Goal: Task Accomplishment & Management: Complete application form

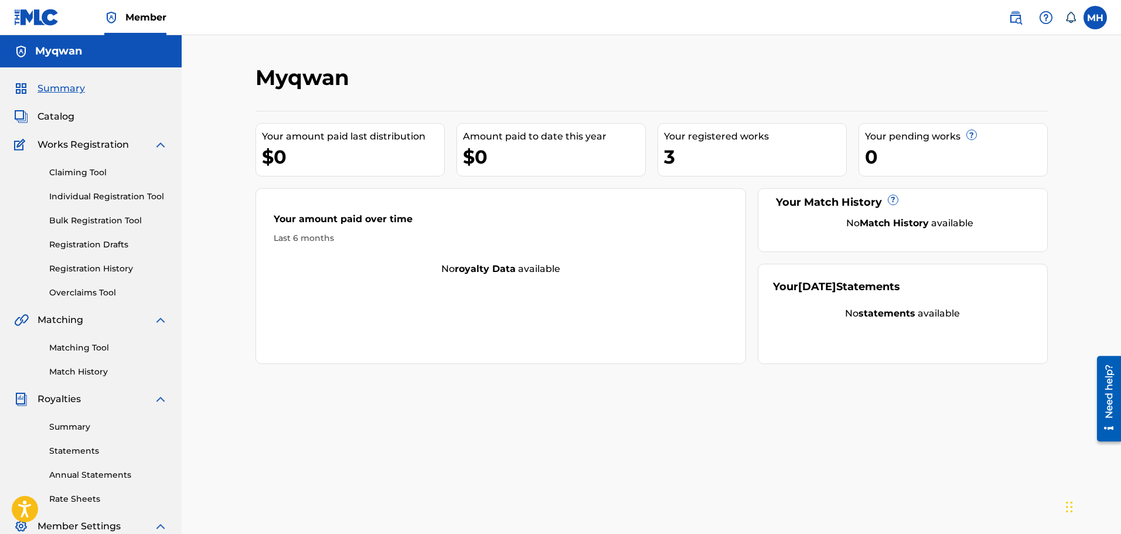
click at [70, 117] on span "Catalog" at bounding box center [55, 117] width 37 height 14
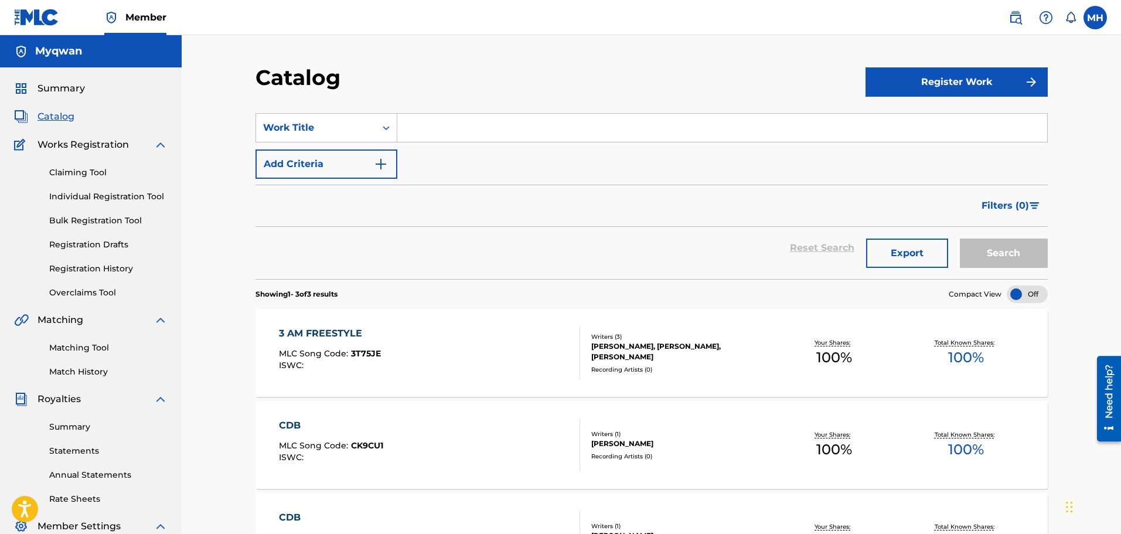
click at [900, 77] on button "Register Work" at bounding box center [956, 81] width 182 height 29
click at [904, 118] on link "Individual" at bounding box center [956, 120] width 182 height 28
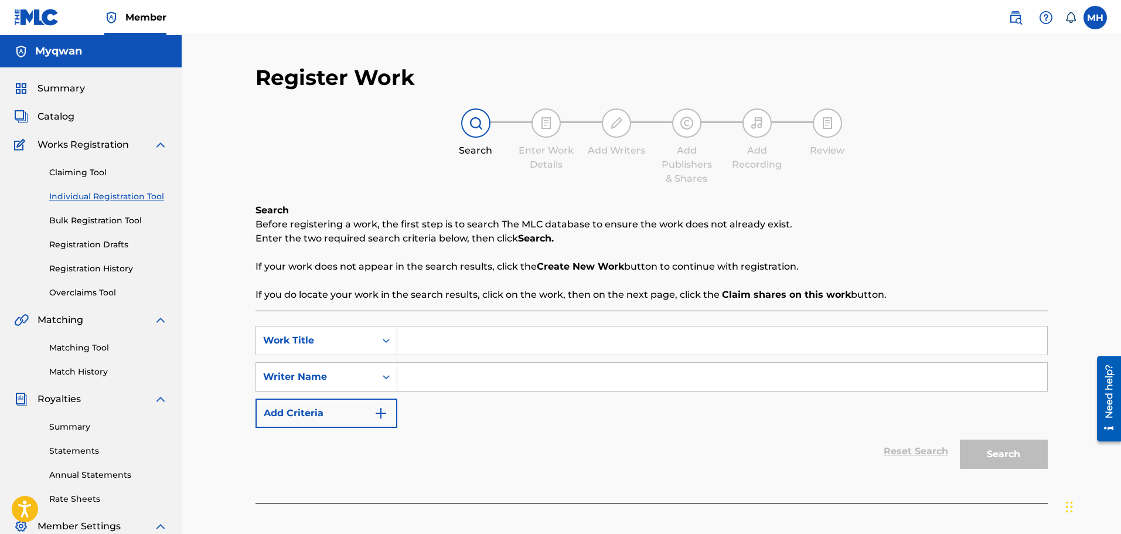
click at [568, 371] on input "Search Form" at bounding box center [722, 377] width 650 height 28
type input "myqwan"
click at [457, 333] on input "Search Form" at bounding box center [722, 340] width 650 height 28
type input "cdb"
click at [437, 372] on div "cdb" at bounding box center [633, 366] width 473 height 21
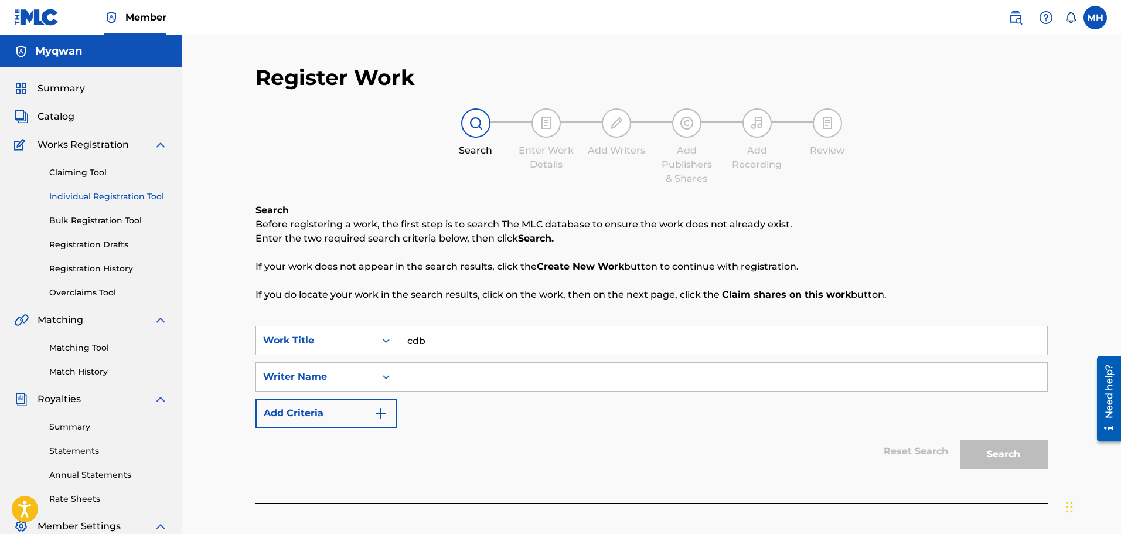
click at [436, 373] on input "Search Form" at bounding box center [722, 377] width 650 height 28
type input "myqwan"
click at [960, 439] on button "Search" at bounding box center [1004, 453] width 88 height 29
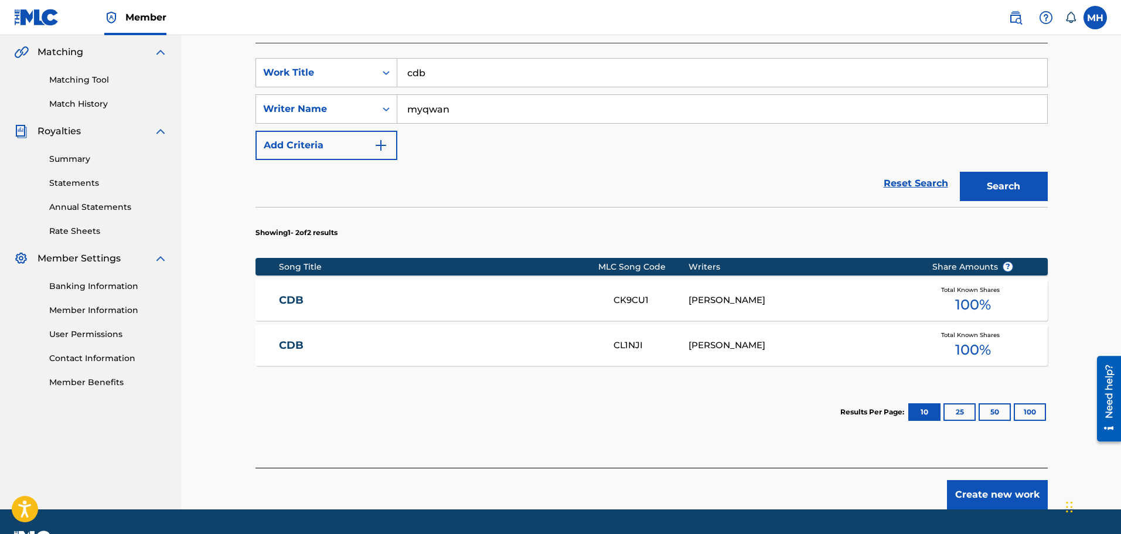
scroll to position [268, 0]
drag, startPoint x: 745, startPoint y: 298, endPoint x: 640, endPoint y: 289, distance: 105.8
click at [640, 289] on div "CDB CK9CU1 MYQWAN HUDSON Total Known Shares 100 %" at bounding box center [651, 299] width 792 height 41
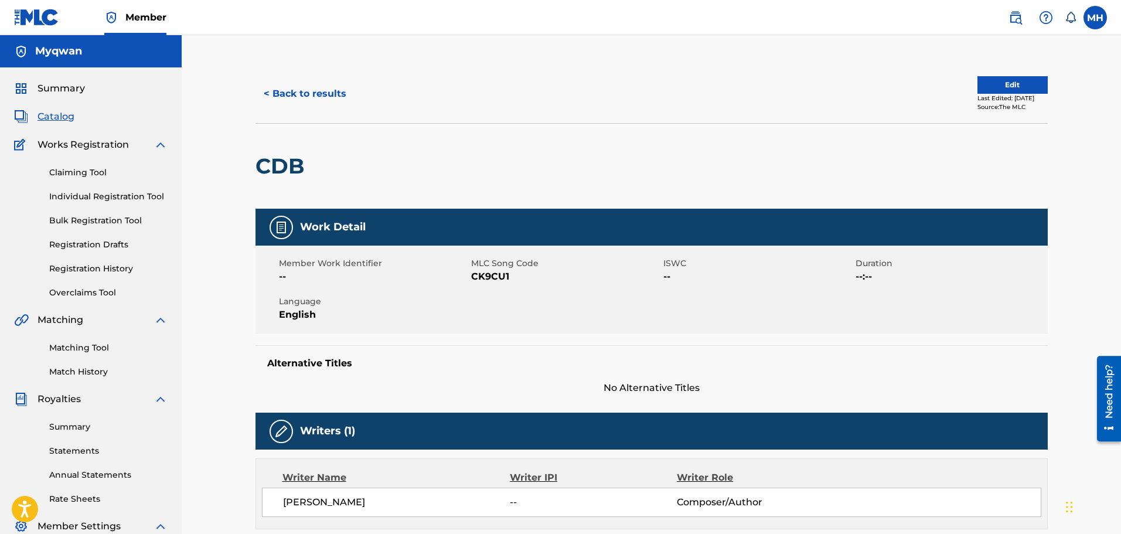
click at [63, 117] on span "Catalog" at bounding box center [55, 117] width 37 height 14
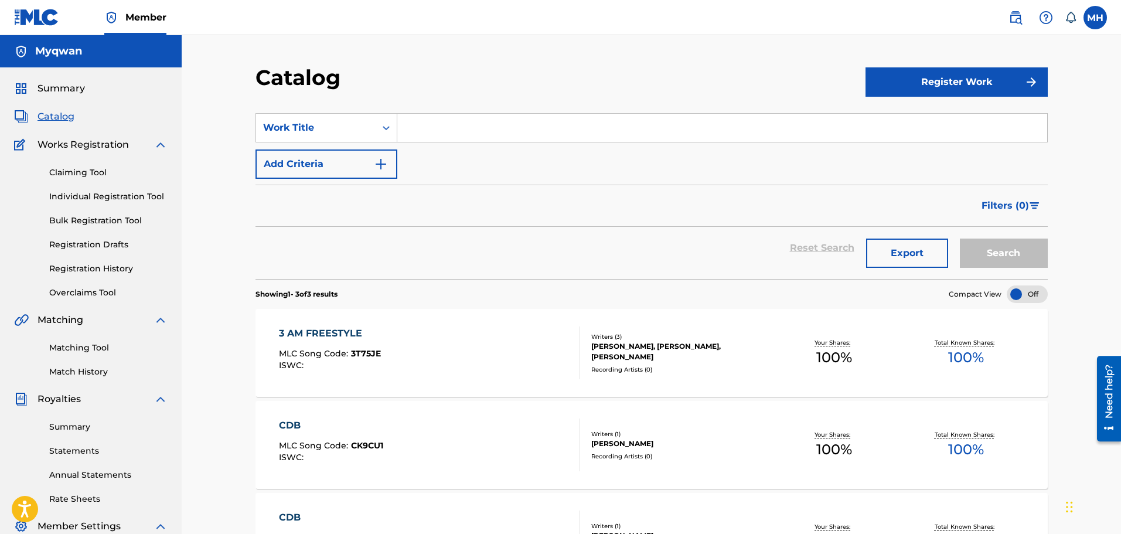
click at [975, 93] on button "Register Work" at bounding box center [956, 81] width 182 height 29
click at [960, 118] on link "Individual" at bounding box center [956, 120] width 182 height 28
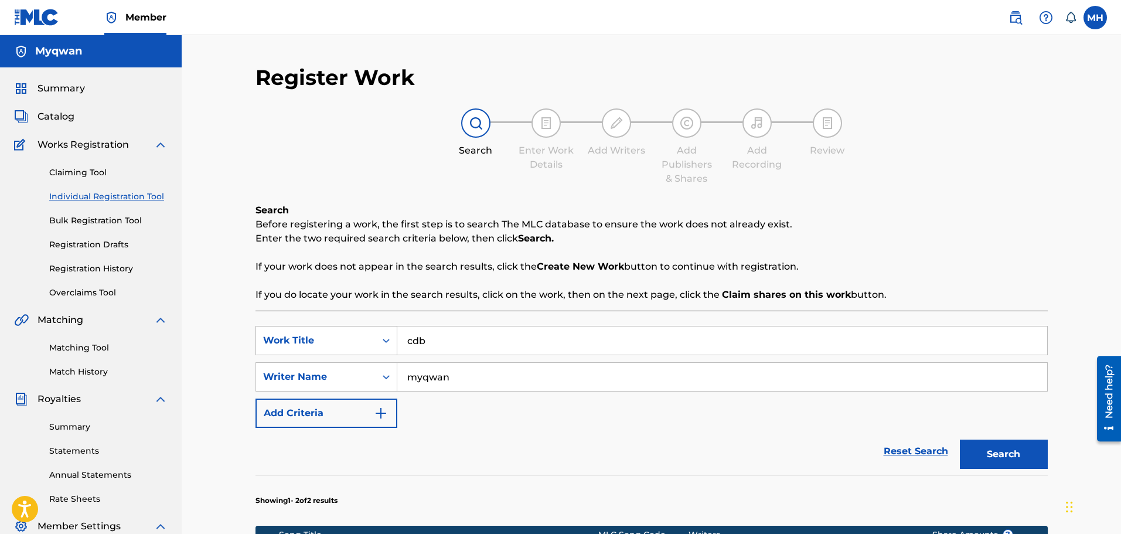
drag, startPoint x: 466, startPoint y: 342, endPoint x: 314, endPoint y: 340, distance: 151.7
click at [314, 340] on div "SearchWithCriteriada481cad-b362-4705-825c-d1571a8c95b3 Work Title cdb" at bounding box center [651, 340] width 792 height 29
type input "beat the odds"
click at [960, 439] on button "Search" at bounding box center [1004, 453] width 88 height 29
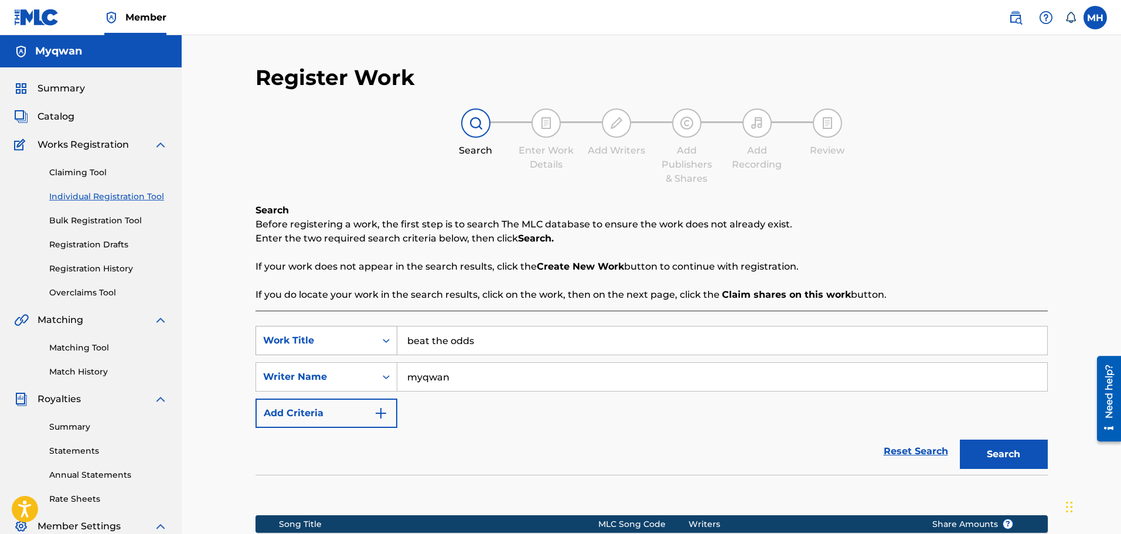
scroll to position [193, 0]
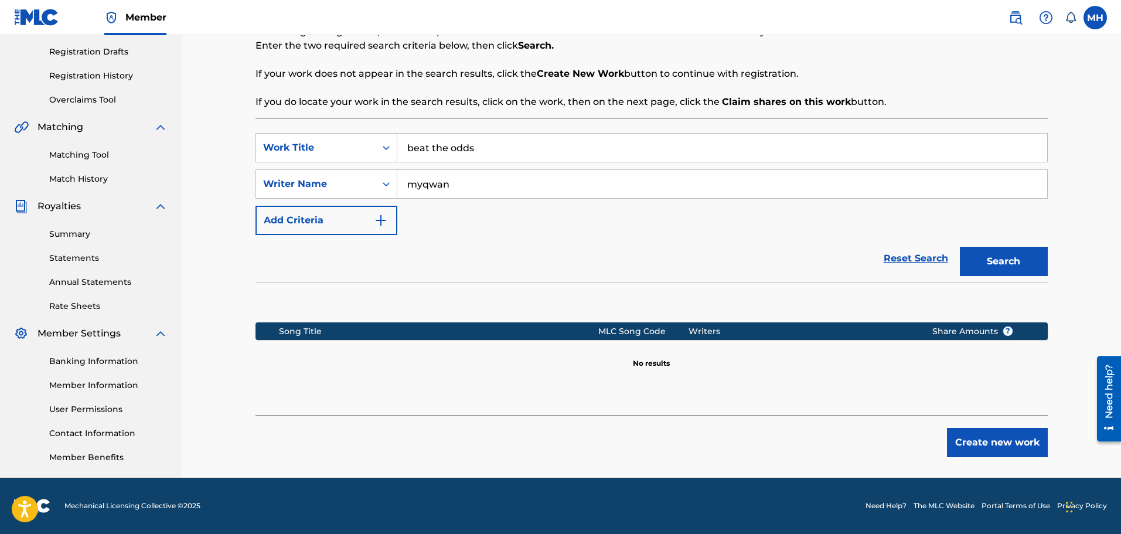
click at [985, 438] on button "Create new work" at bounding box center [997, 442] width 101 height 29
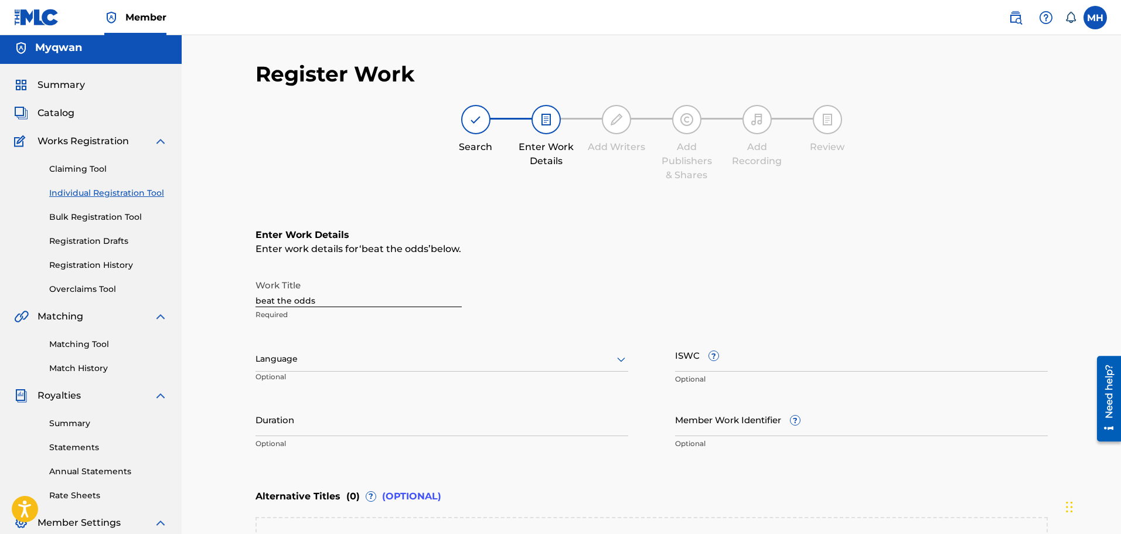
scroll to position [0, 0]
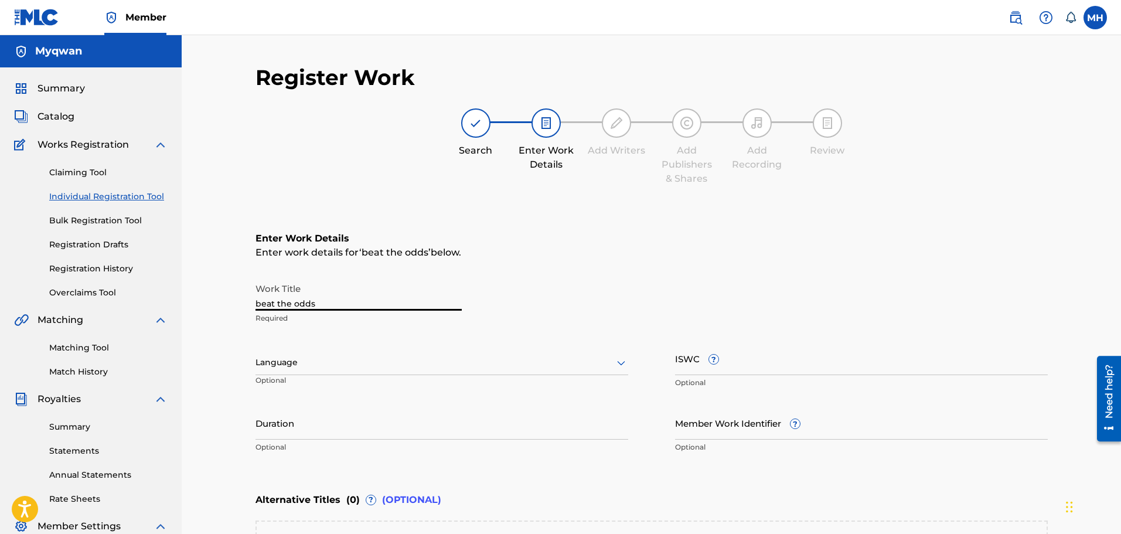
drag, startPoint x: 336, startPoint y: 299, endPoint x: 159, endPoint y: 299, distance: 176.9
click at [159, 299] on main "Myqwan Summary Catalog Works Registration Claiming Tool Individual Registration…" at bounding box center [560, 356] width 1121 height 643
type input "Beat TheOdds"
click at [54, 119] on span "Catalog" at bounding box center [55, 117] width 37 height 14
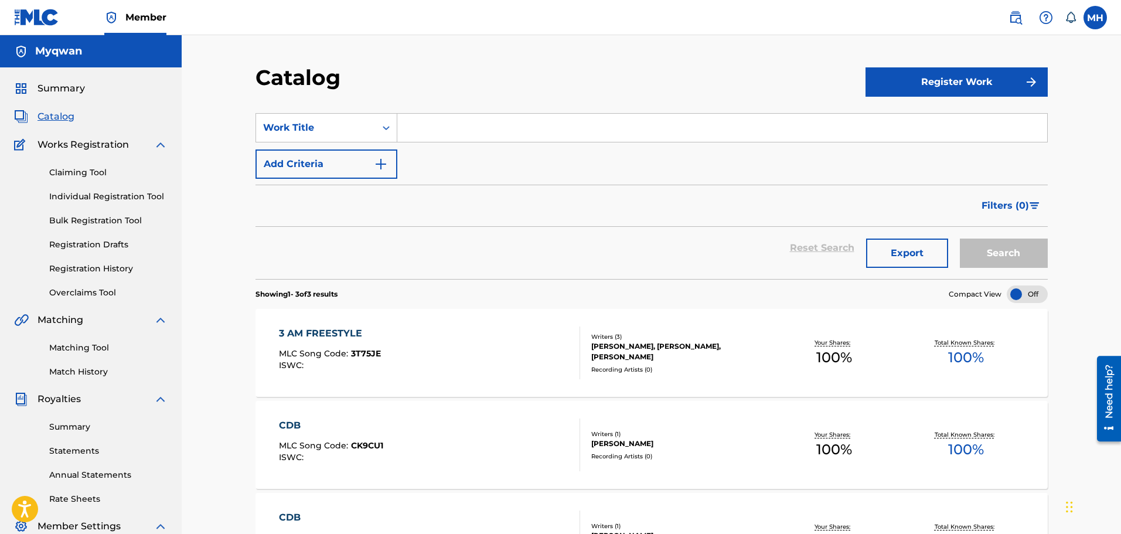
click at [86, 173] on link "Claiming Tool" at bounding box center [108, 172] width 118 height 12
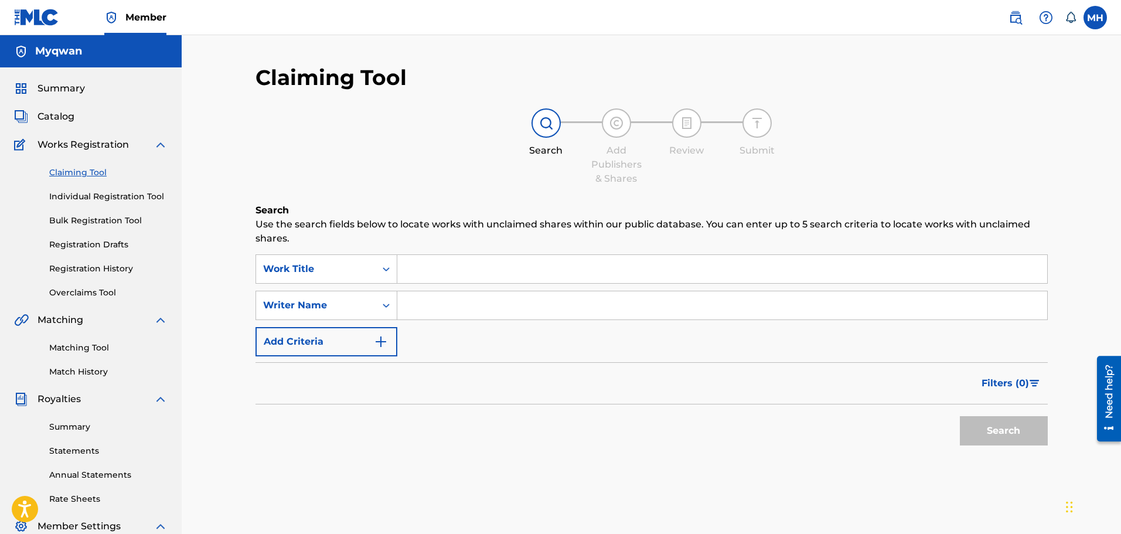
click at [448, 267] on input "Search Form" at bounding box center [722, 269] width 650 height 28
type input "myqwan"
click at [422, 309] on input "Search Form" at bounding box center [722, 305] width 650 height 28
type input "cdb"
click at [1018, 418] on button "Search" at bounding box center [1004, 430] width 88 height 29
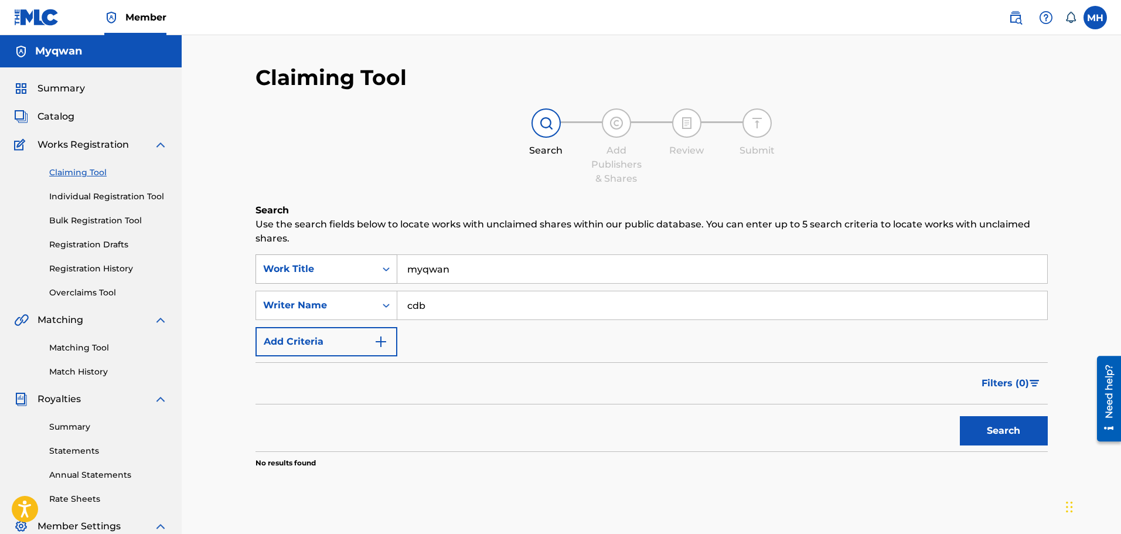
drag, startPoint x: 506, startPoint y: 269, endPoint x: 392, endPoint y: 269, distance: 113.6
click at [392, 269] on div "SearchWithCriteriaa9df40d4-9962-4429-8030-fc931396b401 Work Title myqwan" at bounding box center [651, 268] width 792 height 29
type input "cdb"
click at [476, 243] on p "Use the search fields below to locate works with unclaimed shares within our pu…" at bounding box center [651, 231] width 792 height 28
drag, startPoint x: 454, startPoint y: 311, endPoint x: 302, endPoint y: 305, distance: 151.8
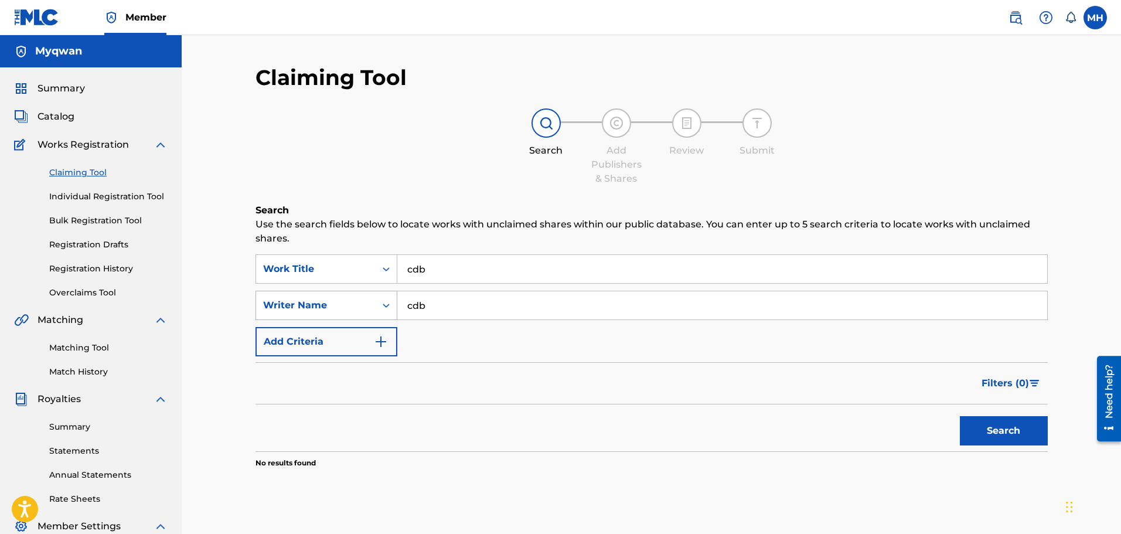
click at [302, 305] on div "SearchWithCriteria022cf38b-b72f-4f6e-9ba4-d4633a29dcb8 Writer Name cdb" at bounding box center [651, 305] width 792 height 29
type input "myqwan"
click at [960, 416] on button "Search" at bounding box center [1004, 430] width 88 height 29
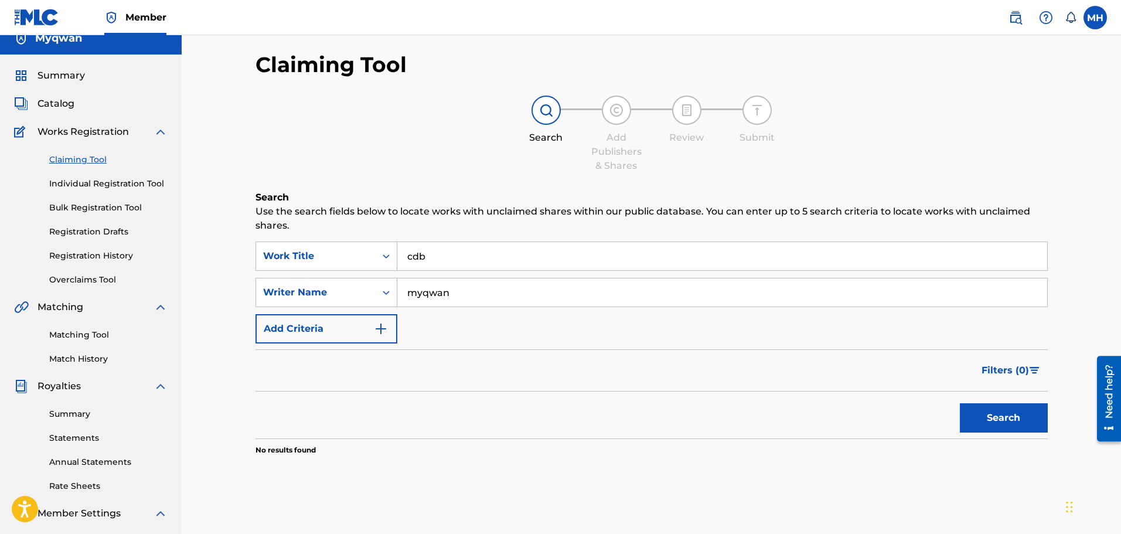
scroll to position [12, 0]
drag, startPoint x: 461, startPoint y: 259, endPoint x: 246, endPoint y: 210, distance: 220.4
click at [246, 210] on div "Claiming Tool Search Add Publishers & Shares Review Submit Search Use the searc…" at bounding box center [651, 355] width 820 height 606
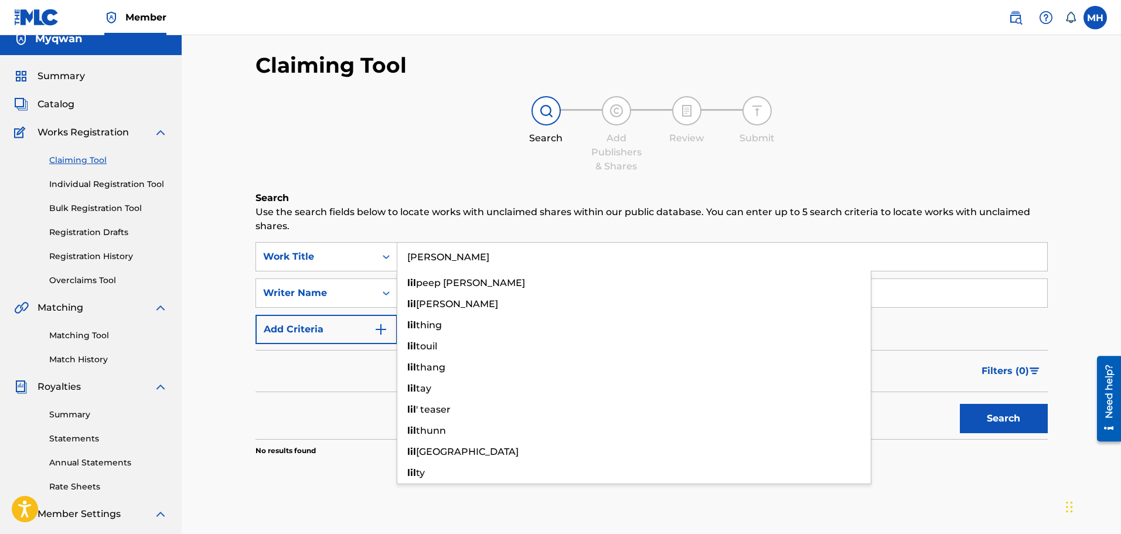
click at [960, 404] on button "Search" at bounding box center [1004, 418] width 88 height 29
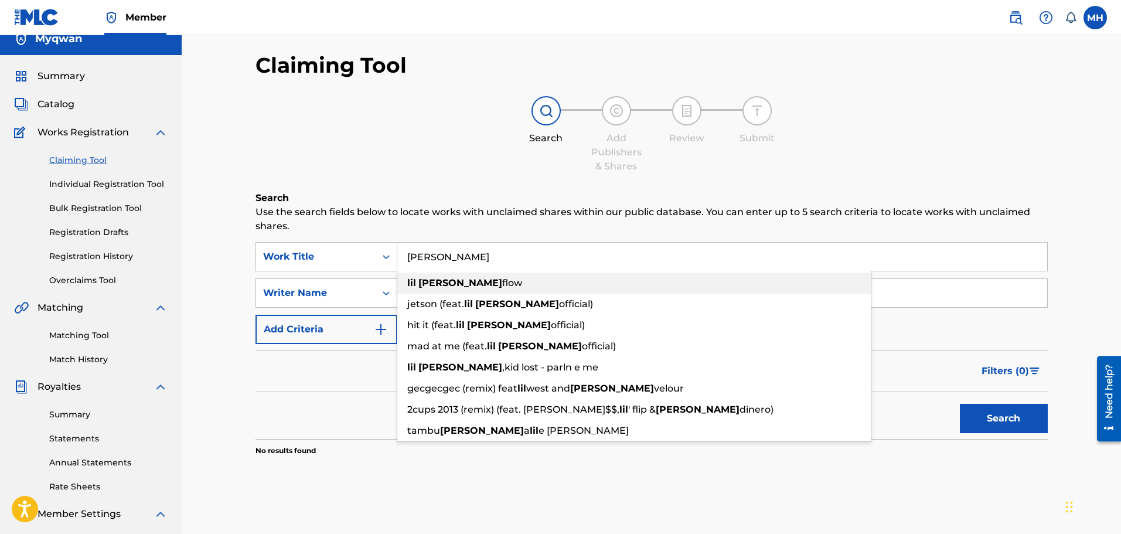
click at [468, 279] on div "lil tony flow" at bounding box center [633, 282] width 473 height 21
type input "lil tony flow"
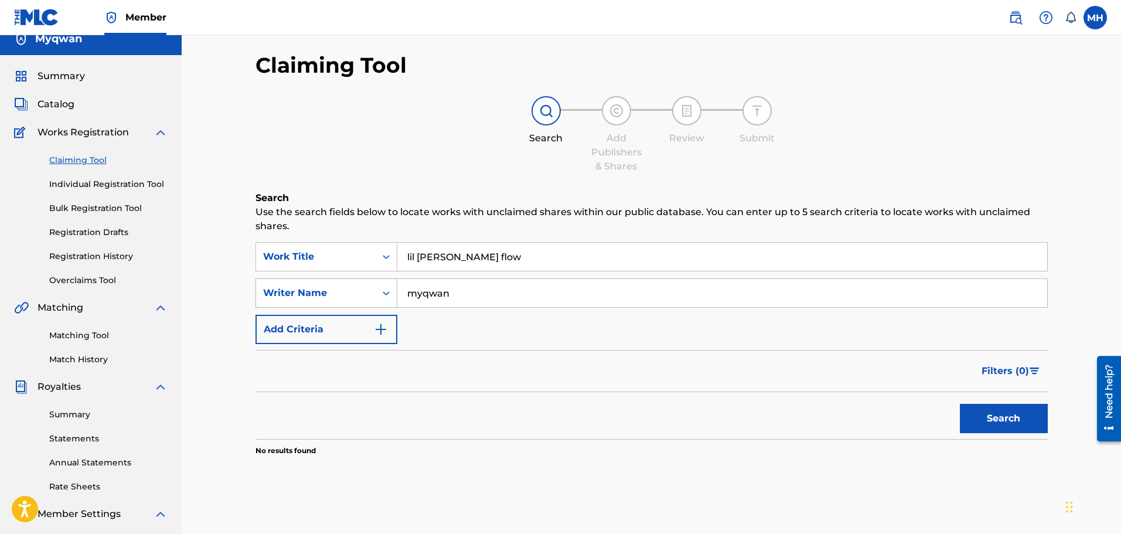
drag, startPoint x: 380, startPoint y: 321, endPoint x: 346, endPoint y: 291, distance: 46.1
click at [368, 320] on div "SearchWithCriteriaa9df40d4-9962-4429-8030-fc931396b401 Work Title lil tony flow…" at bounding box center [651, 293] width 792 height 102
click at [960, 404] on button "Search" at bounding box center [1004, 418] width 88 height 29
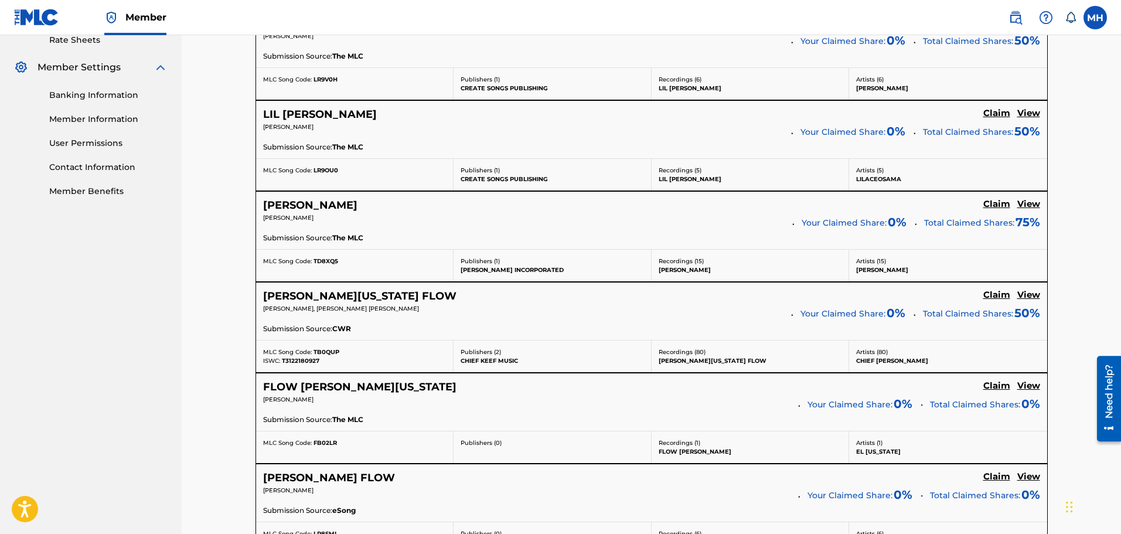
scroll to position [487, 0]
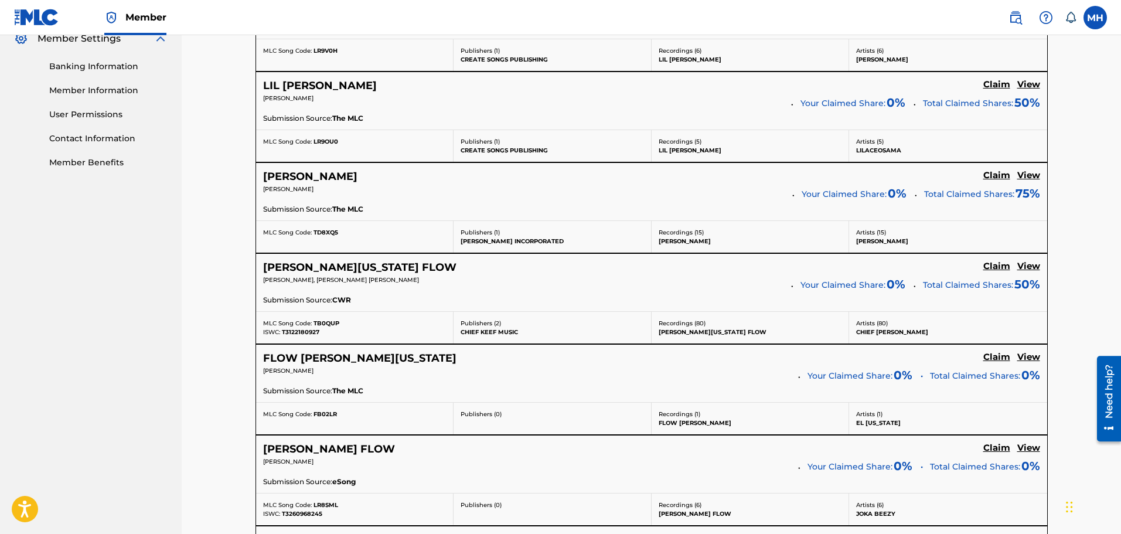
click at [370, 359] on h5 "FLOW TONY MONTANA" at bounding box center [359, 357] width 193 height 13
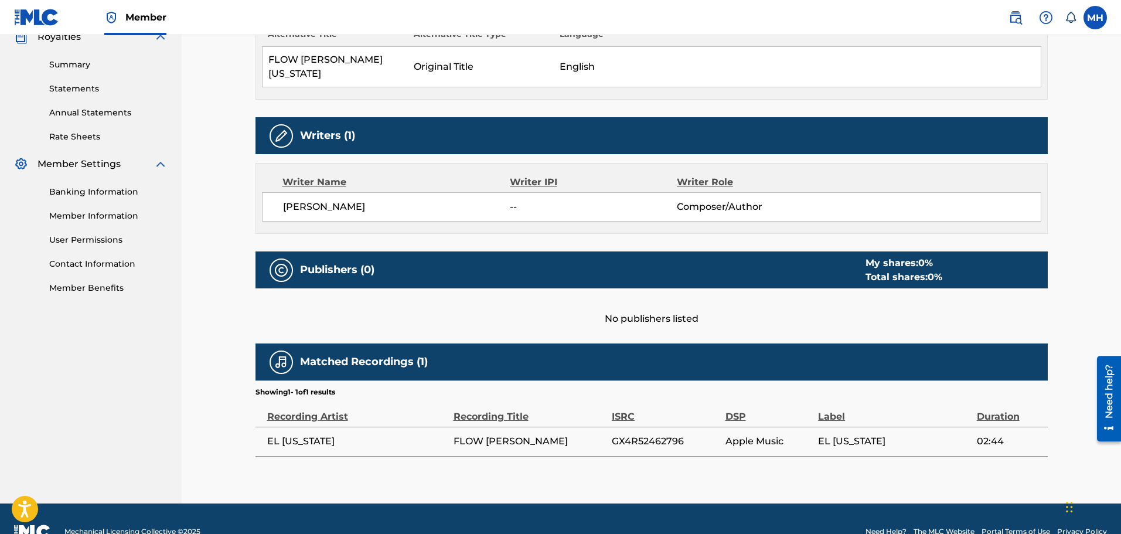
scroll to position [374, 0]
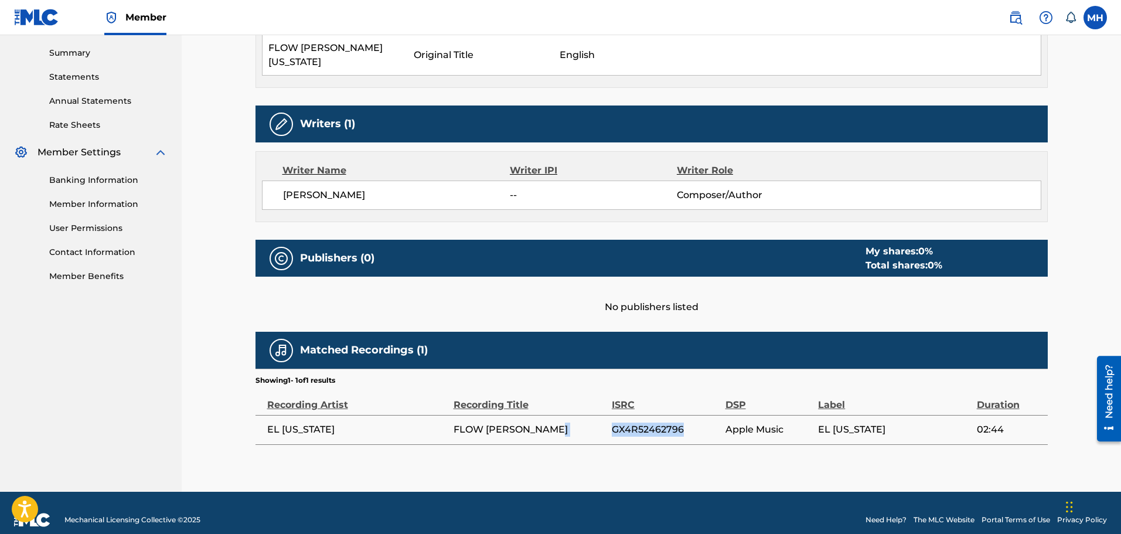
drag, startPoint x: 683, startPoint y: 419, endPoint x: 609, endPoint y: 418, distance: 73.8
click at [609, 418] on tr "EL MONTANA FLOW TONY MONTAÑA GX4R52462796 Apple Music EL MONTANA 02:44" at bounding box center [651, 429] width 792 height 29
copy tr "FLOW TONY MONTAÑA GX4R52462796"
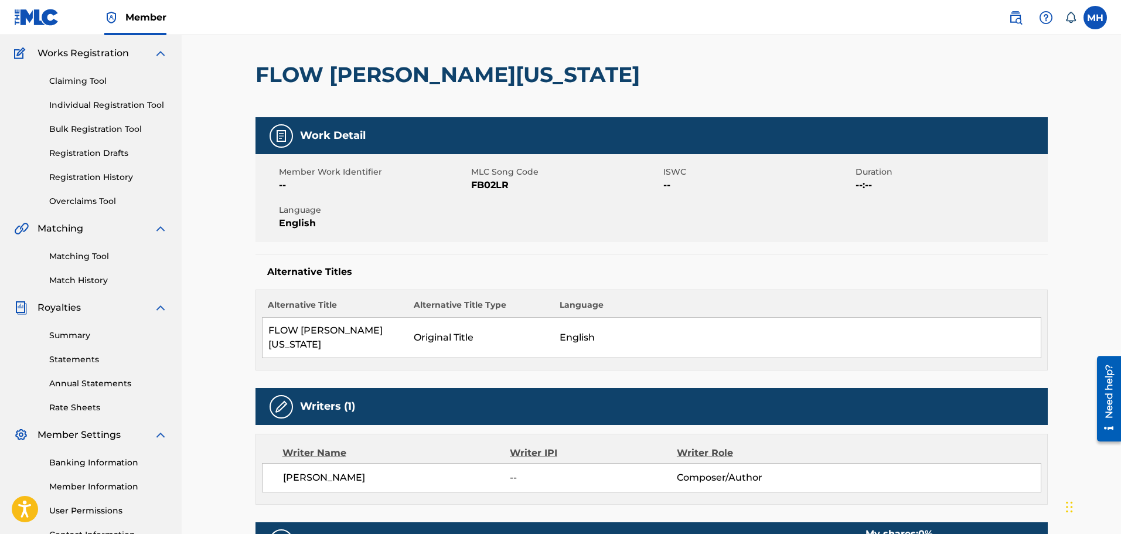
scroll to position [0, 0]
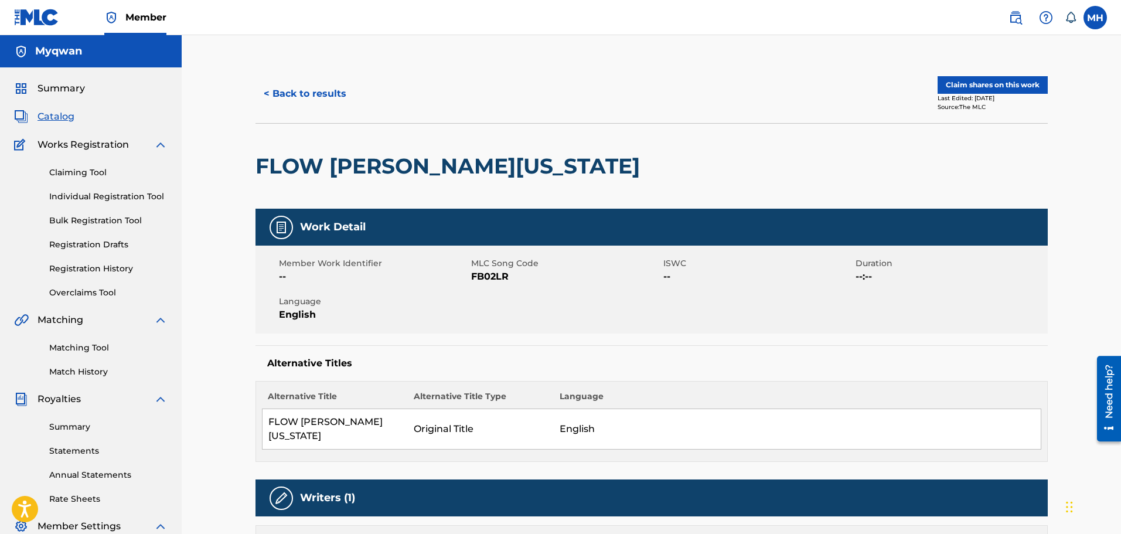
click at [304, 90] on button "< Back to results" at bounding box center [304, 93] width 99 height 29
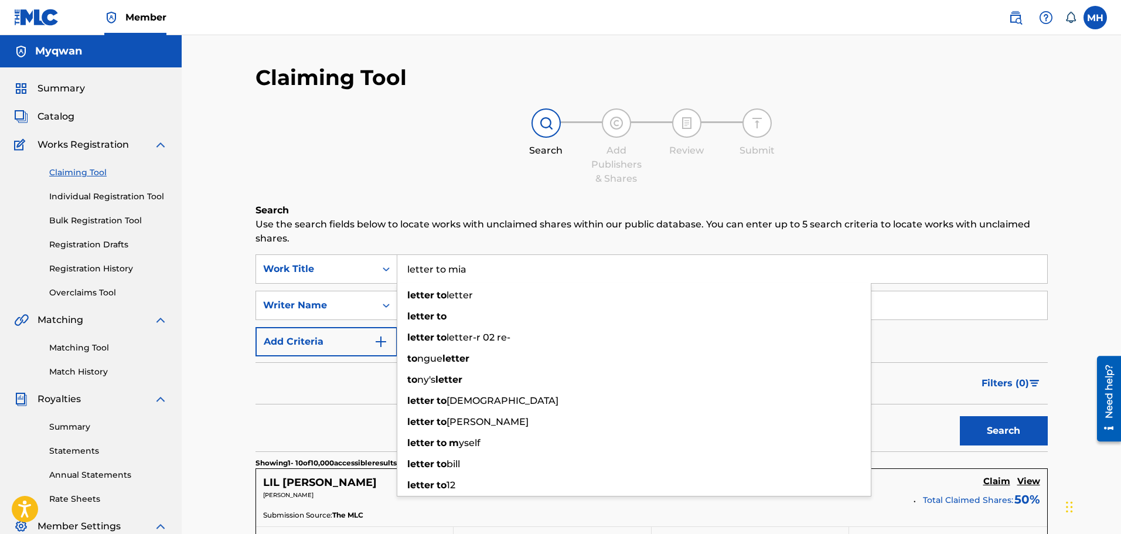
type input "letter to mia"
click at [960, 416] on button "Search" at bounding box center [1004, 430] width 88 height 29
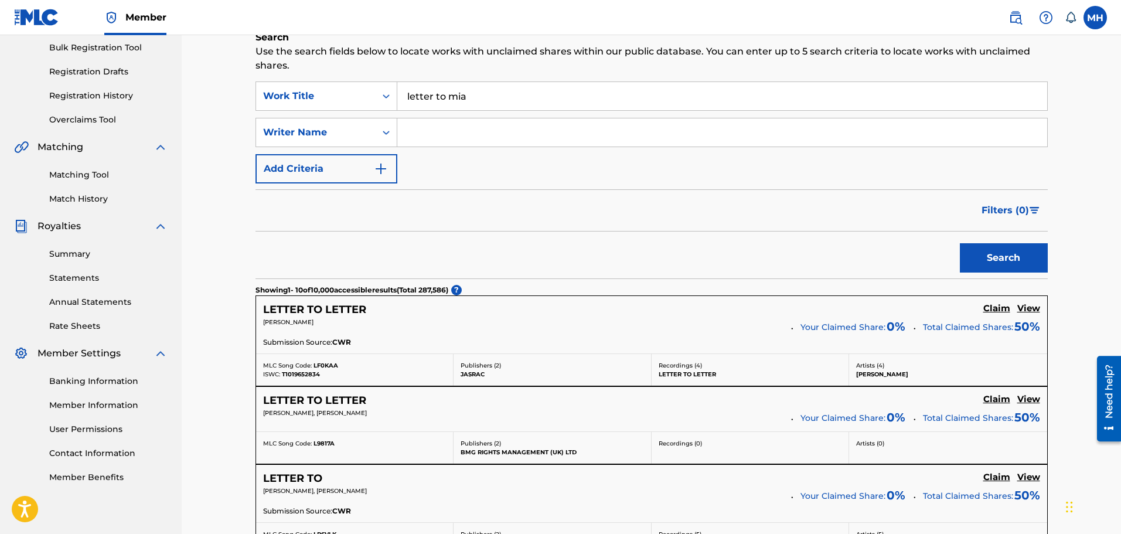
scroll to position [56, 0]
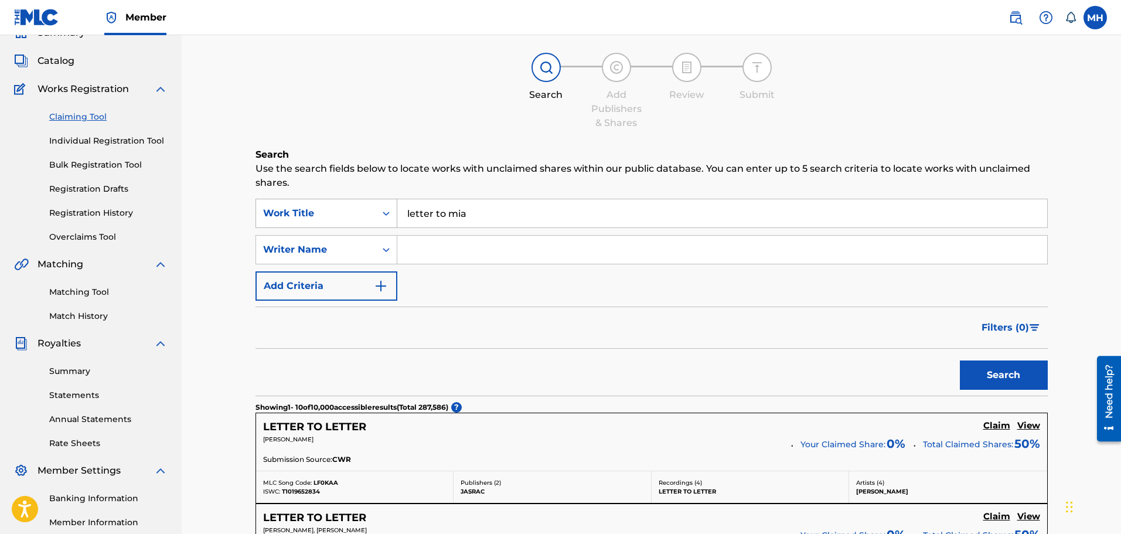
drag, startPoint x: 413, startPoint y: 227, endPoint x: 339, endPoint y: 224, distance: 73.9
click at [339, 224] on div "SearchWithCriteriaa9df40d4-9962-4429-8030-fc931396b401 Work Title letter to mia" at bounding box center [651, 213] width 792 height 29
click at [442, 247] on input "Search Form" at bounding box center [722, 249] width 650 height 28
click at [960, 360] on button "Search" at bounding box center [1004, 374] width 88 height 29
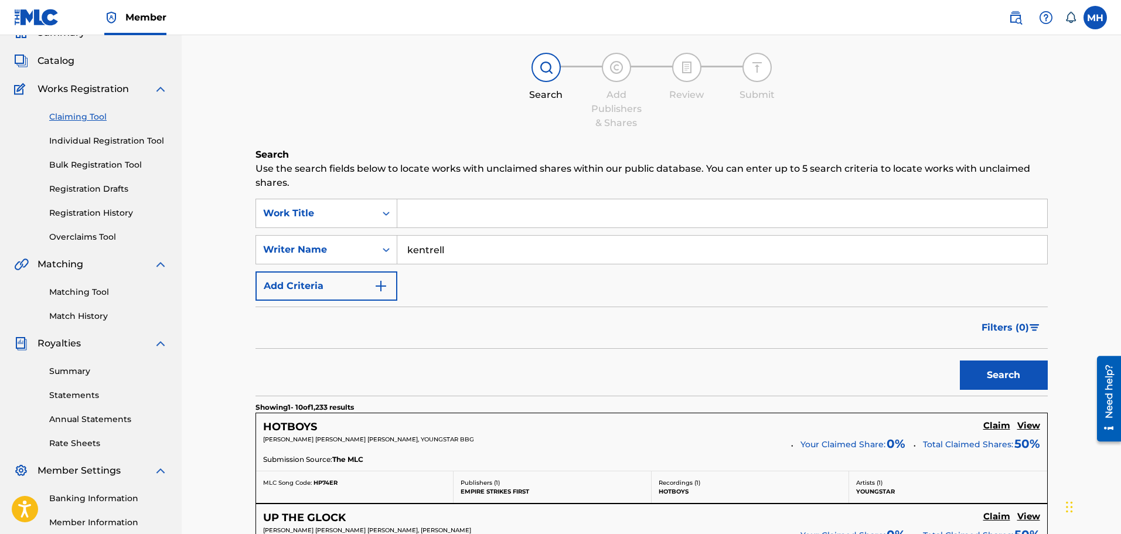
click at [489, 250] on input "kentrell" at bounding box center [722, 249] width 650 height 28
type input "kentrell gaulden"
click at [960, 360] on button "Search" at bounding box center [1004, 374] width 88 height 29
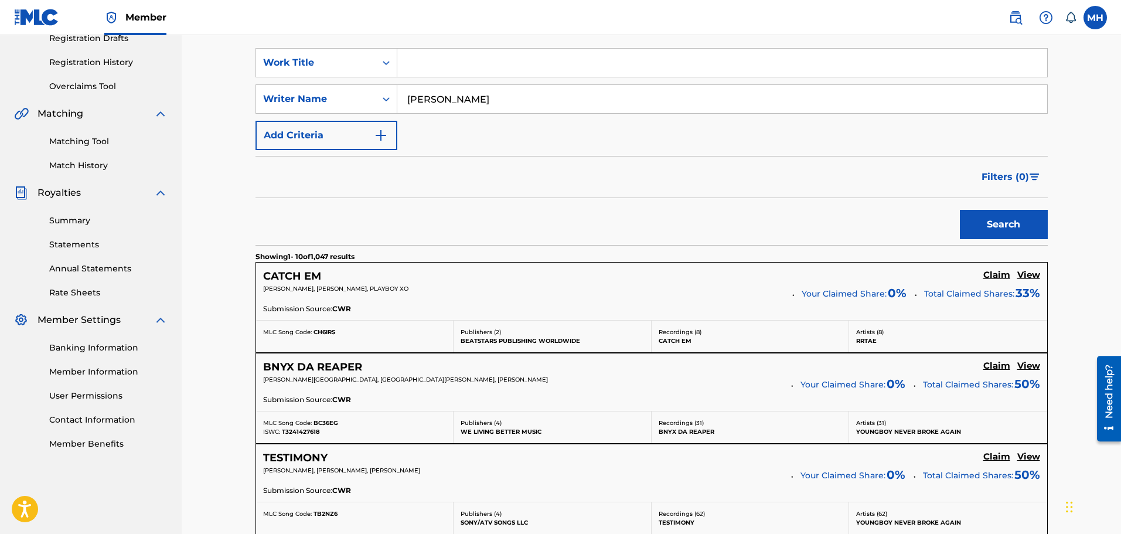
scroll to position [221, 0]
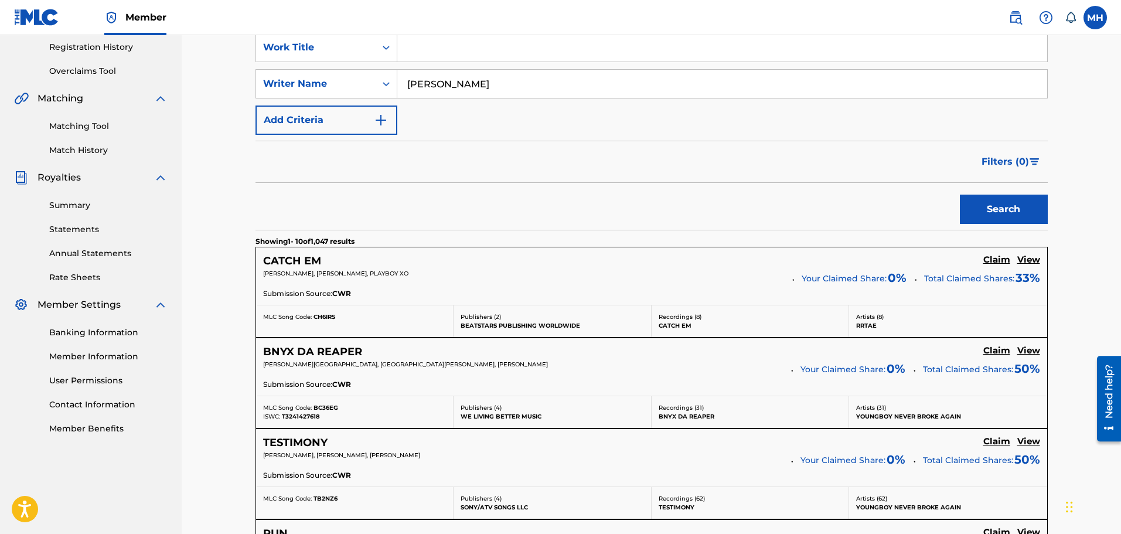
click at [1025, 348] on h5 "View" at bounding box center [1028, 350] width 23 height 11
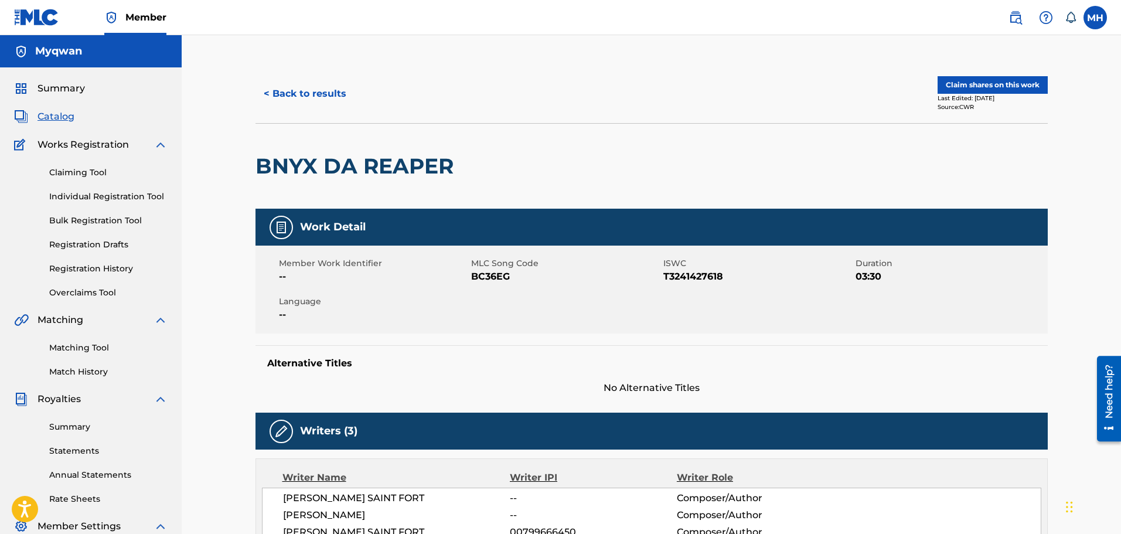
click at [282, 91] on button "< Back to results" at bounding box center [304, 93] width 99 height 29
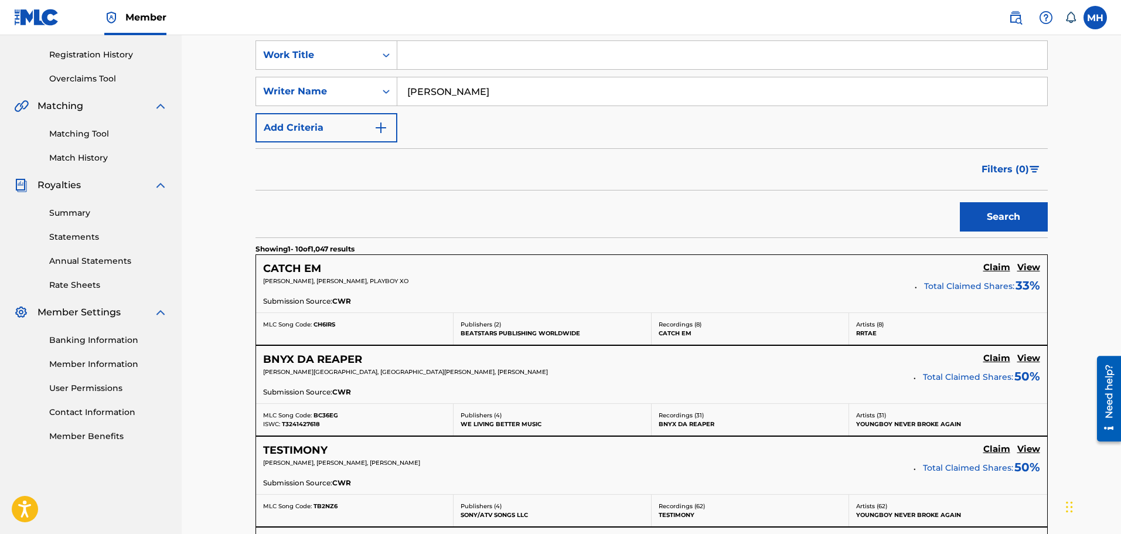
scroll to position [215, 0]
drag, startPoint x: 519, startPoint y: 103, endPoint x: 283, endPoint y: 62, distance: 239.5
click at [283, 62] on div "SearchWithCriteriaa9df40d4-9962-4429-8030-fc931396b401 Work Title SearchWithCri…" at bounding box center [651, 90] width 792 height 102
type input "michael jackson"
click at [960, 201] on button "Search" at bounding box center [1004, 215] width 88 height 29
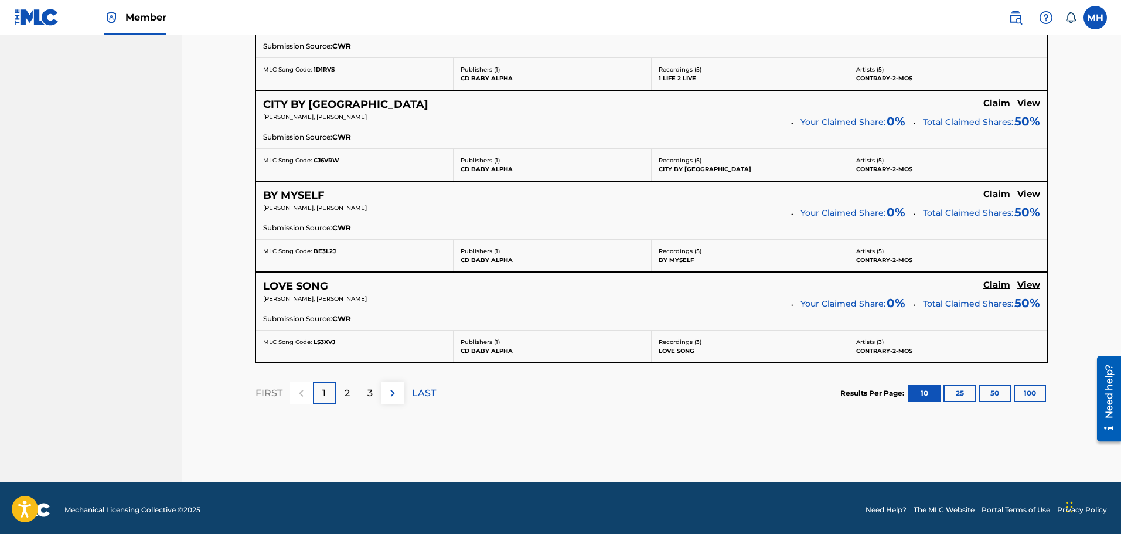
scroll to position [1014, 0]
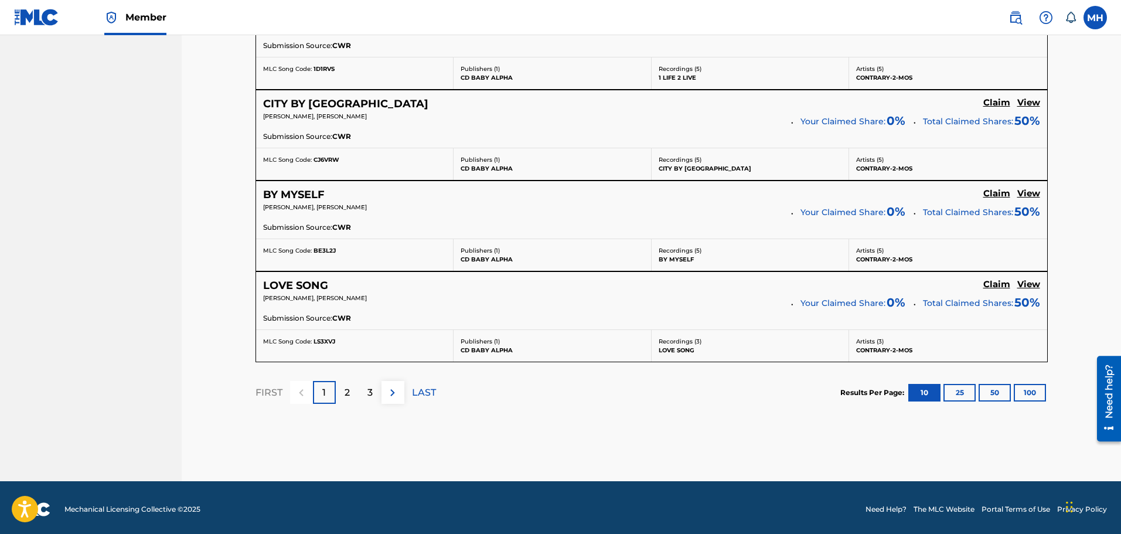
click at [342, 390] on div "2" at bounding box center [347, 392] width 23 height 23
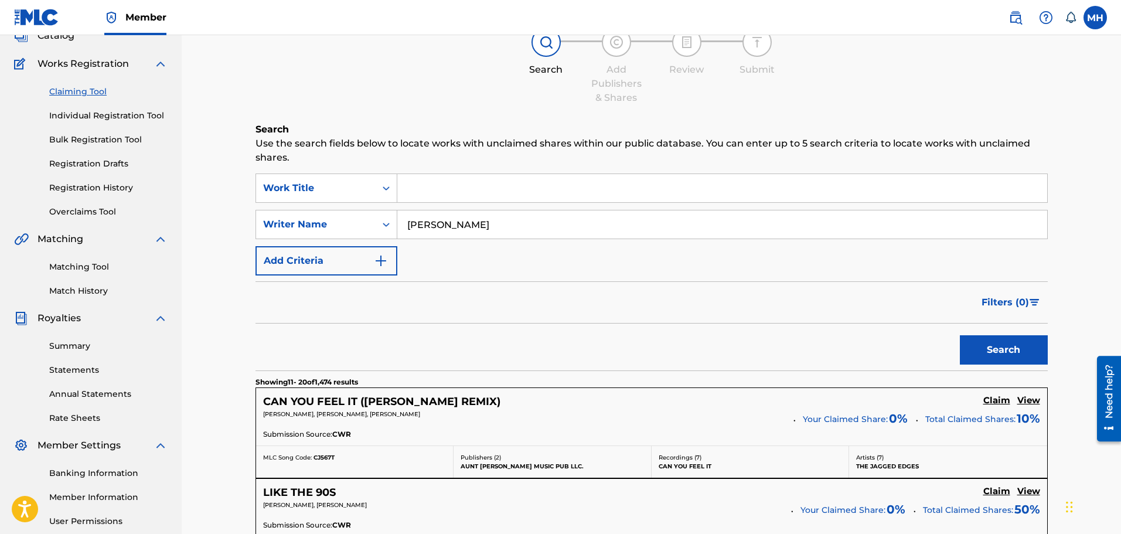
scroll to position [22, 0]
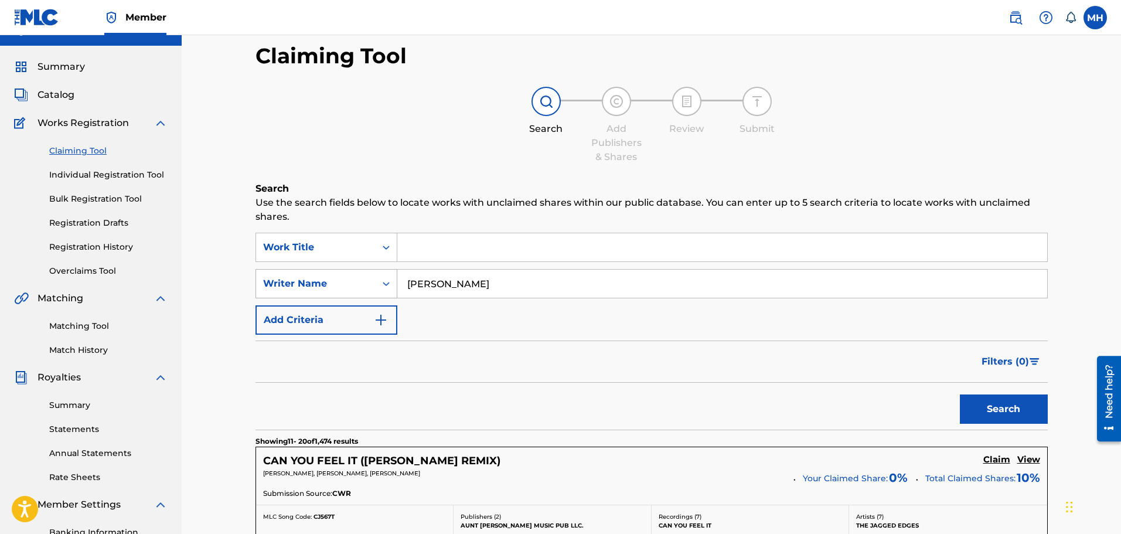
drag, startPoint x: 484, startPoint y: 281, endPoint x: 344, endPoint y: 275, distance: 140.1
click at [344, 275] on div "SearchWithCriteria022cf38b-b72f-4f6e-9ba4-d4633a29dcb8 Writer Name michael jack…" at bounding box center [651, 283] width 792 height 29
click at [441, 236] on input "Search Form" at bounding box center [722, 247] width 650 height 28
click at [960, 394] on button "Search" at bounding box center [1004, 408] width 88 height 29
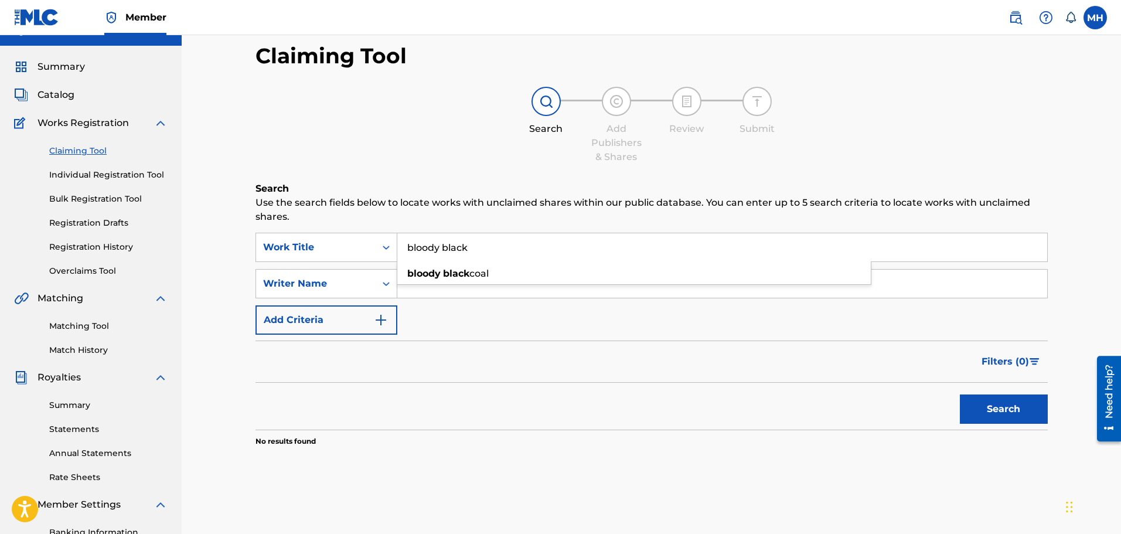
click at [960, 394] on button "Search" at bounding box center [1004, 408] width 88 height 29
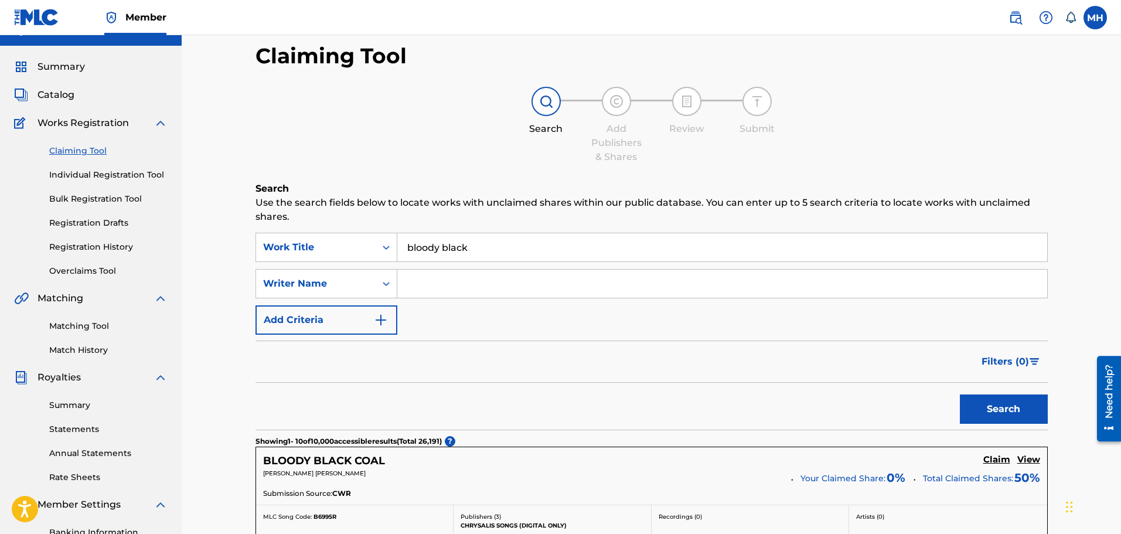
click at [473, 265] on div "SearchWithCriteriaa9df40d4-9962-4429-8030-fc931396b401 Work Title bloody black …" at bounding box center [651, 284] width 792 height 102
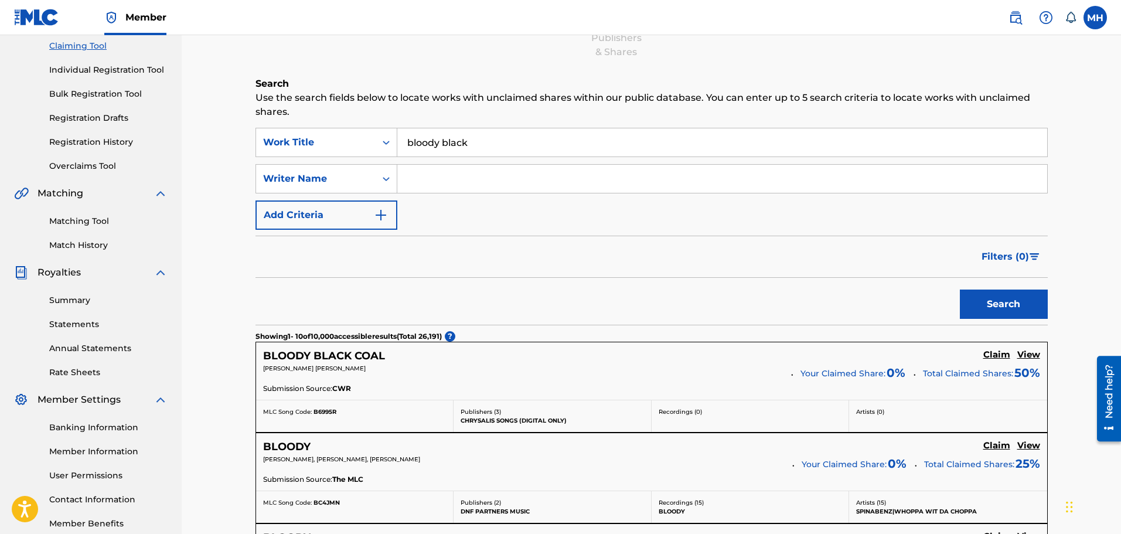
scroll to position [126, 0]
click at [500, 149] on input "bloody black" at bounding box center [722, 143] width 650 height 28
type input "bloody black trucks"
click at [960, 290] on button "Search" at bounding box center [1004, 304] width 88 height 29
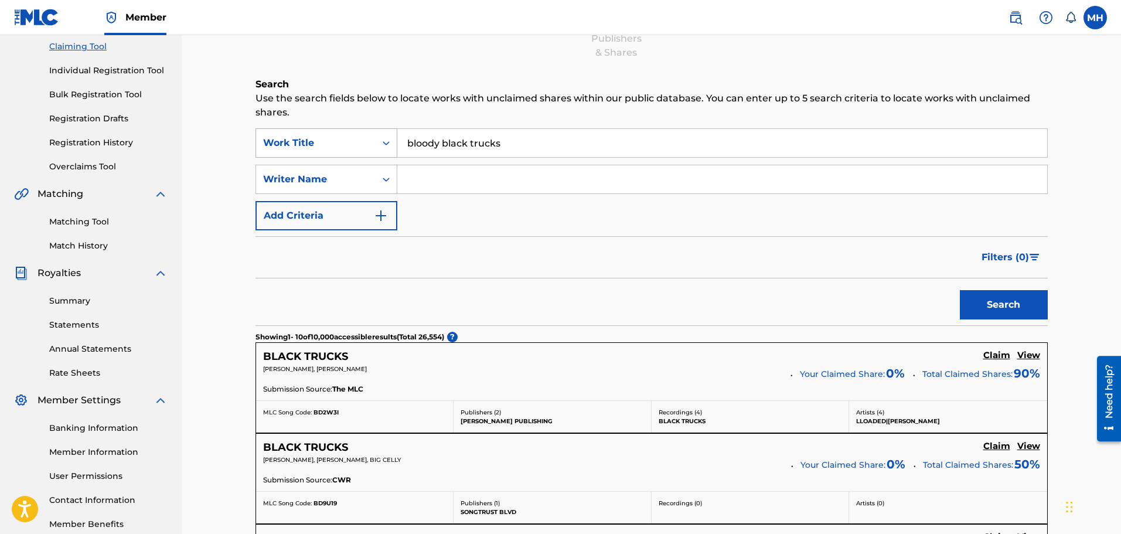
drag, startPoint x: 463, startPoint y: 134, endPoint x: 391, endPoint y: 146, distance: 72.5
click at [391, 146] on div "SearchWithCriteriaa9df40d4-9962-4429-8030-fc931396b401 Work Title bloody black …" at bounding box center [651, 142] width 792 height 29
click at [424, 175] on input "Search Form" at bounding box center [722, 179] width 650 height 28
type input "lil meat"
click at [960, 290] on button "Search" at bounding box center [1004, 304] width 88 height 29
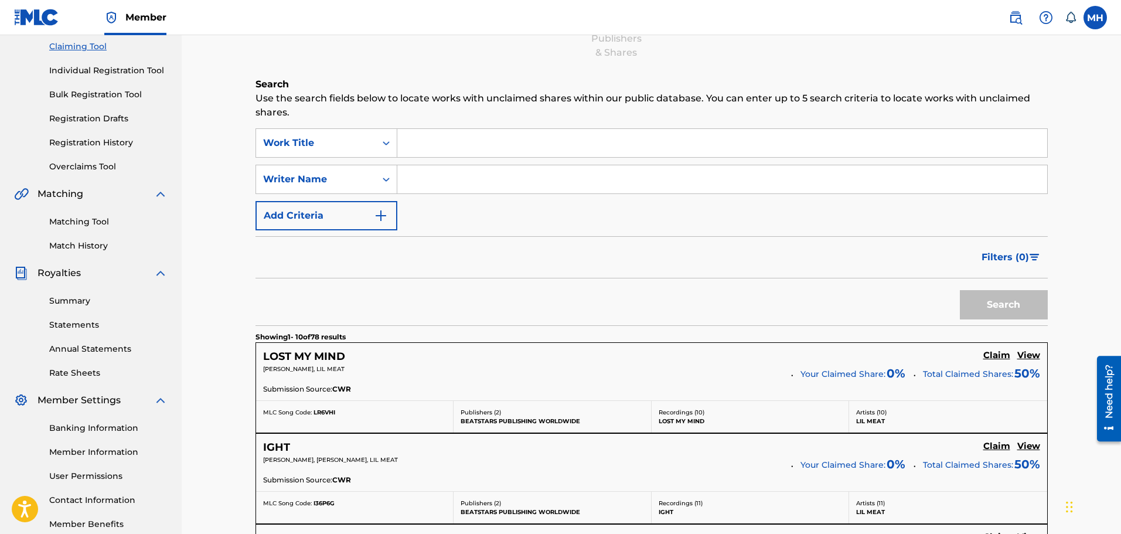
click at [466, 135] on input "Search Form" at bounding box center [722, 143] width 650 height 28
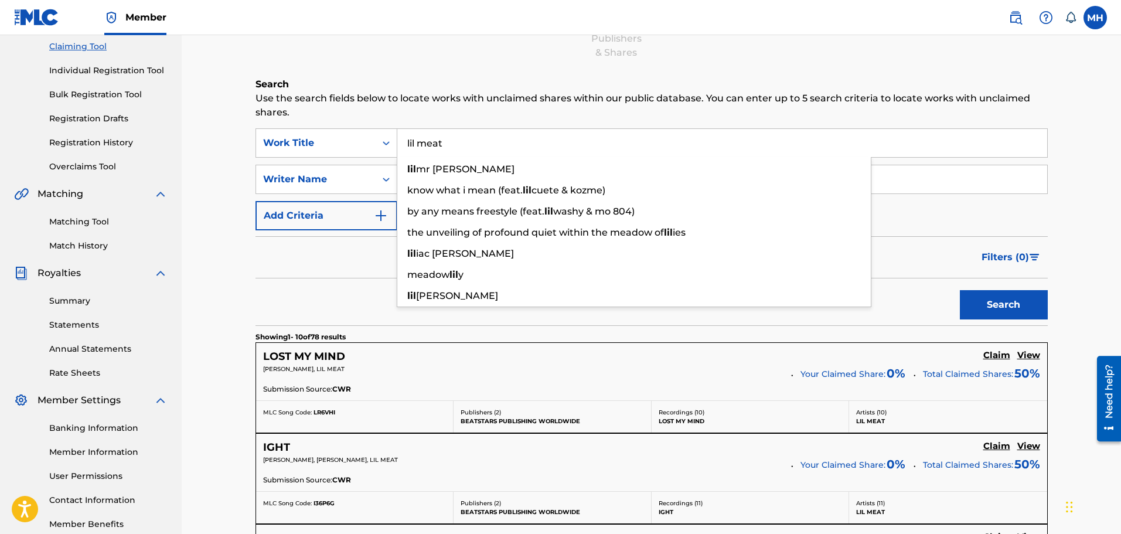
type input "lil meat"
click at [960, 290] on button "Search" at bounding box center [1004, 304] width 88 height 29
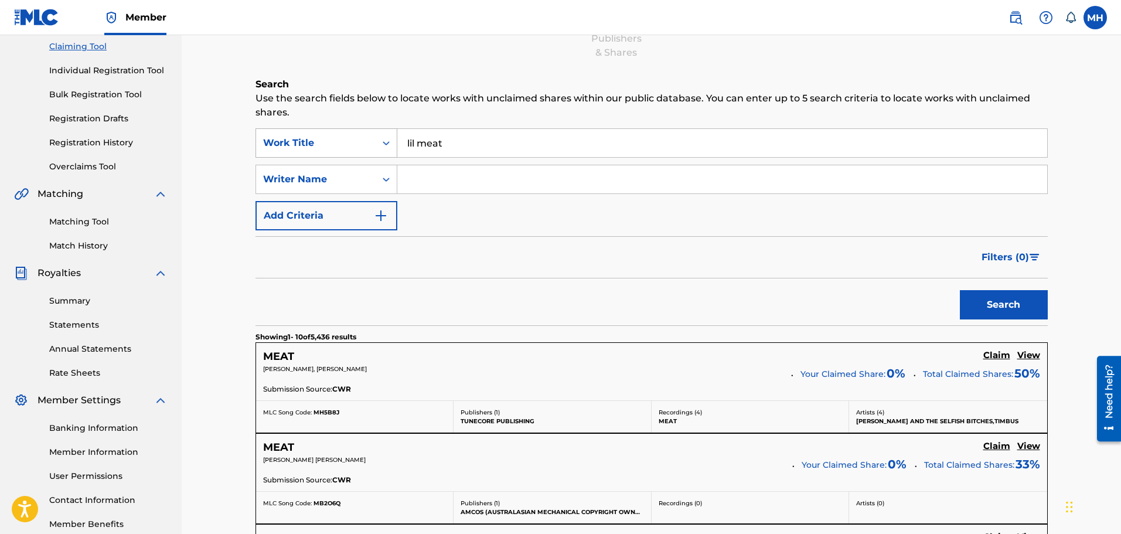
drag, startPoint x: 466, startPoint y: 135, endPoint x: 328, endPoint y: 149, distance: 139.0
click at [328, 149] on div "SearchWithCriteriaa9df40d4-9962-4429-8030-fc931396b401 Work Title lil meat" at bounding box center [651, 142] width 792 height 29
click at [510, 180] on input "Search Form" at bounding box center [722, 179] width 650 height 28
click at [960, 290] on button "Search" at bounding box center [1004, 304] width 88 height 29
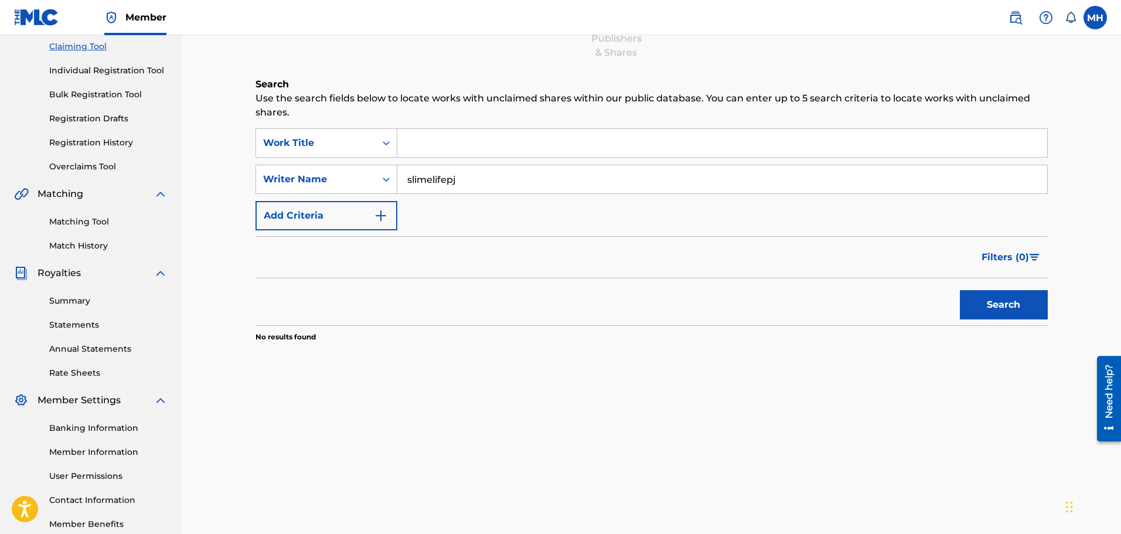
type input "slimelifepj"
click at [960, 290] on button "Search" at bounding box center [1004, 304] width 88 height 29
click at [304, 194] on div "SearchWithCriteriaa9df40d4-9962-4429-8030-fc931396b401 Work Title SearchWithCri…" at bounding box center [651, 179] width 792 height 102
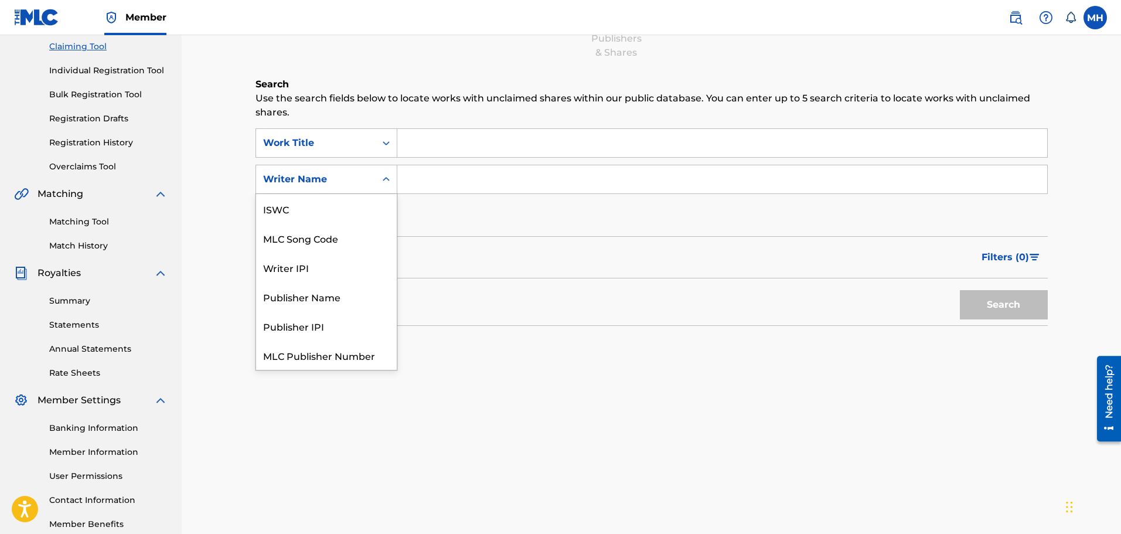
click at [305, 183] on div "Writer Name" at bounding box center [315, 179] width 105 height 14
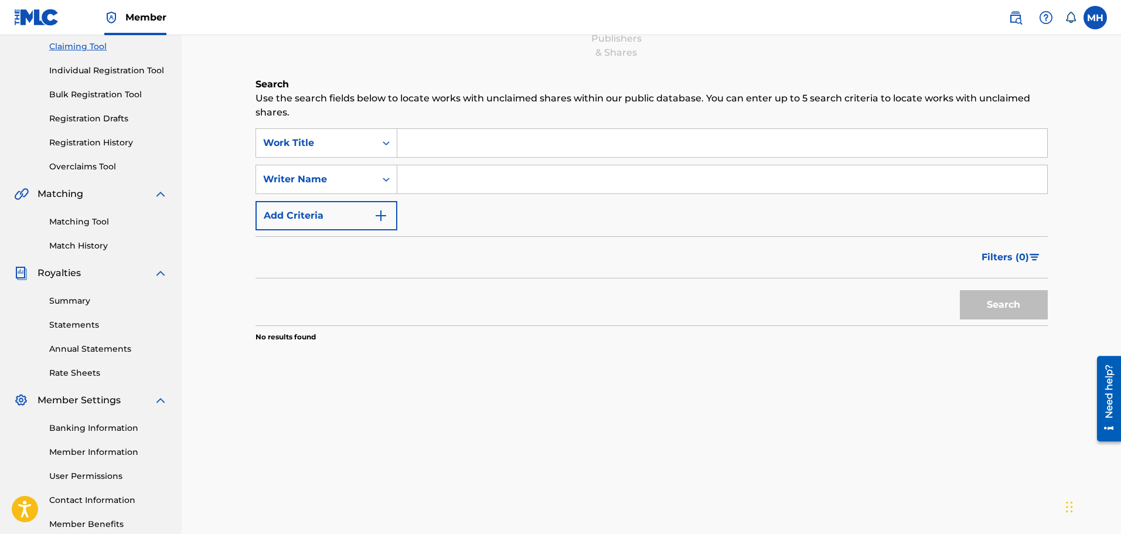
click at [459, 156] on input "Search Form" at bounding box center [722, 143] width 650 height 28
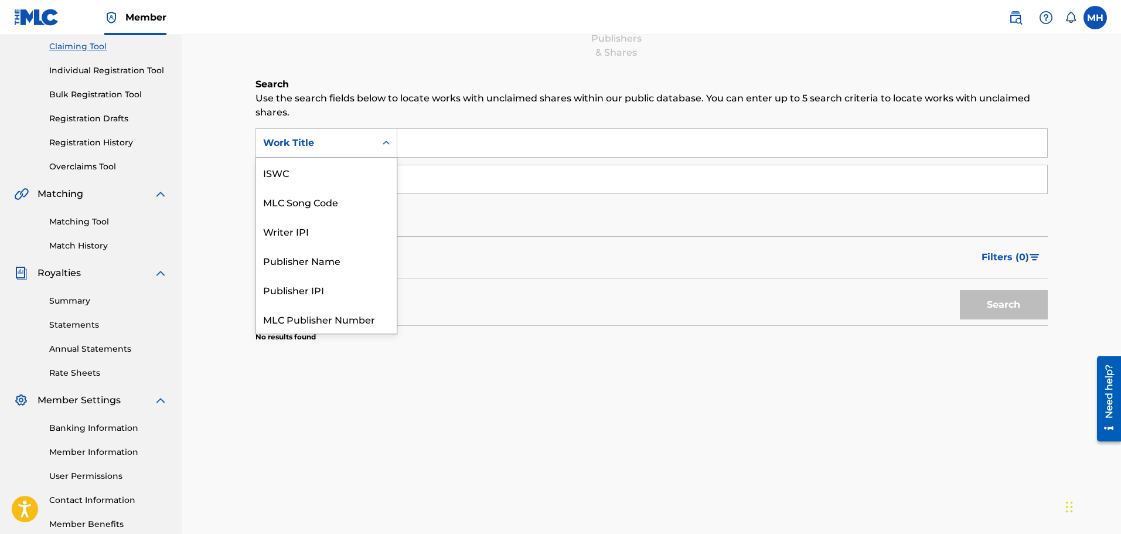
click at [347, 155] on div "Work Title" at bounding box center [326, 142] width 142 height 29
click at [461, 157] on div "Search Form" at bounding box center [722, 142] width 650 height 29
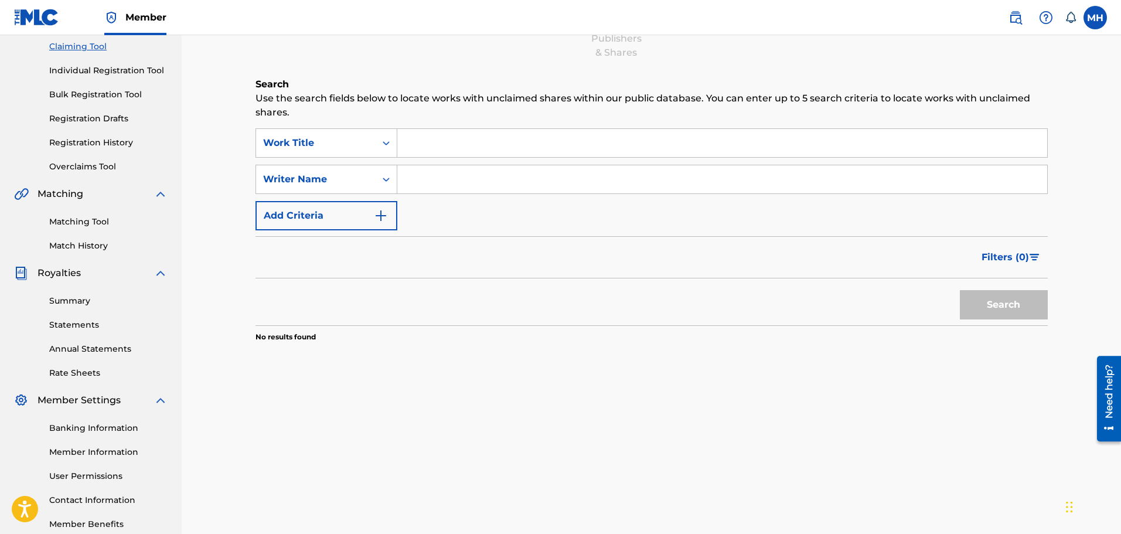
click at [463, 139] on input "Search Form" at bounding box center [722, 143] width 650 height 28
click at [960, 290] on button "Search" at bounding box center [1004, 304] width 88 height 29
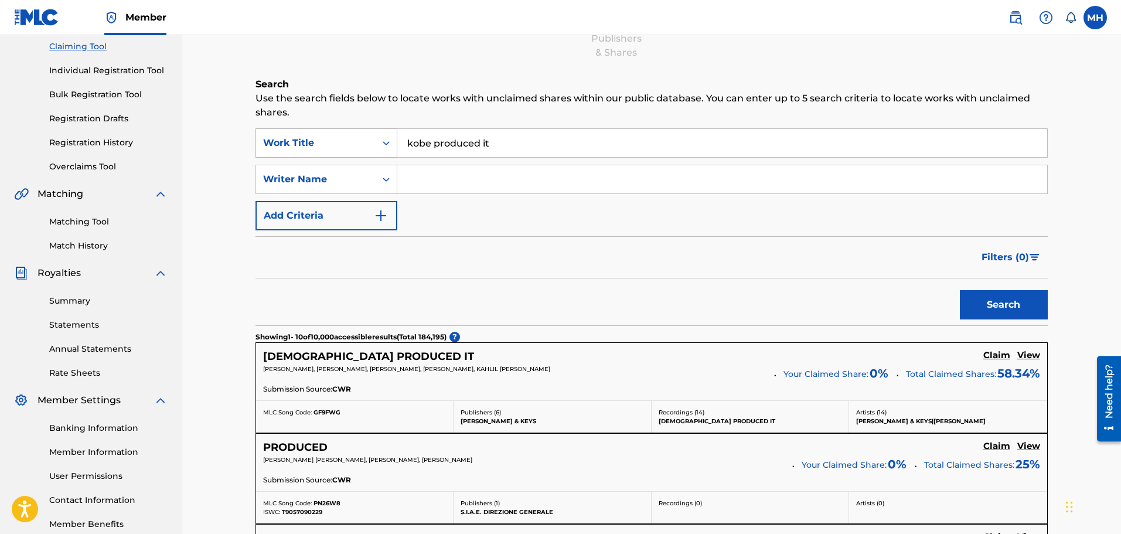
drag, startPoint x: 511, startPoint y: 146, endPoint x: 280, endPoint y: 128, distance: 231.5
click at [280, 128] on div "SearchWithCriteriaa9df40d4-9962-4429-8030-fc931396b401 Work Title kobe produced…" at bounding box center [651, 142] width 792 height 29
type input "\"
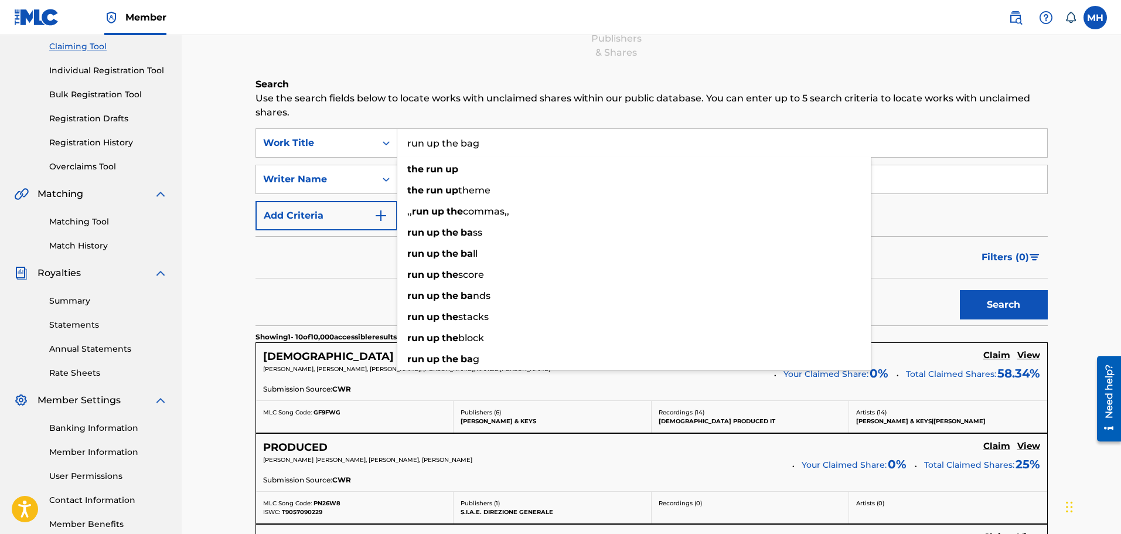
type input "run up the bag"
click at [960, 290] on button "Search" at bounding box center [1004, 304] width 88 height 29
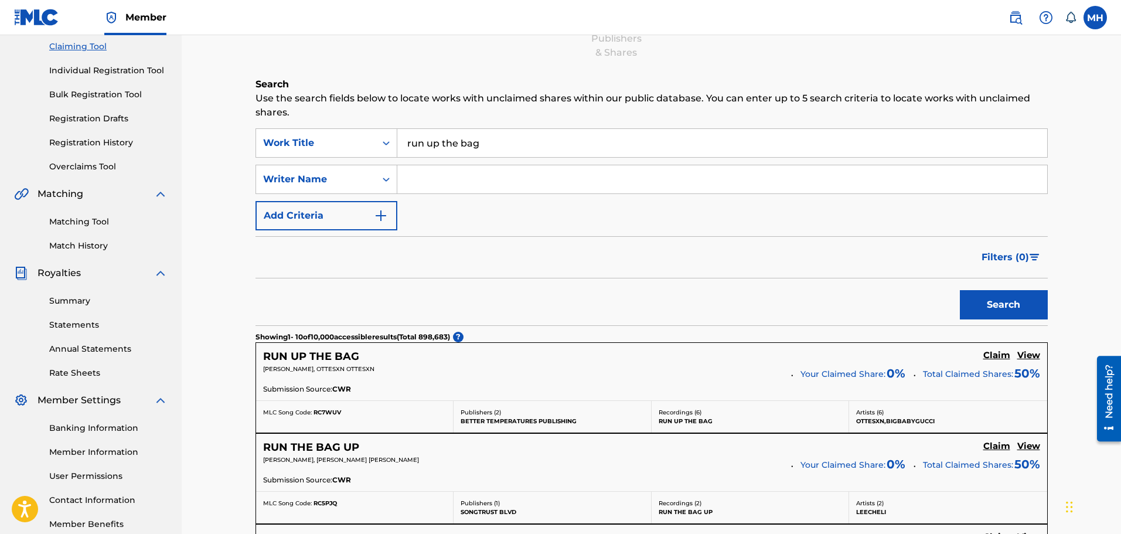
click at [514, 221] on div "SearchWithCriteriaa9df40d4-9962-4429-8030-fc931396b401 Work Title run up the ba…" at bounding box center [651, 179] width 792 height 102
click at [513, 188] on input "Search Form" at bounding box center [722, 179] width 650 height 28
type input "myqwan"
click at [960, 290] on button "Search" at bounding box center [1004, 304] width 88 height 29
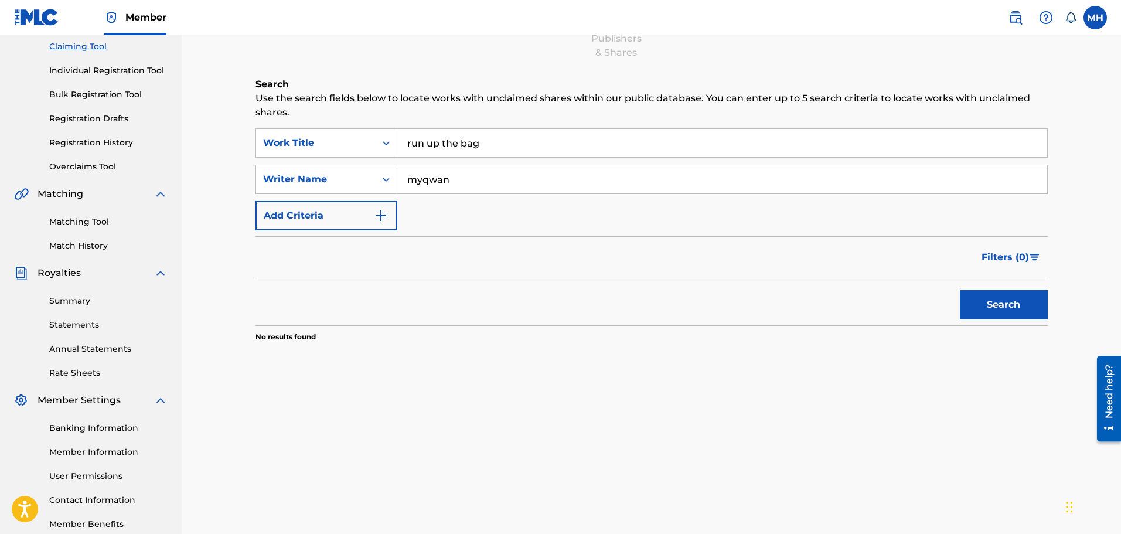
click at [122, 75] on link "Individual Registration Tool" at bounding box center [108, 70] width 118 height 12
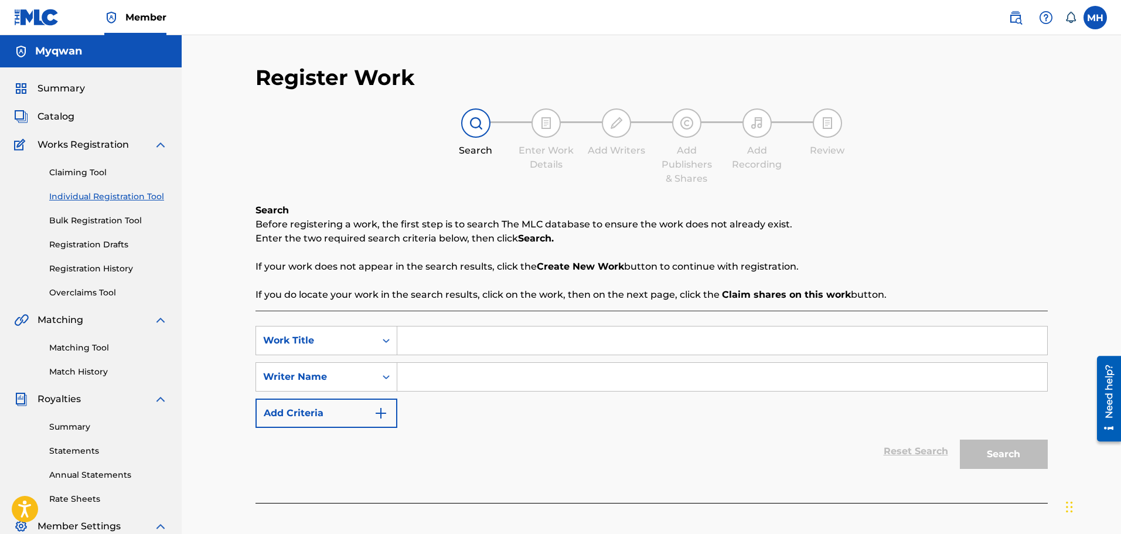
click at [89, 218] on link "Bulk Registration Tool" at bounding box center [108, 220] width 118 height 12
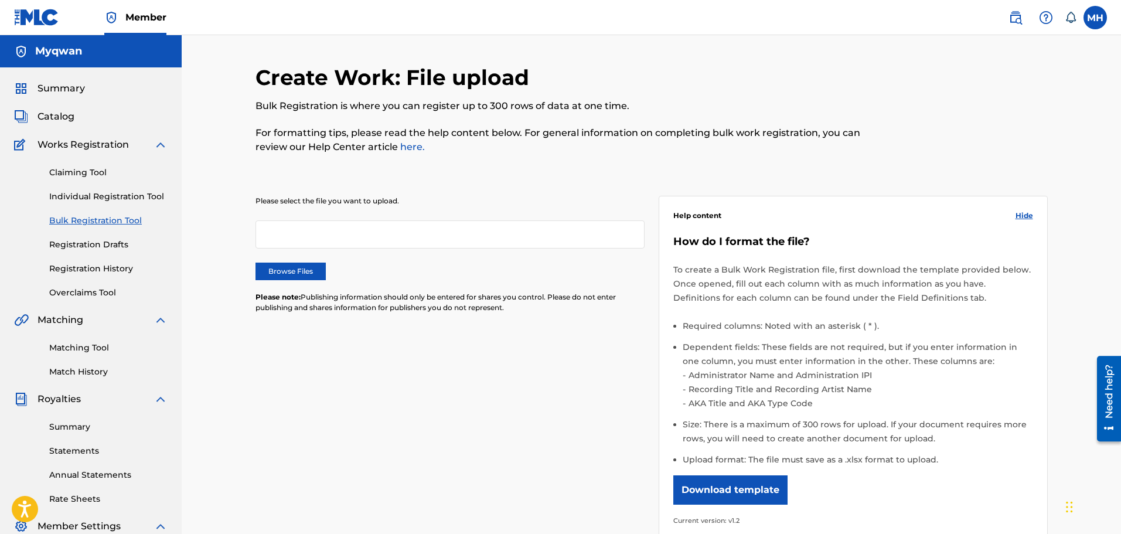
click at [735, 482] on button "Download template" at bounding box center [730, 489] width 114 height 29
click at [127, 193] on link "Individual Registration Tool" at bounding box center [108, 196] width 118 height 12
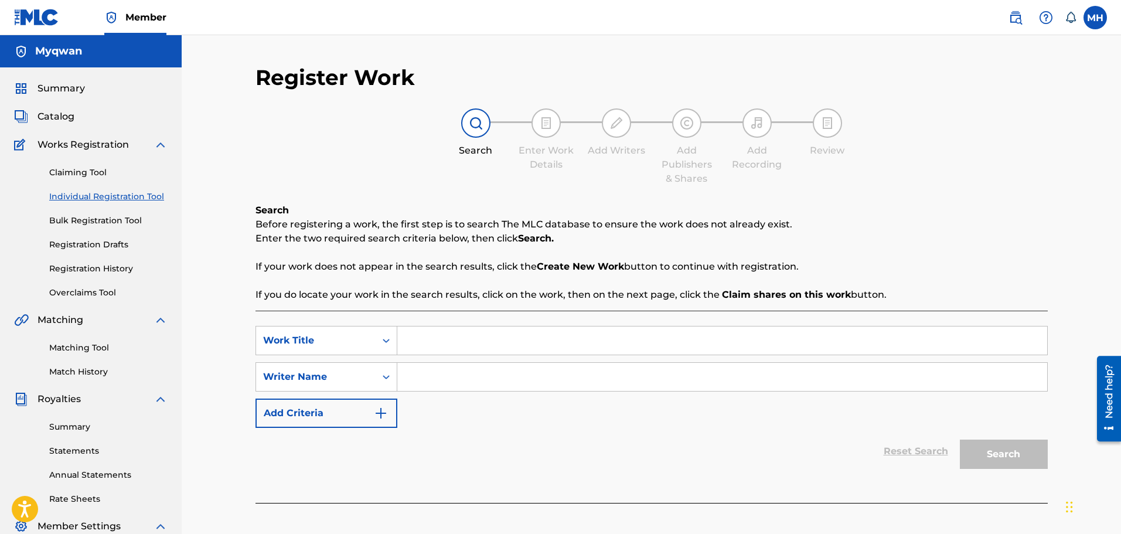
scroll to position [193, 0]
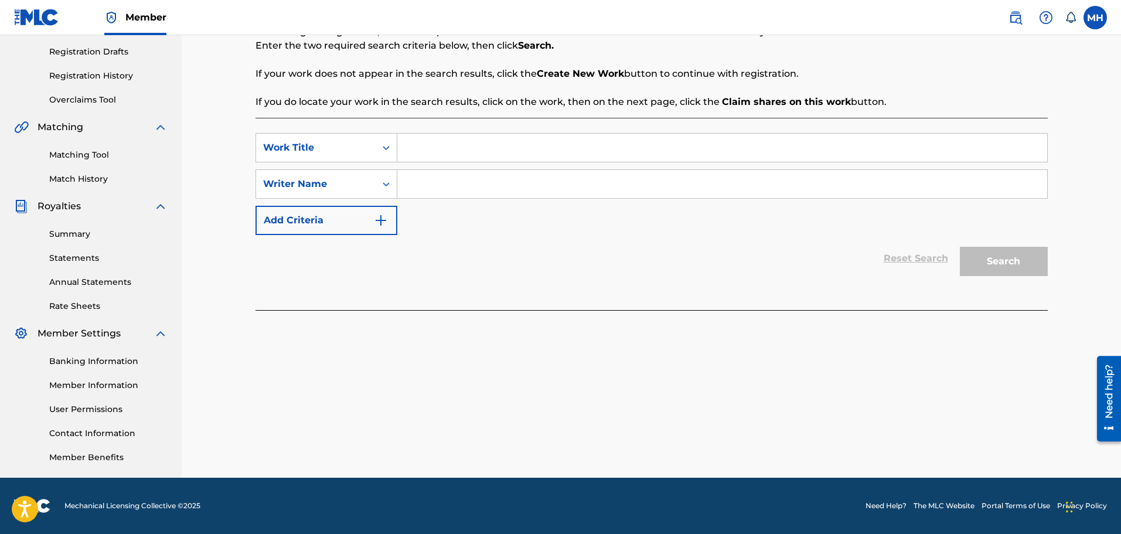
click at [523, 148] on input "Search Form" at bounding box center [722, 148] width 650 height 28
type input "mqwa"
click at [514, 173] on input "a" at bounding box center [722, 184] width 650 height 28
type input "asdf"
click at [960, 247] on button "Search" at bounding box center [1004, 261] width 88 height 29
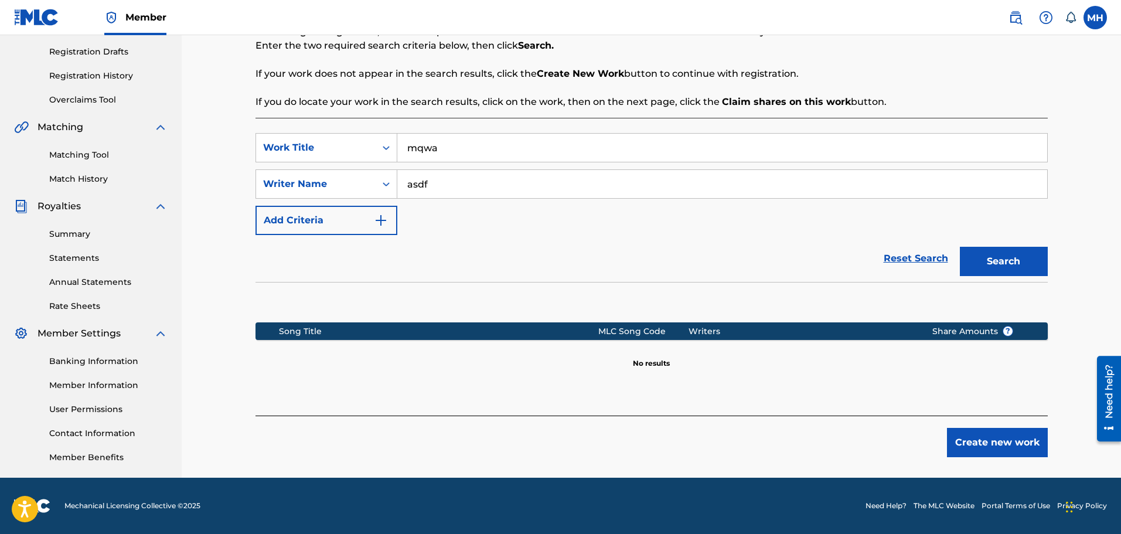
click at [1008, 441] on button "Create new work" at bounding box center [997, 442] width 101 height 29
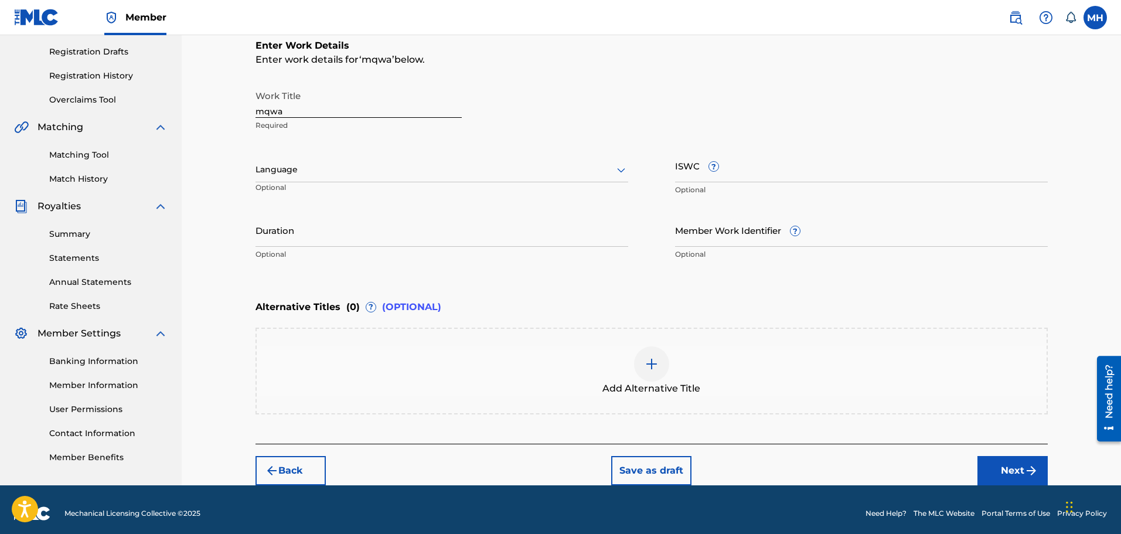
click at [340, 118] on div "Work Title mqwa Required" at bounding box center [358, 110] width 206 height 53
drag, startPoint x: 342, startPoint y: 114, endPoint x: 118, endPoint y: 86, distance: 225.0
click at [118, 86] on main "Myqwan Summary Catalog Works Registration Claiming Tool Individual Registration…" at bounding box center [560, 163] width 1121 height 643
type input "Beat The Odds"
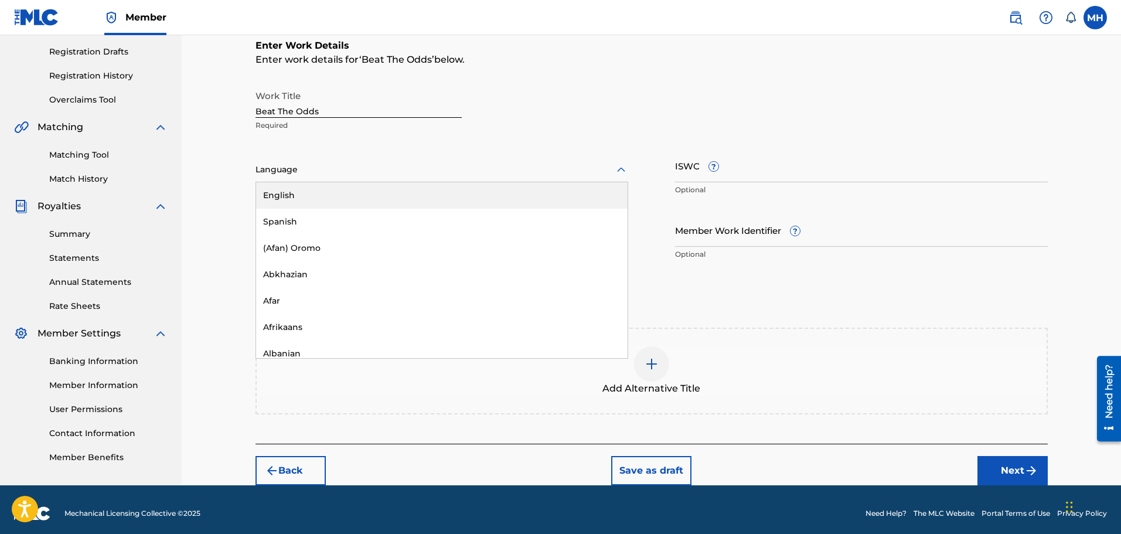
click at [319, 176] on div at bounding box center [441, 169] width 373 height 15
click at [306, 200] on div "English" at bounding box center [441, 195] width 371 height 26
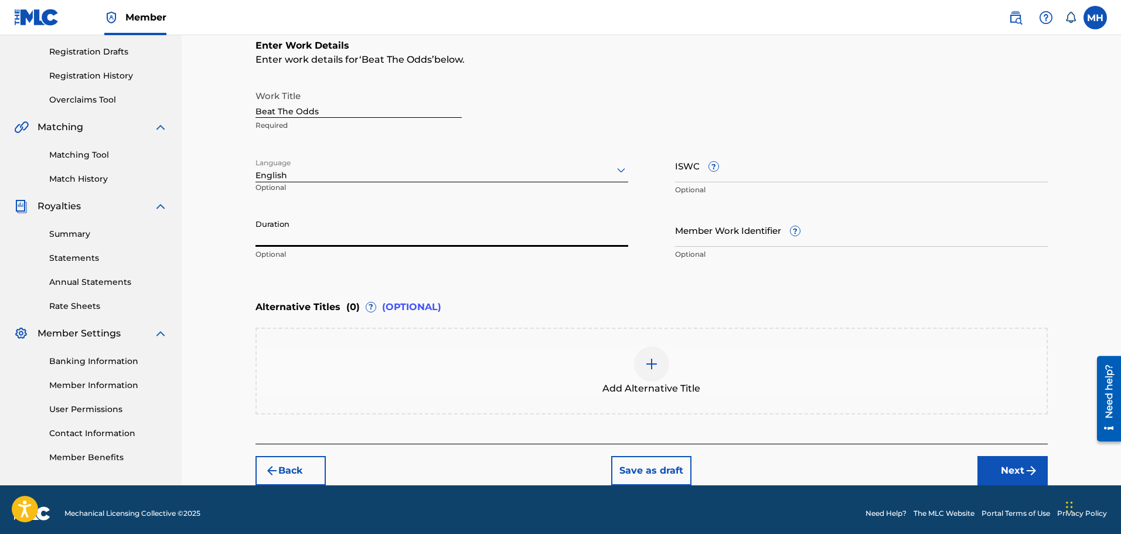
click at [320, 236] on input "Duration" at bounding box center [441, 229] width 373 height 33
type input ")"
type input "02:24"
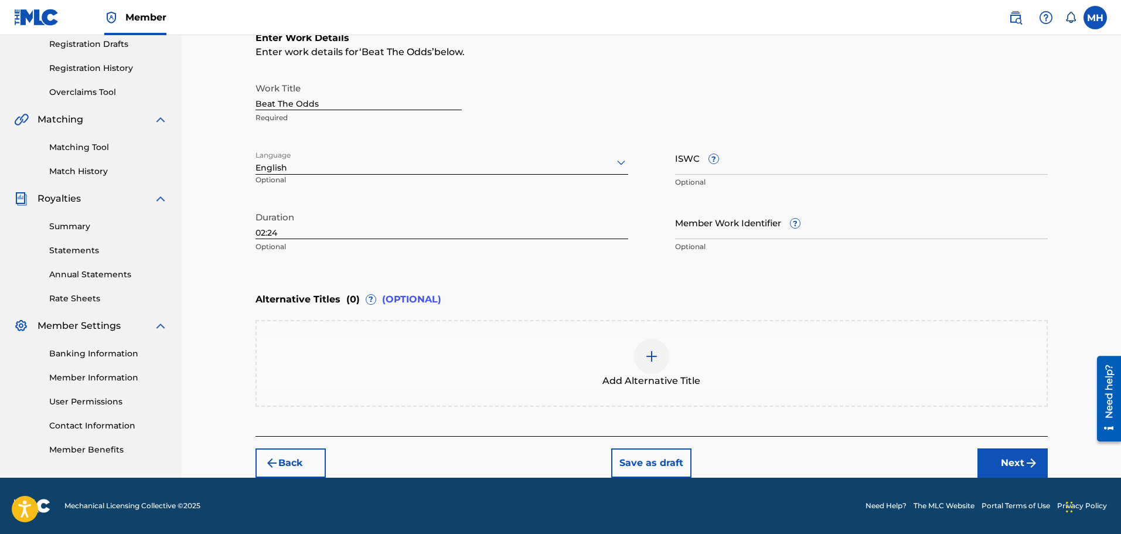
click at [1013, 456] on button "Next" at bounding box center [1012, 462] width 70 height 29
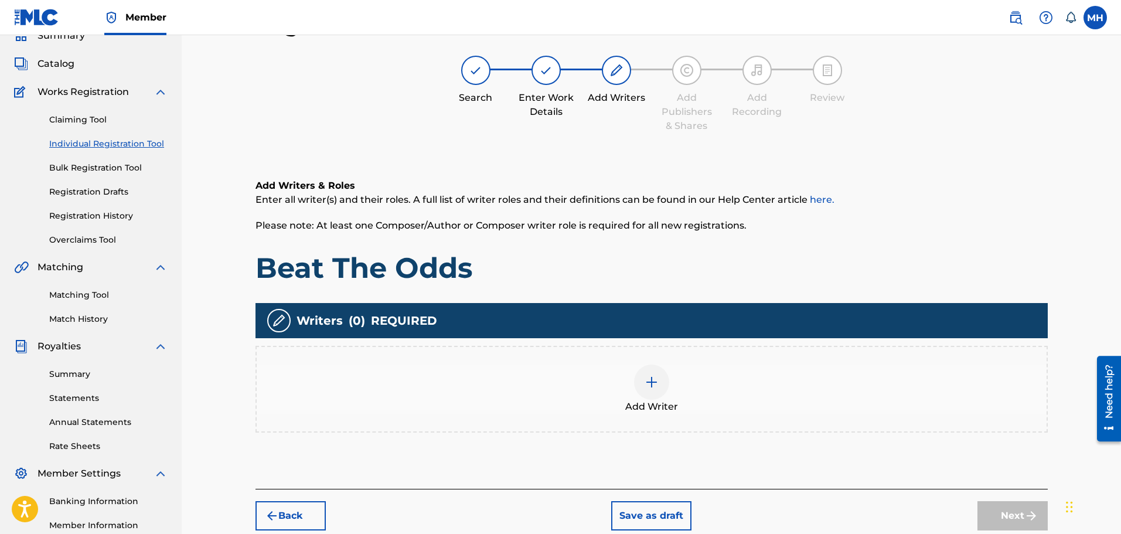
click at [632, 404] on span "Add Writer" at bounding box center [651, 407] width 53 height 14
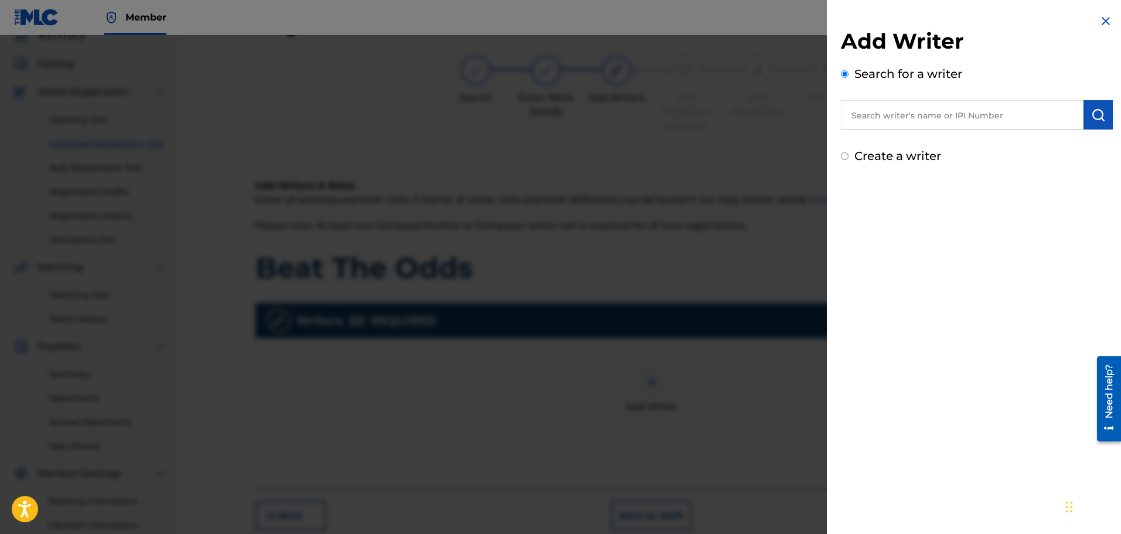
click at [1020, 127] on input "text" at bounding box center [962, 114] width 243 height 29
click at [936, 140] on div "myqwa n hudson" at bounding box center [962, 141] width 242 height 21
drag, startPoint x: 955, startPoint y: 117, endPoint x: 902, endPoint y: 120, distance: 53.9
click at [902, 120] on input "myqwan hudson" at bounding box center [962, 114] width 243 height 29
type input "myqwan"
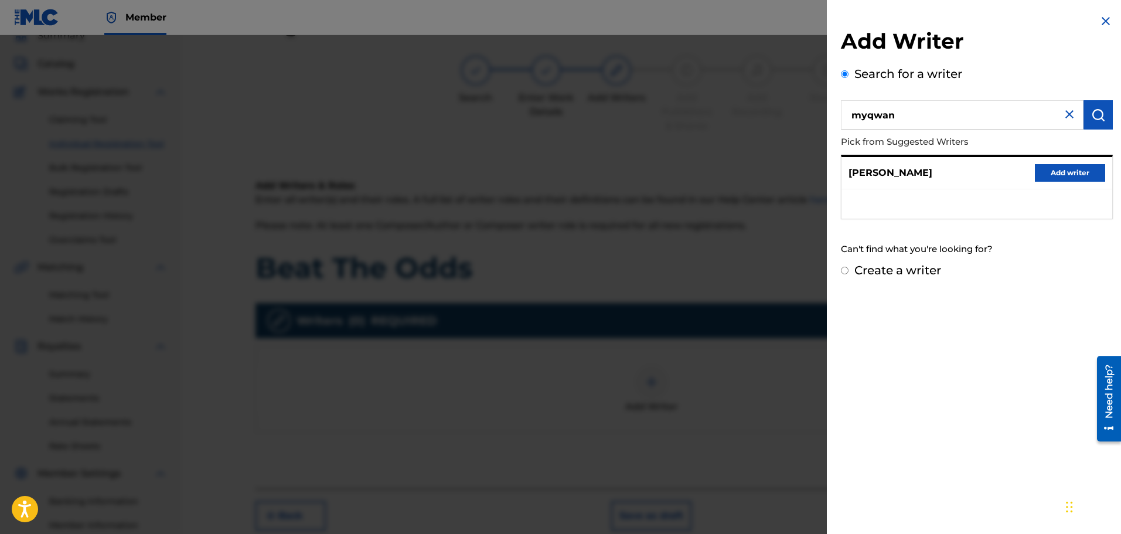
click at [1055, 176] on button "Add writer" at bounding box center [1069, 173] width 70 height 18
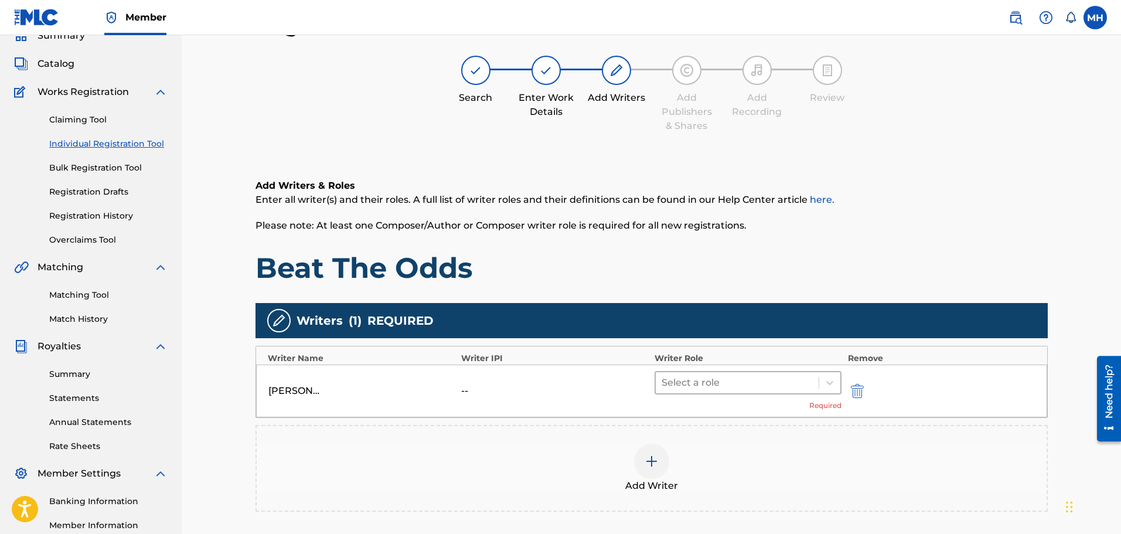
click at [709, 385] on div at bounding box center [737, 382] width 152 height 16
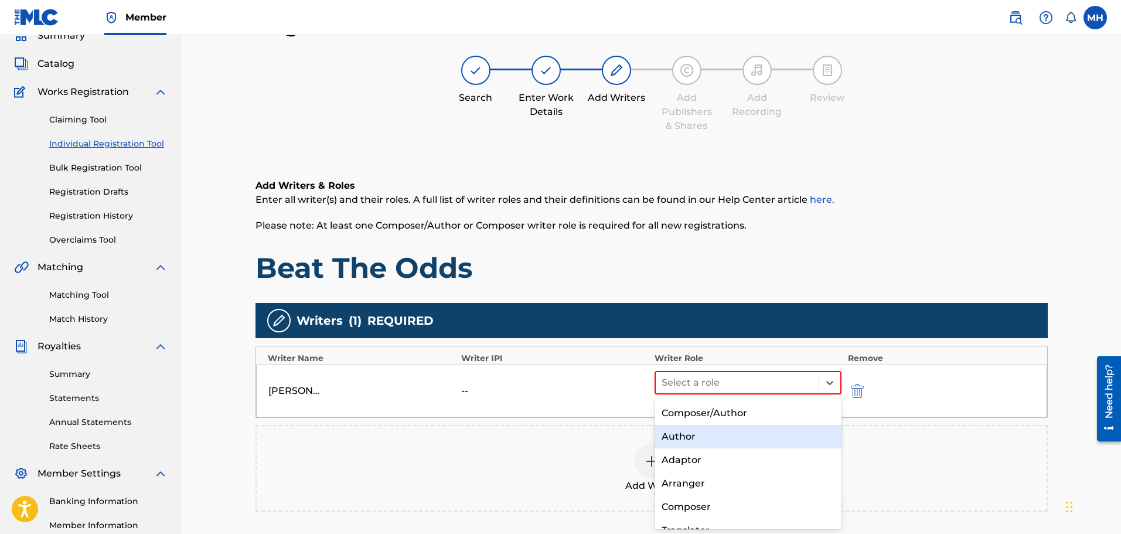
click at [701, 418] on div "Composer/Author" at bounding box center [747, 412] width 187 height 23
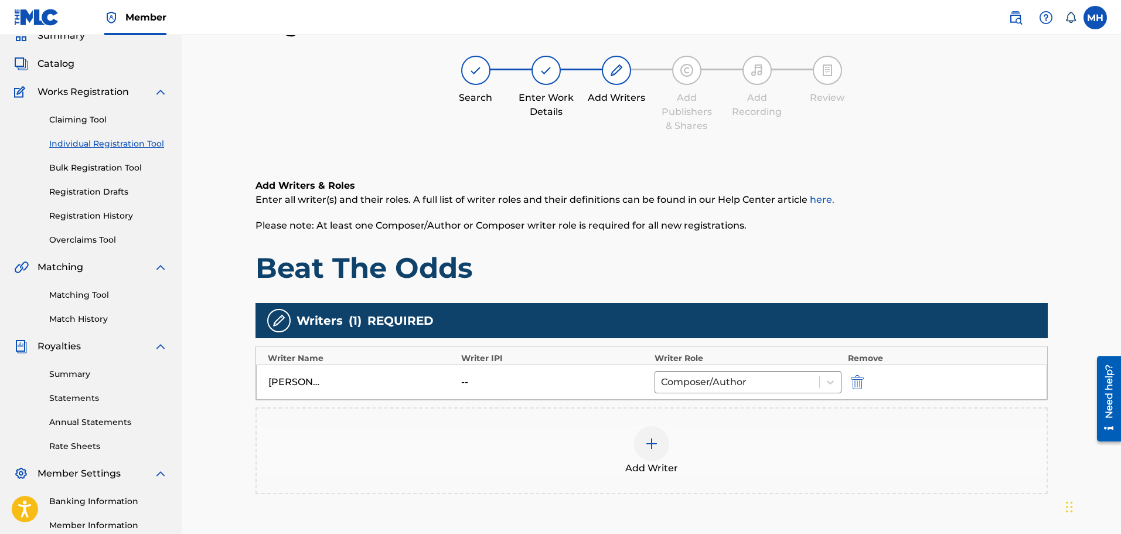
scroll to position [193, 0]
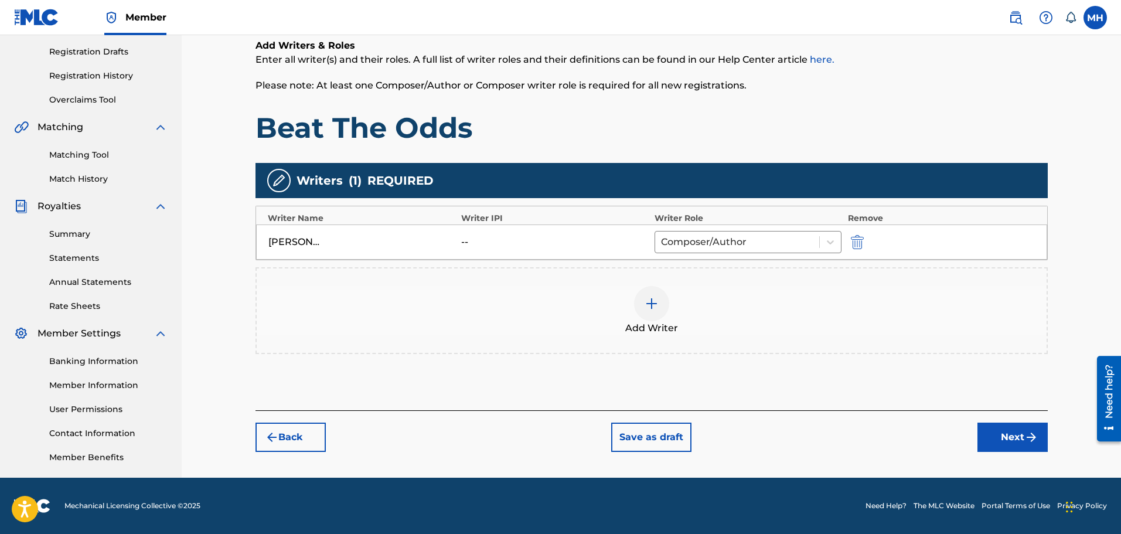
click at [981, 437] on button "Next" at bounding box center [1012, 436] width 70 height 29
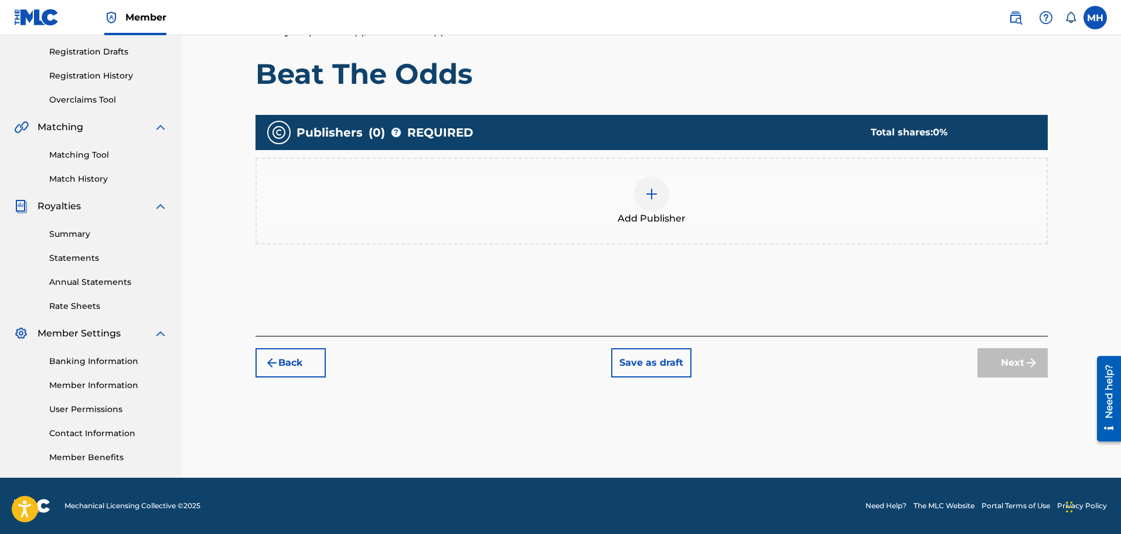
scroll to position [53, 0]
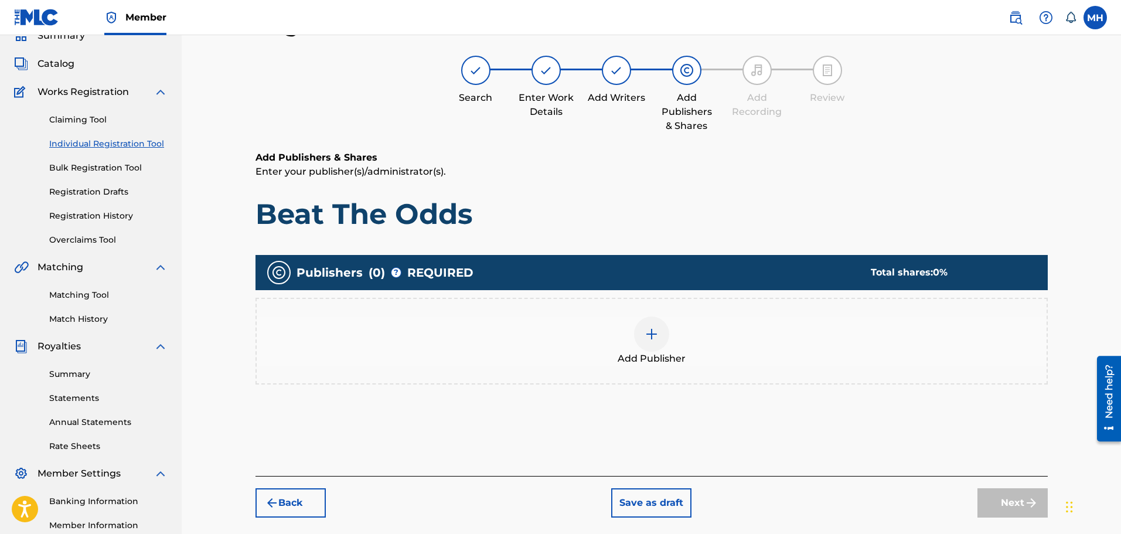
click at [689, 358] on div "Add Publisher" at bounding box center [652, 340] width 790 height 49
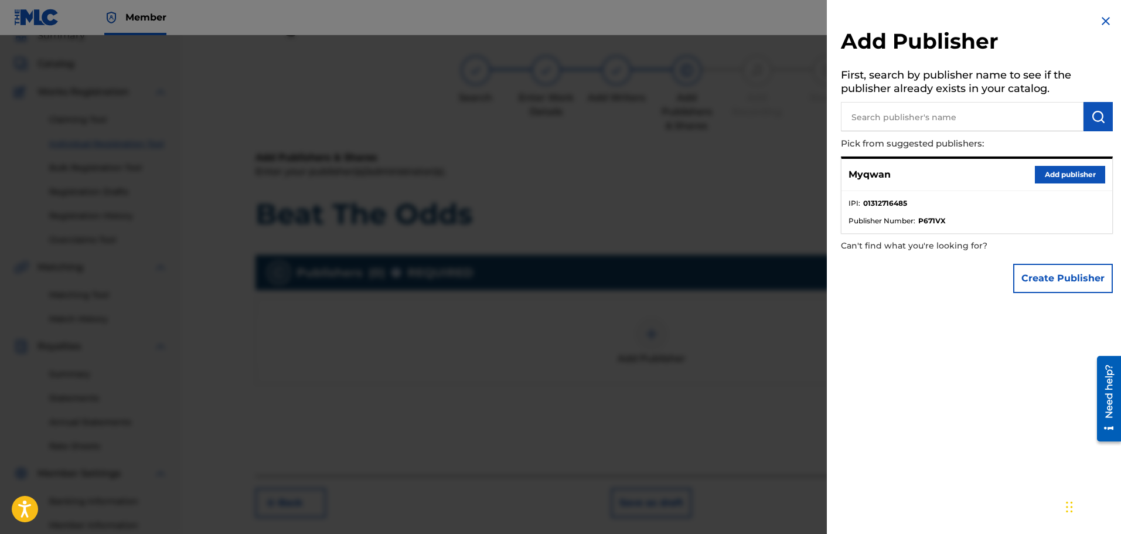
click at [1080, 175] on button "Add publisher" at bounding box center [1069, 175] width 70 height 18
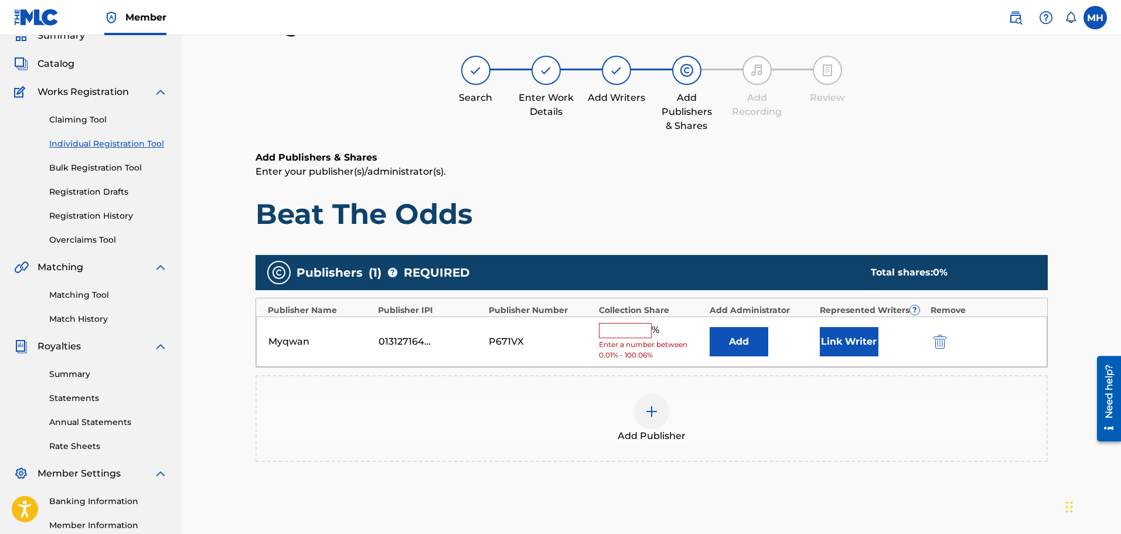
click at [641, 326] on input "text" at bounding box center [625, 330] width 53 height 15
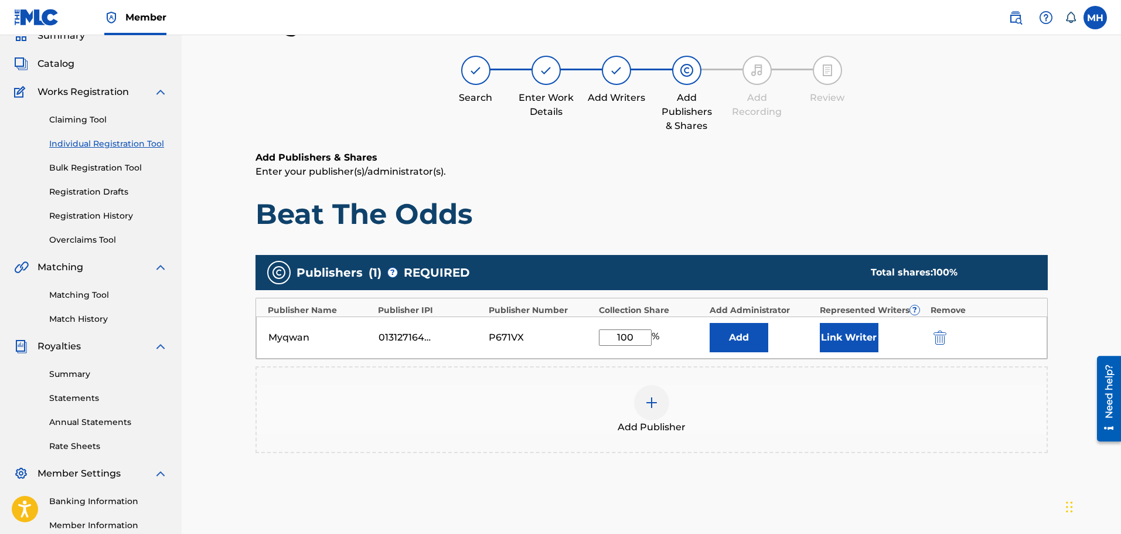
type input "100"
click at [860, 337] on button "Link Writer" at bounding box center [849, 337] width 59 height 29
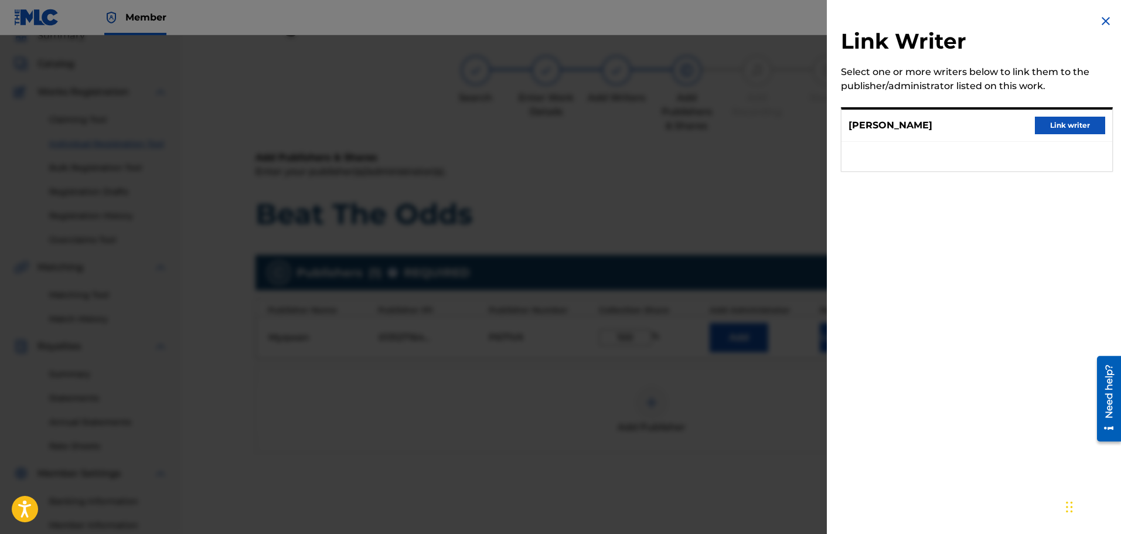
click at [1046, 127] on button "Link writer" at bounding box center [1069, 126] width 70 height 18
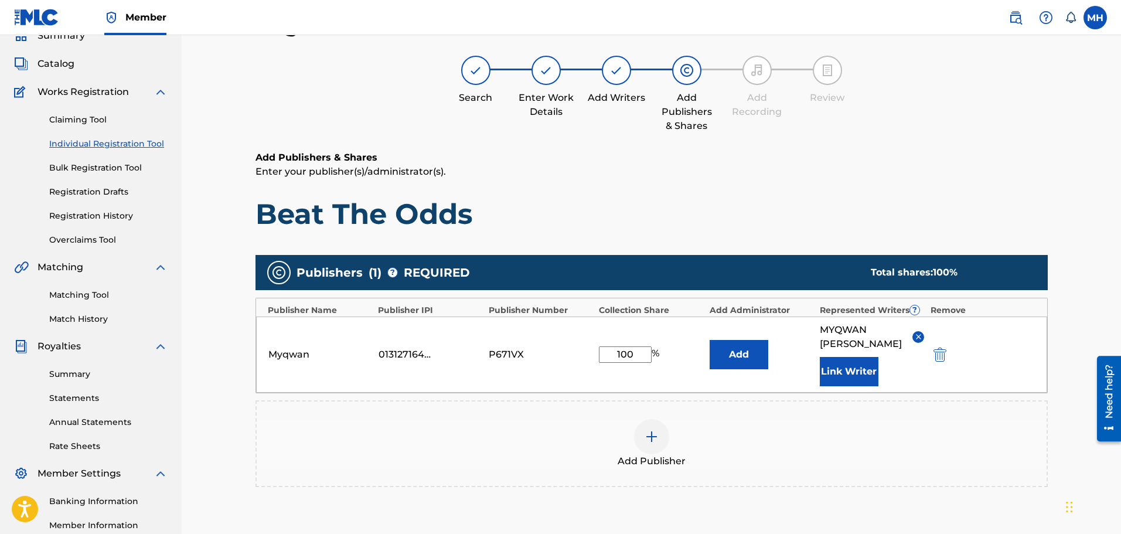
scroll to position [195, 0]
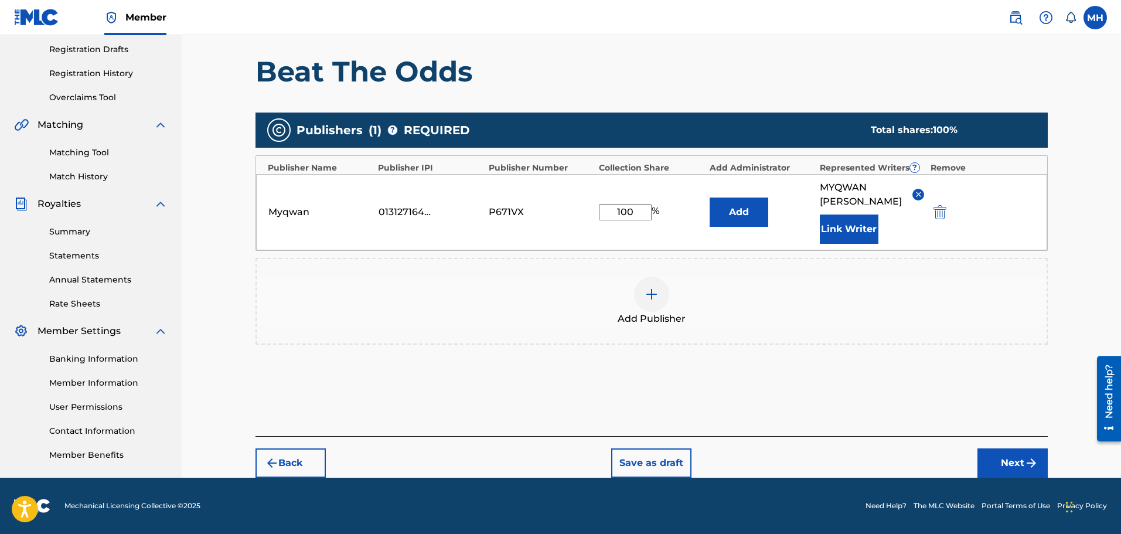
click at [993, 463] on button "Next" at bounding box center [1012, 462] width 70 height 29
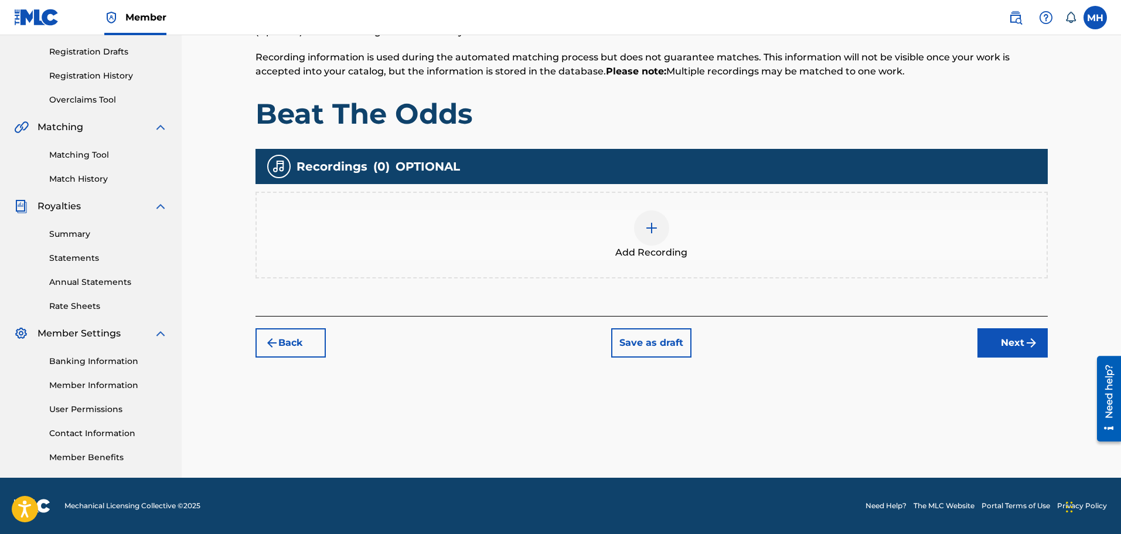
scroll to position [53, 0]
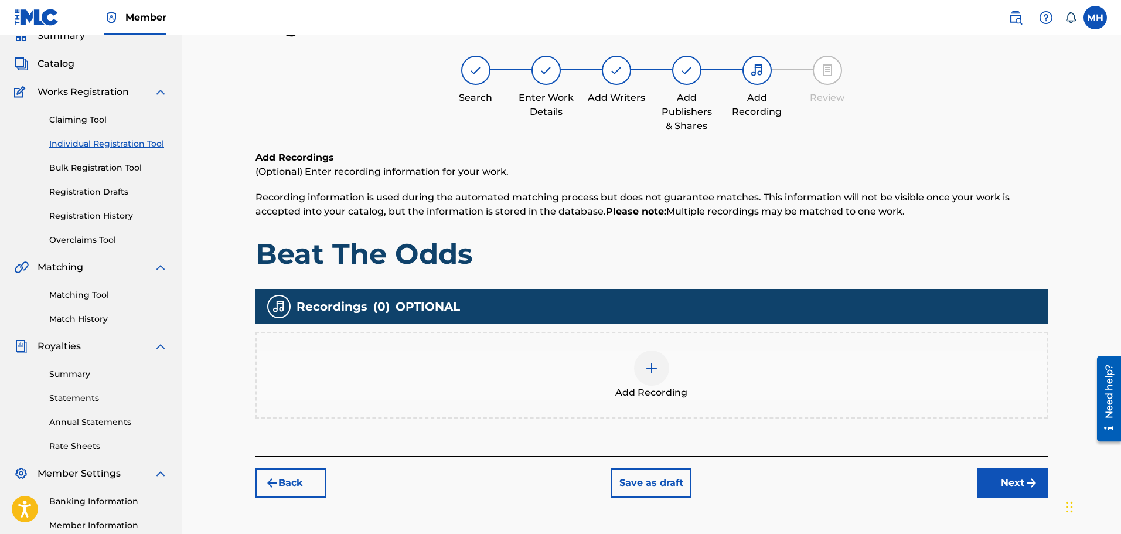
click at [669, 396] on span "Add Recording" at bounding box center [651, 392] width 72 height 14
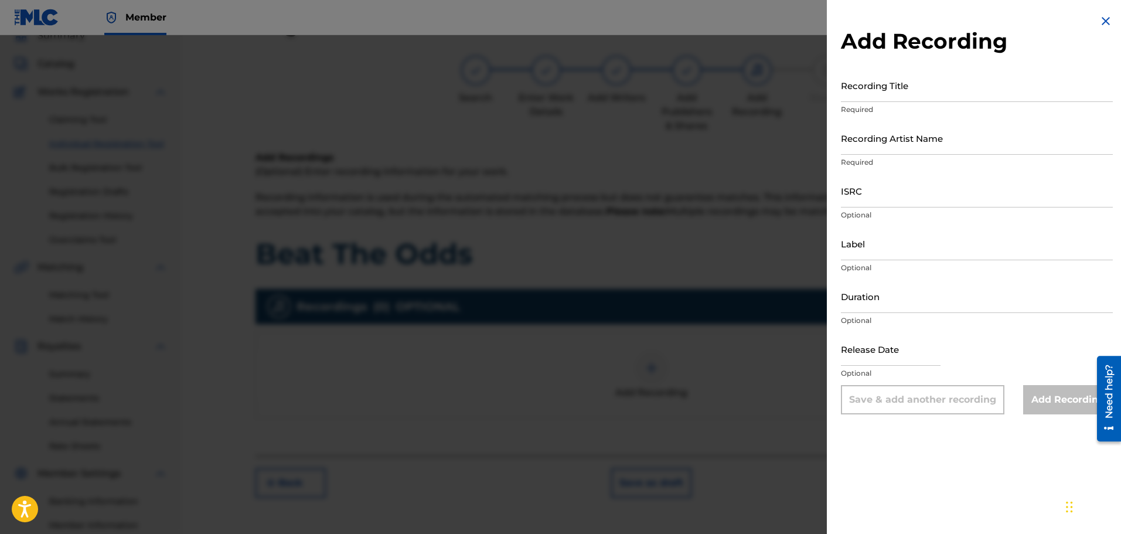
click at [930, 90] on input "Recording Title" at bounding box center [977, 85] width 272 height 33
type input "Beat The Odds"
click at [903, 136] on input "Recording Artist Name" at bounding box center [977, 137] width 272 height 33
type input "Myqwan"
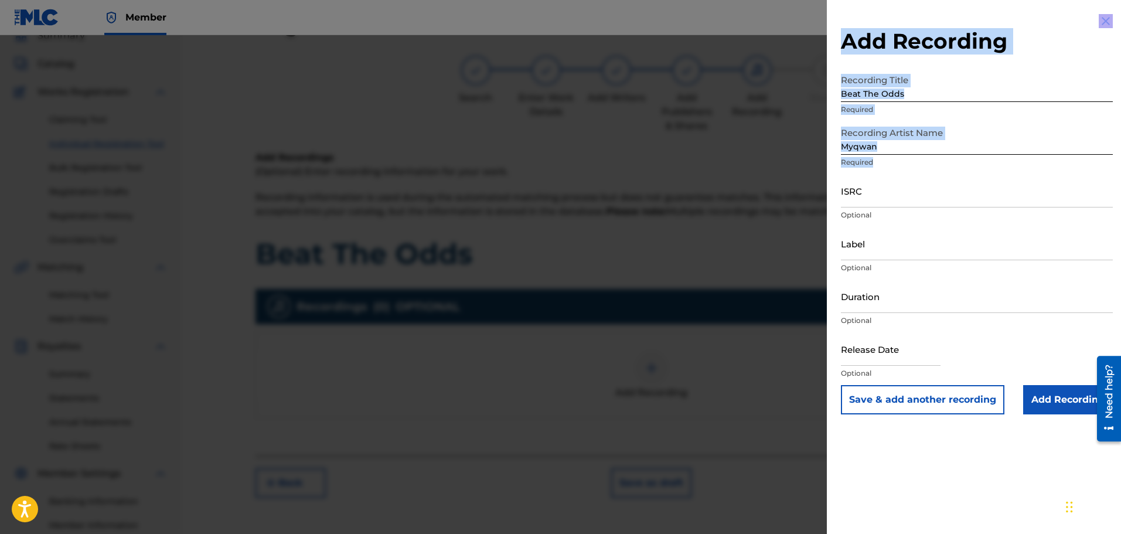
drag, startPoint x: 941, startPoint y: 168, endPoint x: 606, endPoint y: 73, distance: 348.1
click at [606, 73] on div "Add Recording Recording Title Beat The Odds Required Recording Artist Name Myqw…" at bounding box center [560, 284] width 1121 height 499
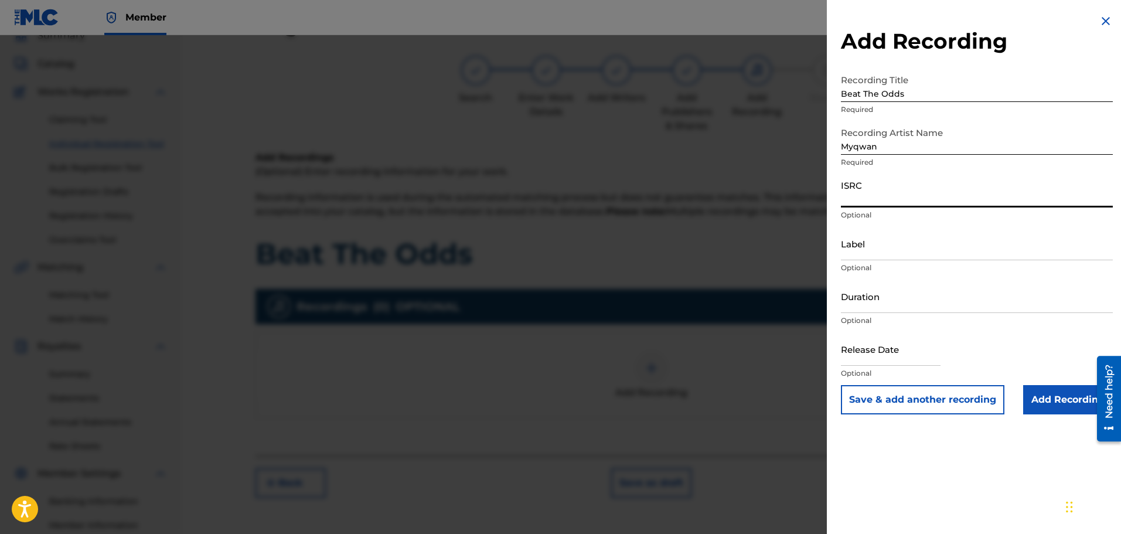
click at [908, 205] on input "ISRC" at bounding box center [977, 190] width 272 height 33
paste input "CBEYJ2523884"
type input "CBEYJ2523884"
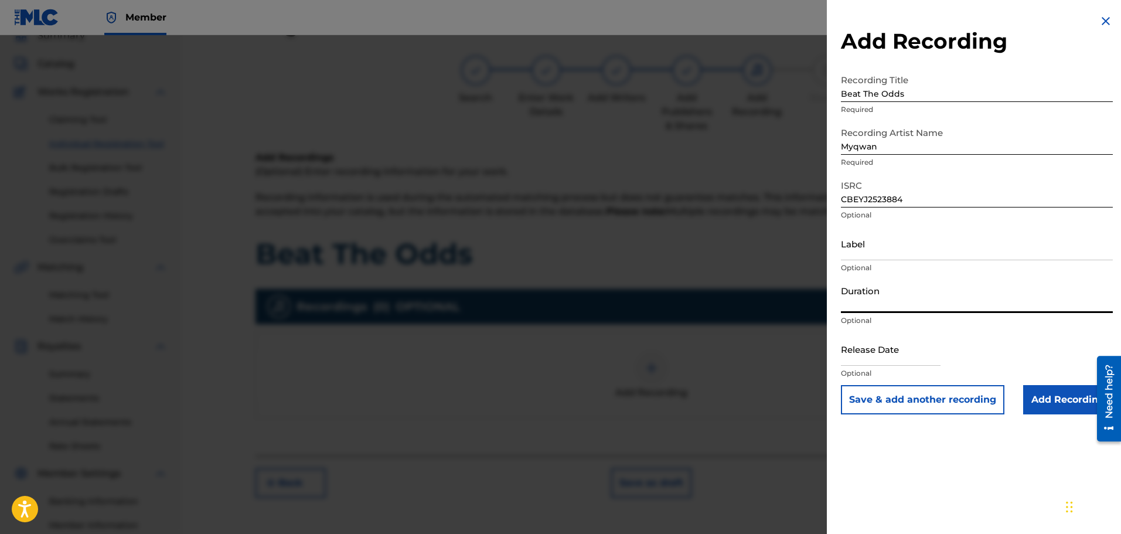
click at [872, 301] on input "Duration" at bounding box center [977, 295] width 272 height 33
type input ")"
type input "02:24"
click at [1042, 400] on input "Add Recording" at bounding box center [1068, 399] width 90 height 29
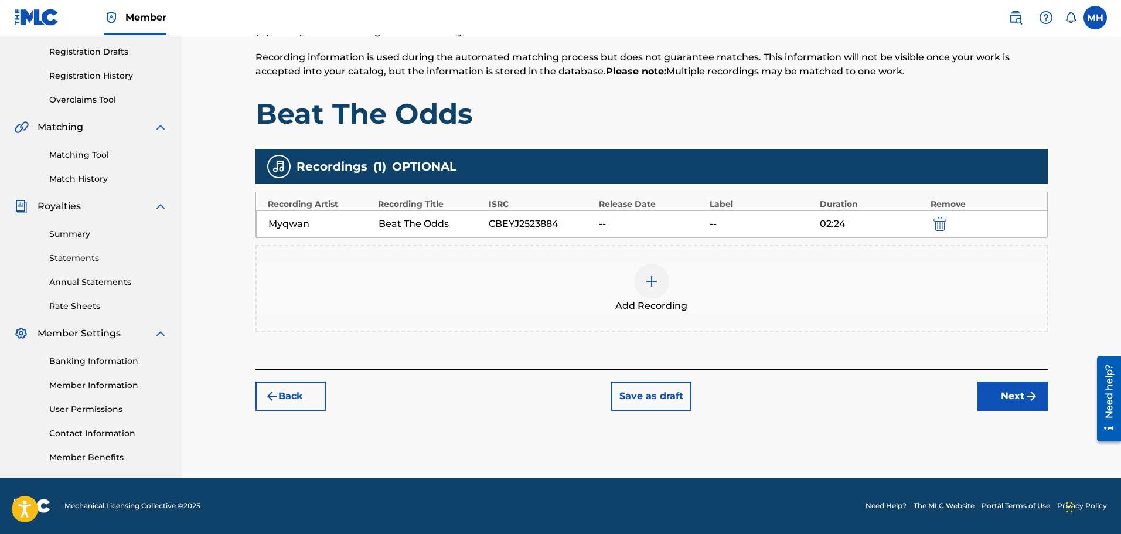
click at [1012, 388] on button "Next" at bounding box center [1012, 395] width 70 height 29
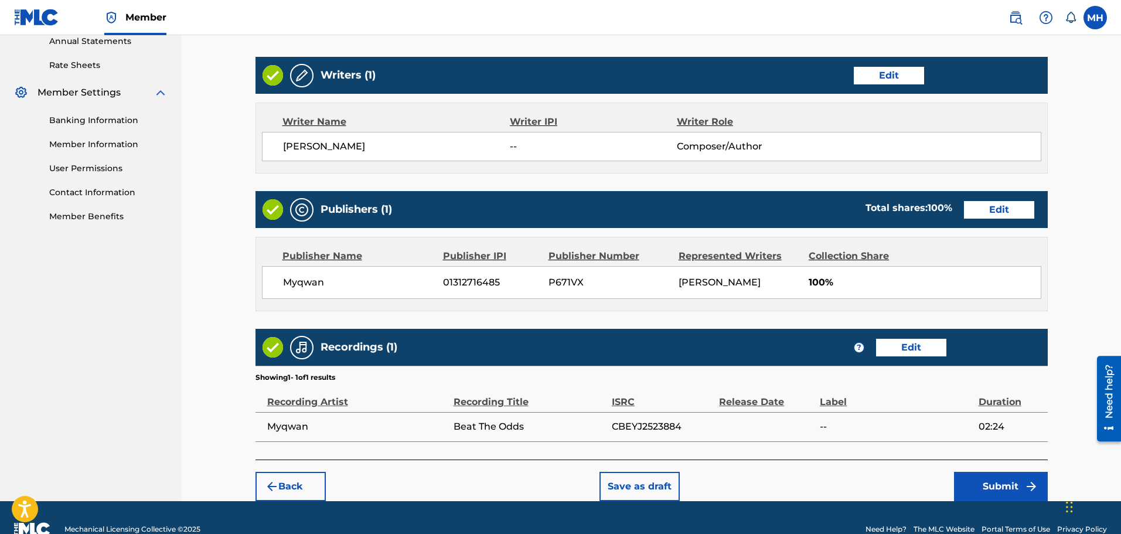
scroll to position [457, 0]
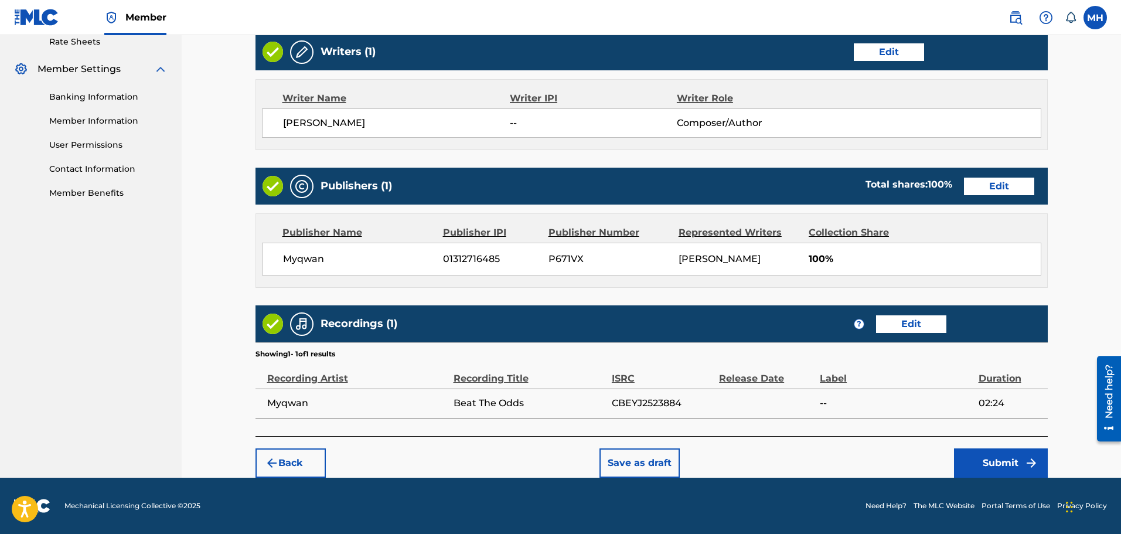
click at [976, 456] on button "Submit" at bounding box center [1001, 462] width 94 height 29
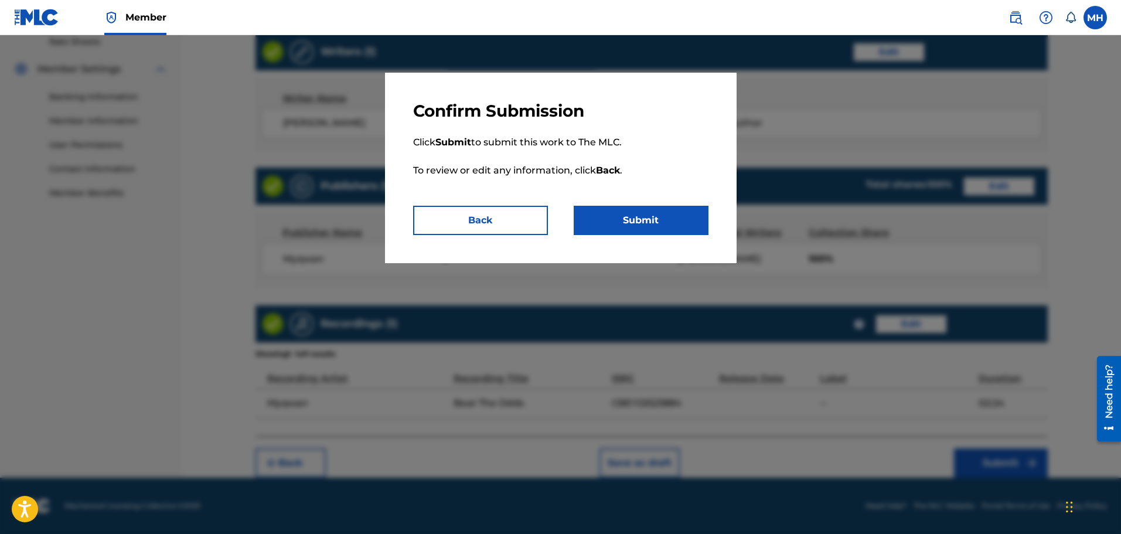
click at [599, 215] on button "Submit" at bounding box center [640, 220] width 135 height 29
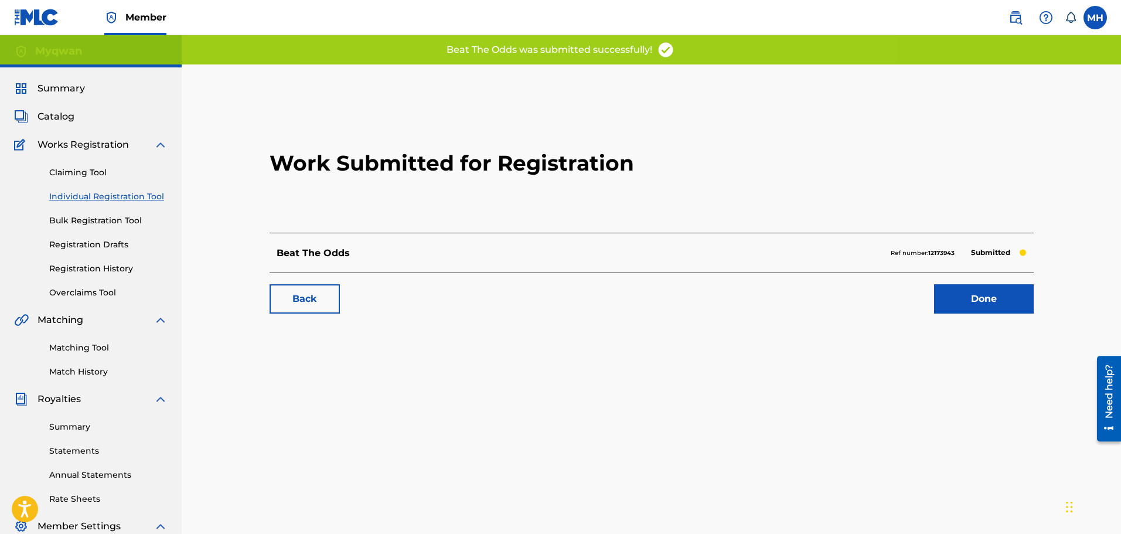
click at [995, 295] on link "Done" at bounding box center [984, 298] width 100 height 29
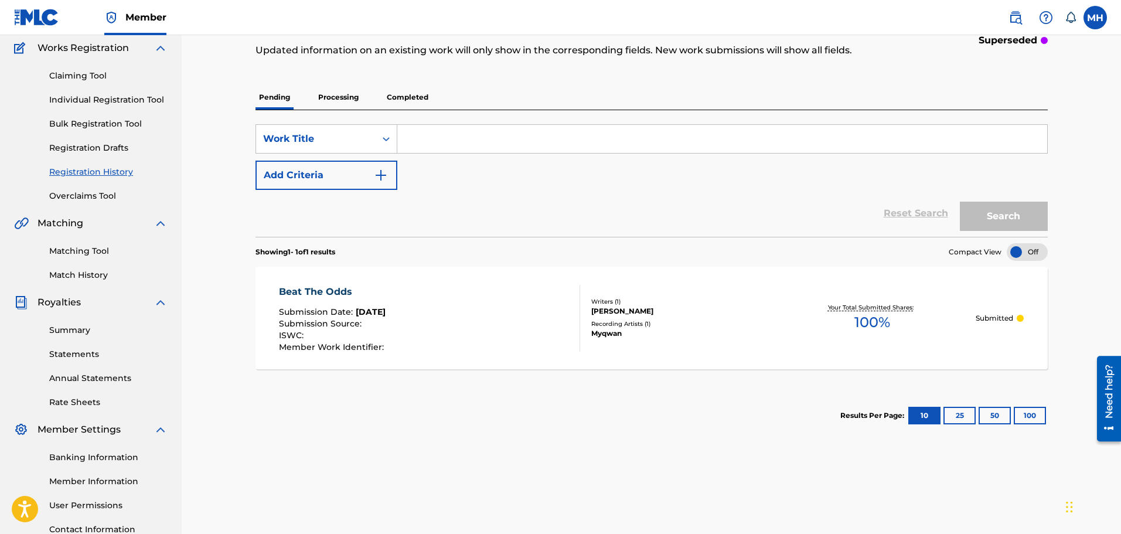
scroll to position [95, 0]
click at [94, 128] on link "Bulk Registration Tool" at bounding box center [108, 125] width 118 height 12
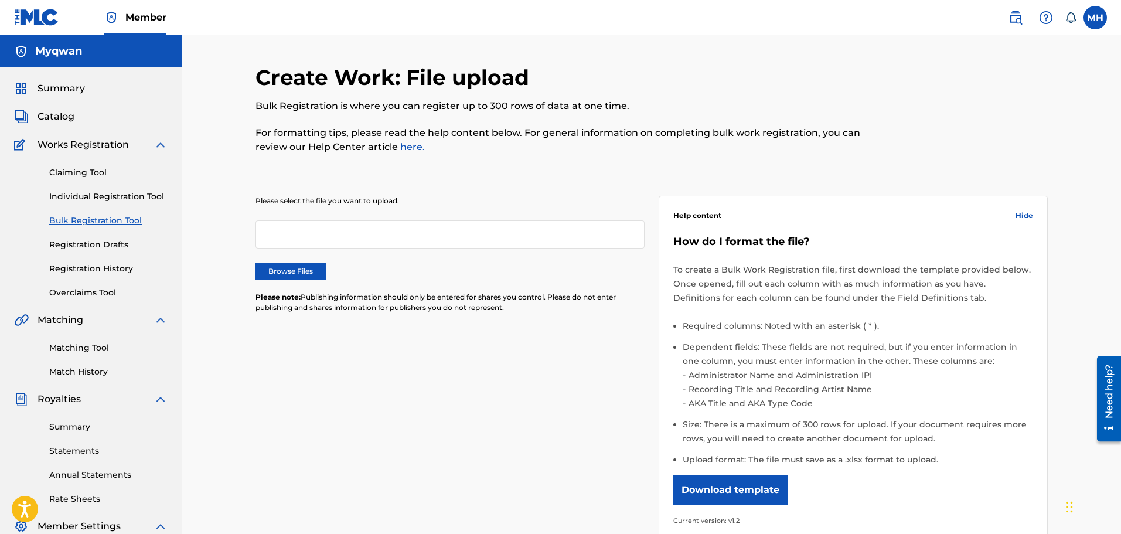
click at [105, 238] on div "Claiming Tool Individual Registration Tool Bulk Registration Tool Registration …" at bounding box center [90, 225] width 153 height 147
click at [104, 240] on link "Registration Drafts" at bounding box center [108, 244] width 118 height 12
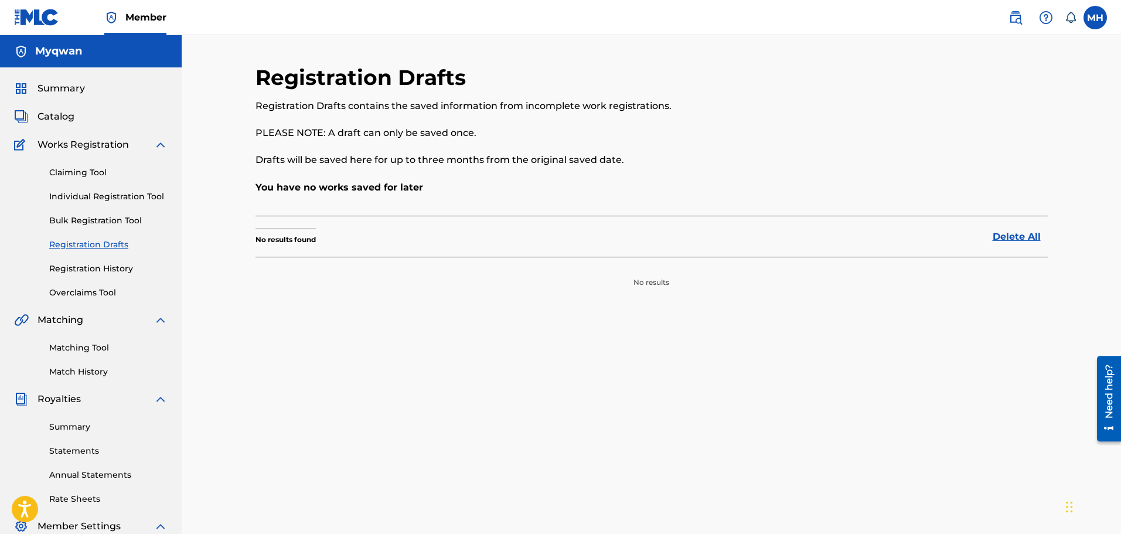
click at [86, 286] on link "Overclaims Tool" at bounding box center [108, 292] width 118 height 12
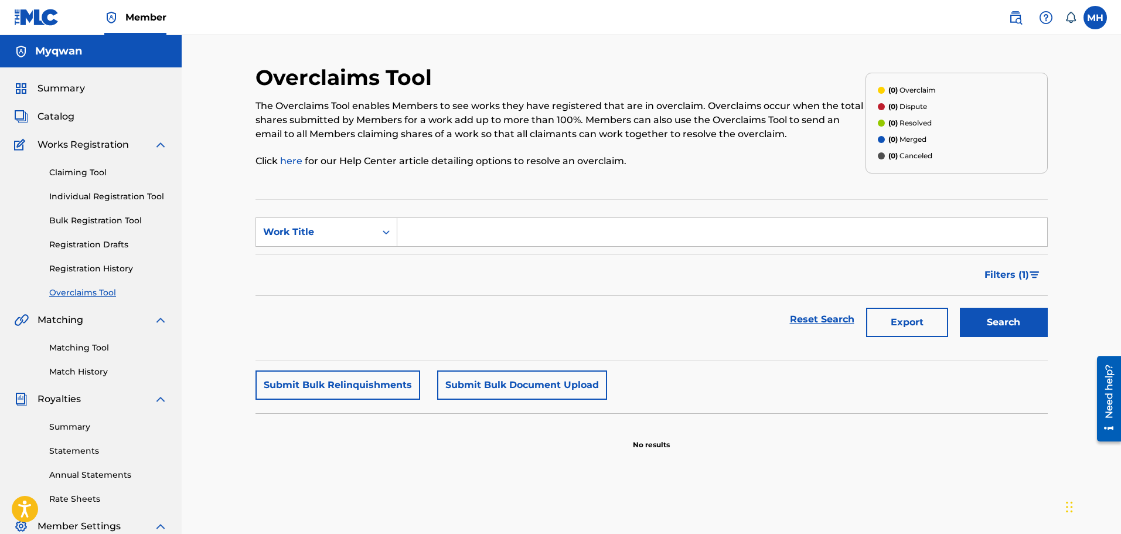
click at [431, 231] on input "Search Form" at bounding box center [722, 232] width 650 height 28
type input "cdb"
click at [960, 308] on button "Search" at bounding box center [1004, 322] width 88 height 29
click at [99, 193] on link "Individual Registration Tool" at bounding box center [108, 196] width 118 height 12
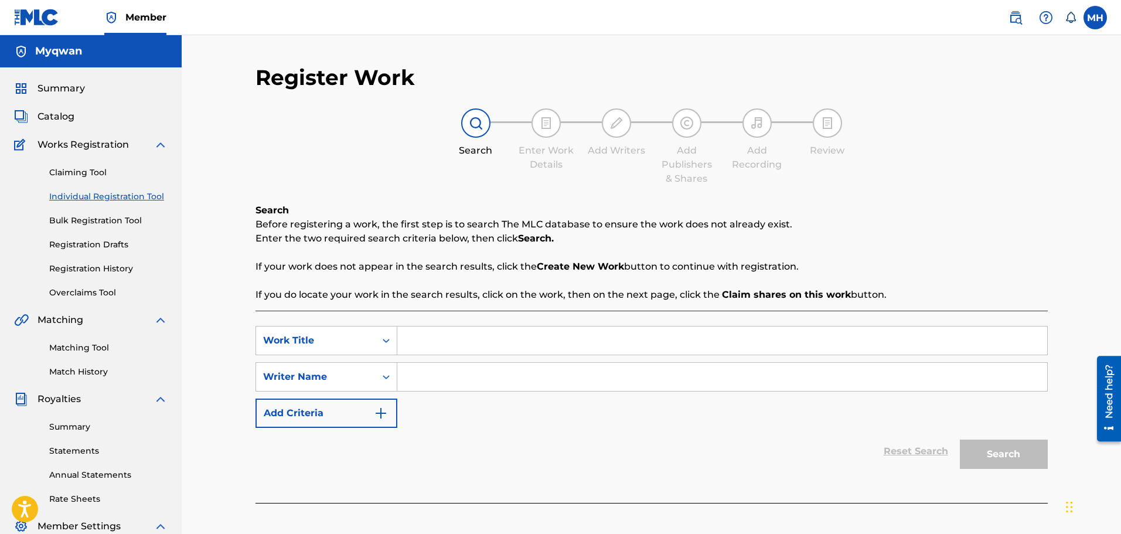
click at [438, 334] on input "Search Form" at bounding box center [722, 340] width 650 height 28
type input "as"
click at [428, 369] on input "Search Form" at bounding box center [722, 377] width 650 height 28
type input "asd"
click at [960, 439] on button "Search" at bounding box center [1004, 453] width 88 height 29
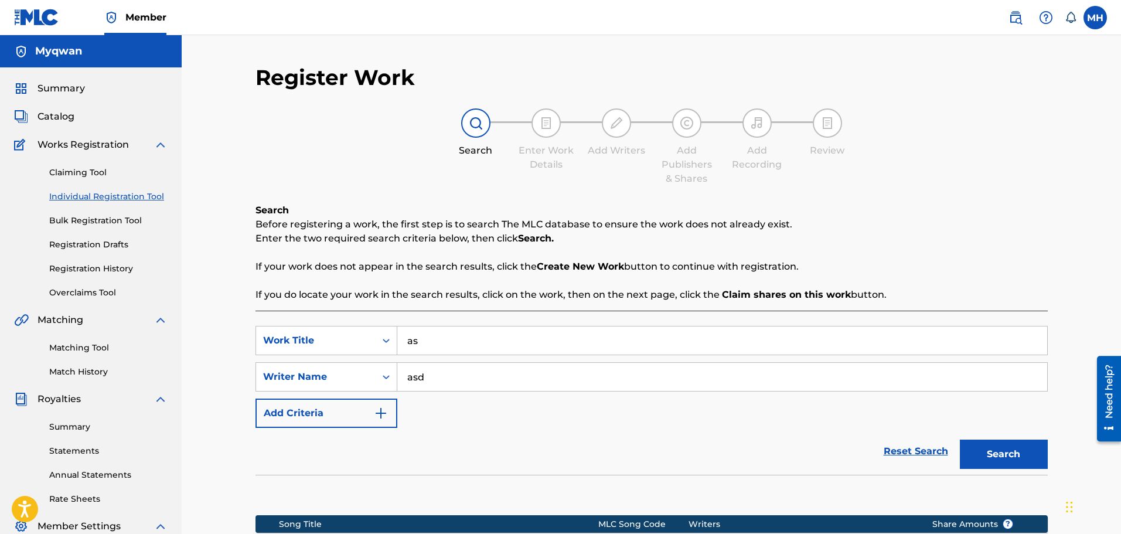
scroll to position [193, 0]
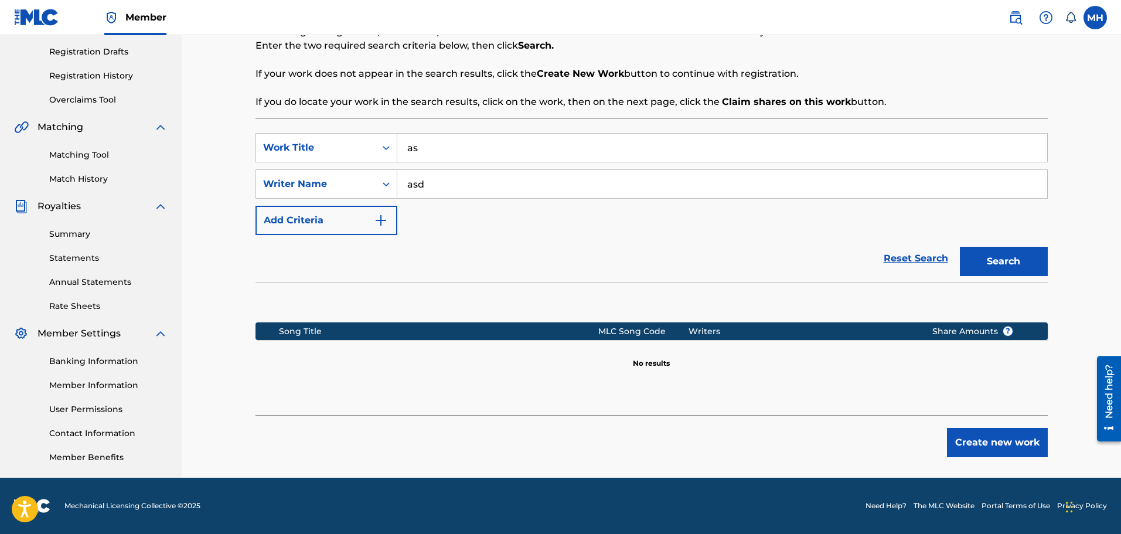
click at [975, 449] on button "Create new work" at bounding box center [997, 442] width 101 height 29
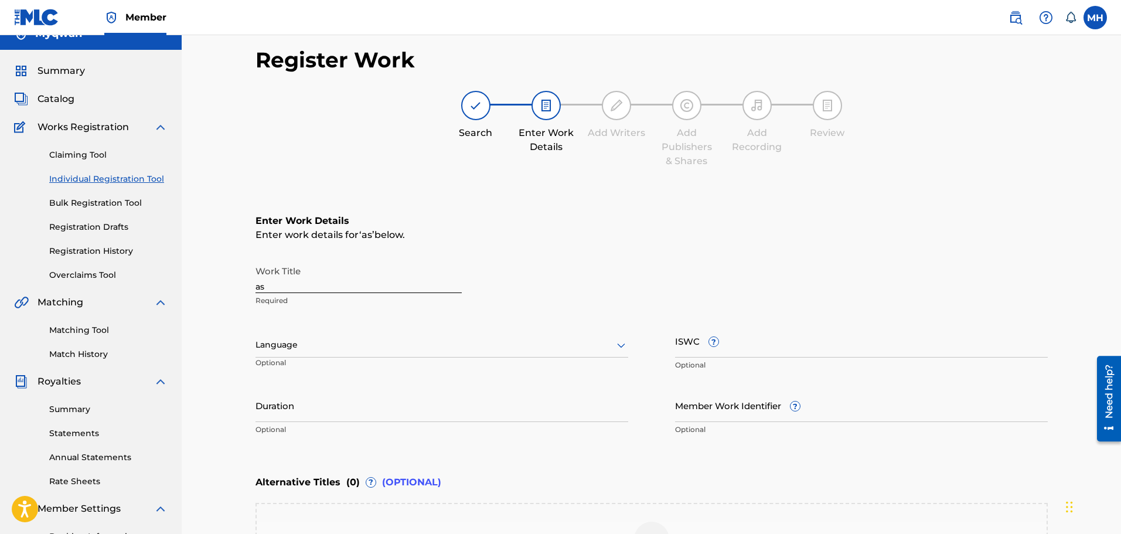
scroll to position [18, 0]
drag, startPoint x: 404, startPoint y: 287, endPoint x: 158, endPoint y: 299, distance: 246.9
click at [158, 299] on main "Myqwan Summary Catalog Works Registration Claiming Tool Individual Registration…" at bounding box center [560, 338] width 1121 height 643
type input "Run Up The Bag"
click at [319, 346] on div at bounding box center [441, 344] width 373 height 15
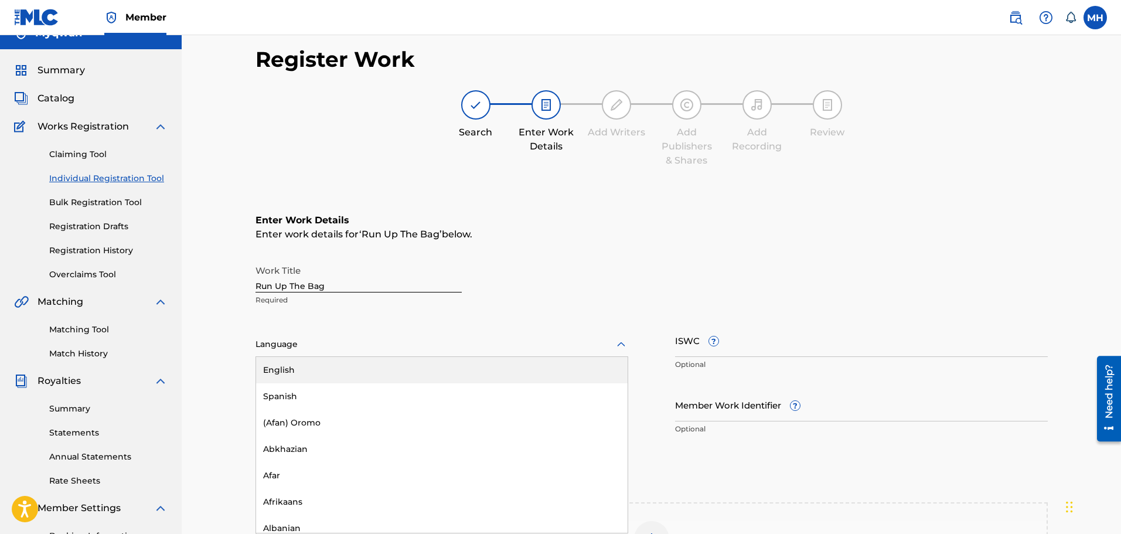
click at [322, 372] on div "English" at bounding box center [441, 370] width 371 height 26
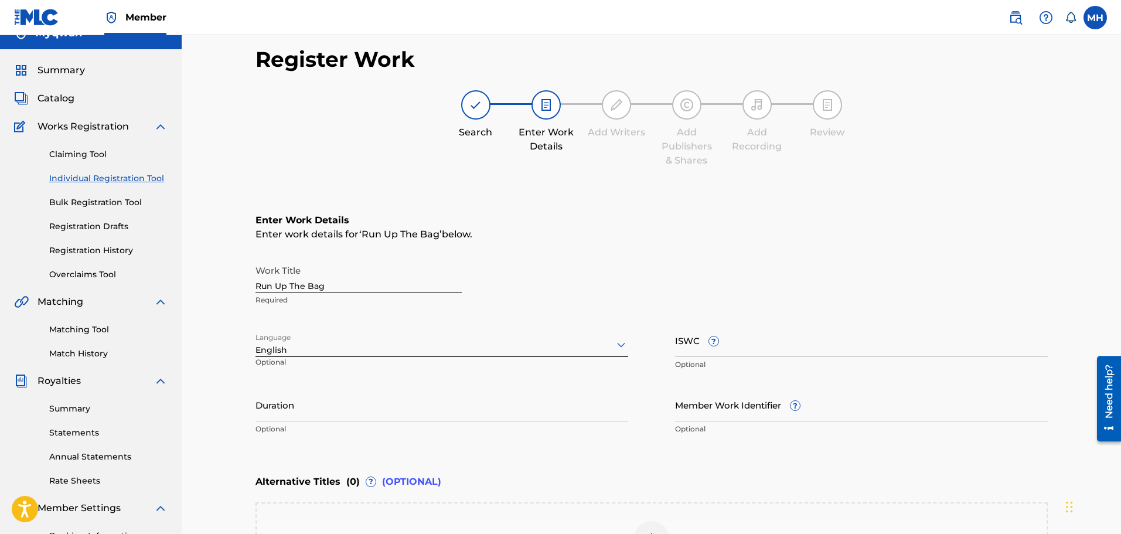
scroll to position [43, 0]
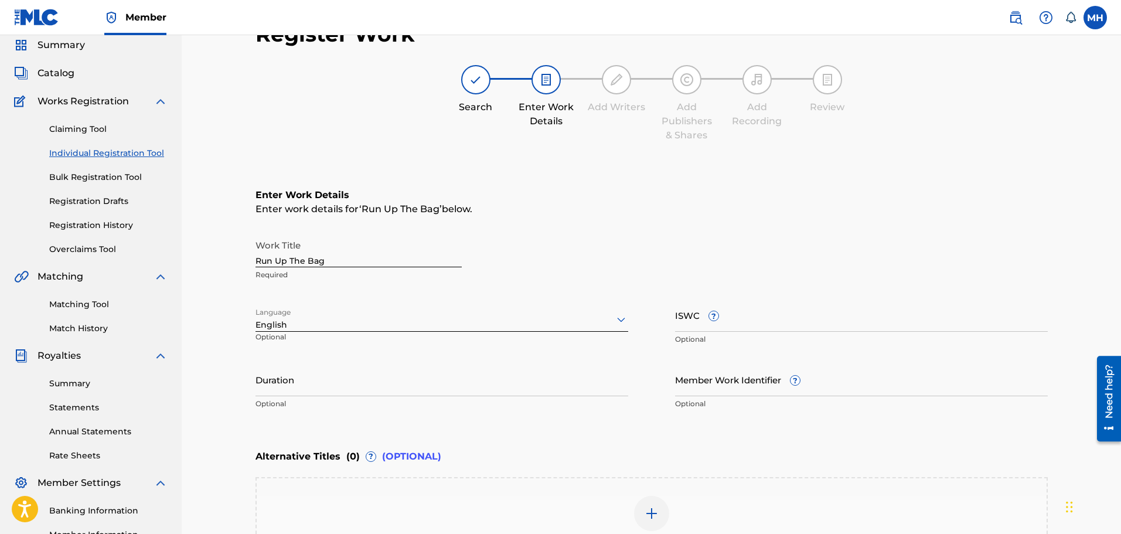
click at [291, 385] on input "Duration" at bounding box center [441, 379] width 373 height 33
type input ")"
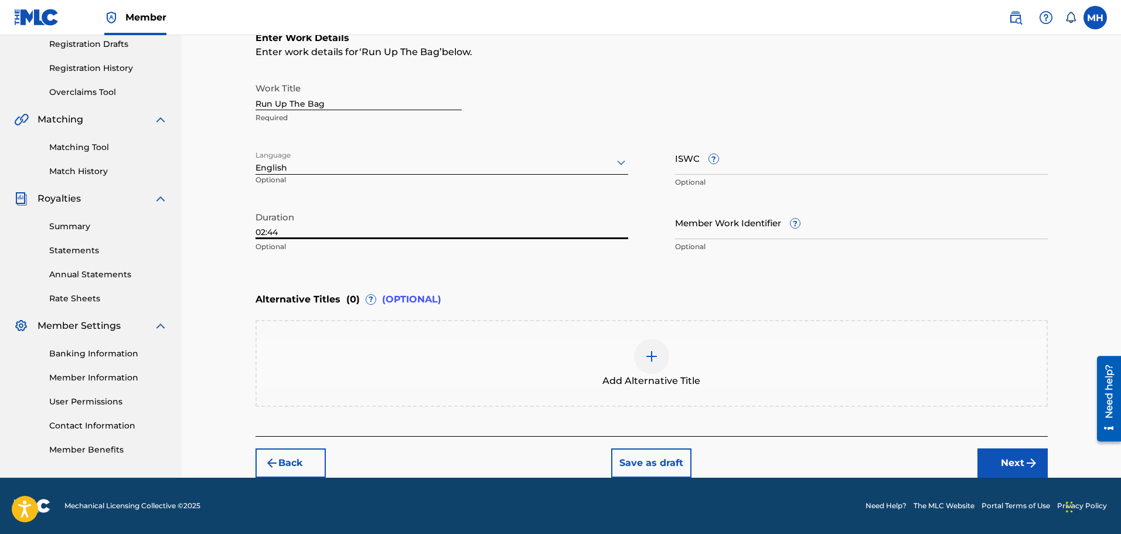
type input "02:44"
click at [988, 452] on button "Next" at bounding box center [1012, 462] width 70 height 29
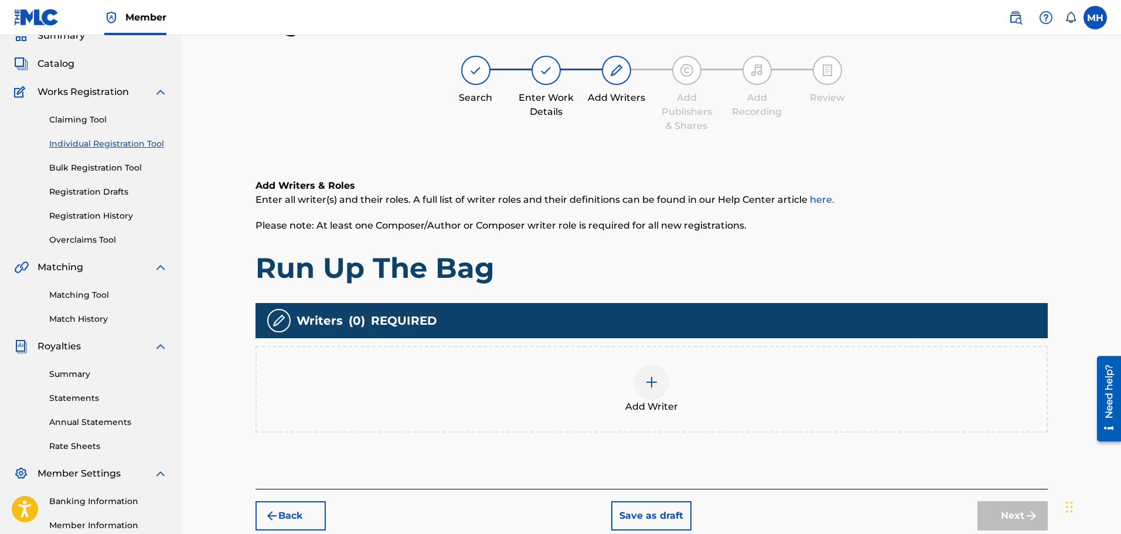
click at [571, 415] on div "Add Writer" at bounding box center [651, 389] width 792 height 87
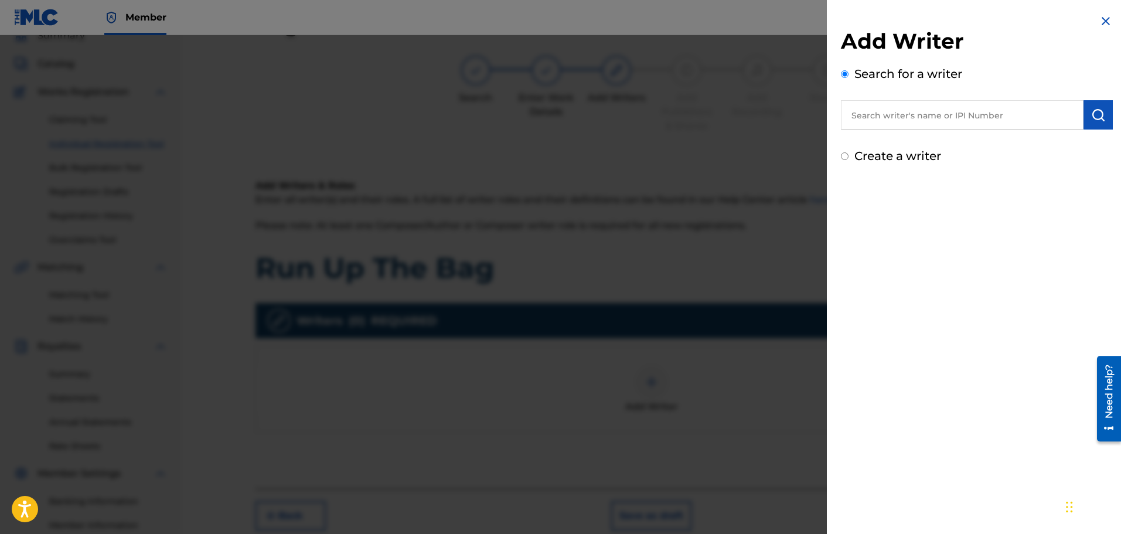
click at [934, 127] on input "text" at bounding box center [962, 114] width 243 height 29
click at [939, 146] on div "myqwa n hudson" at bounding box center [962, 141] width 242 height 21
type input "myqwan hudson"
click at [1097, 126] on button "submit" at bounding box center [1097, 114] width 29 height 29
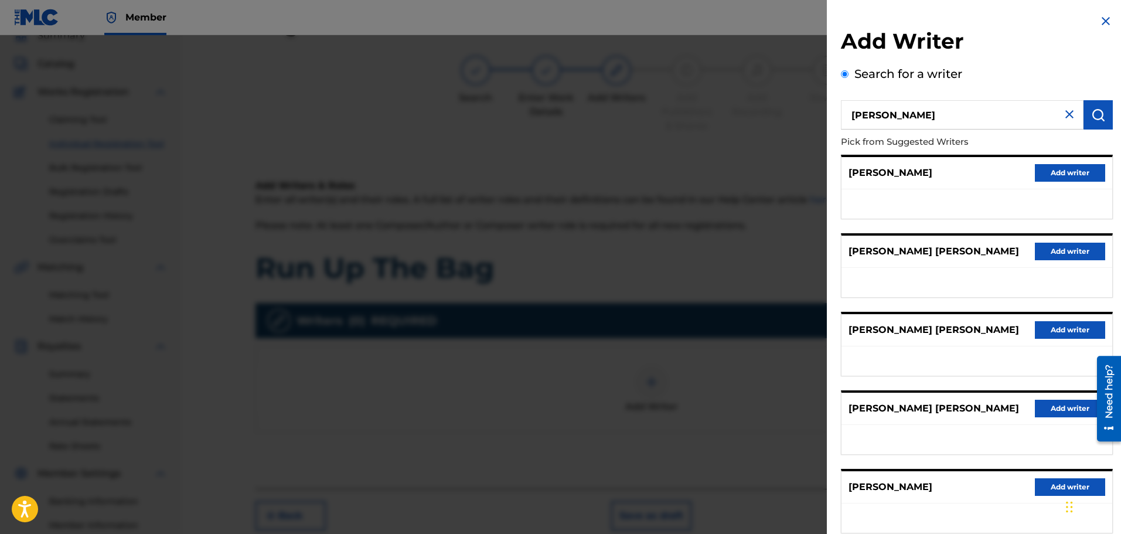
scroll to position [94, 0]
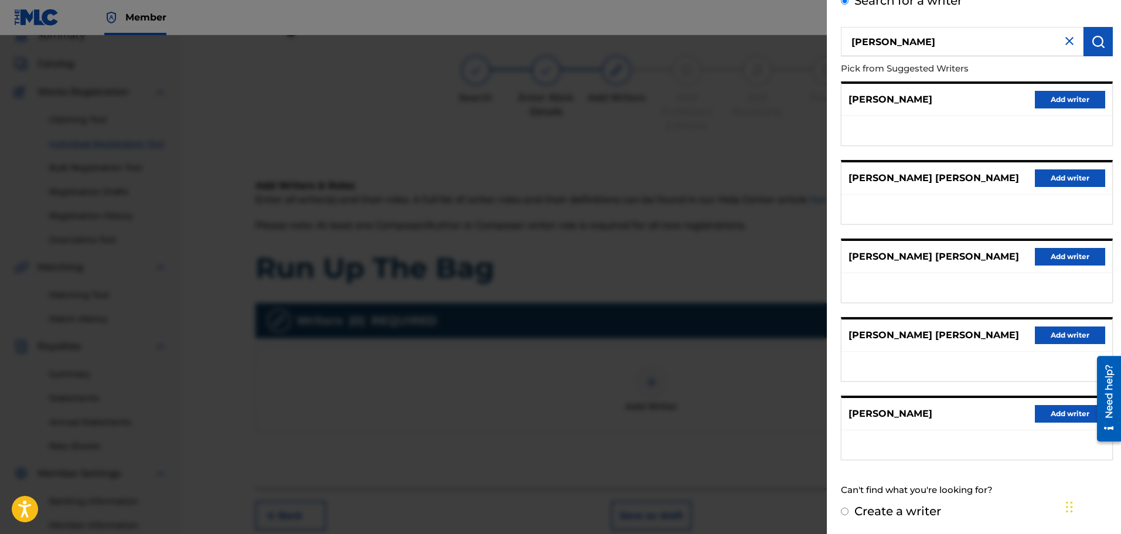
click at [1050, 412] on button "Add writer" at bounding box center [1069, 414] width 70 height 18
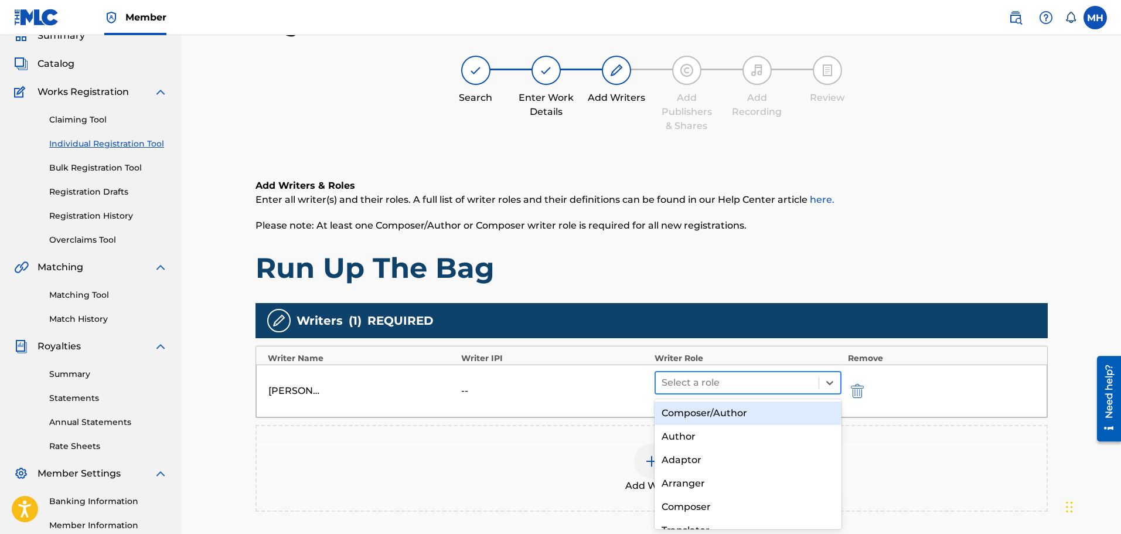
click at [754, 381] on div at bounding box center [737, 382] width 152 height 16
click at [740, 413] on div "Composer/Author" at bounding box center [747, 412] width 187 height 23
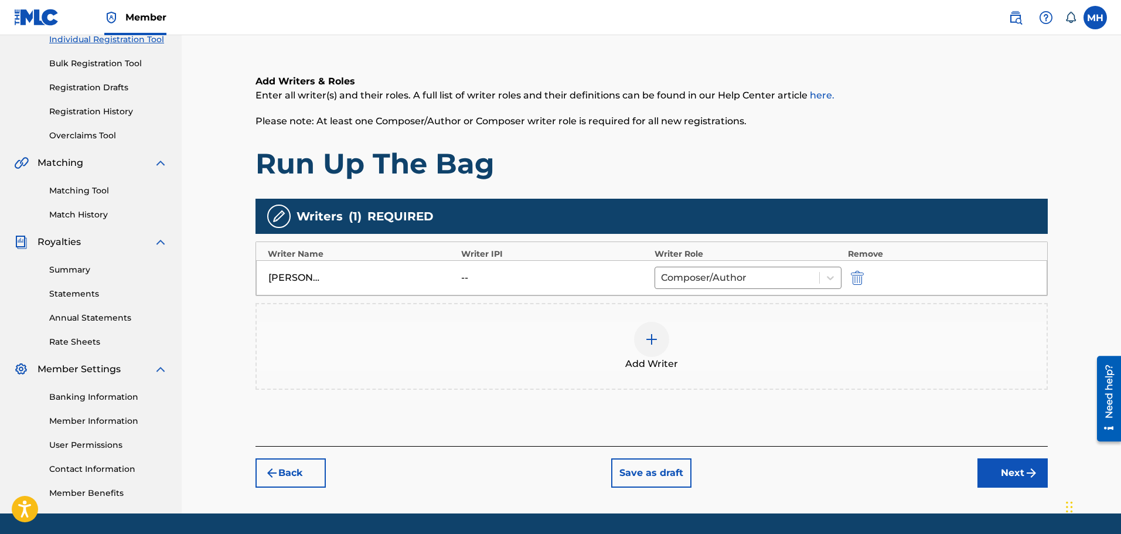
click at [980, 471] on button "Next" at bounding box center [1012, 472] width 70 height 29
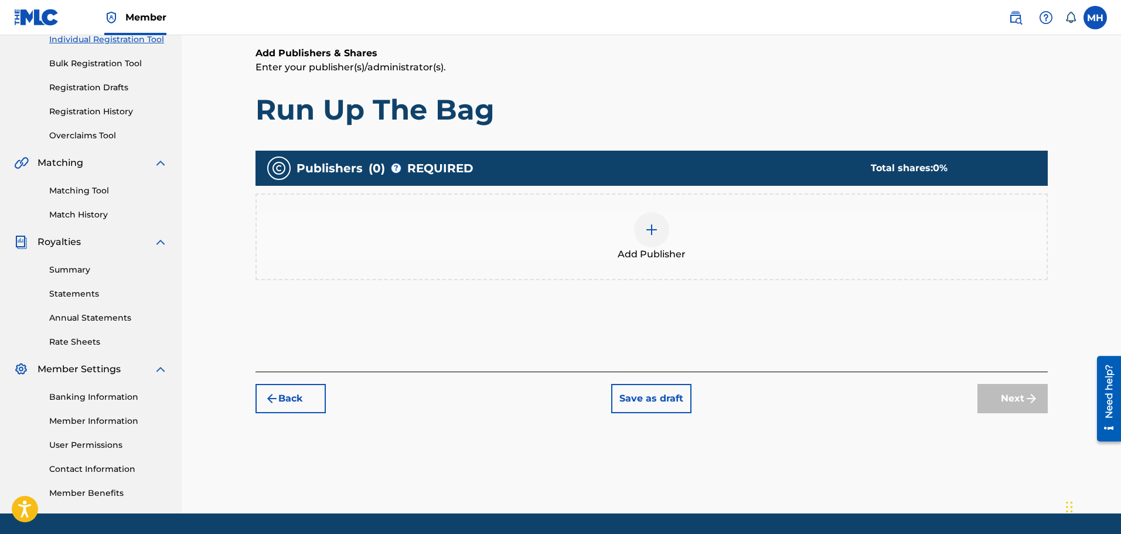
scroll to position [53, 0]
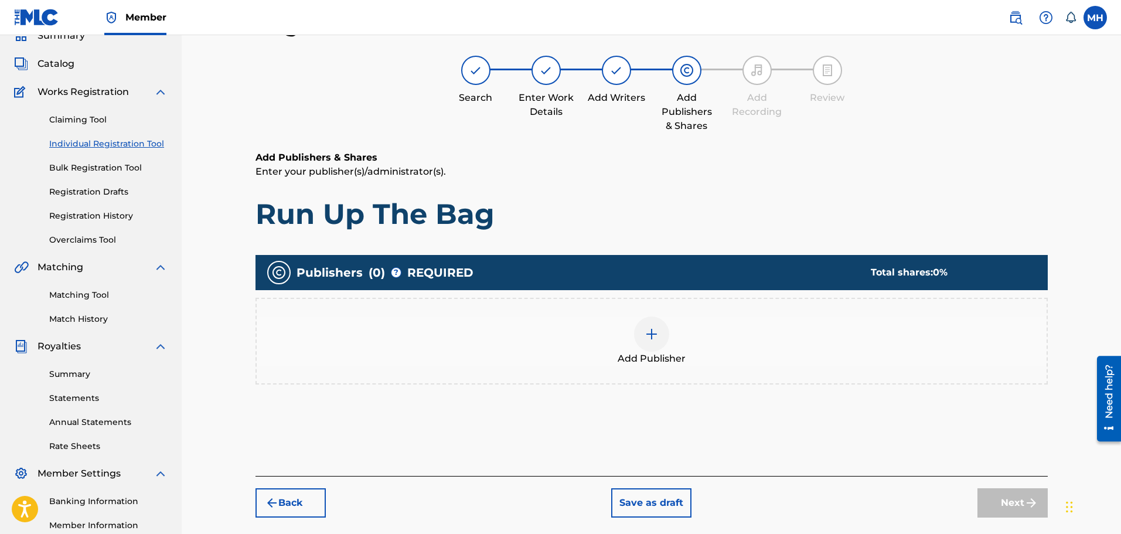
click at [645, 334] on img at bounding box center [651, 334] width 14 height 14
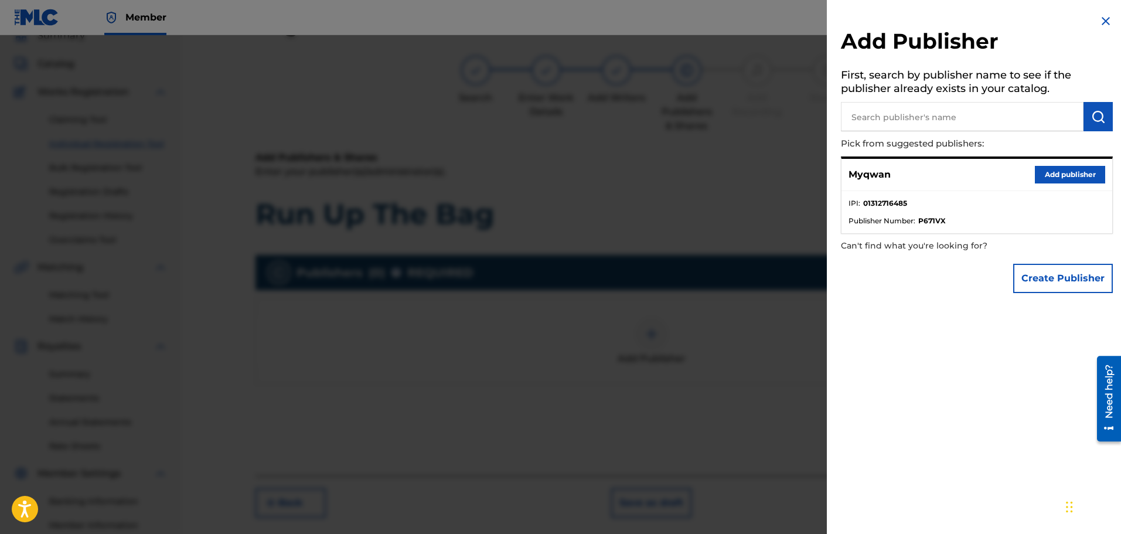
click at [1061, 179] on button "Add publisher" at bounding box center [1069, 175] width 70 height 18
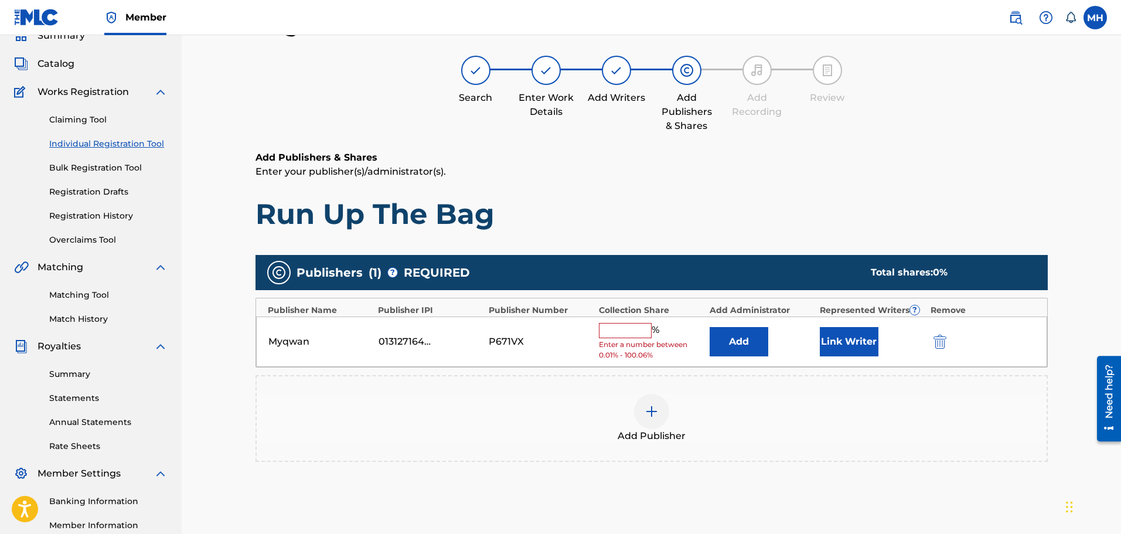
click at [641, 340] on span "Enter a number between 0.01% - 100.06%" at bounding box center [651, 349] width 104 height 21
click at [635, 323] on input "text" at bounding box center [625, 330] width 53 height 15
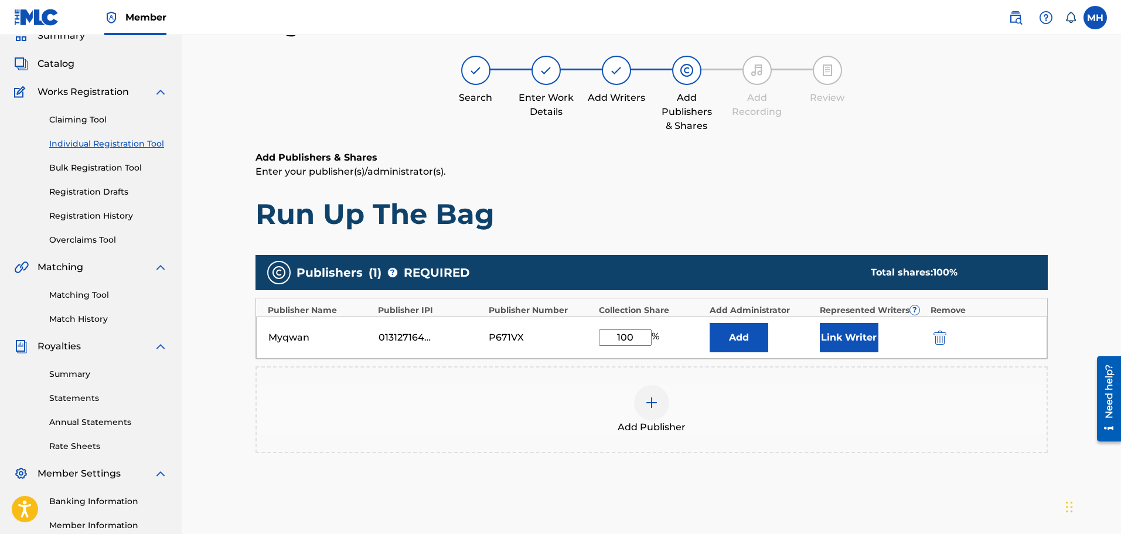
type input "100"
click at [850, 342] on button "Link Writer" at bounding box center [849, 337] width 59 height 29
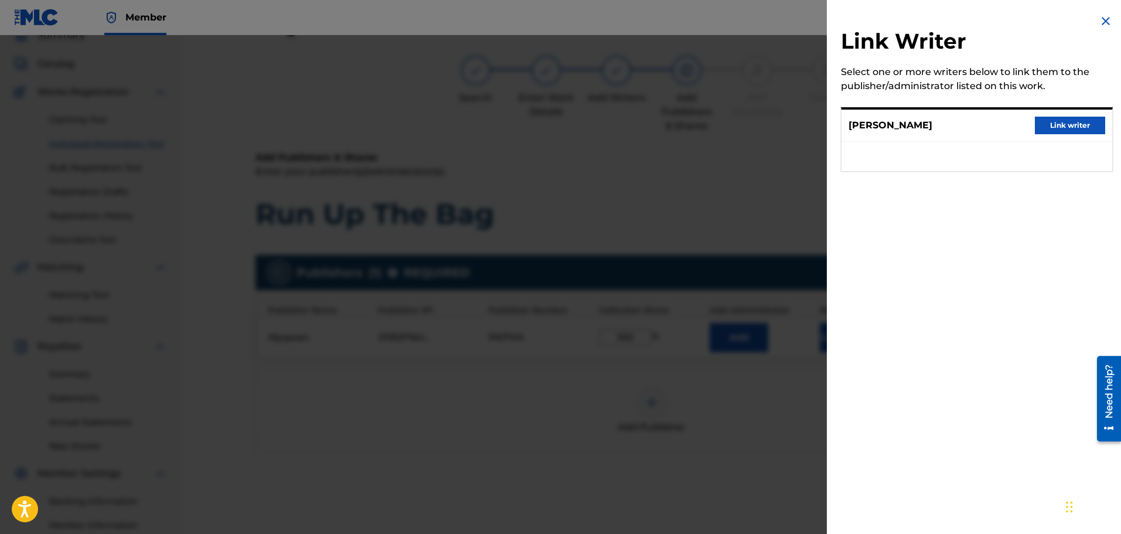
click at [1064, 119] on button "Link writer" at bounding box center [1069, 126] width 70 height 18
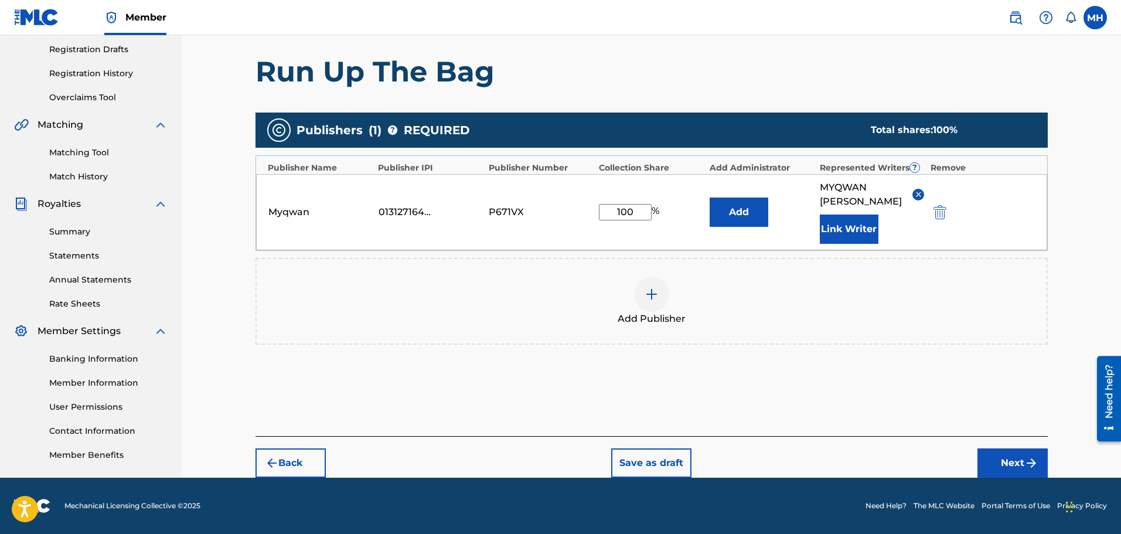
click at [992, 455] on button "Next" at bounding box center [1012, 462] width 70 height 29
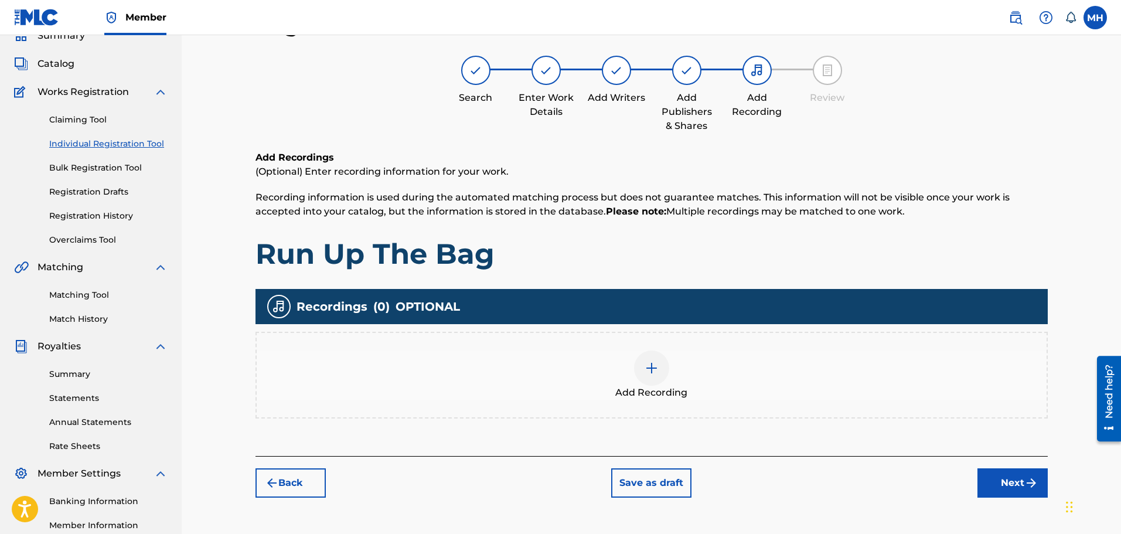
click at [665, 365] on div at bounding box center [651, 367] width 35 height 35
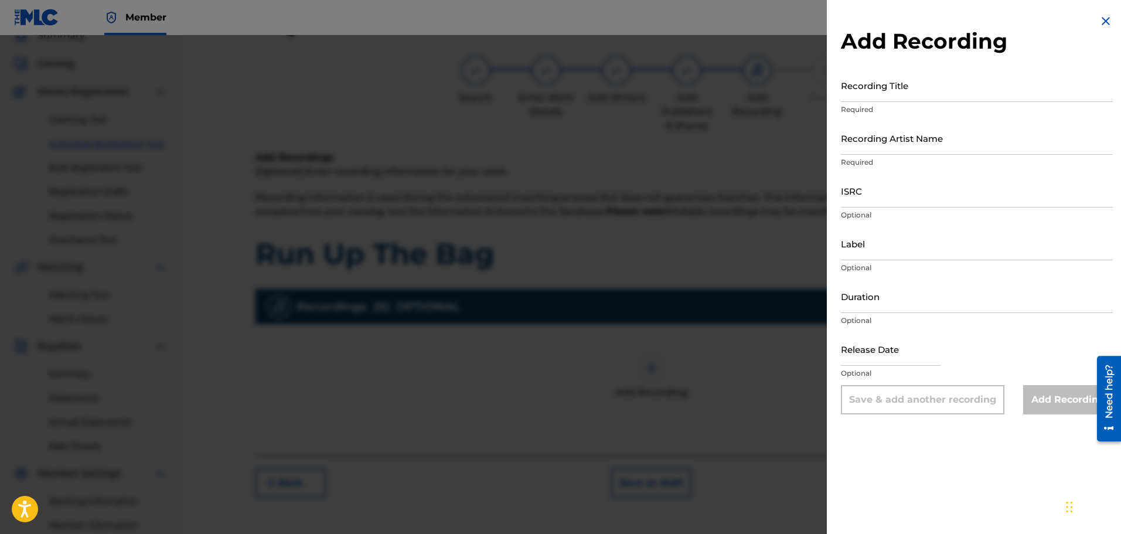
click at [886, 74] on input "Recording Title" at bounding box center [977, 85] width 272 height 33
click at [881, 186] on input "ISRC" at bounding box center [977, 190] width 272 height 33
paste input "CBEYJ2530837"
type input "CBEYJ2530837"
click at [890, 102] on div "Recording Title Required" at bounding box center [977, 95] width 272 height 53
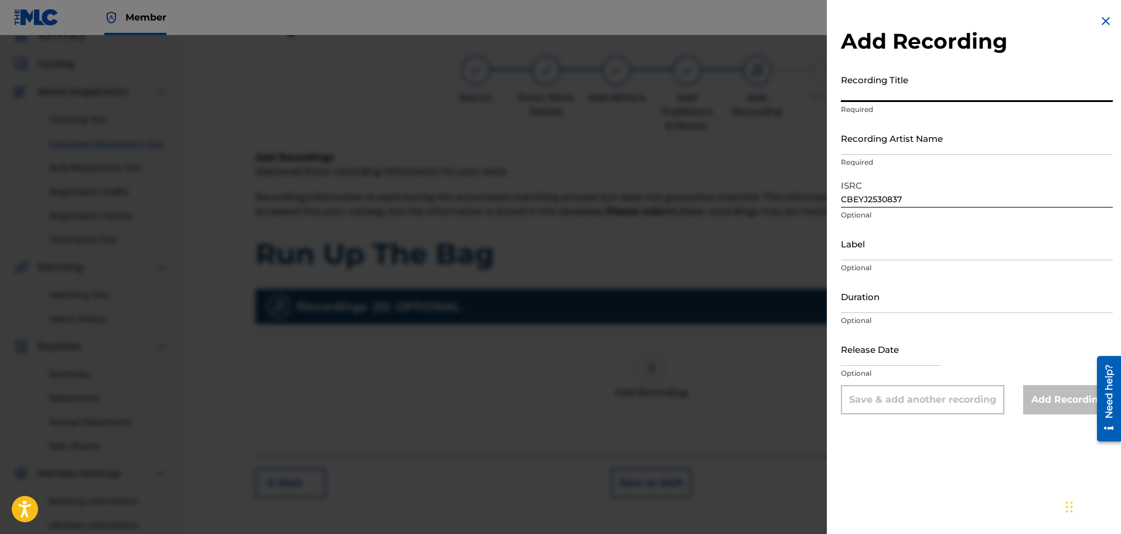
click at [898, 86] on input "Recording Title" at bounding box center [977, 85] width 272 height 33
type input "Run Up The Bag"
click at [888, 134] on input "Recording Artist Name" at bounding box center [977, 137] width 272 height 33
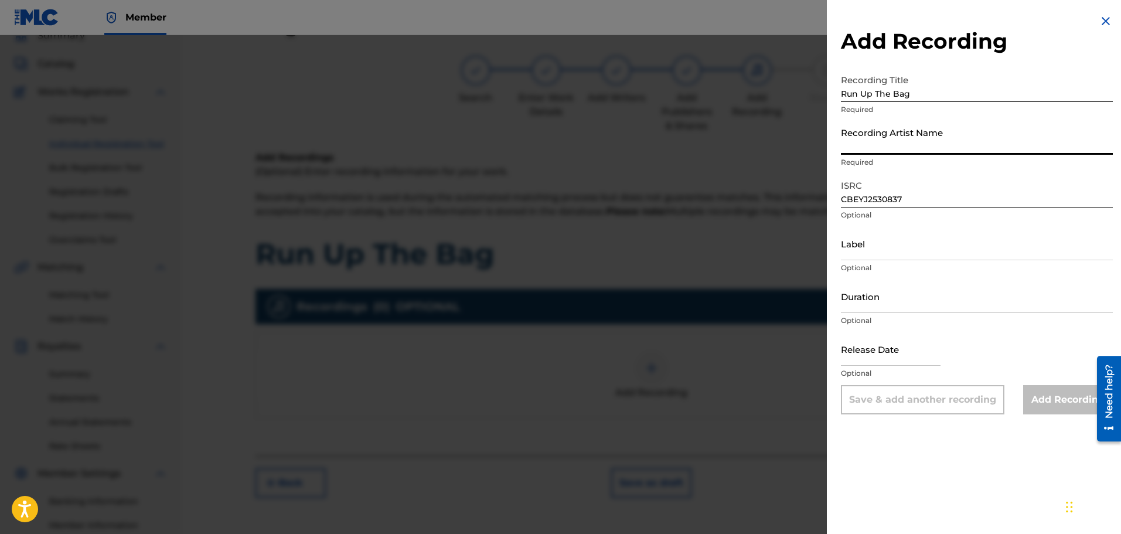
type input "Myqwan"
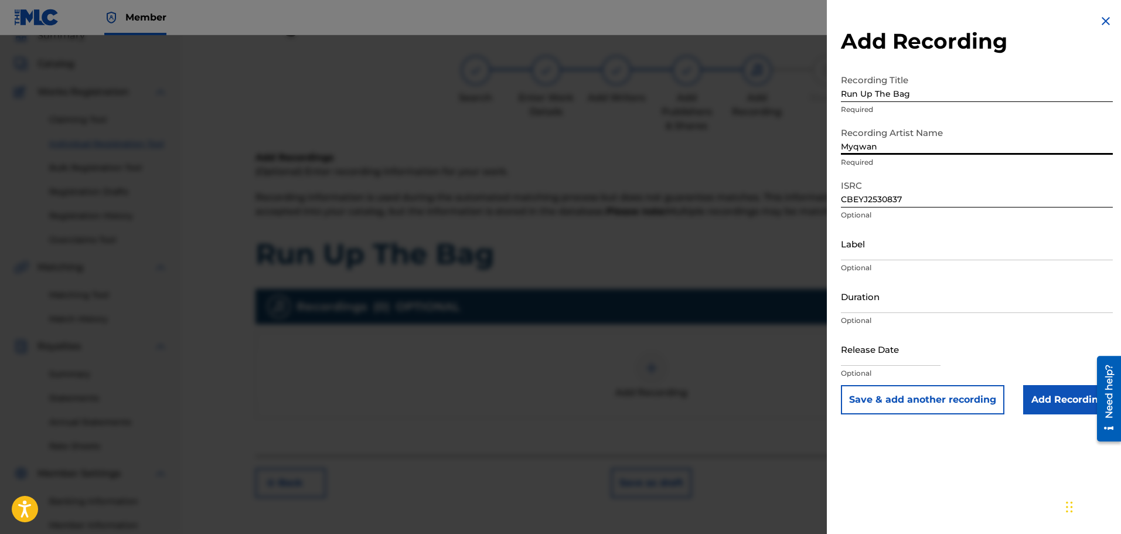
click at [904, 295] on input "Duration" at bounding box center [977, 295] width 272 height 33
paste input "CBEYJ2530837"
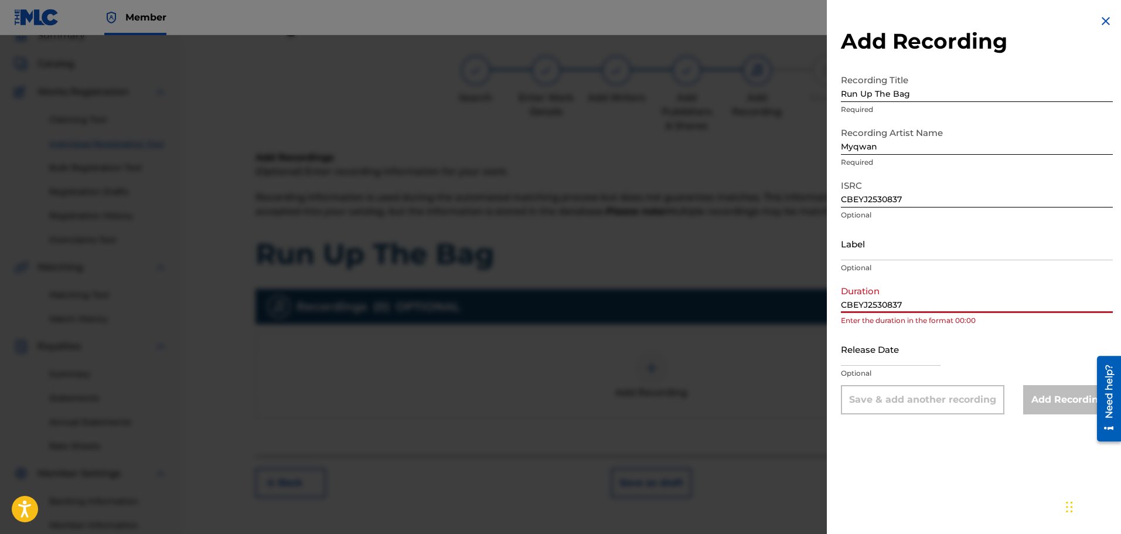
drag, startPoint x: 924, startPoint y: 295, endPoint x: 708, endPoint y: 308, distance: 216.5
click at [708, 308] on div "Add Recording Recording Title Run Up The Bag Required Recording Artist Name Myq…" at bounding box center [560, 284] width 1121 height 499
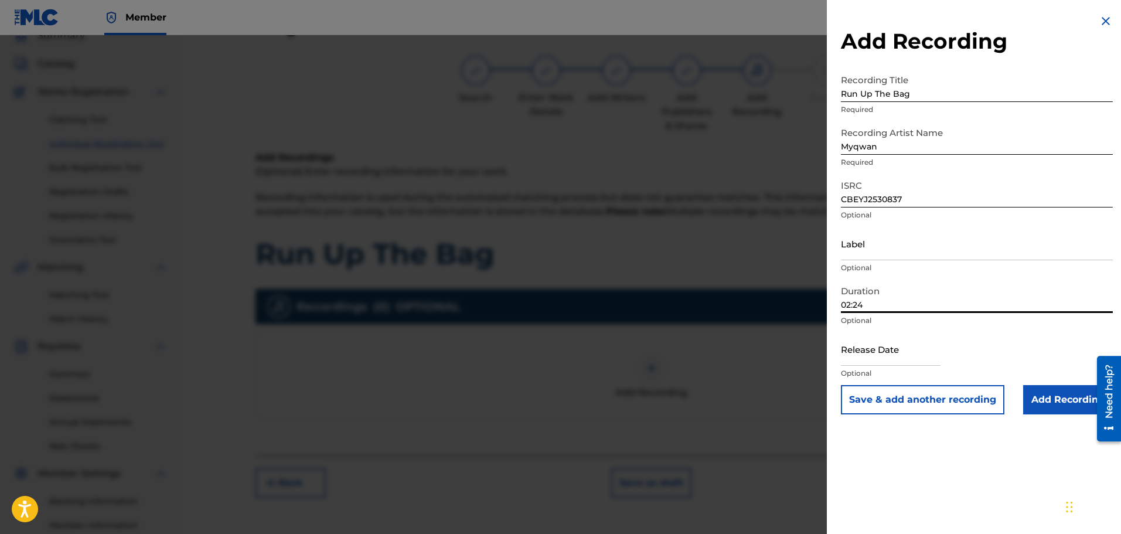
click at [858, 307] on input "02:24" at bounding box center [977, 295] width 272 height 33
type input "02:44"
click at [1041, 403] on input "Add Recording" at bounding box center [1068, 399] width 90 height 29
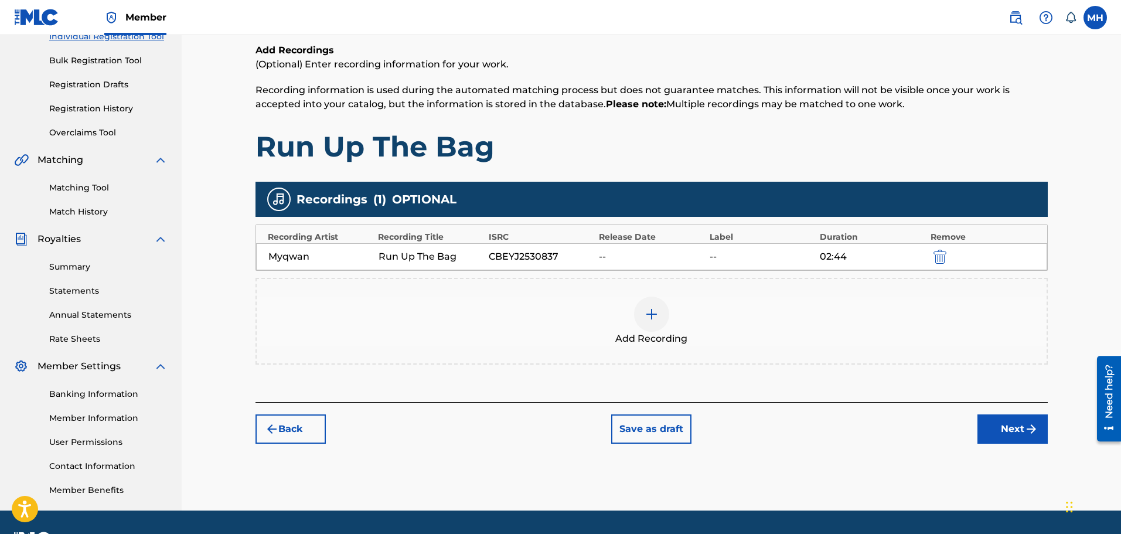
click at [1010, 431] on button "Next" at bounding box center [1012, 428] width 70 height 29
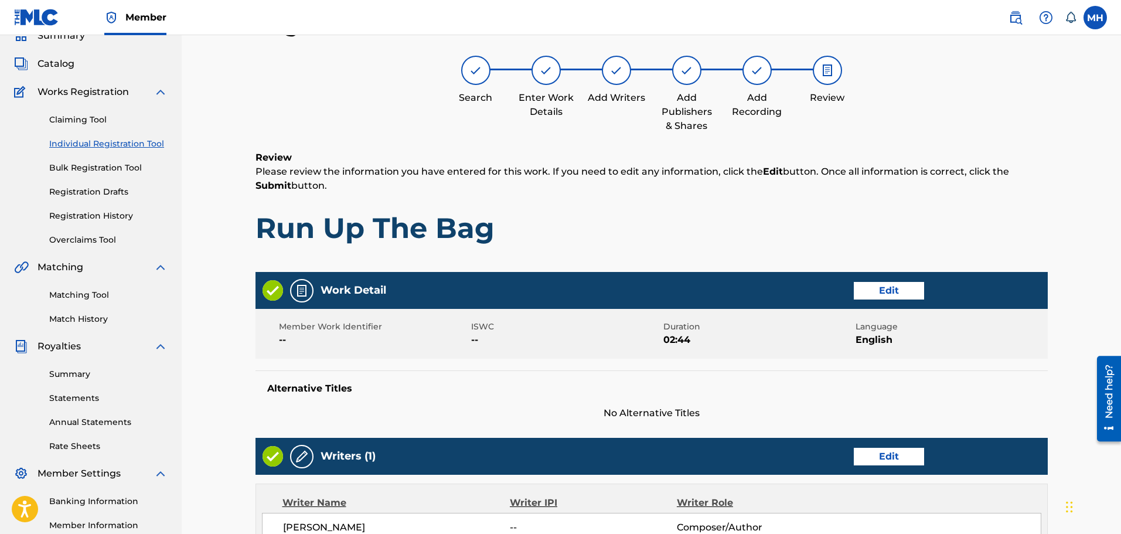
scroll to position [457, 0]
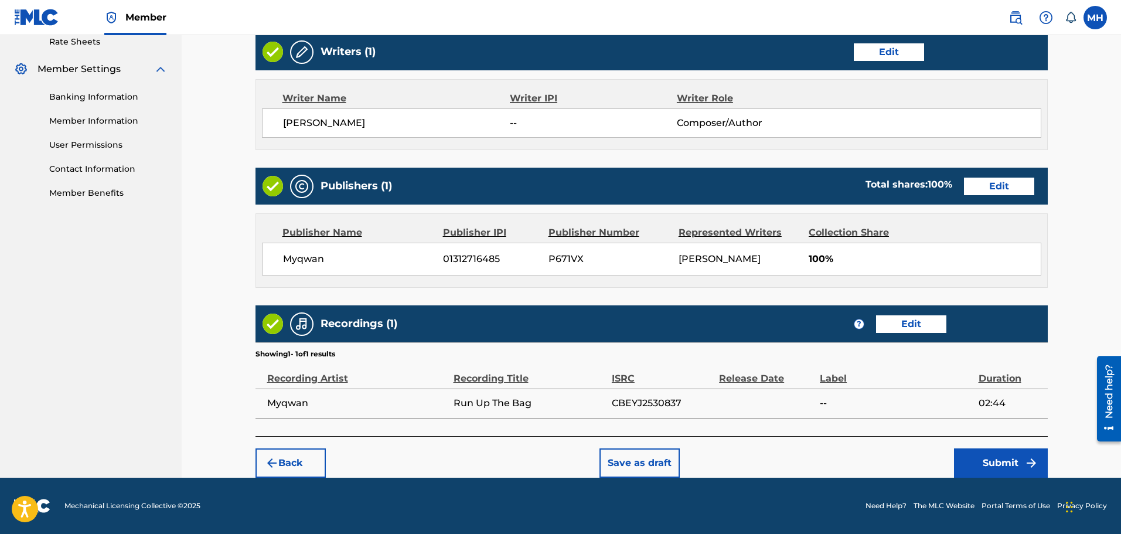
click at [1003, 470] on button "Submit" at bounding box center [1001, 462] width 94 height 29
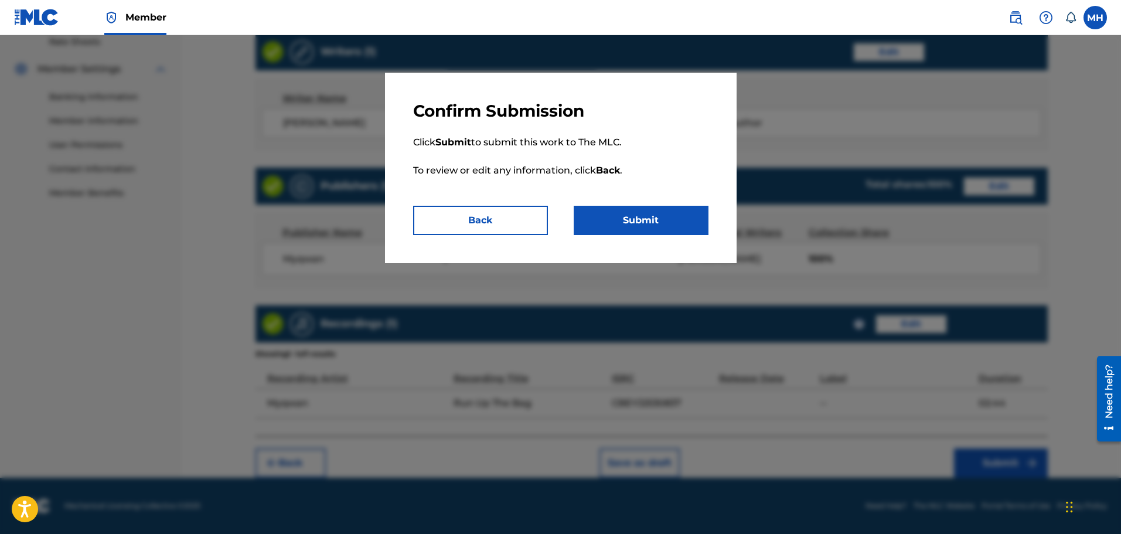
click at [623, 225] on button "Submit" at bounding box center [640, 220] width 135 height 29
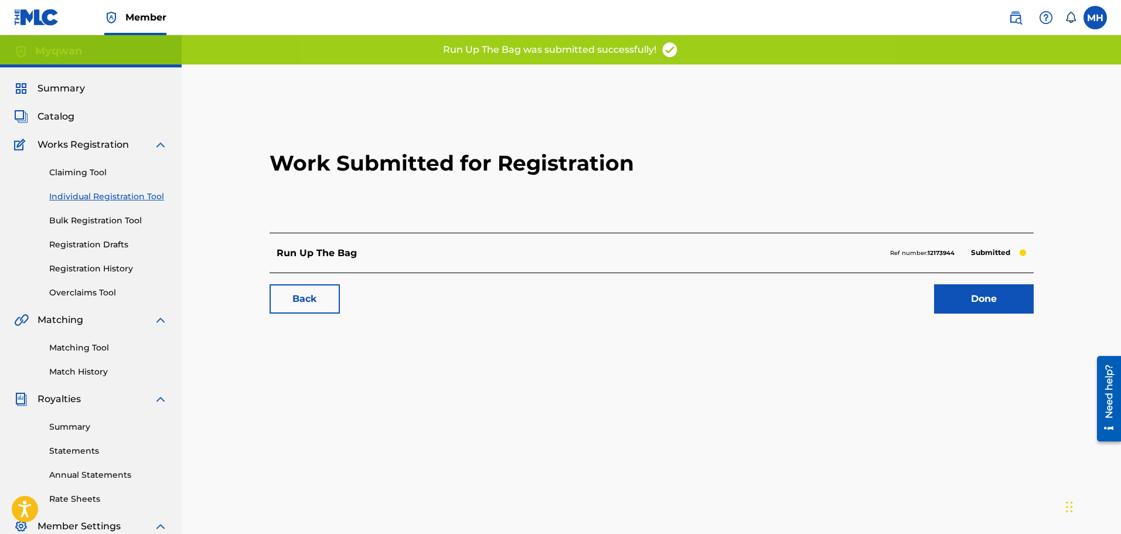
click at [994, 308] on link "Done" at bounding box center [984, 298] width 100 height 29
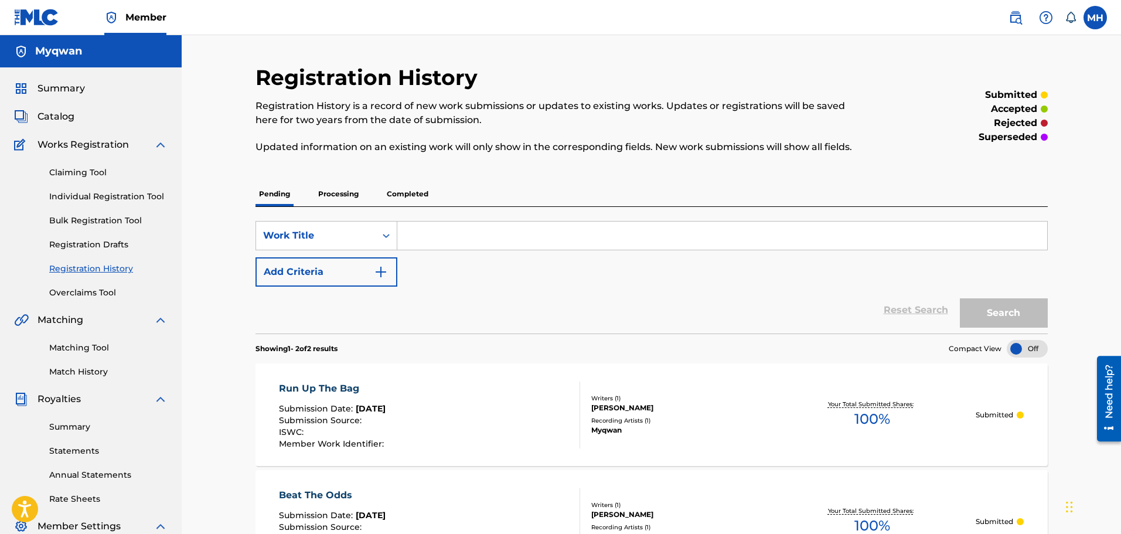
click at [123, 194] on link "Individual Registration Tool" at bounding box center [108, 196] width 118 height 12
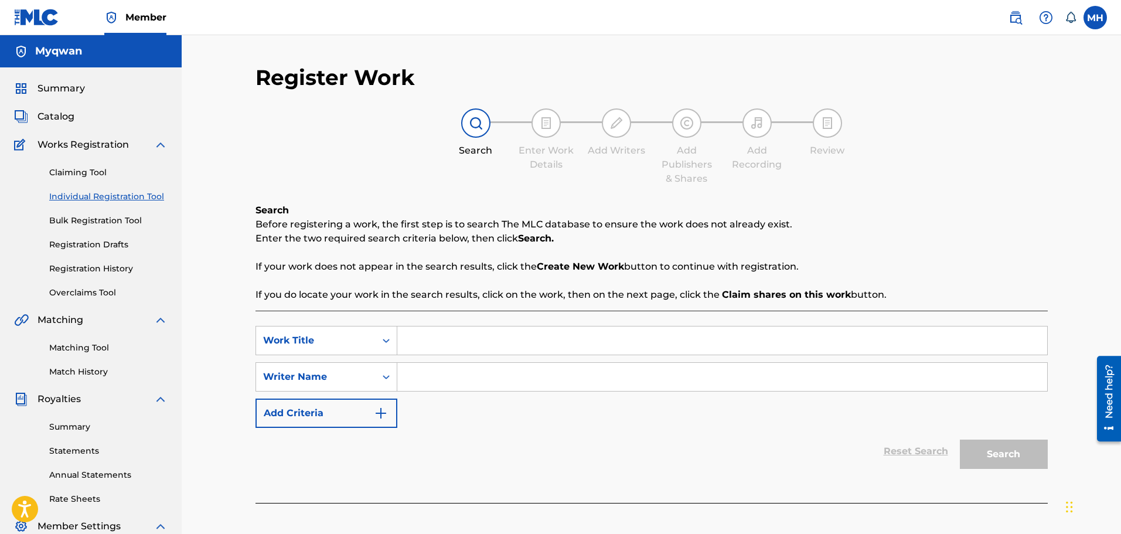
click at [458, 347] on input "Search Form" at bounding box center [722, 340] width 650 height 28
type input "asdf"
click at [514, 368] on input "a" at bounding box center [722, 377] width 650 height 28
type input "asdfas"
click at [964, 449] on button "Search" at bounding box center [1004, 453] width 88 height 29
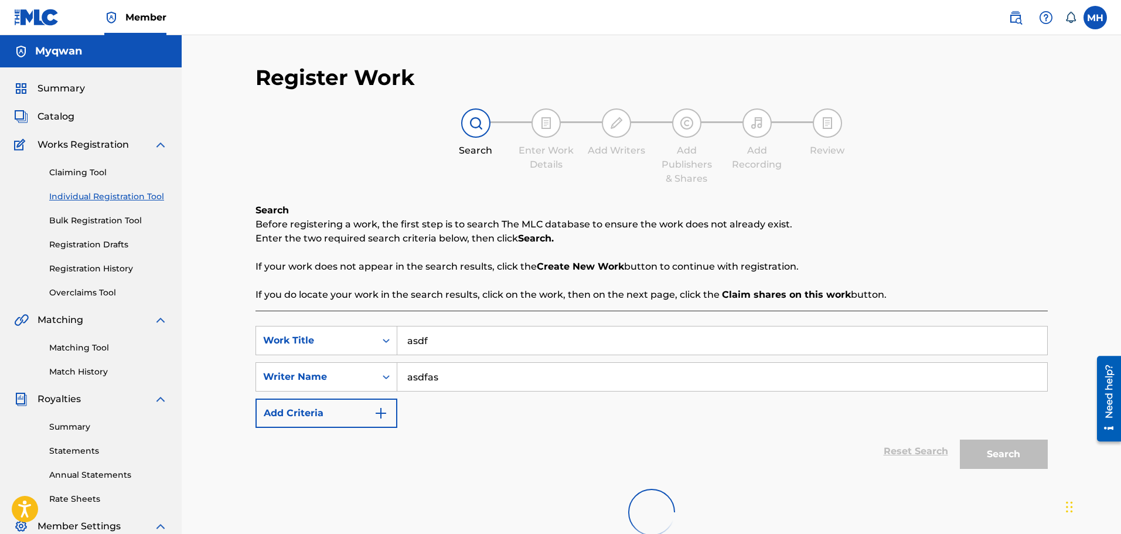
scroll to position [193, 0]
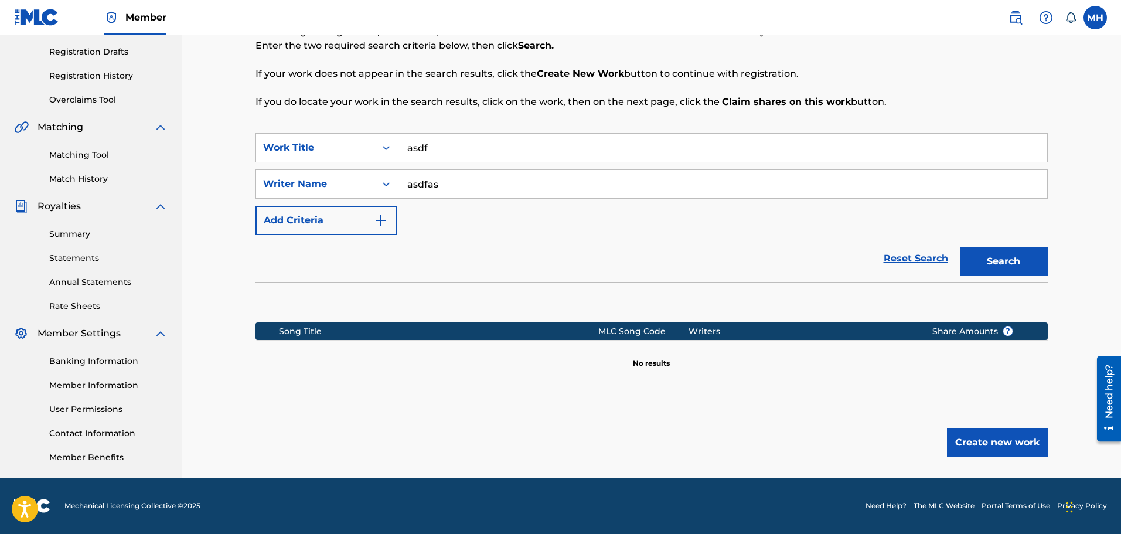
click at [968, 444] on button "Create new work" at bounding box center [997, 442] width 101 height 29
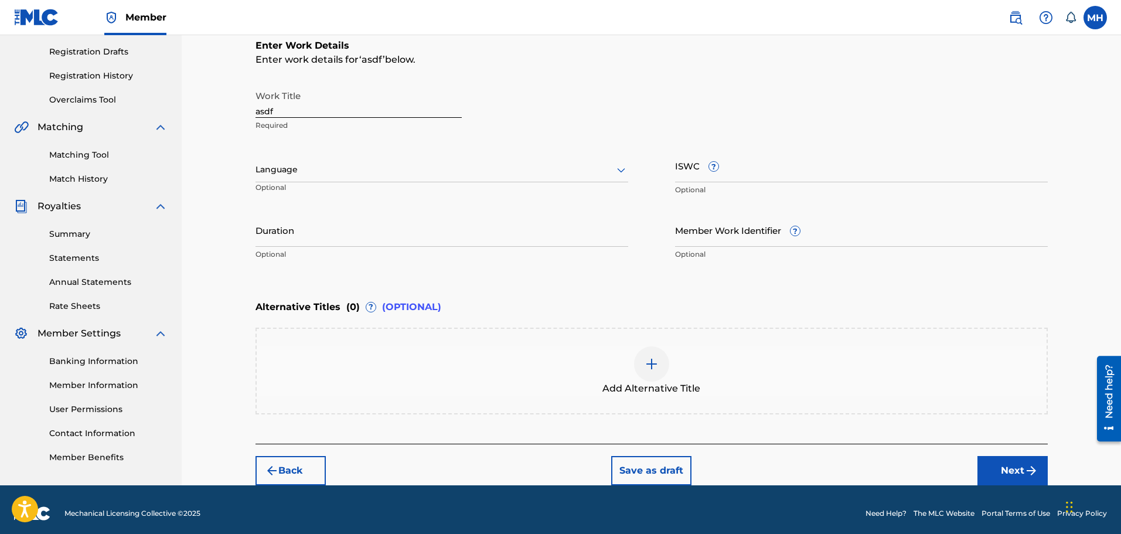
click at [86, 156] on link "Matching Tool" at bounding box center [108, 155] width 118 height 12
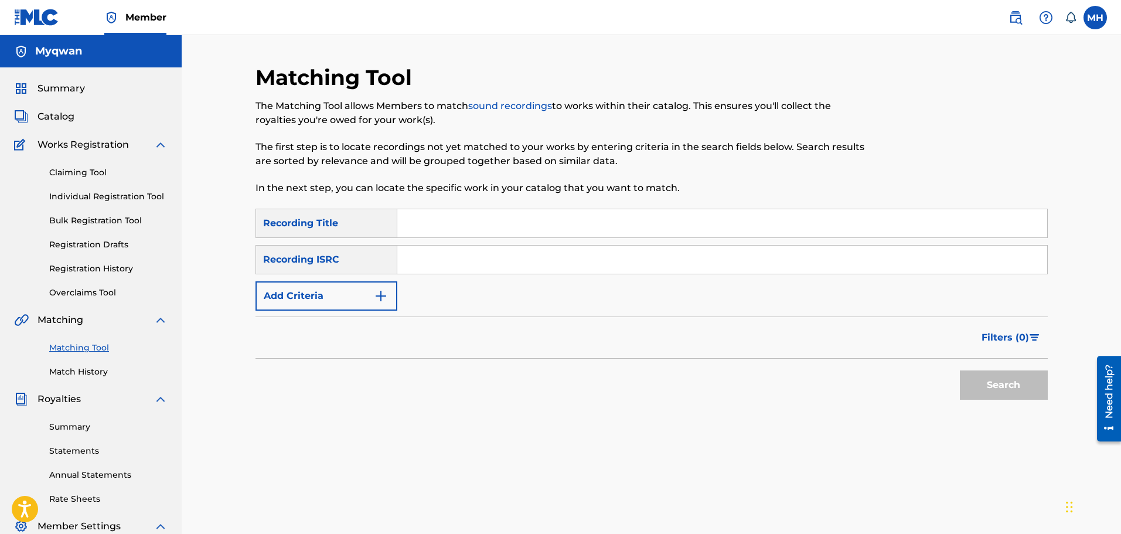
click at [416, 265] on input "Search Form" at bounding box center [722, 259] width 650 height 28
click at [429, 217] on input "Search Form" at bounding box center [722, 223] width 650 height 28
type input "as"
type input "cdb"
click at [960, 370] on button "Search" at bounding box center [1004, 384] width 88 height 29
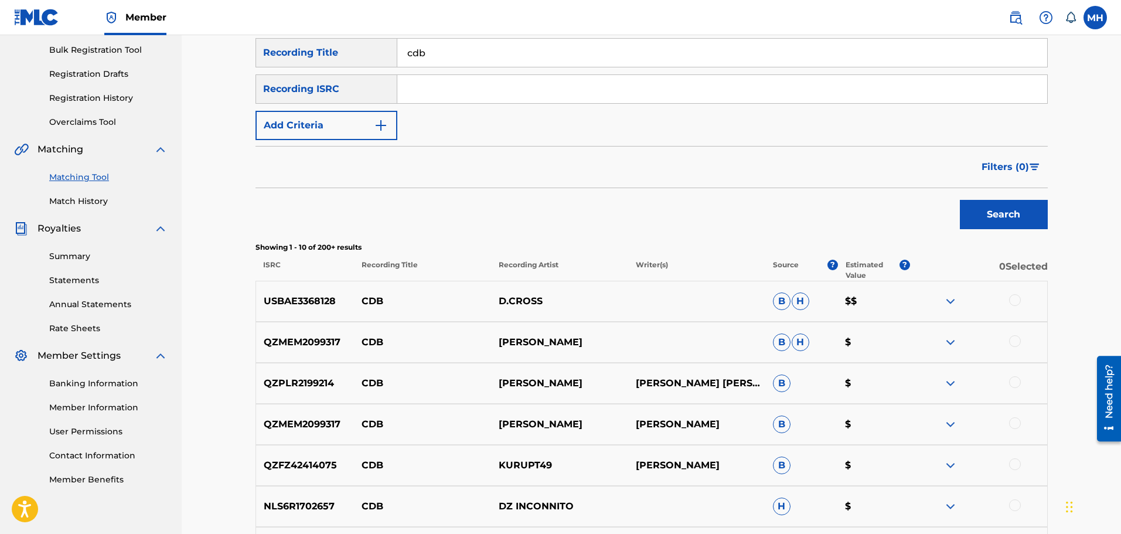
scroll to position [175, 0]
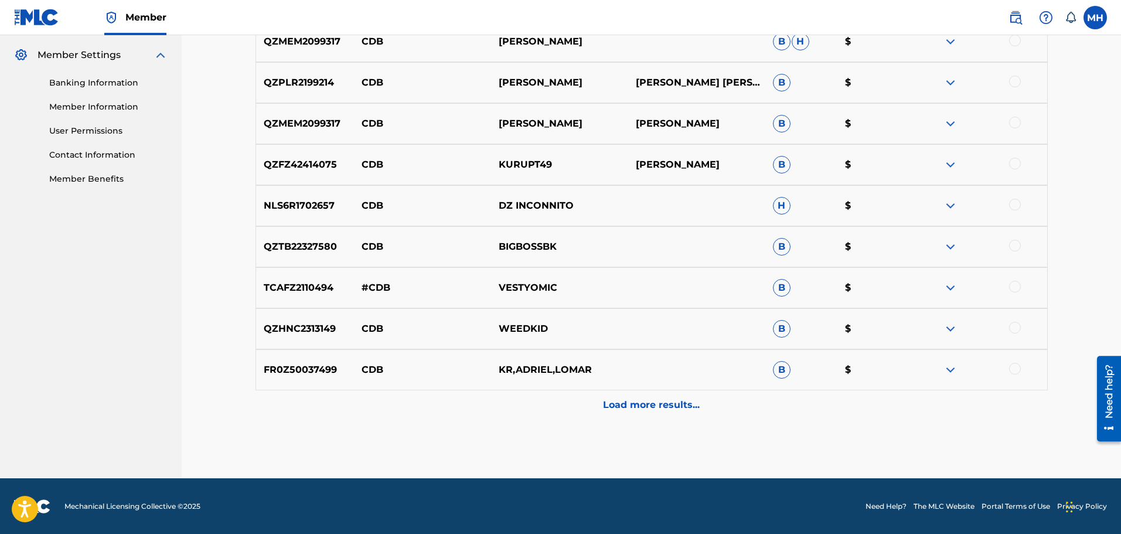
click at [604, 407] on p "Load more results..." at bounding box center [651, 405] width 97 height 14
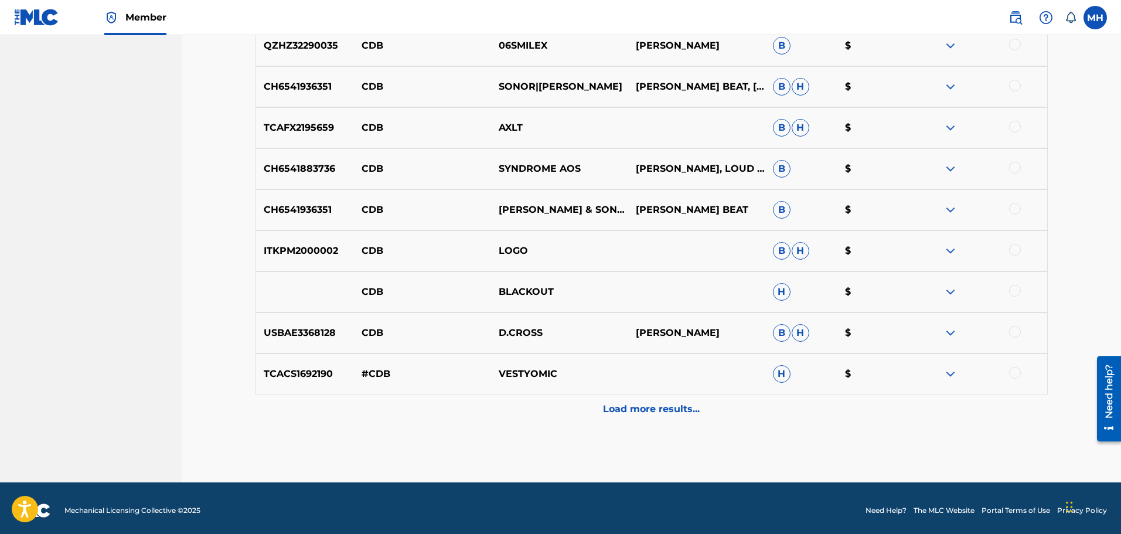
click at [719, 345] on div "USBAE3368128 CDB D.CROSS DAVION CROSS B H $" at bounding box center [651, 332] width 792 height 41
click at [674, 395] on div "Load more results..." at bounding box center [651, 408] width 792 height 29
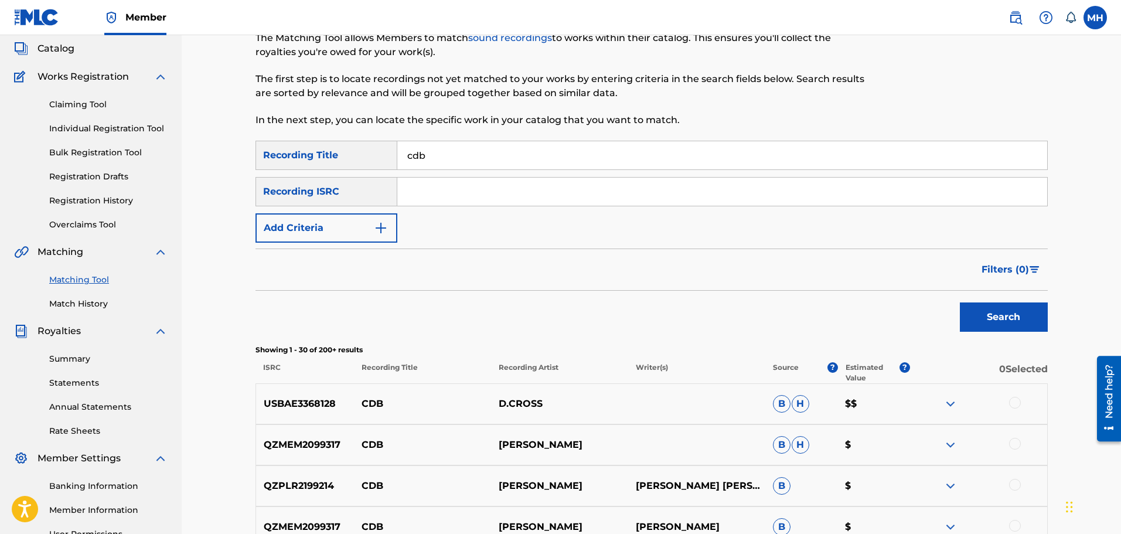
scroll to position [69, 0]
click at [947, 401] on img at bounding box center [950, 403] width 14 height 14
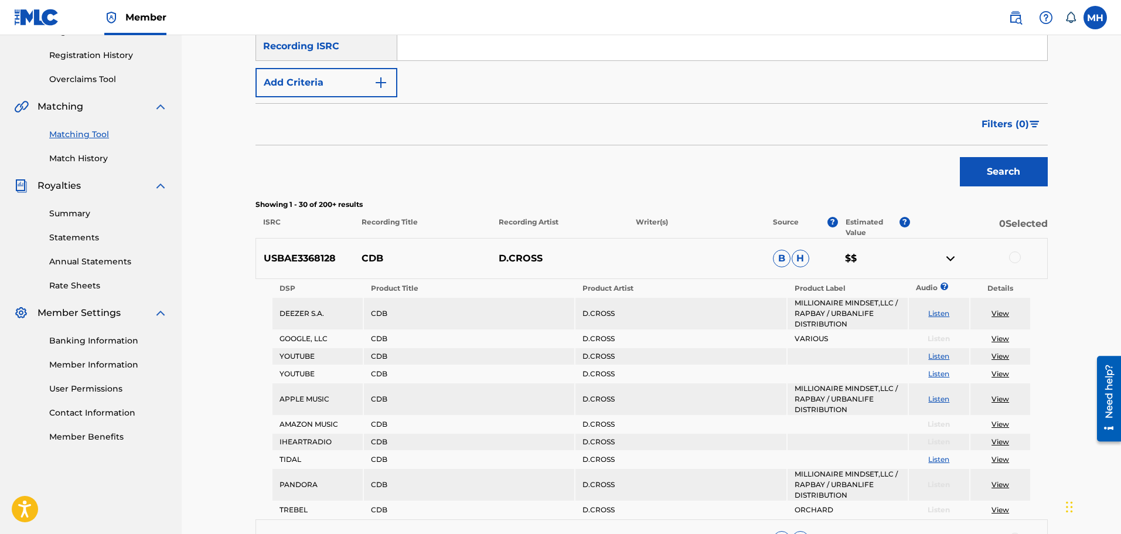
scroll to position [221, 0]
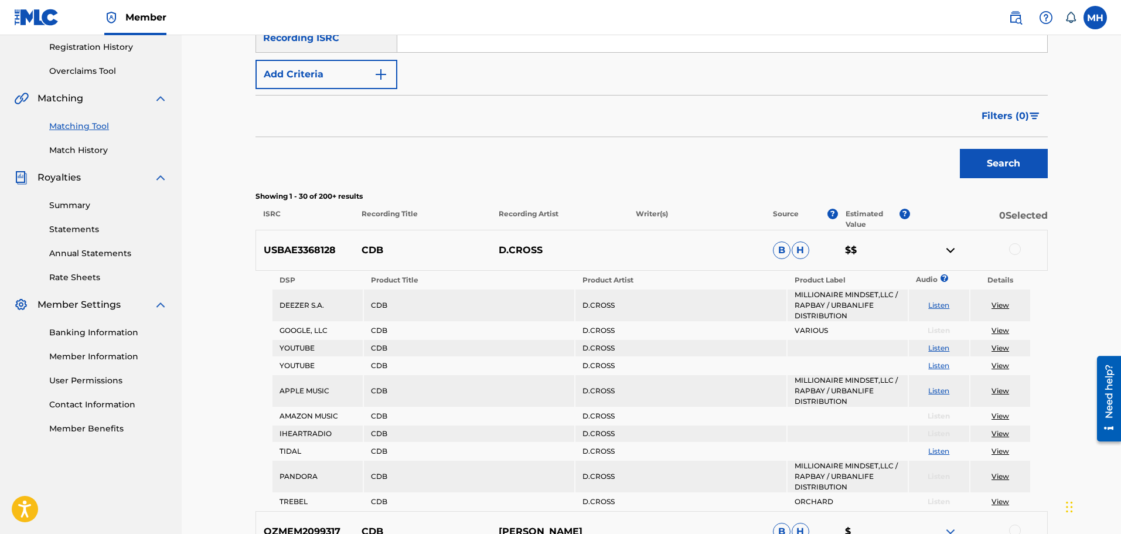
click at [940, 307] on link "Listen" at bounding box center [938, 305] width 21 height 9
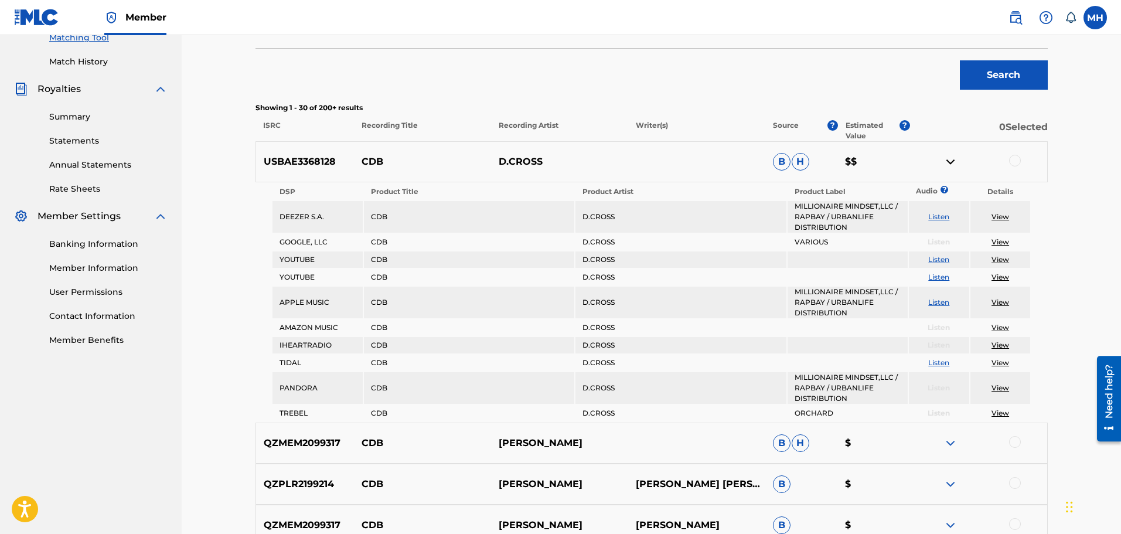
scroll to position [317, 0]
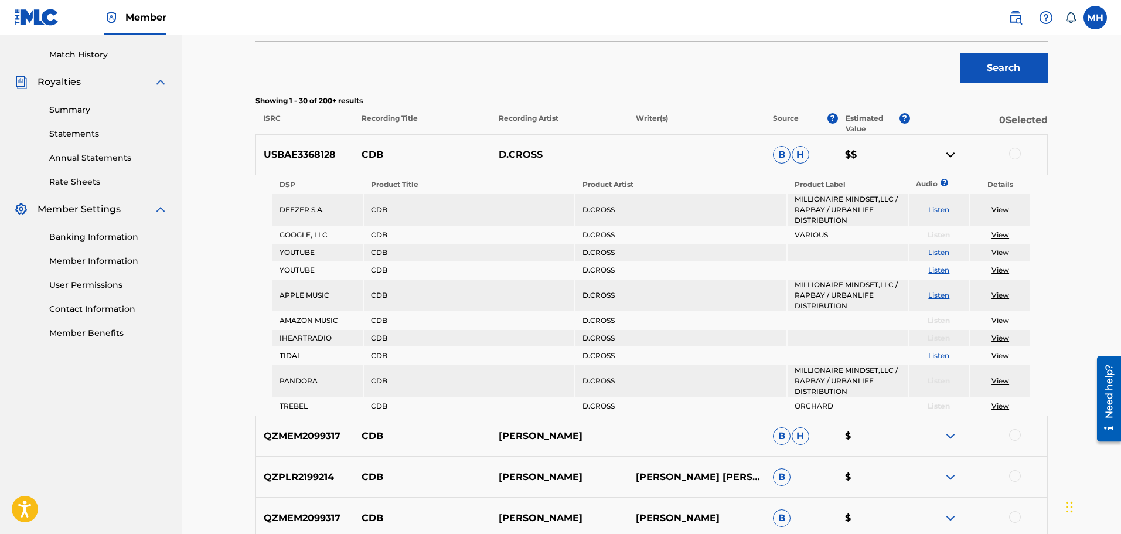
click at [1022, 151] on div at bounding box center [978, 155] width 137 height 14
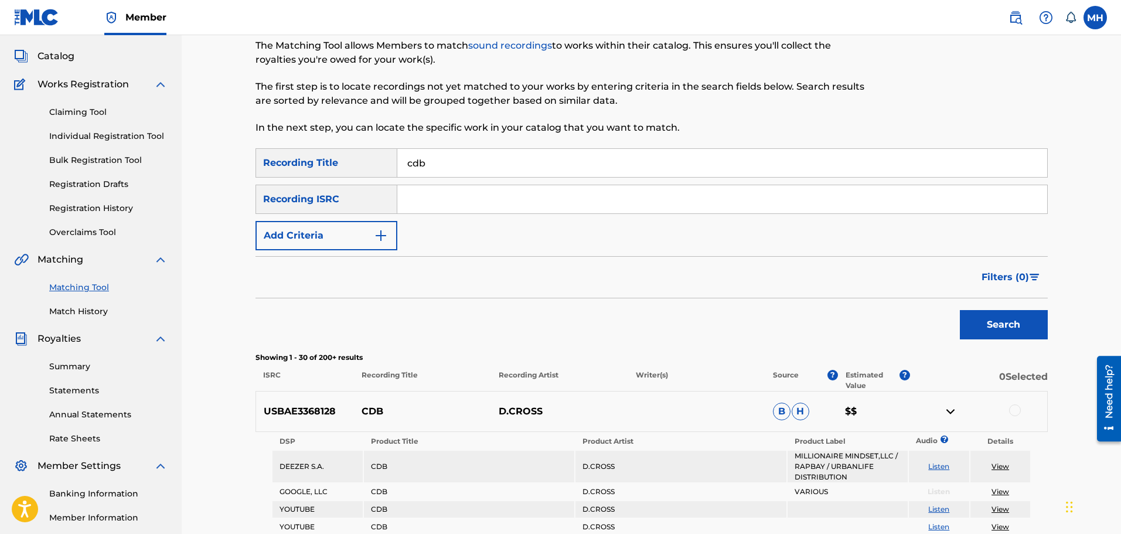
scroll to position [0, 0]
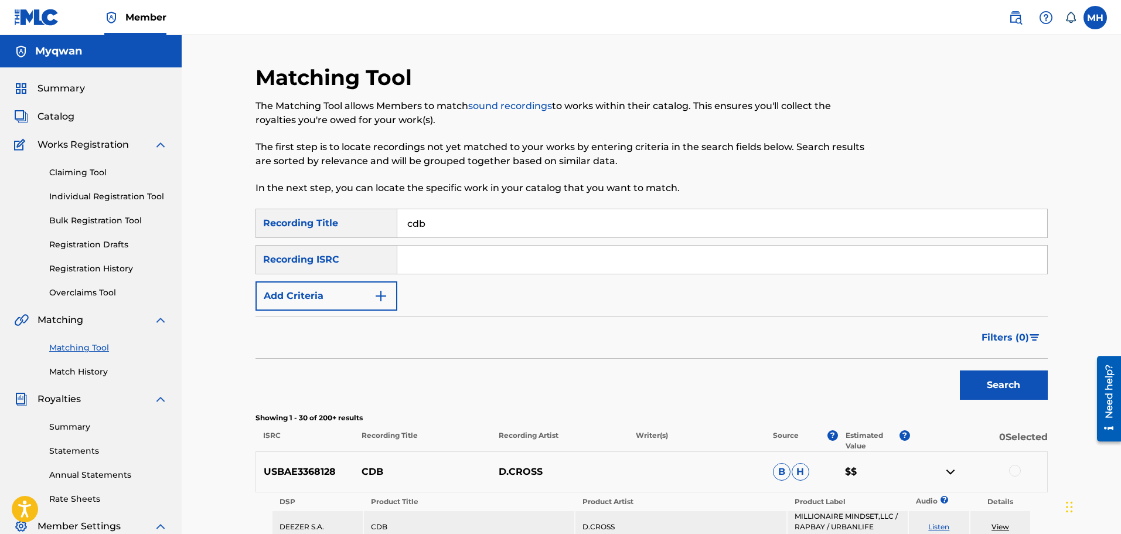
click at [486, 253] on input "Search Form" at bounding box center [722, 259] width 650 height 28
type input "CBEYJ2552941"
drag, startPoint x: 322, startPoint y: 217, endPoint x: 247, endPoint y: 224, distance: 75.3
type input "\"
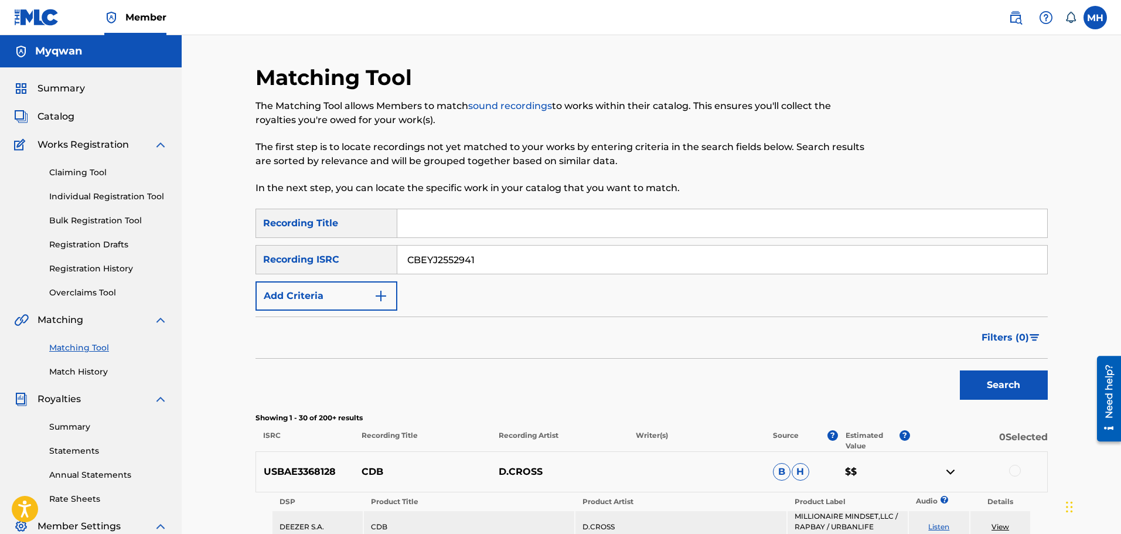
click at [960, 370] on button "Search" at bounding box center [1004, 384] width 88 height 29
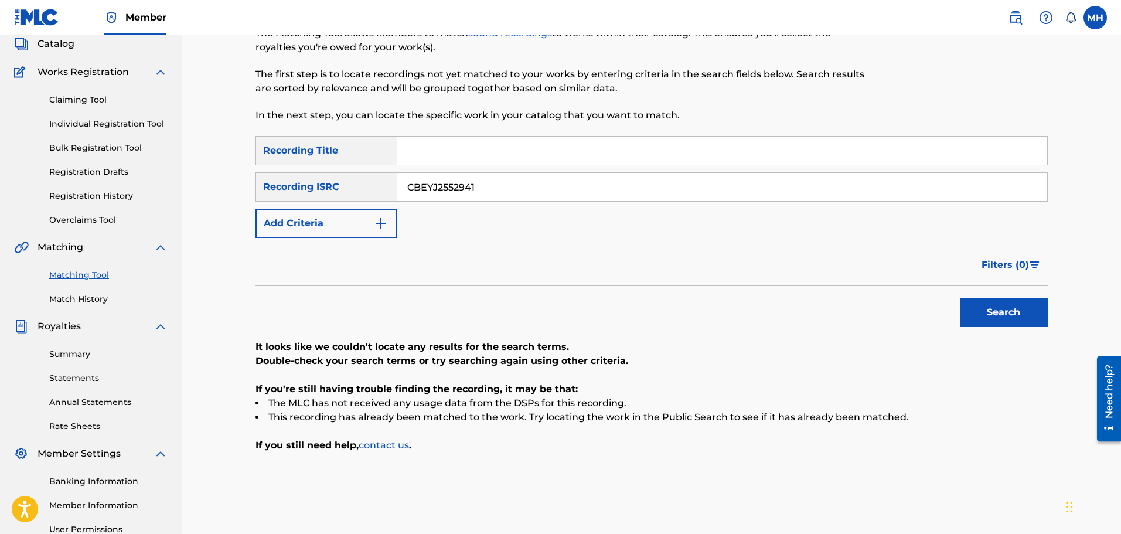
scroll to position [71, 0]
drag, startPoint x: 498, startPoint y: 179, endPoint x: 334, endPoint y: 186, distance: 163.6
click at [334, 186] on div "SearchWithCriteria8d134e0f-a97e-4727-8b57-cd72fb662b61 Recording ISRC CBEYJ2552…" at bounding box center [651, 187] width 792 height 29
click at [330, 220] on button "Add Criteria" at bounding box center [326, 224] width 142 height 29
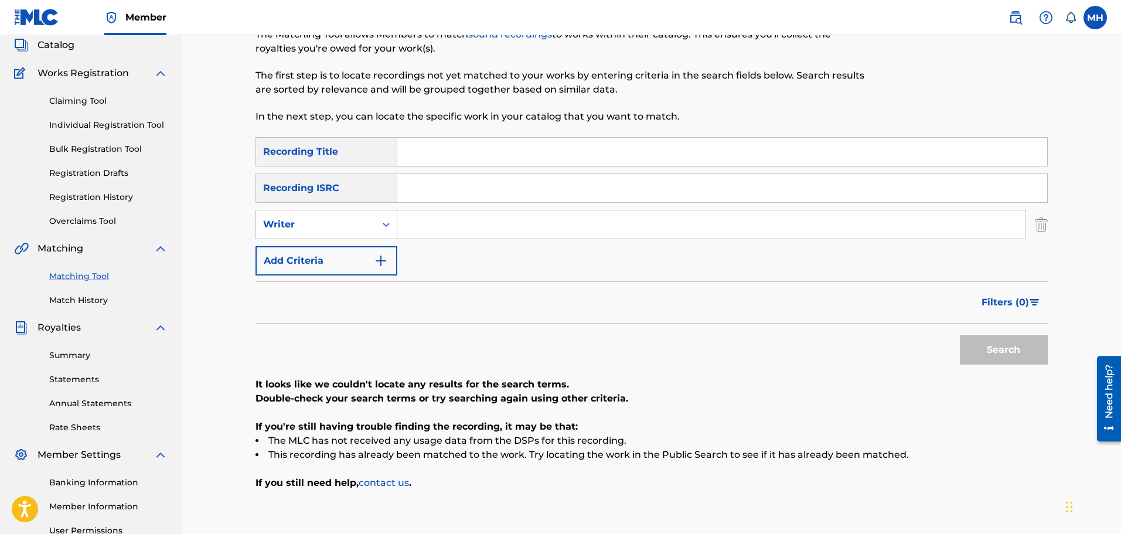
click at [401, 233] on input "Search Form" at bounding box center [711, 224] width 628 height 28
type input "myqwan"
click at [960, 335] on button "Search" at bounding box center [1004, 349] width 88 height 29
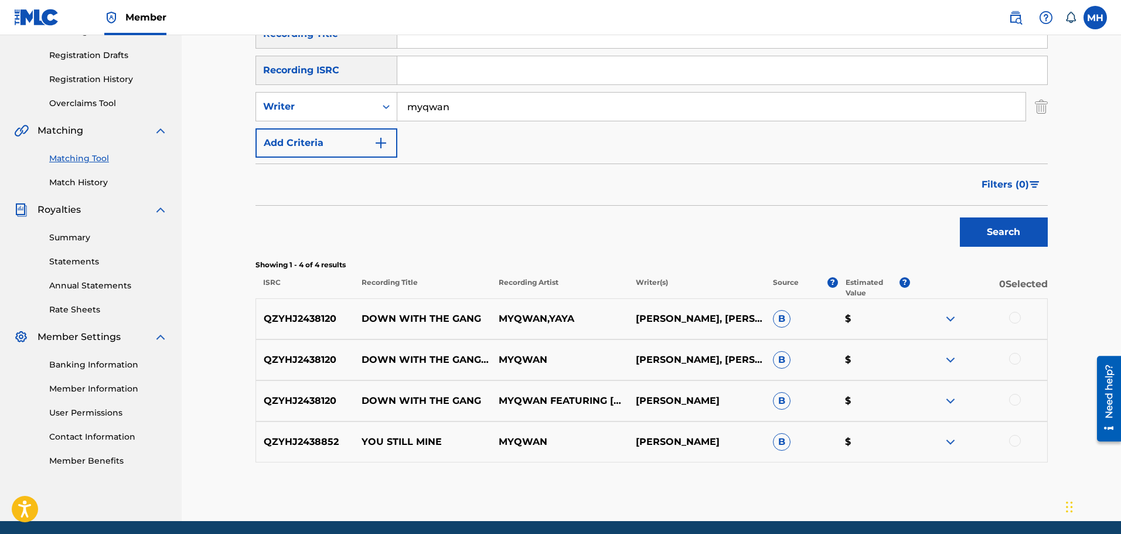
scroll to position [190, 0]
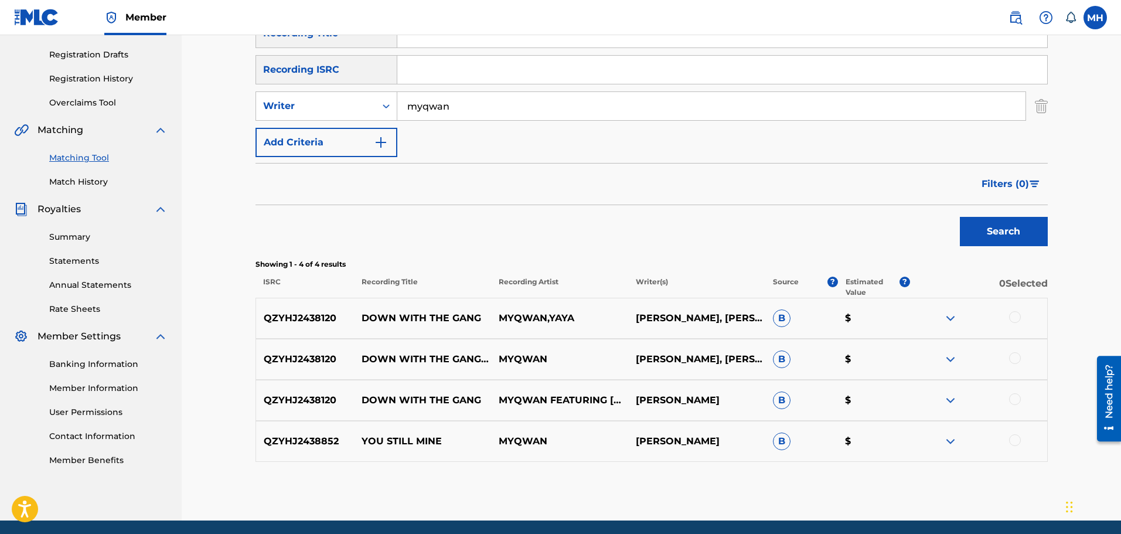
click at [949, 443] on img at bounding box center [950, 441] width 14 height 14
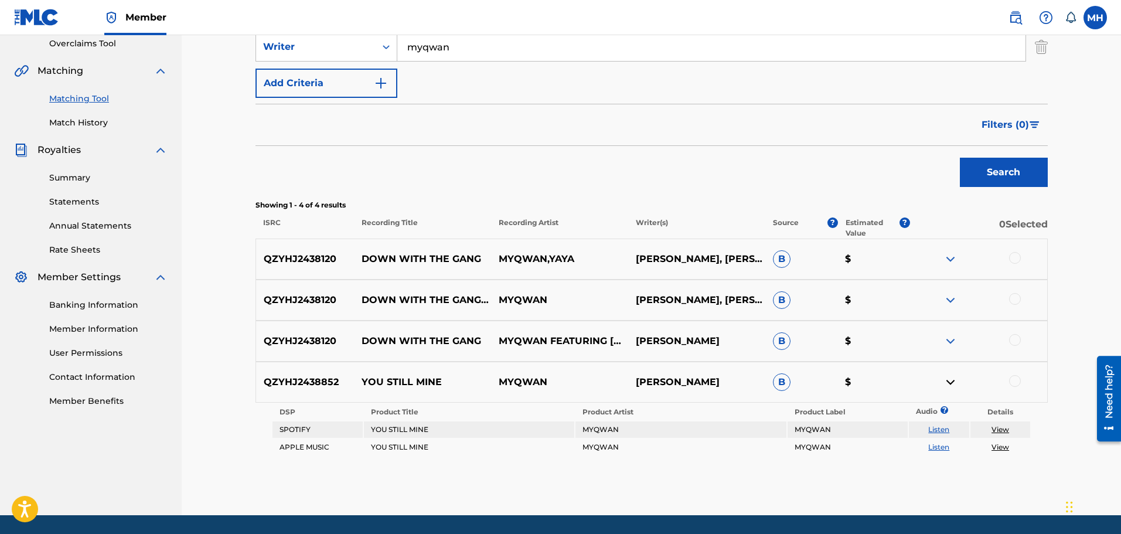
scroll to position [254, 0]
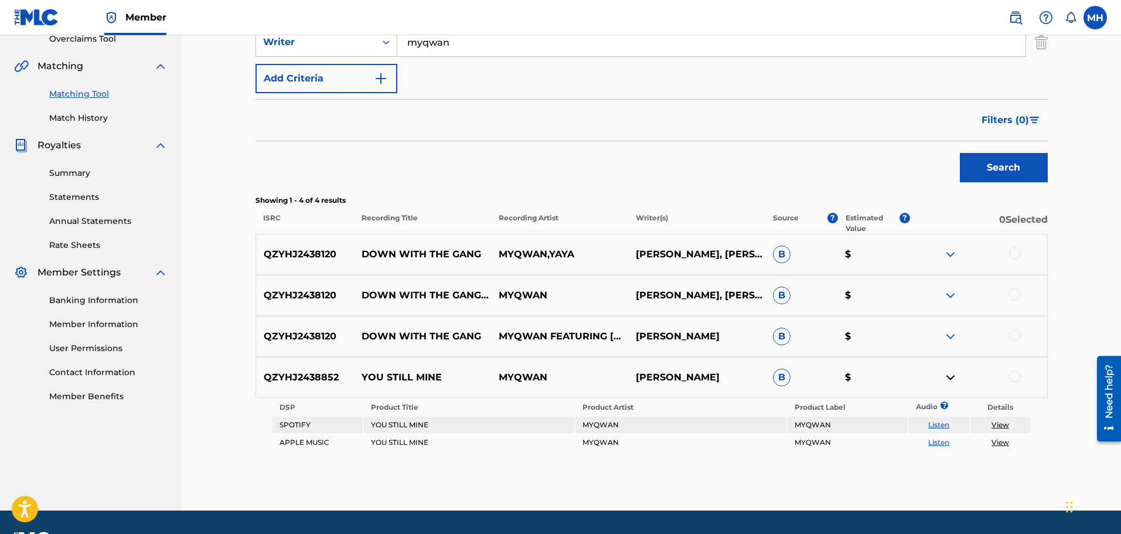
click at [940, 425] on link "Listen" at bounding box center [938, 424] width 21 height 9
click at [1013, 252] on div at bounding box center [1015, 253] width 12 height 12
click at [1015, 288] on div at bounding box center [1015, 294] width 12 height 12
click at [1013, 332] on div at bounding box center [1015, 335] width 12 height 12
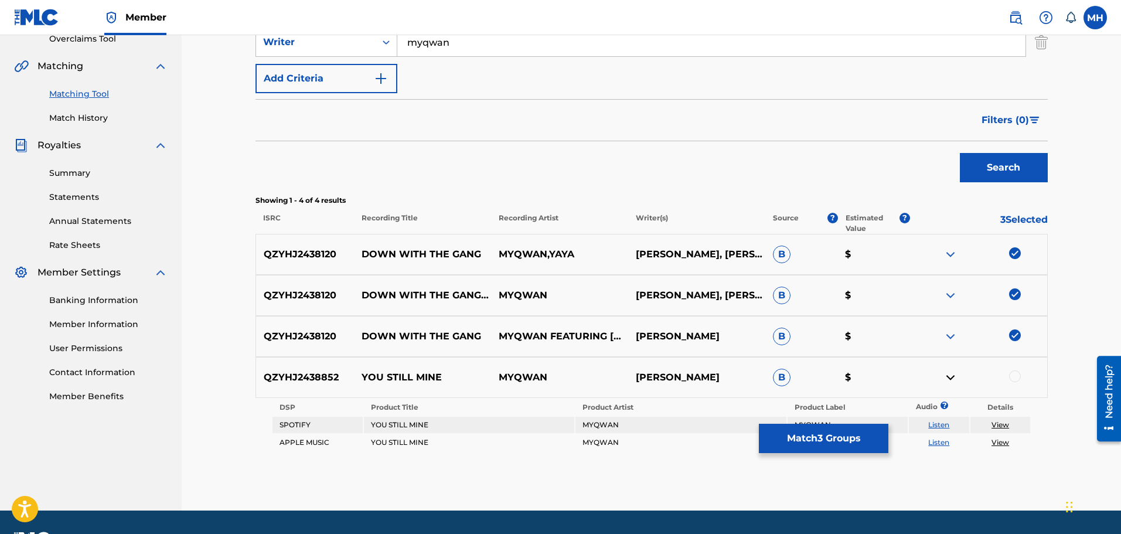
click at [1013, 381] on div at bounding box center [1015, 376] width 12 height 12
click at [864, 439] on button "Match 4 Groups" at bounding box center [823, 438] width 129 height 29
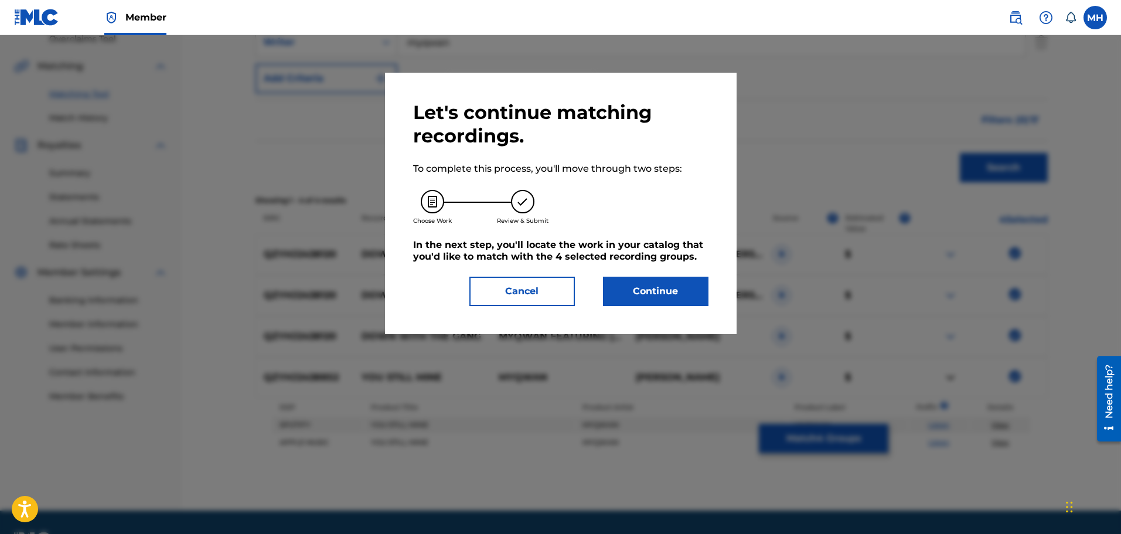
click at [633, 286] on button "Continue" at bounding box center [655, 290] width 105 height 29
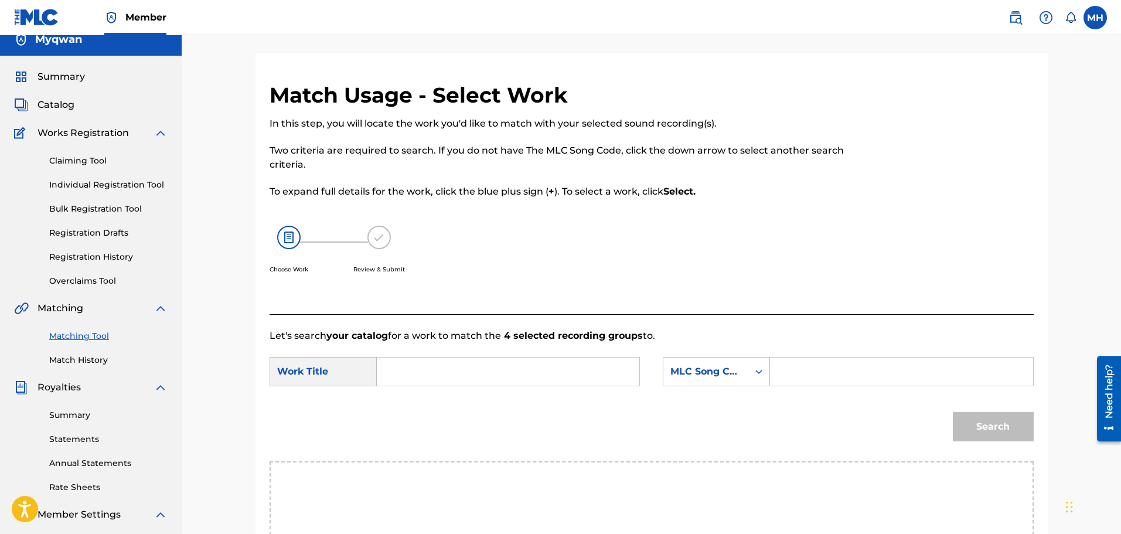
scroll to position [11, 0]
click at [443, 371] on input "Search Form" at bounding box center [508, 372] width 243 height 28
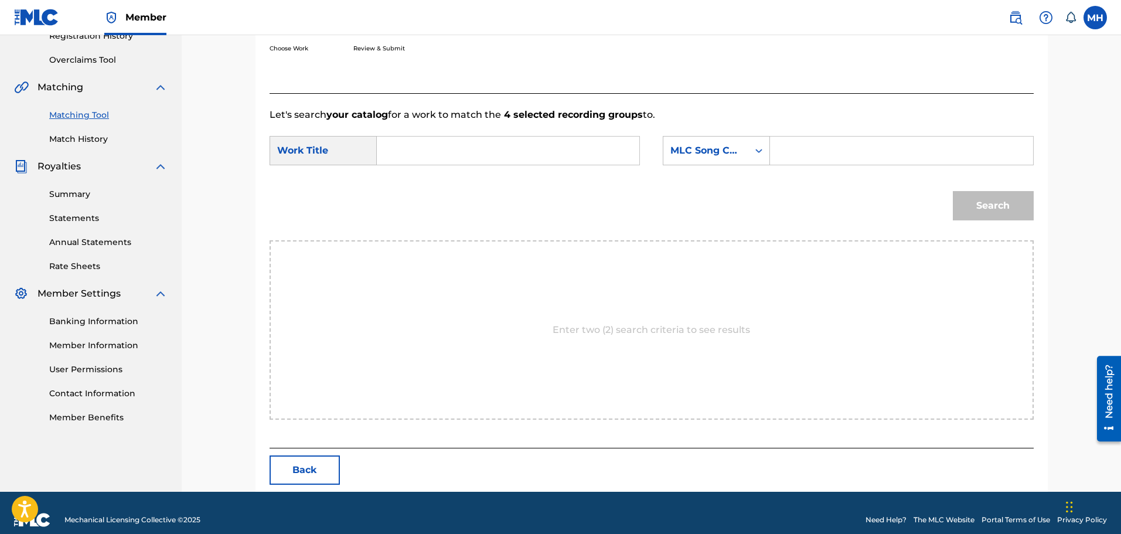
scroll to position [235, 0]
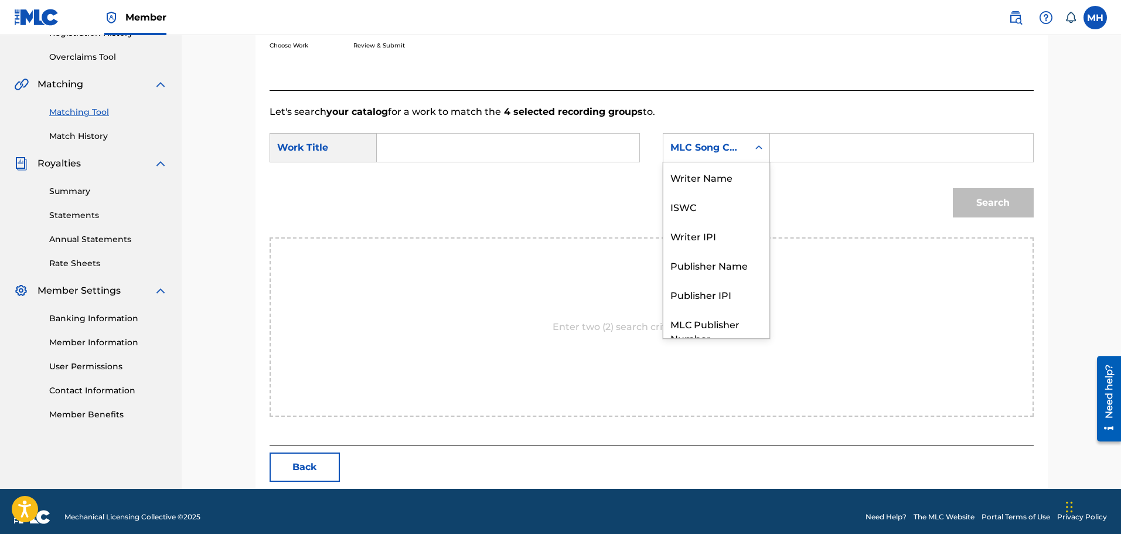
click at [734, 150] on div "MLC Song Code" at bounding box center [705, 148] width 71 height 14
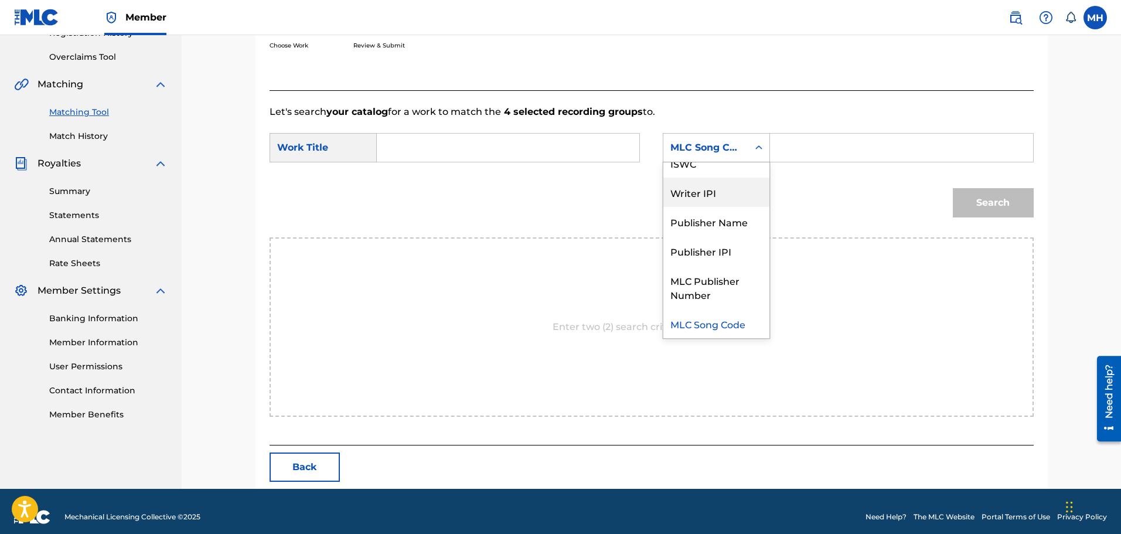
click at [428, 153] on input "Search Form" at bounding box center [508, 148] width 243 height 28
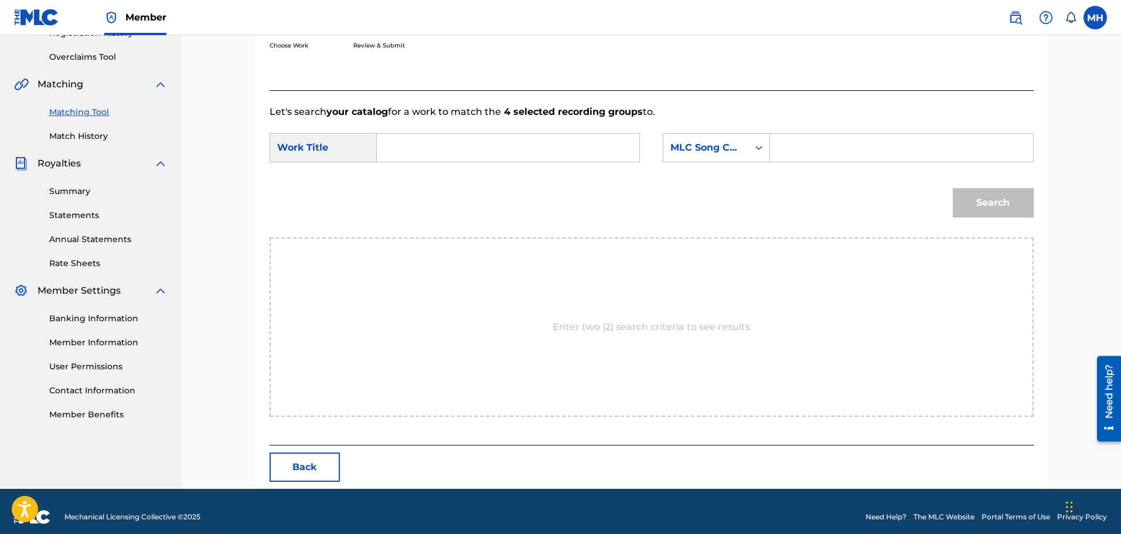
click at [897, 154] on input "Search Form" at bounding box center [901, 148] width 243 height 28
type input "j"
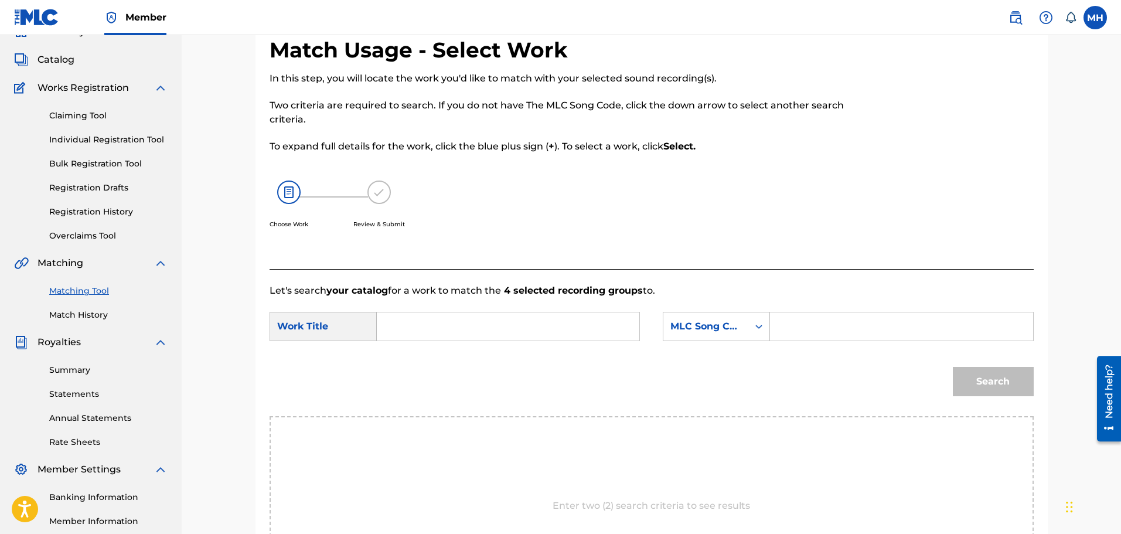
scroll to position [53, 0]
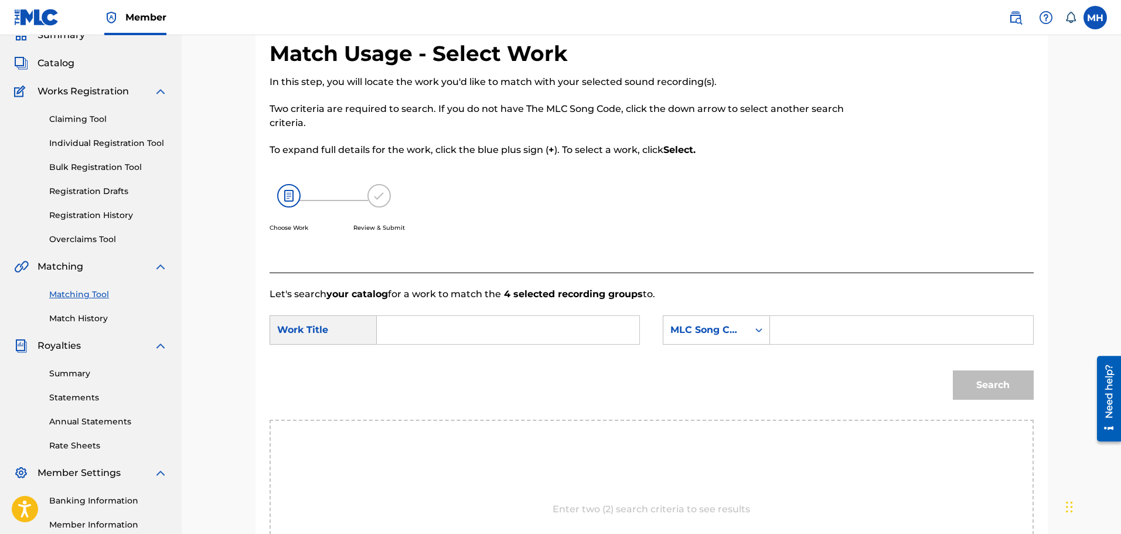
click at [520, 327] on input "Search Form" at bounding box center [508, 330] width 243 height 28
type input "you still mine"
click at [713, 318] on div "MLC Song Code" at bounding box center [716, 329] width 107 height 29
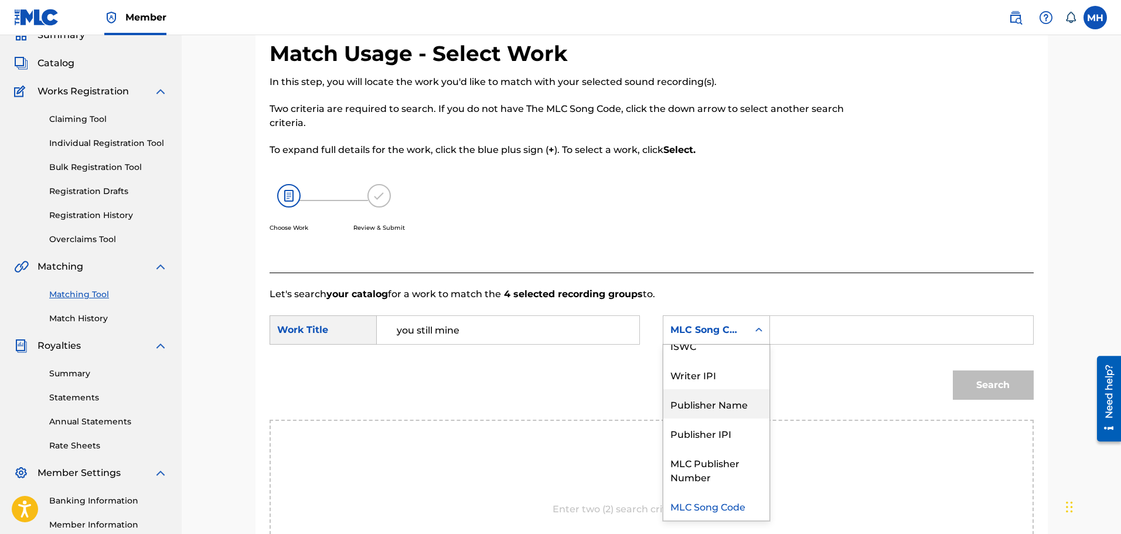
scroll to position [0, 0]
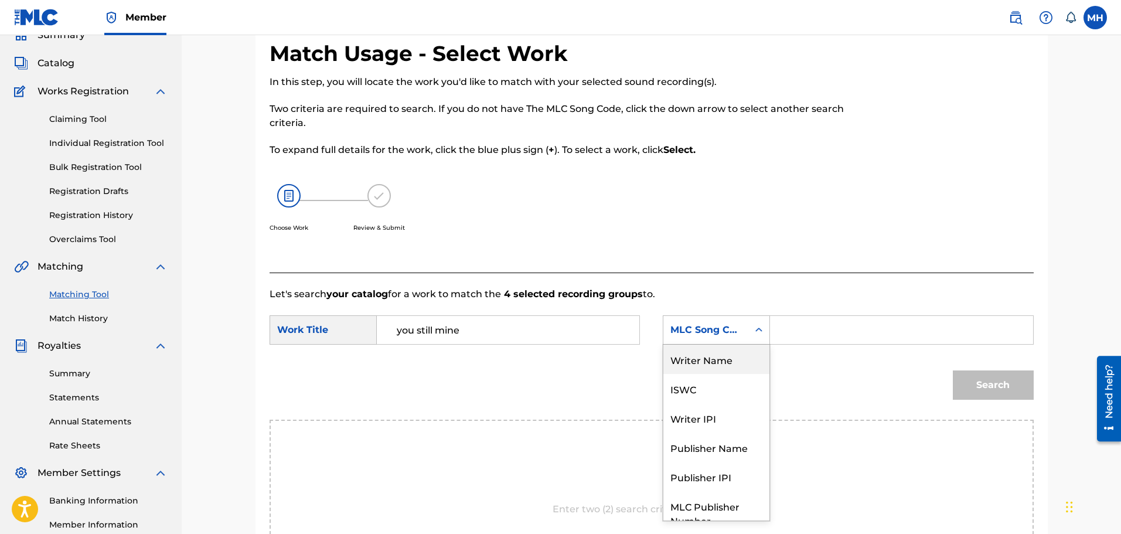
click at [712, 360] on div "Writer Name" at bounding box center [716, 358] width 106 height 29
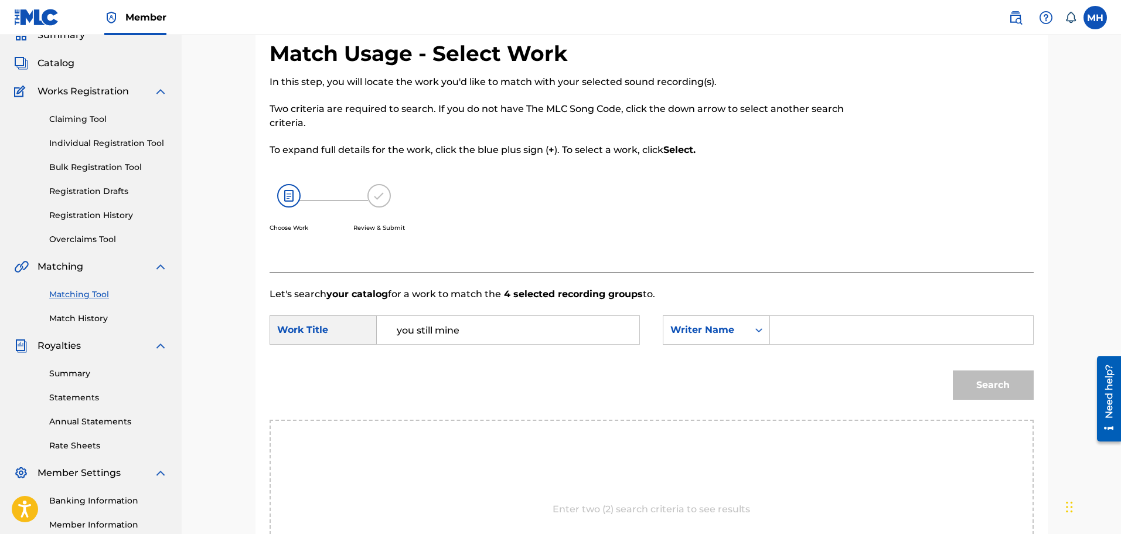
click at [811, 323] on input "Search Form" at bounding box center [901, 330] width 243 height 28
type input "myqwan"
click at [952, 370] on button "Search" at bounding box center [992, 384] width 81 height 29
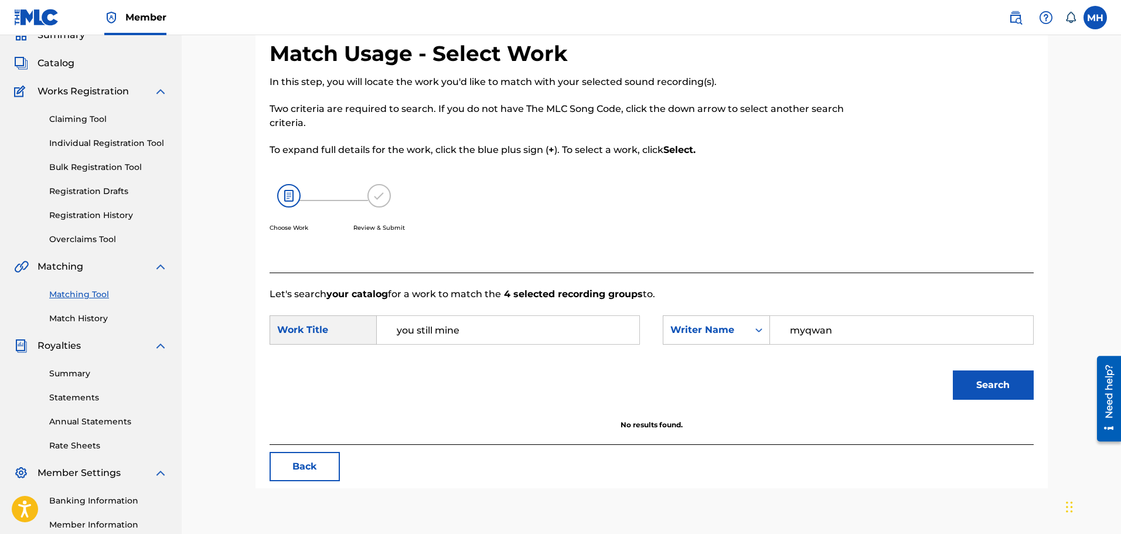
click at [313, 464] on button "Back" at bounding box center [304, 466] width 70 height 29
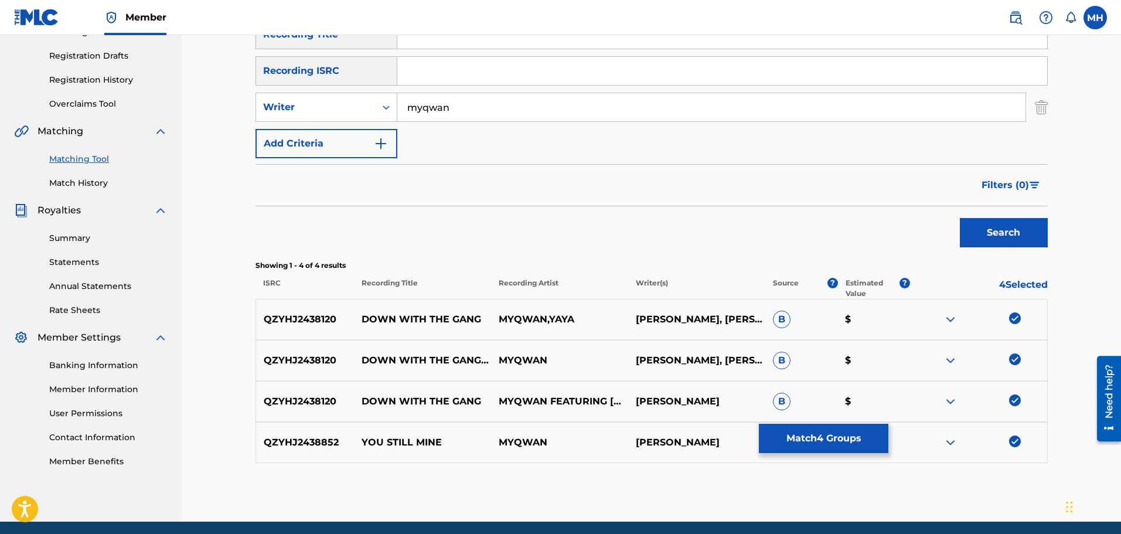
scroll to position [189, 0]
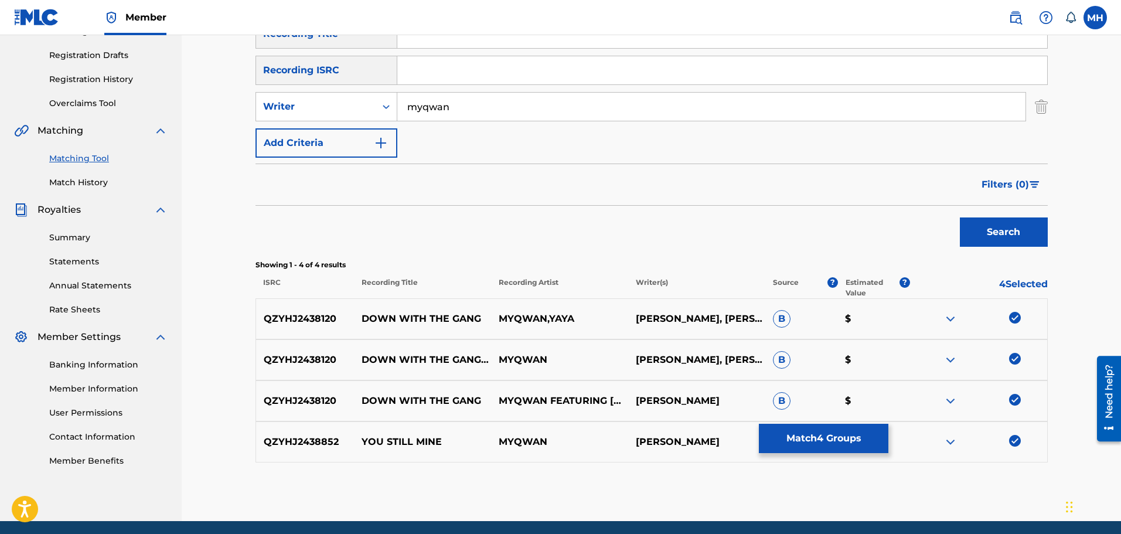
click at [784, 317] on span "B" at bounding box center [782, 319] width 18 height 18
click at [1005, 365] on div at bounding box center [978, 360] width 137 height 14
click at [1018, 363] on img at bounding box center [1015, 359] width 12 height 12
click at [1012, 415] on div "QZYHJ2438120 DOWN WITH THE GANG MYQWAN FEATURING YAYA MYQWAN HUDSON B $" at bounding box center [651, 400] width 792 height 41
click at [1014, 392] on div "QZYHJ2438120 DOWN WITH THE GANG MYQWAN FEATURING YAYA MYQWAN HUDSON B $" at bounding box center [651, 400] width 792 height 41
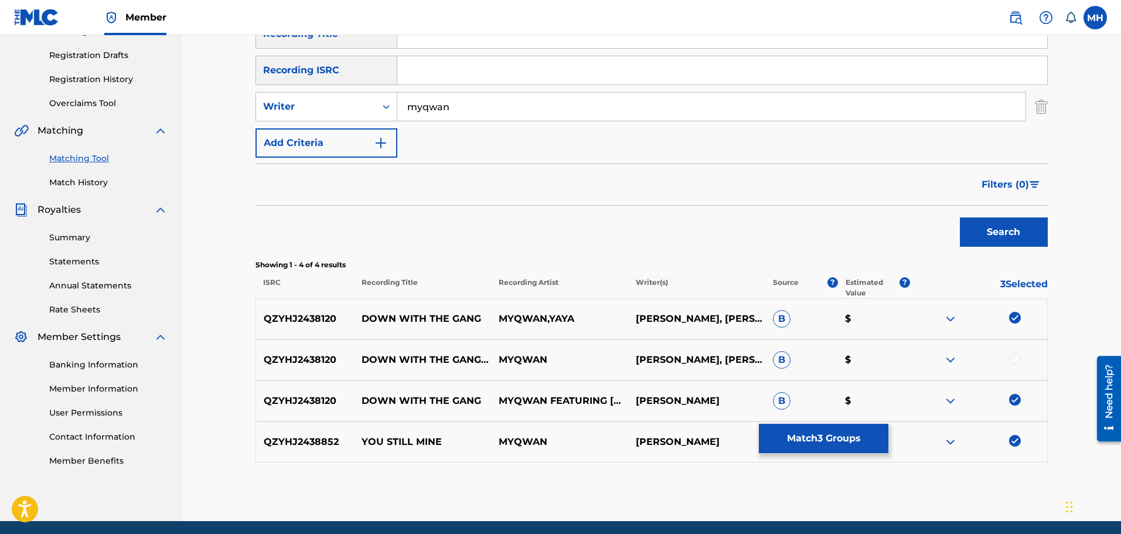
click at [1015, 424] on div "QZYHJ2438852 YOU STILL MINE MYQWAN MYQWAN HUDSON B $" at bounding box center [651, 441] width 792 height 41
click at [1013, 400] on img at bounding box center [1015, 400] width 12 height 12
click at [1012, 442] on img at bounding box center [1015, 441] width 12 height 12
click at [839, 441] on button "Match 1 Group" at bounding box center [823, 438] width 129 height 29
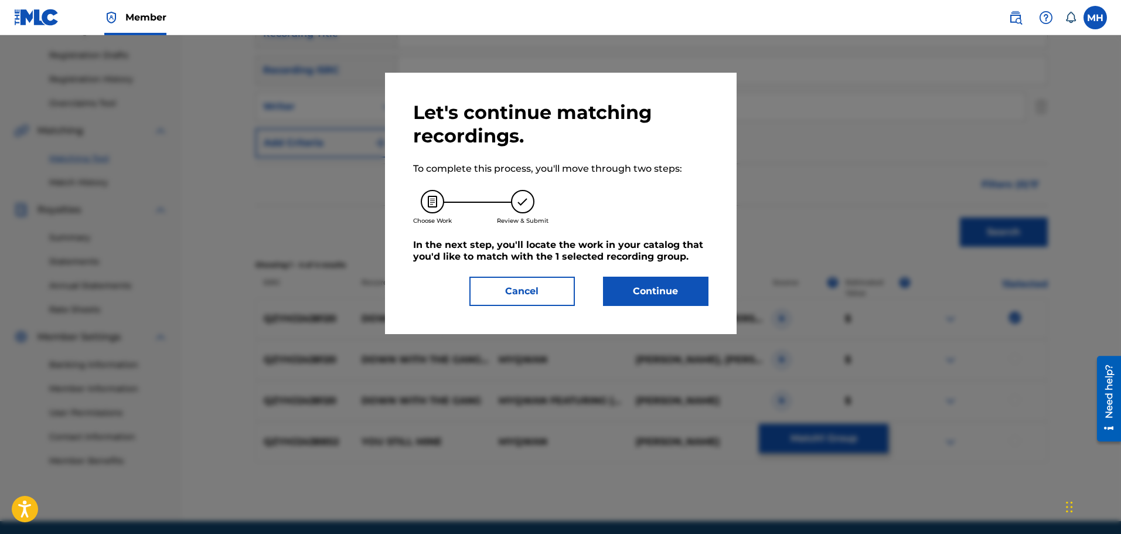
click at [666, 283] on button "Continue" at bounding box center [655, 290] width 105 height 29
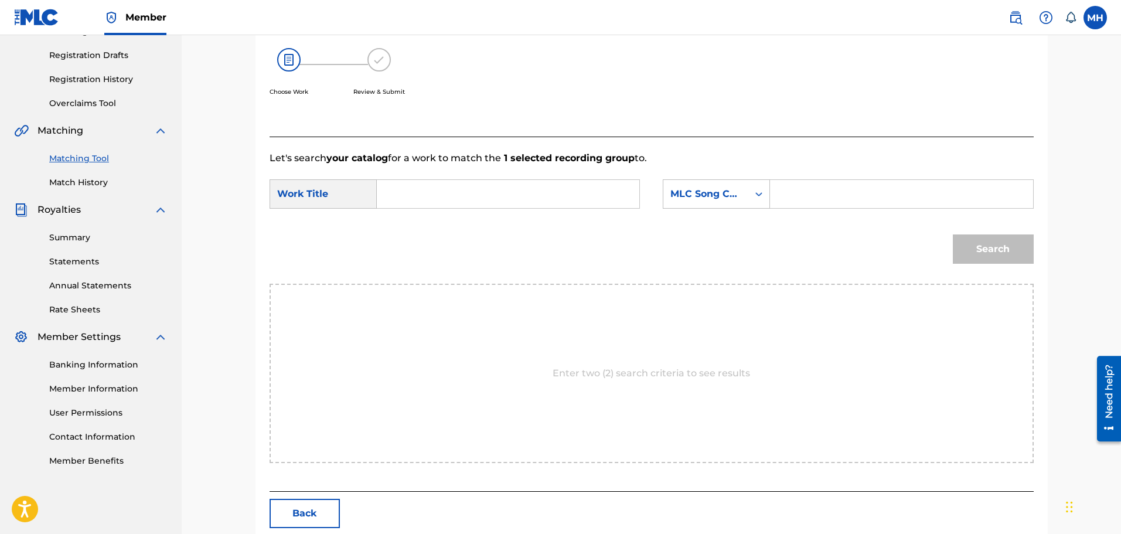
scroll to position [0, 0]
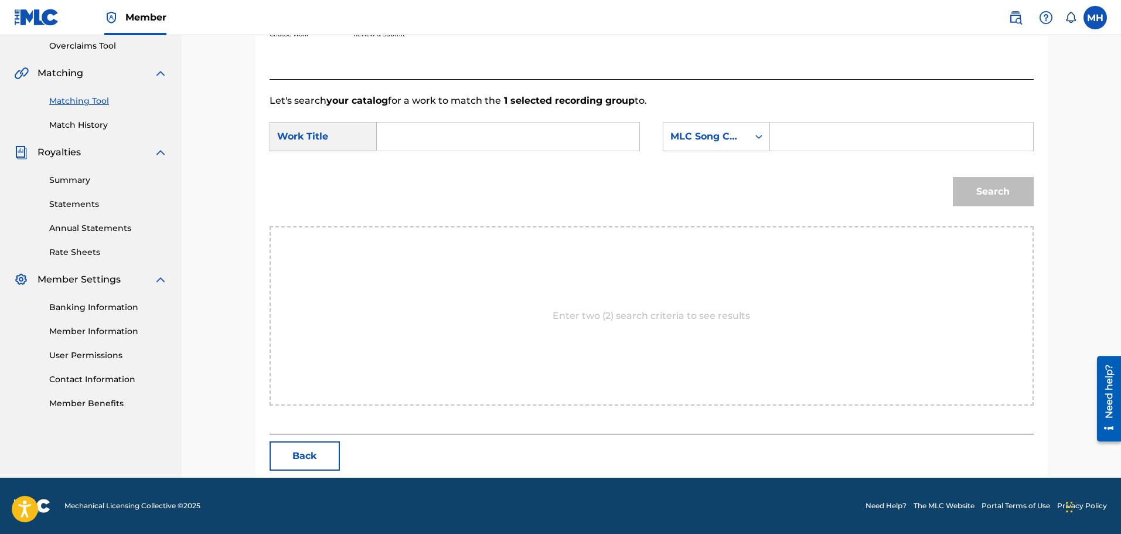
click at [312, 453] on button "Back" at bounding box center [304, 455] width 70 height 29
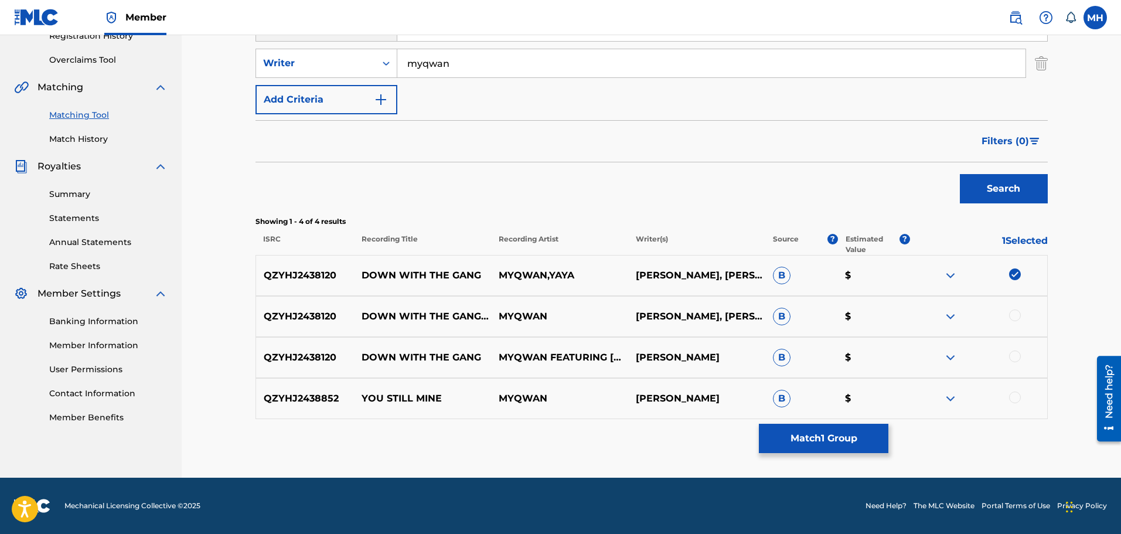
scroll to position [233, 0]
click at [1013, 268] on div "QZYHJ2438120 DOWN WITH THE GANG MYQWAN,YAYA ADRIANNA LAWS, MYQWAN HUDSON B $" at bounding box center [651, 275] width 792 height 41
click at [1010, 272] on img at bounding box center [1015, 274] width 12 height 12
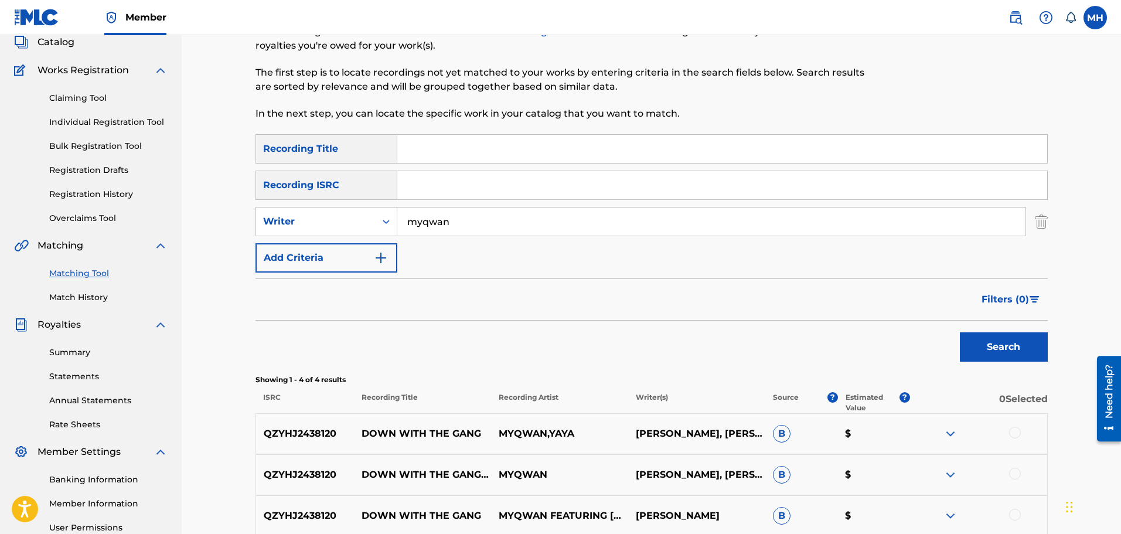
scroll to position [74, 0]
click at [117, 120] on link "Individual Registration Tool" at bounding box center [108, 123] width 118 height 12
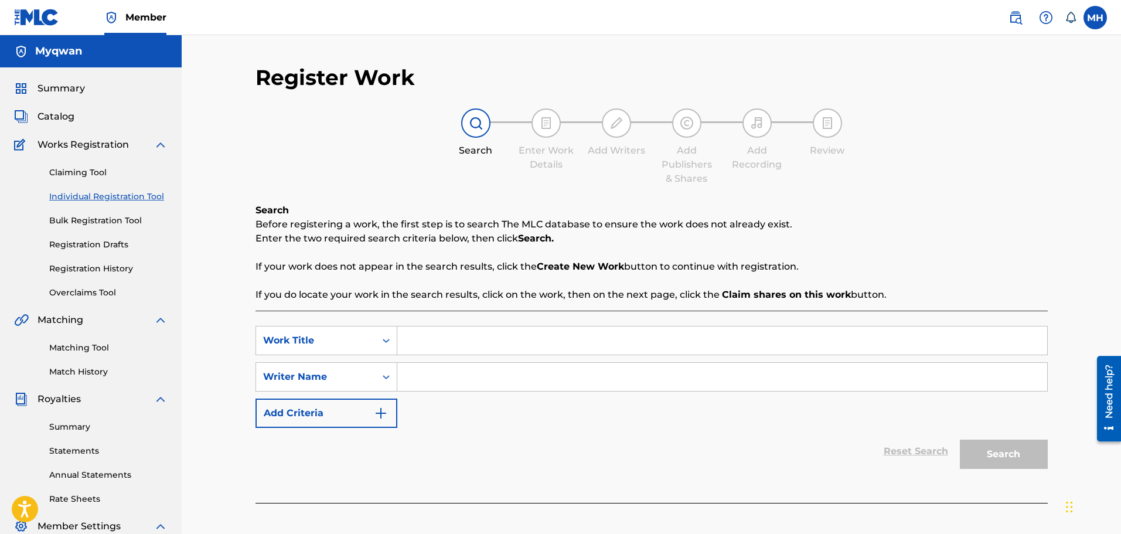
click at [73, 168] on link "Claiming Tool" at bounding box center [108, 172] width 118 height 12
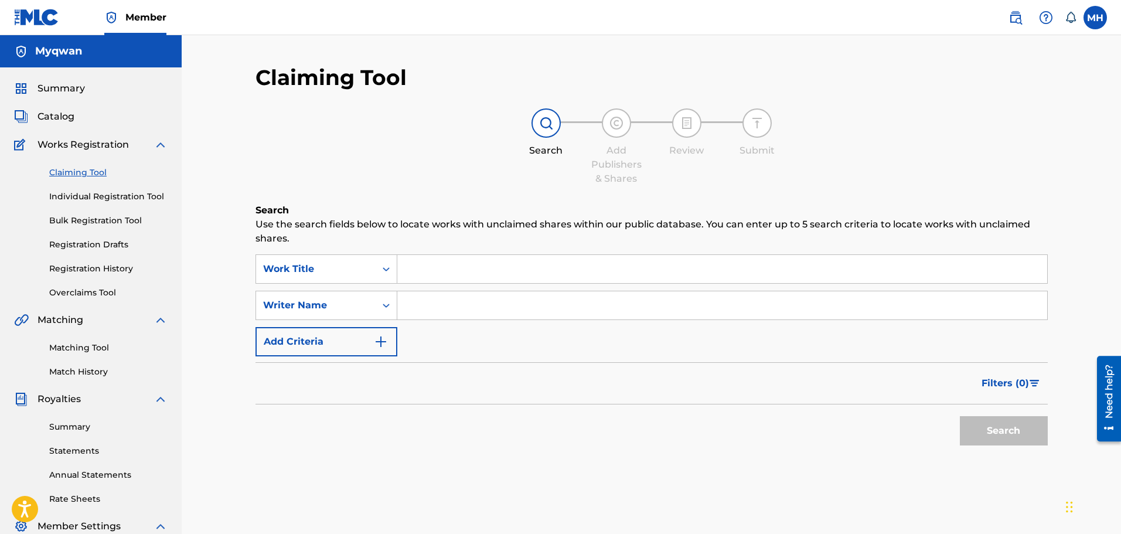
click at [411, 312] on input "Search Form" at bounding box center [722, 305] width 650 height 28
type input "adrianna laws"
click at [960, 416] on button "Search" at bounding box center [1004, 430] width 88 height 29
click at [385, 312] on div "Search Form" at bounding box center [385, 305] width 21 height 21
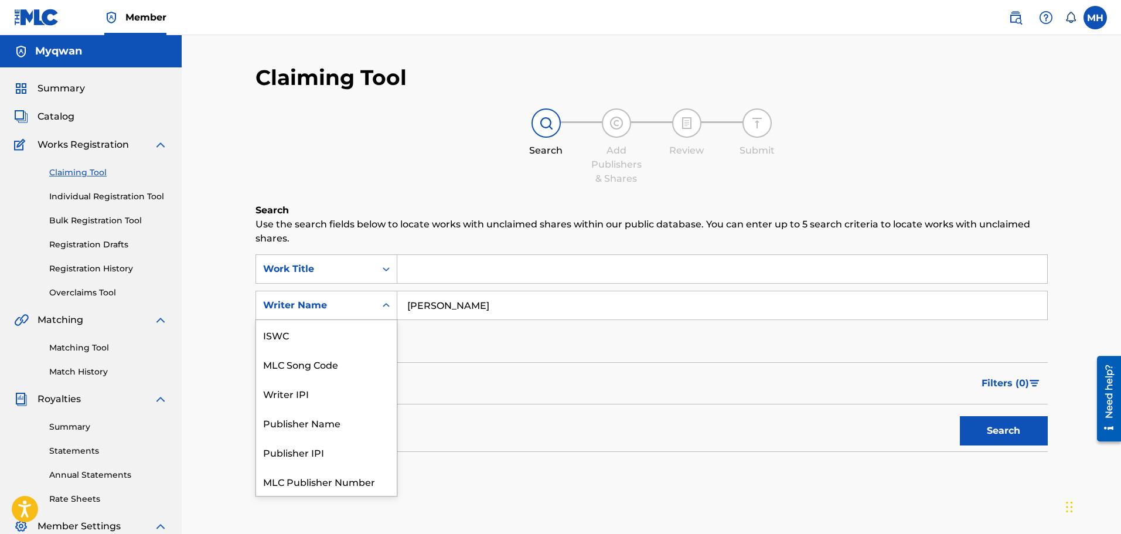
scroll to position [29, 0]
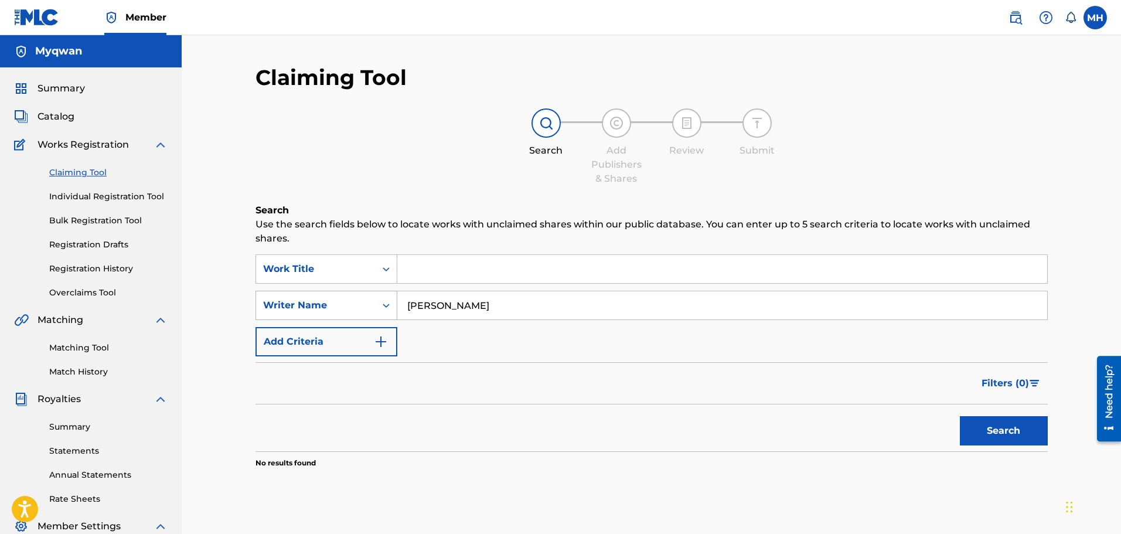
drag, startPoint x: 518, startPoint y: 309, endPoint x: 267, endPoint y: 312, distance: 250.7
click at [267, 312] on div "SearchWithCriteria022cf38b-b72f-4f6e-9ba4-d4633a29dcb8 Writer Name adrianna laws" at bounding box center [651, 305] width 792 height 29
click at [82, 349] on link "Matching Tool" at bounding box center [108, 348] width 118 height 12
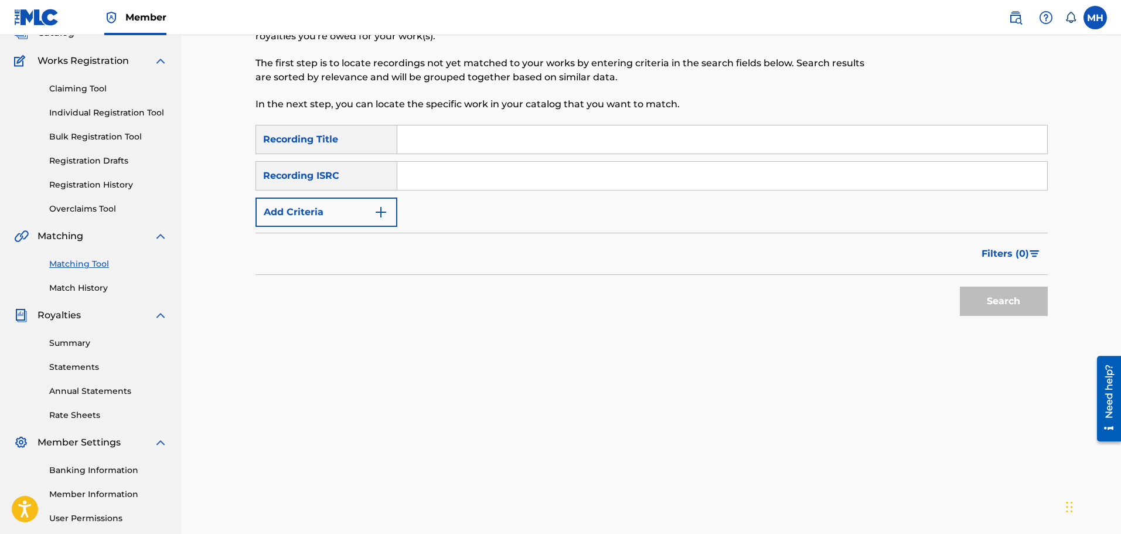
scroll to position [80, 0]
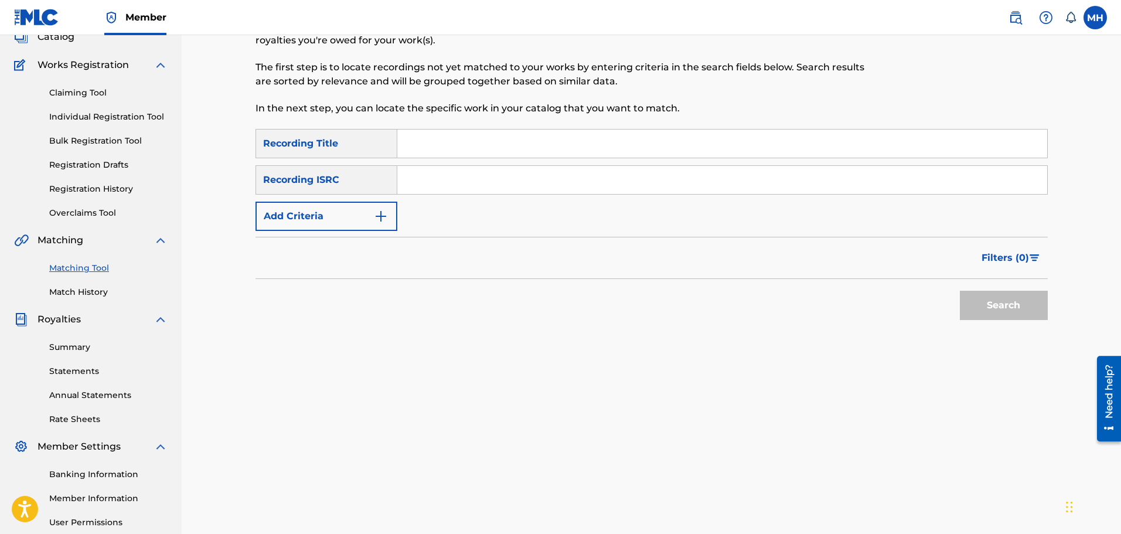
click at [429, 168] on input "Search Form" at bounding box center [722, 180] width 650 height 28
click at [346, 214] on button "Add Criteria" at bounding box center [326, 216] width 142 height 29
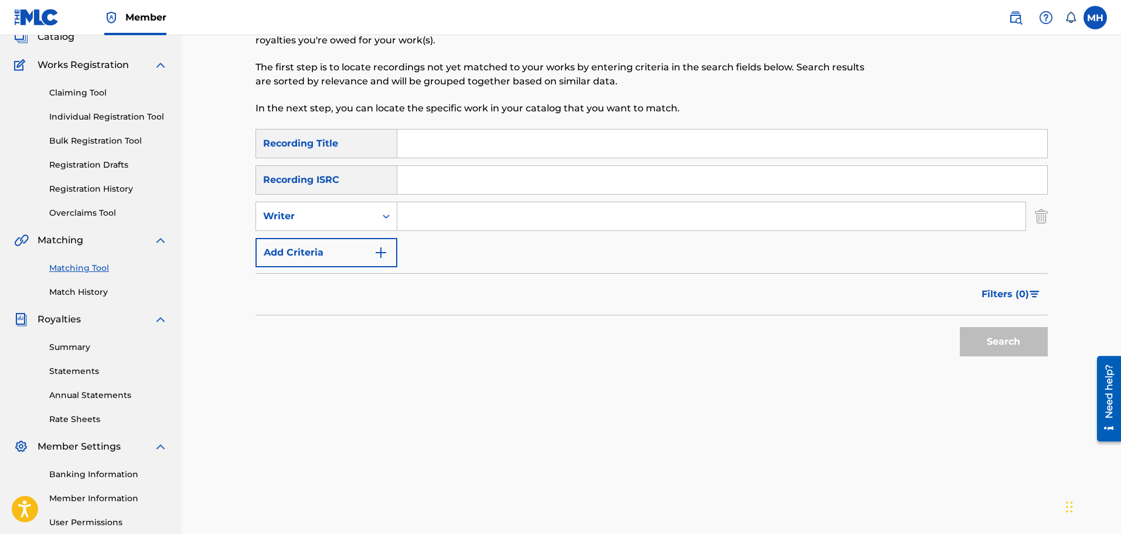
click at [375, 199] on div "SearchWithCriteria95fb1ad1-891d-4546-9276-7aa52c0b8e89 Recording Title SearchWi…" at bounding box center [651, 198] width 792 height 138
click at [368, 210] on div "Writer" at bounding box center [315, 216] width 105 height 14
click at [349, 247] on div "Recording Artist" at bounding box center [326, 245] width 141 height 29
click at [436, 212] on input "Search Form" at bounding box center [711, 216] width 628 height 28
type input "my"
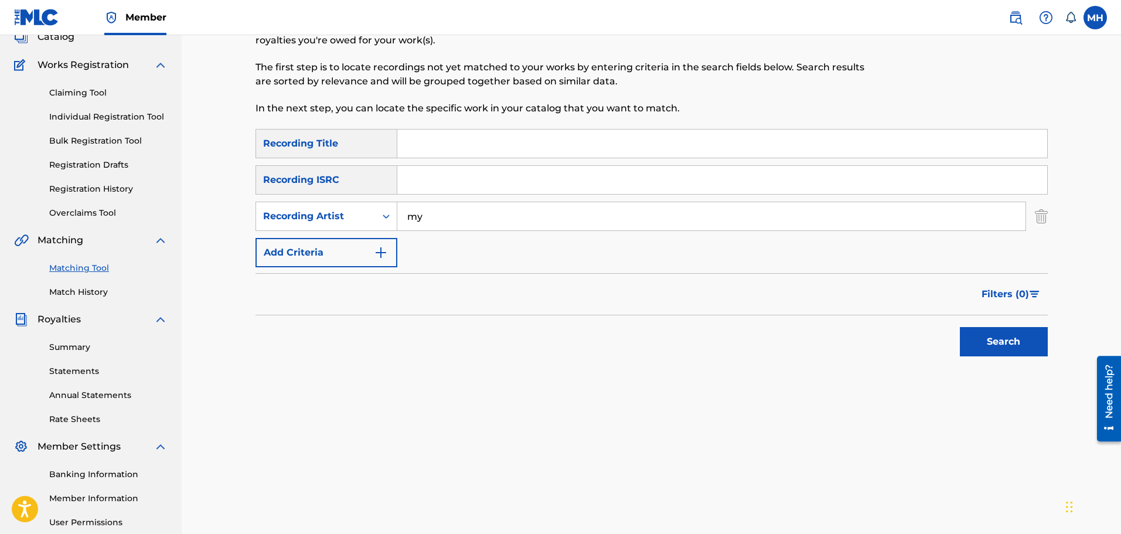
click at [436, 212] on input "my" at bounding box center [711, 216] width 628 height 28
type input "myQWAN"
click at [960, 327] on button "Search" at bounding box center [1004, 341] width 88 height 29
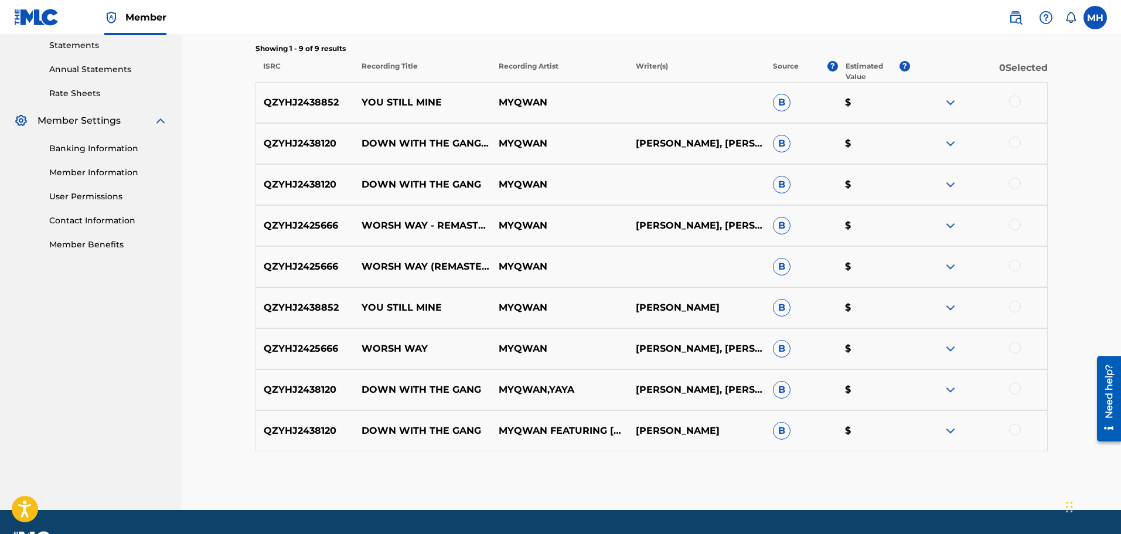
scroll to position [406, 0]
click at [946, 349] on img at bounding box center [950, 348] width 14 height 14
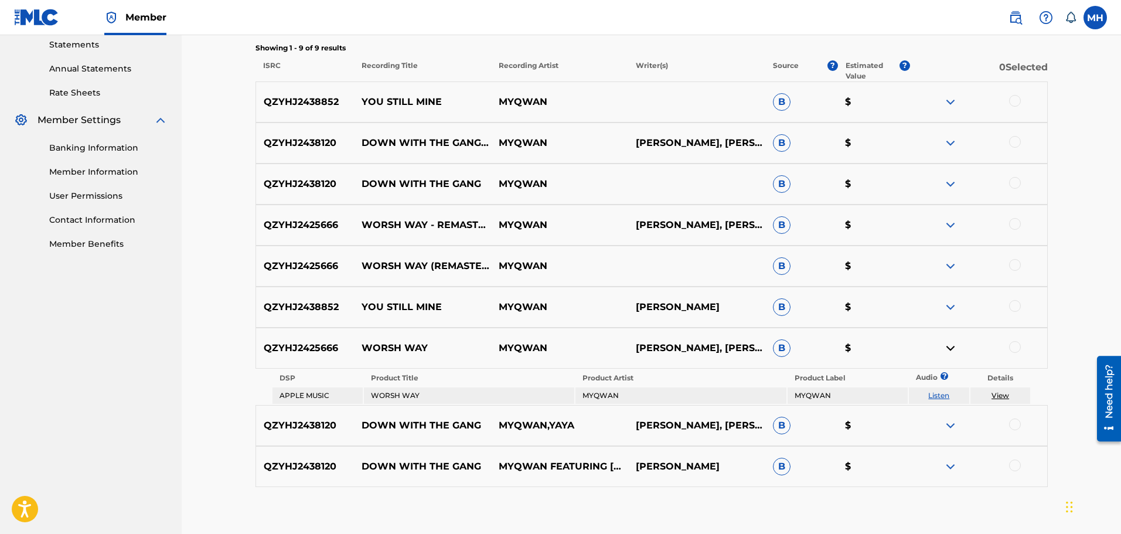
click at [1025, 350] on div at bounding box center [978, 348] width 137 height 14
click at [1016, 347] on div at bounding box center [1015, 347] width 12 height 12
click at [830, 440] on button "Match 1 Group" at bounding box center [823, 438] width 129 height 29
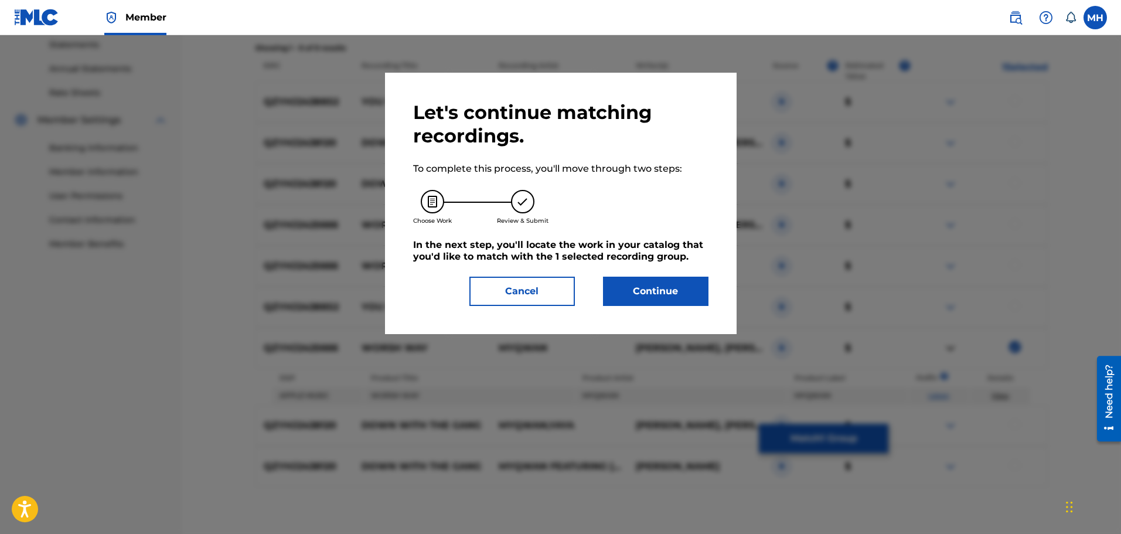
click at [617, 284] on button "Continue" at bounding box center [655, 290] width 105 height 29
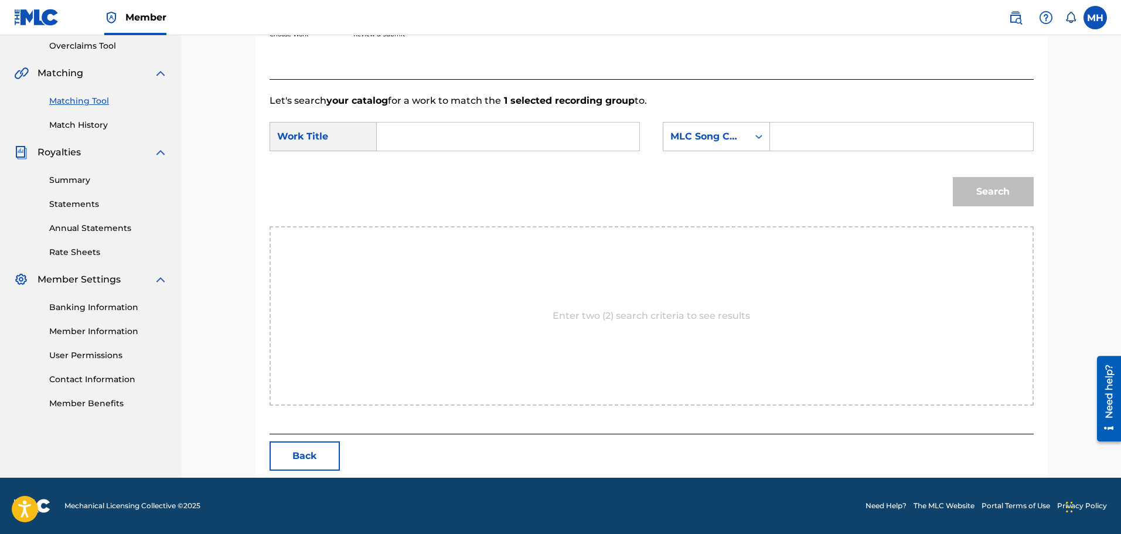
scroll to position [247, 0]
click at [319, 135] on div "Work Title" at bounding box center [322, 136] width 107 height 29
click at [462, 124] on input "Search Form" at bounding box center [508, 136] width 243 height 28
type input "worsh way"
click at [705, 140] on div "MLC Song Code" at bounding box center [705, 136] width 71 height 14
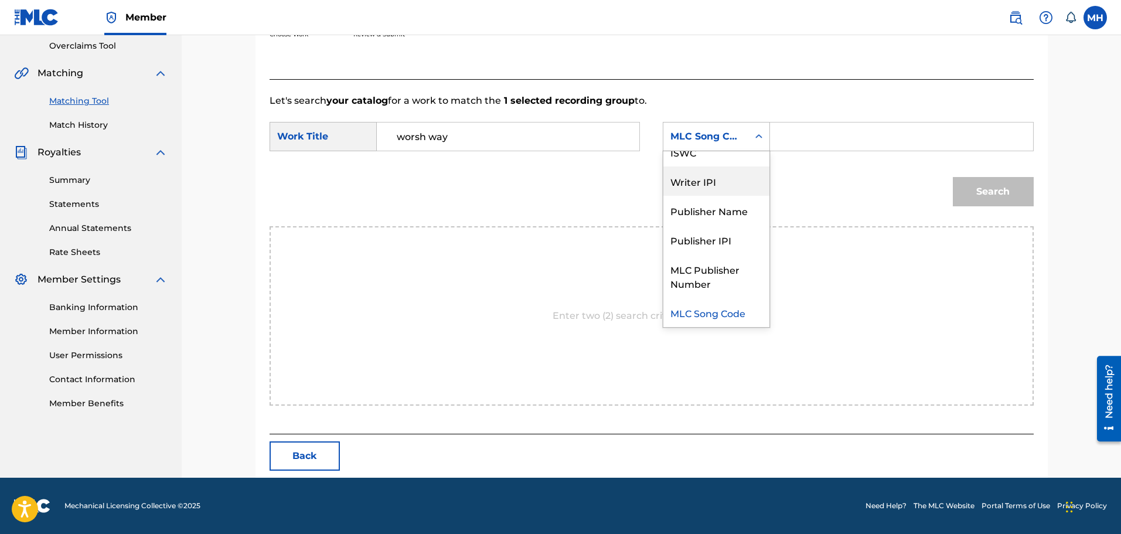
scroll to position [0, 0]
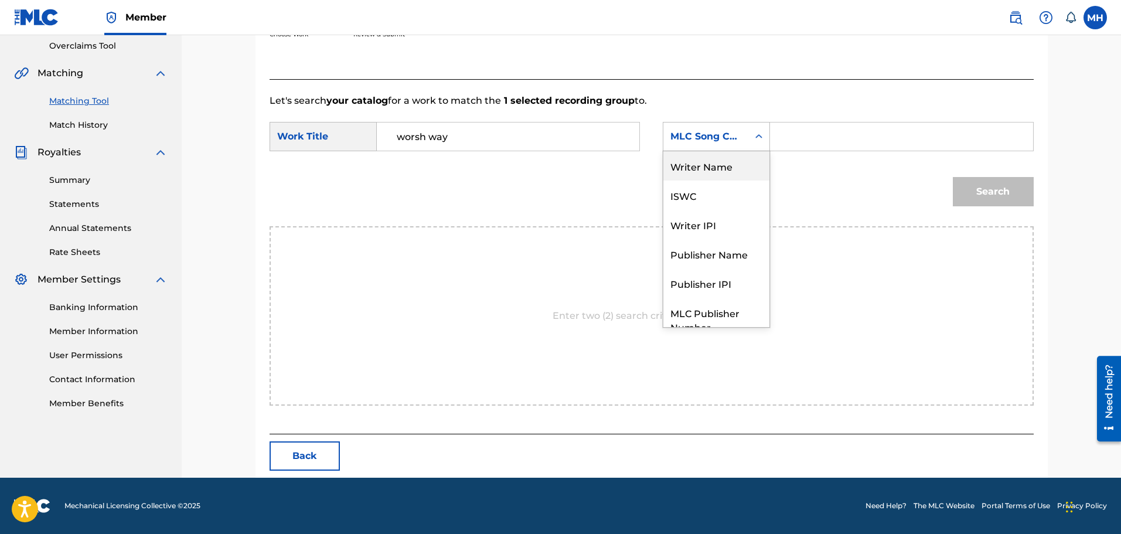
click at [714, 173] on div "Writer Name" at bounding box center [716, 165] width 106 height 29
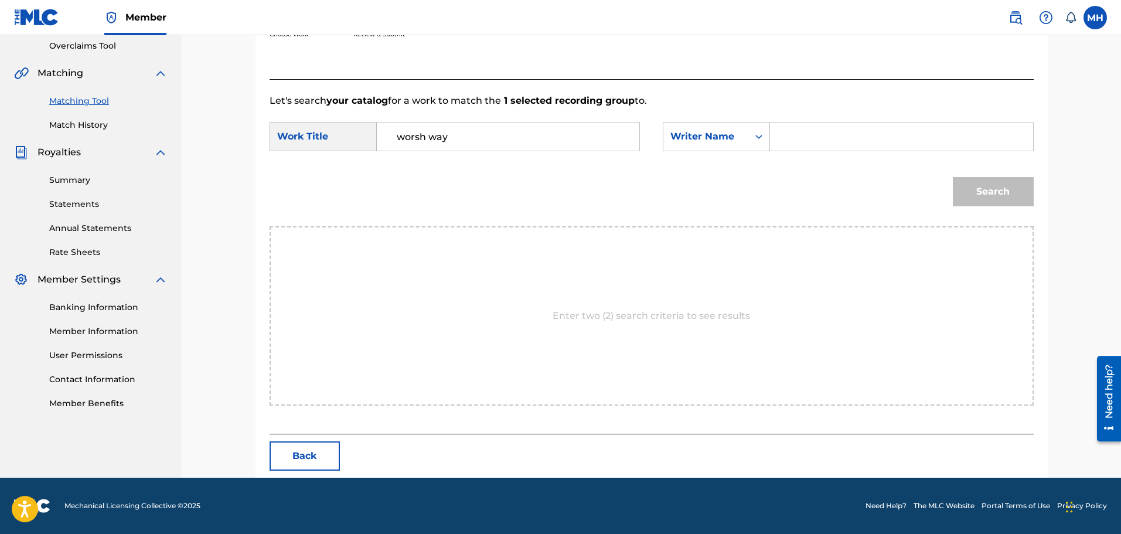
click at [815, 139] on input "Search Form" at bounding box center [901, 136] width 243 height 28
type input "myqwan"
click at [952, 177] on button "Search" at bounding box center [992, 191] width 81 height 29
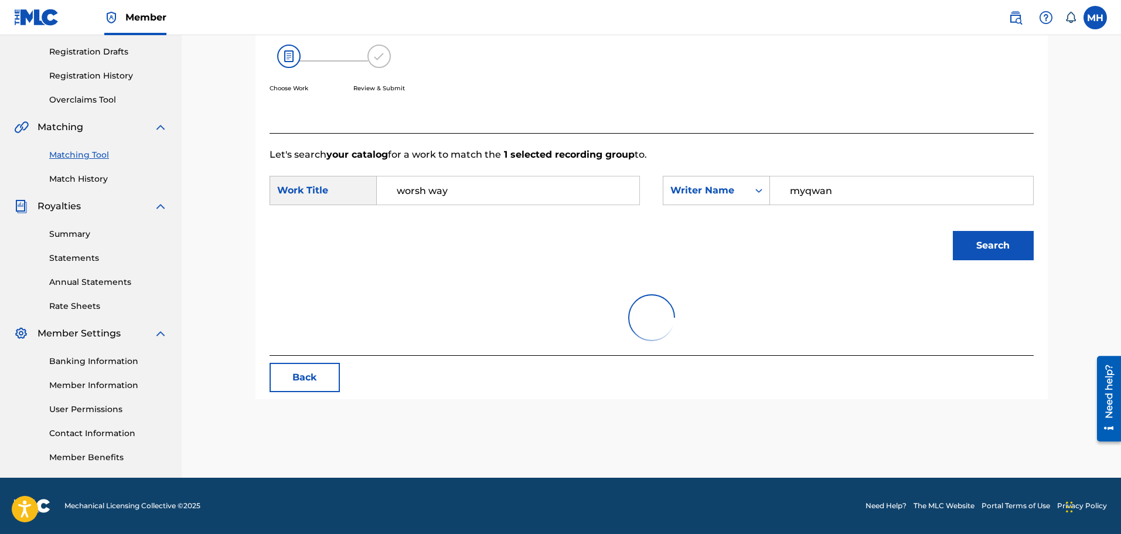
scroll to position [193, 0]
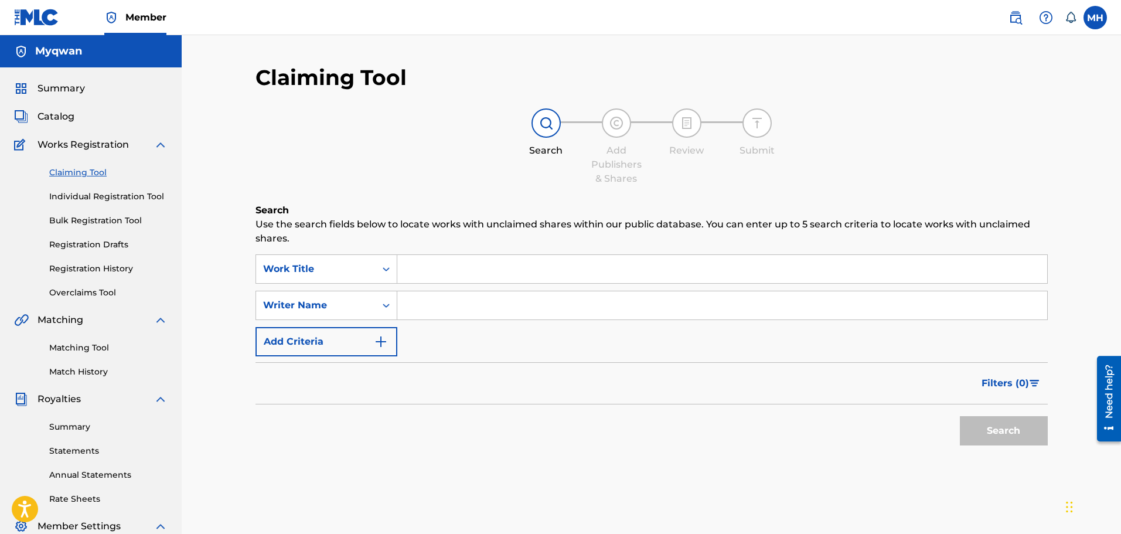
click at [466, 258] on input "Search Form" at bounding box center [722, 269] width 650 height 28
click at [446, 300] on input "Search Form" at bounding box center [722, 305] width 650 height 28
type input "myqwan"
click at [960, 416] on button "Search" at bounding box center [1004, 430] width 88 height 29
click at [332, 340] on button "Add Criteria" at bounding box center [326, 341] width 142 height 29
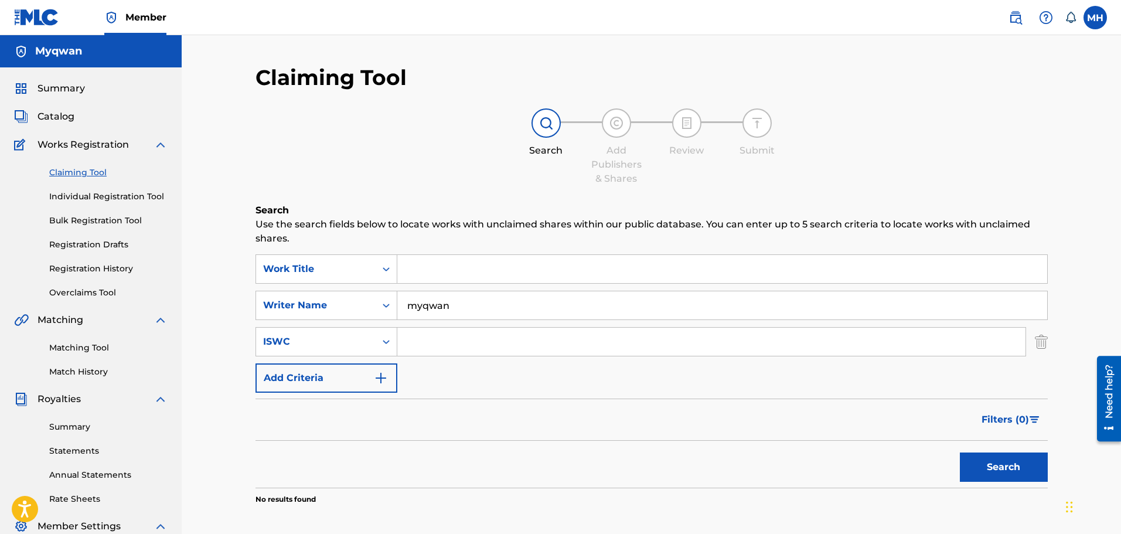
click at [363, 323] on div "SearchWithCriteriaa9df40d4-9962-4429-8030-fc931396b401 Work Title SearchWithCri…" at bounding box center [651, 323] width 792 height 138
click at [363, 318] on div "Writer Name" at bounding box center [326, 305] width 142 height 29
click at [488, 330] on input "Search Form" at bounding box center [711, 341] width 628 height 28
click at [99, 171] on link "Claiming Tool" at bounding box center [108, 172] width 118 height 12
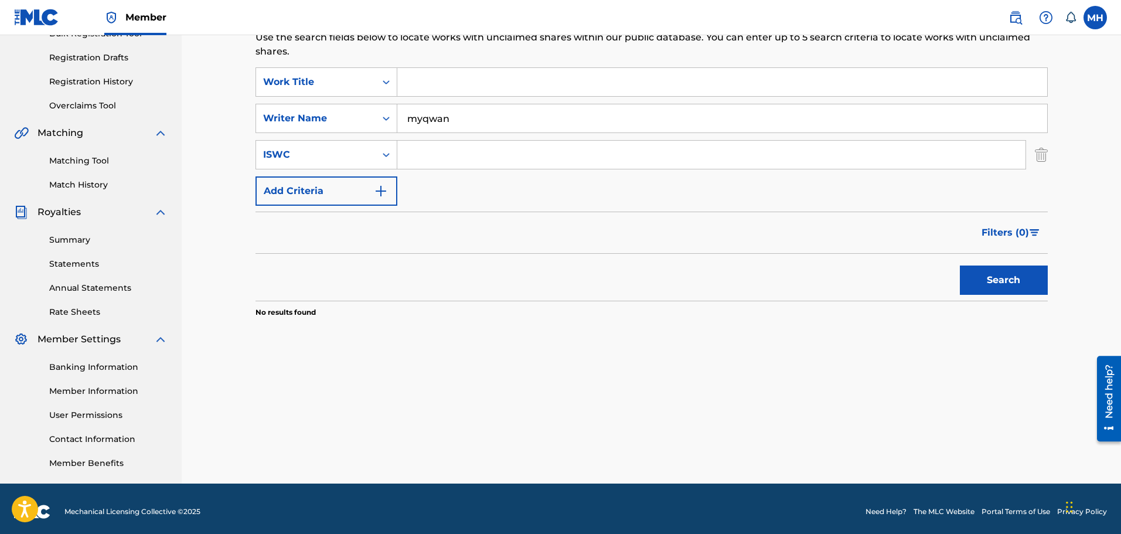
scroll to position [187, 0]
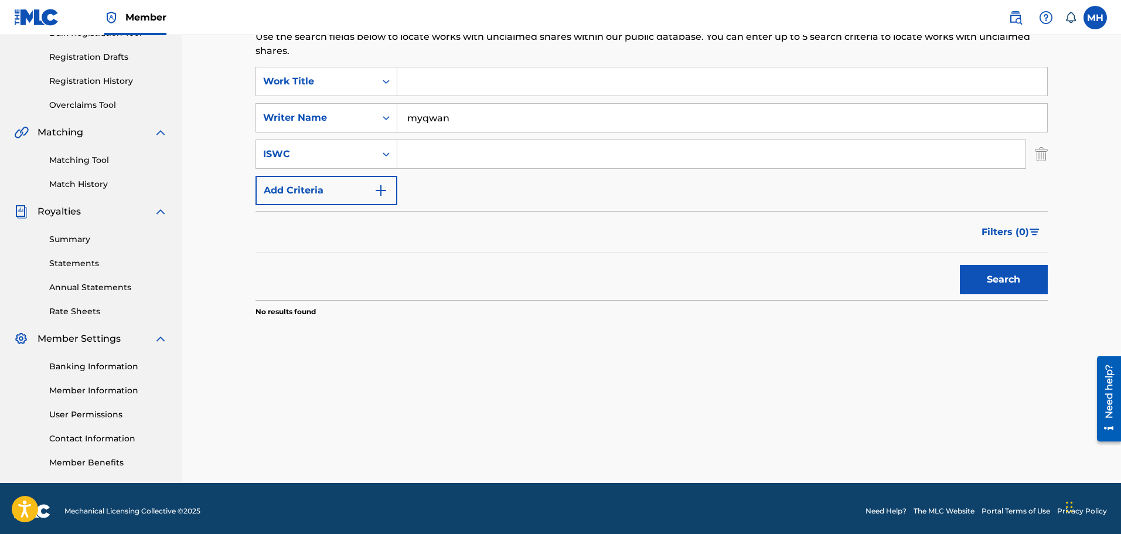
click at [95, 158] on link "Matching Tool" at bounding box center [108, 160] width 118 height 12
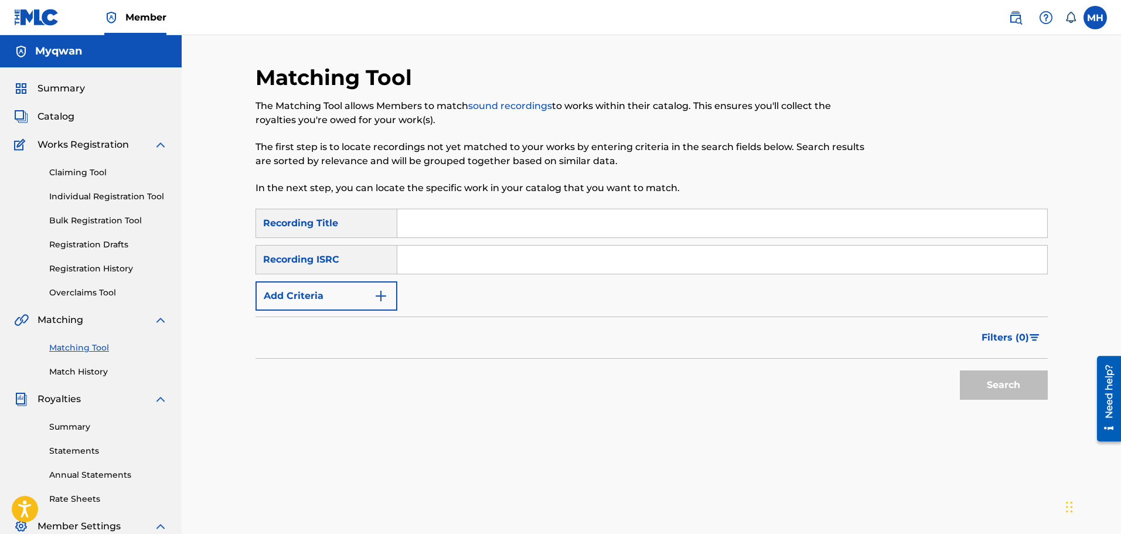
click at [469, 262] on input "Search Form" at bounding box center [722, 259] width 650 height 28
click at [448, 226] on input "Search Form" at bounding box center [722, 223] width 650 height 28
click at [350, 298] on button "Add Criteria" at bounding box center [326, 295] width 142 height 29
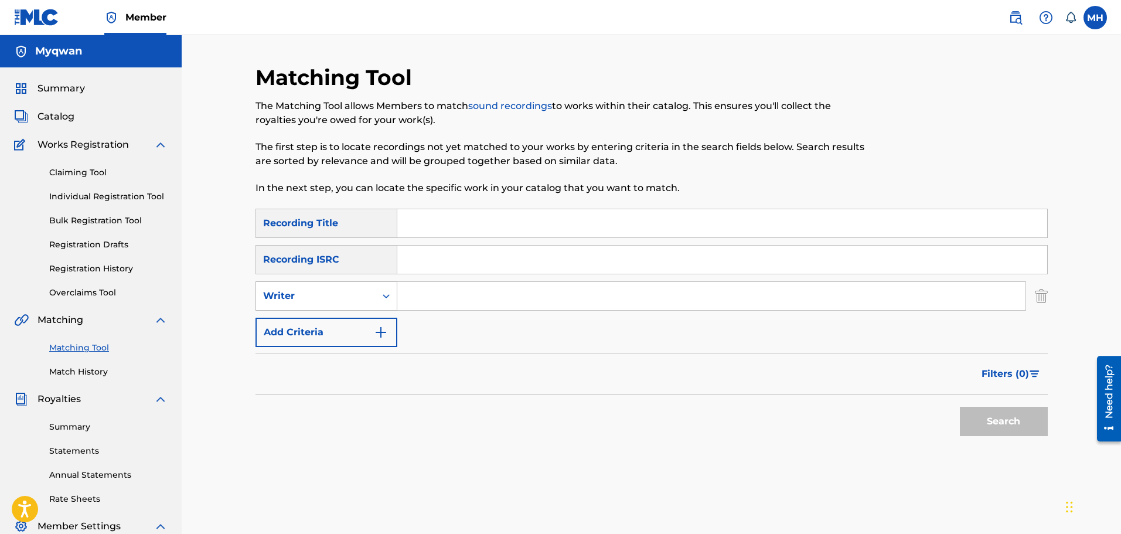
click at [340, 297] on div "Writer" at bounding box center [315, 296] width 105 height 14
click at [449, 303] on input "Search Form" at bounding box center [711, 296] width 628 height 28
click at [331, 301] on div "Writer" at bounding box center [315, 296] width 105 height 14
click at [326, 337] on div "Recording Artist" at bounding box center [326, 324] width 141 height 29
click at [414, 293] on input "Search Form" at bounding box center [711, 296] width 628 height 28
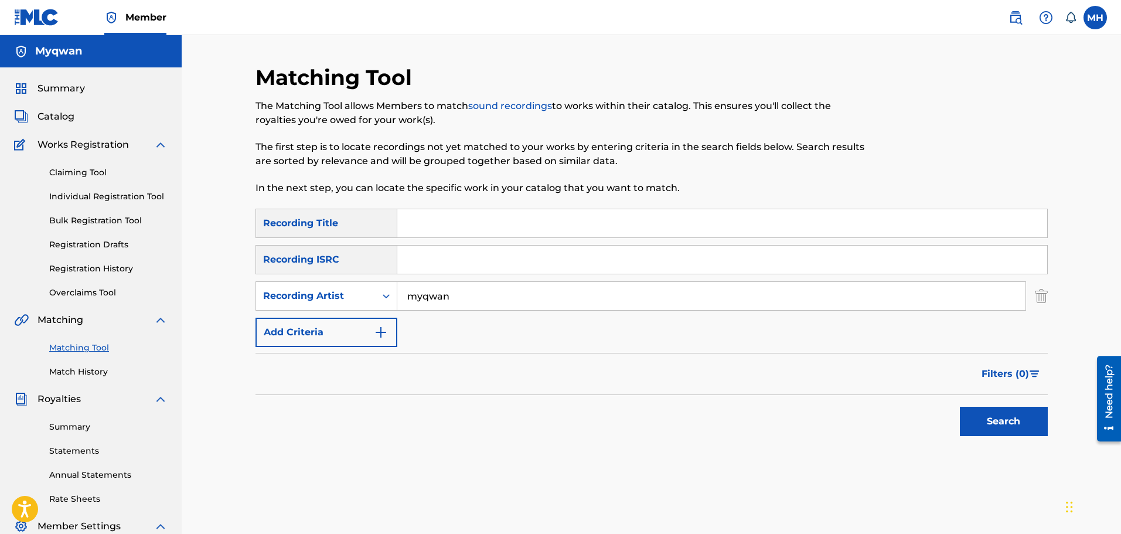
type input "myqwan"
click at [960, 407] on button "Search" at bounding box center [1004, 421] width 88 height 29
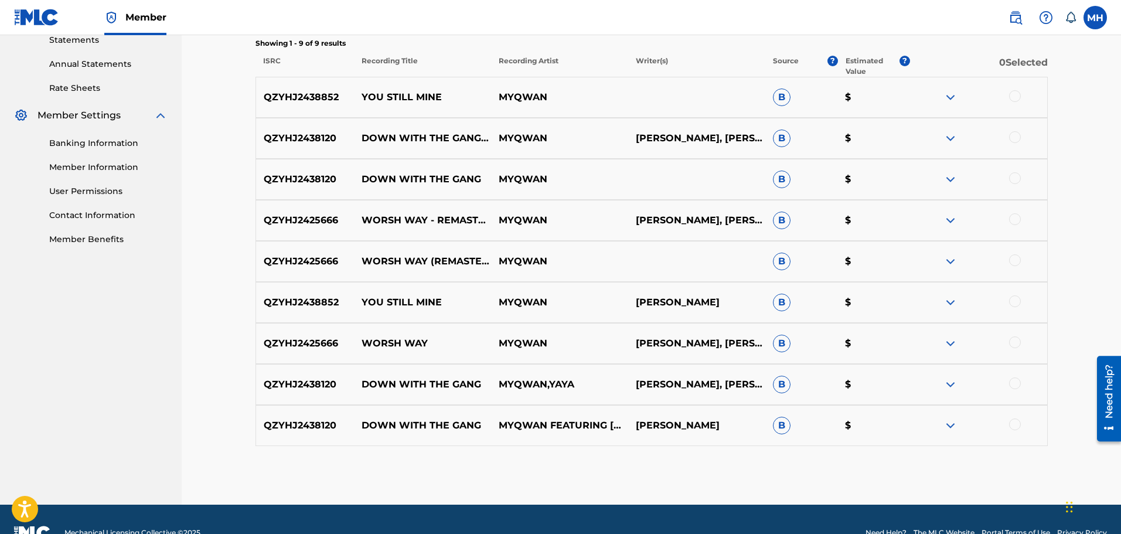
scroll to position [418, 0]
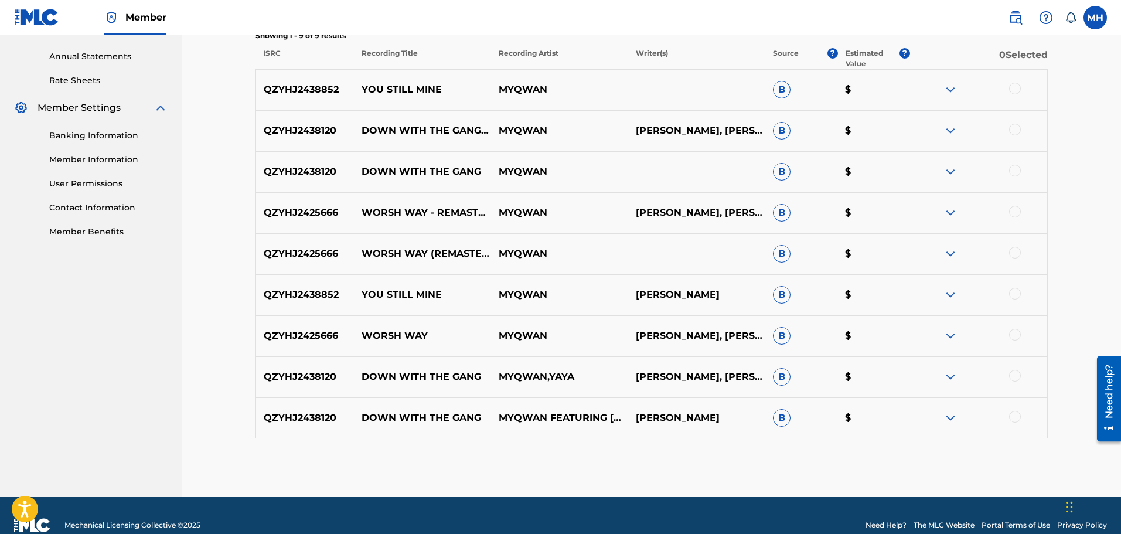
click at [1014, 134] on div at bounding box center [1015, 130] width 12 height 12
click at [1018, 88] on div at bounding box center [1015, 89] width 12 height 12
click at [1013, 165] on div at bounding box center [1015, 171] width 12 height 12
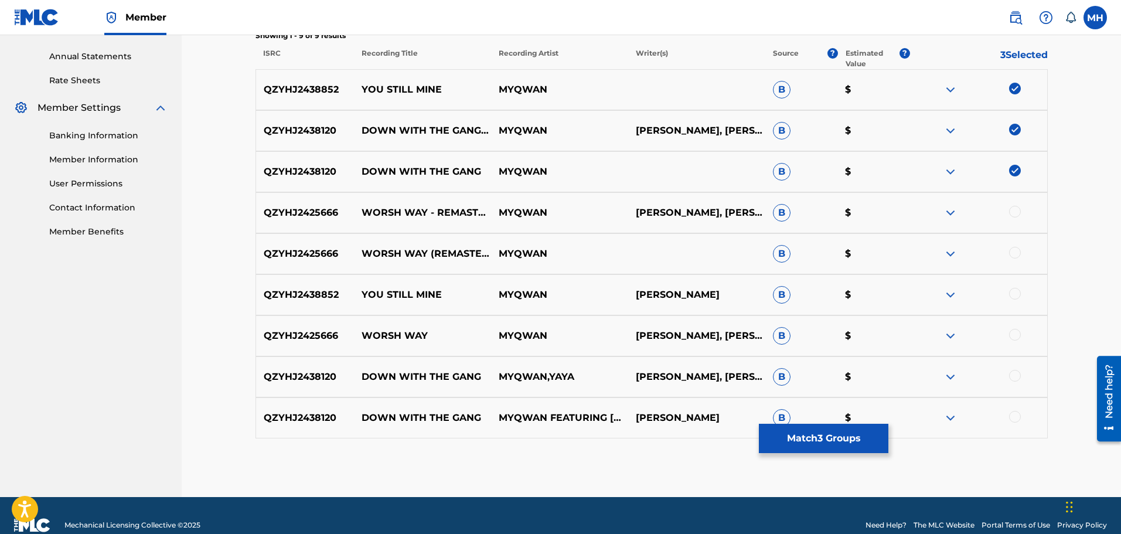
click at [1017, 230] on div "QZYHJ2425666 WORSH WAY - REMASTERED 2024 MYQWAN TIMMY DINGBERRY, TURNER BOB B $" at bounding box center [651, 212] width 792 height 41
click at [1017, 219] on div at bounding box center [978, 213] width 137 height 14
click at [1016, 189] on div "QZYHJ2438120 DOWN WITH THE GANG MYQWAN B $" at bounding box center [651, 171] width 792 height 41
click at [1014, 202] on div "QZYHJ2425666 WORSH WAY - REMASTERED 2024 MYQWAN TIMMY DINGBERRY, TURNER BOB B $" at bounding box center [651, 212] width 792 height 41
click at [1014, 204] on div "QZYHJ2425666 WORSH WAY - REMASTERED 2024 MYQWAN TIMMY DINGBERRY, TURNER BOB B $" at bounding box center [651, 212] width 792 height 41
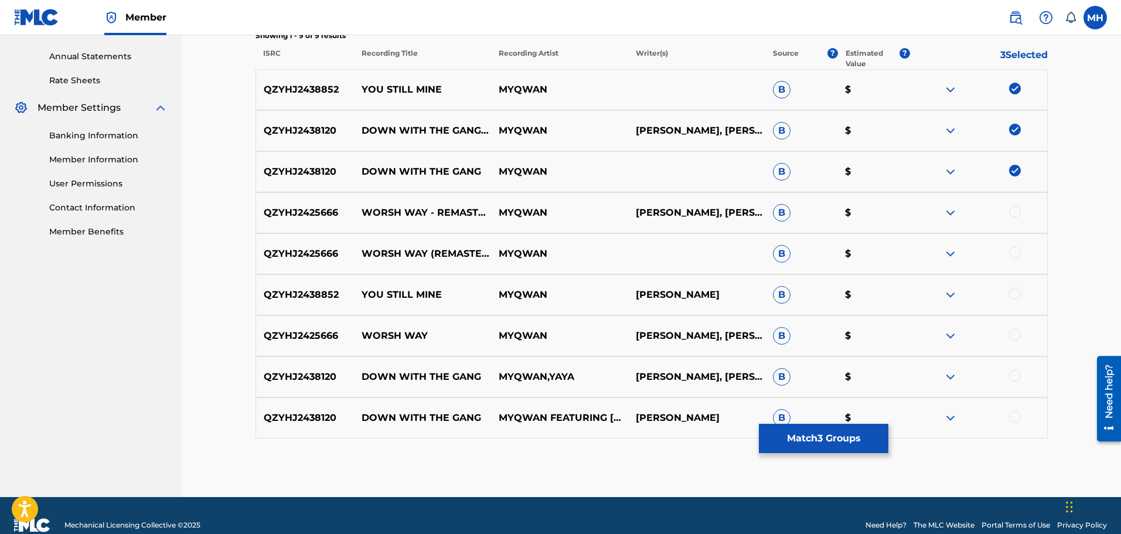
click at [1014, 208] on div at bounding box center [1015, 212] width 12 height 12
click at [1016, 274] on div "QZYHJ2425666 WORSH WAY (REMASTERED 2024) MYQWAN B $" at bounding box center [651, 253] width 792 height 41
click at [1022, 257] on div at bounding box center [978, 254] width 137 height 14
click at [1021, 254] on div at bounding box center [978, 254] width 137 height 14
click at [1019, 247] on div at bounding box center [978, 254] width 137 height 14
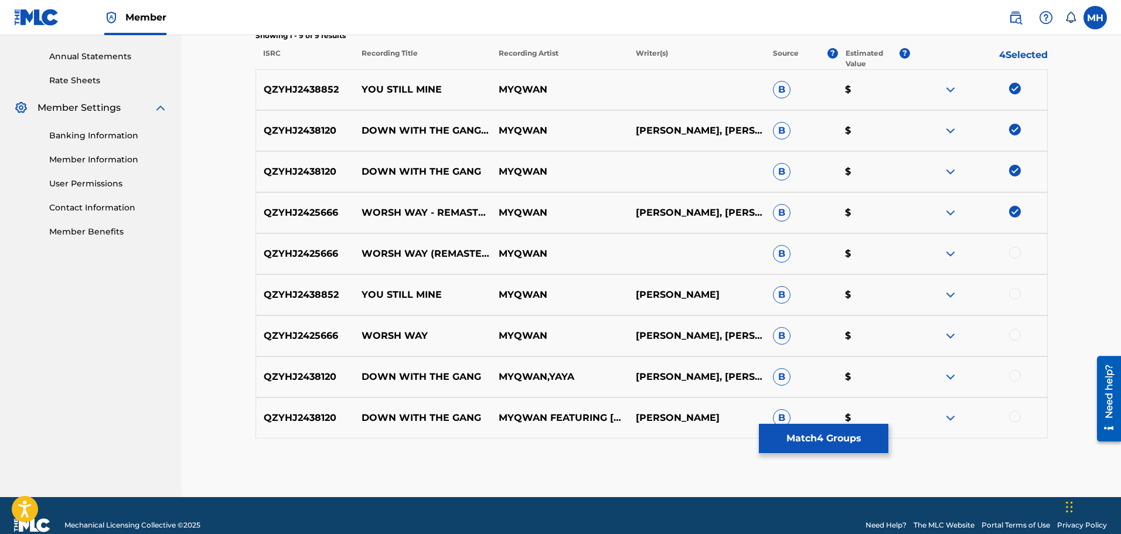
click at [1018, 252] on div at bounding box center [1015, 253] width 12 height 12
click at [1015, 309] on div "QZYHJ2438852 YOU STILL MINE MYQWAN MYQWAN HUDSON B $" at bounding box center [651, 294] width 792 height 41
click at [1012, 289] on div at bounding box center [1015, 294] width 12 height 12
click at [1015, 331] on div at bounding box center [1015, 335] width 12 height 12
click at [1023, 388] on div "QZYHJ2438120 DOWN WITH THE GANG MYQWAN,YAYA ADRIANNA LAWS, MYQWAN HUDSON B $" at bounding box center [651, 376] width 792 height 41
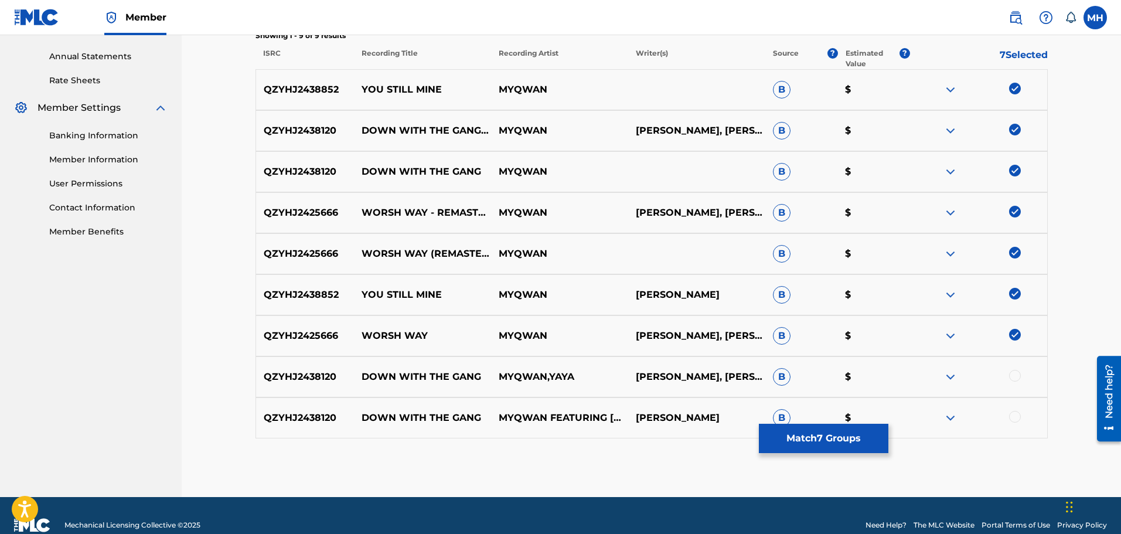
click at [1015, 379] on div at bounding box center [1015, 376] width 12 height 12
click at [1015, 425] on div "QZYHJ2438120 DOWN WITH THE GANG MYQWAN FEATURING YAYA MYQWAN HUDSON B $" at bounding box center [651, 417] width 792 height 41
click at [1015, 422] on div at bounding box center [978, 418] width 137 height 14
click at [1015, 420] on div at bounding box center [1015, 417] width 12 height 12
click at [1015, 417] on img at bounding box center [1015, 417] width 12 height 12
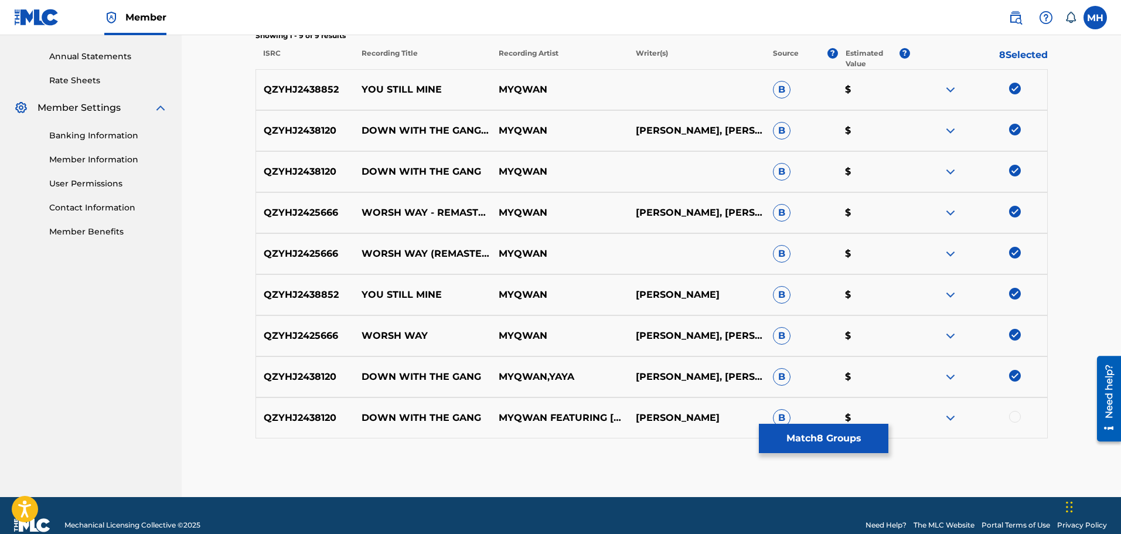
click at [1012, 418] on div at bounding box center [1015, 417] width 12 height 12
click at [954, 418] on img at bounding box center [950, 418] width 14 height 14
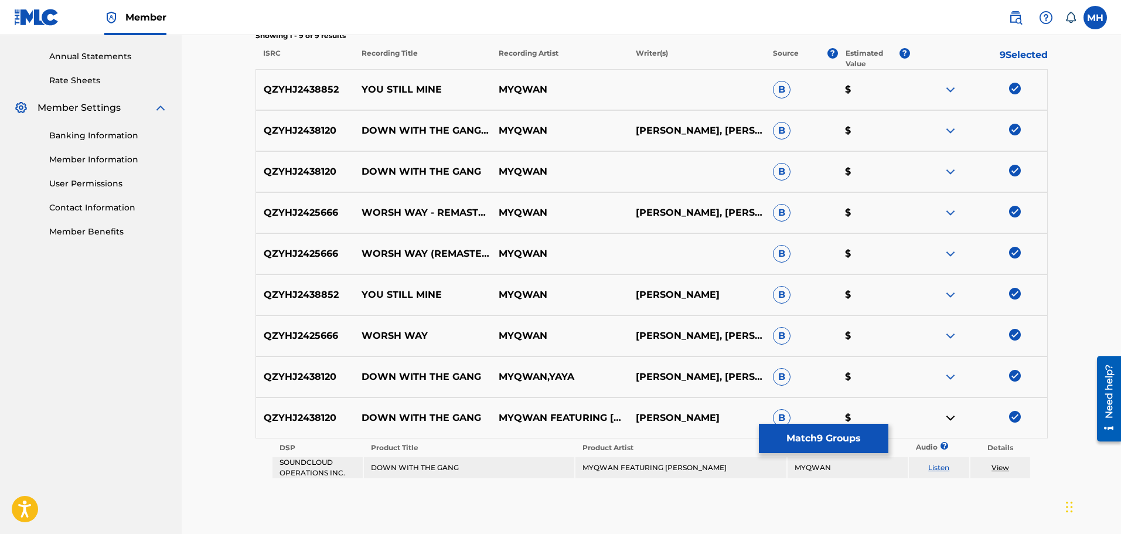
click at [1001, 467] on link "View" at bounding box center [1000, 467] width 18 height 9
click at [942, 467] on link "Listen" at bounding box center [938, 467] width 21 height 9
click at [944, 374] on img at bounding box center [950, 377] width 14 height 14
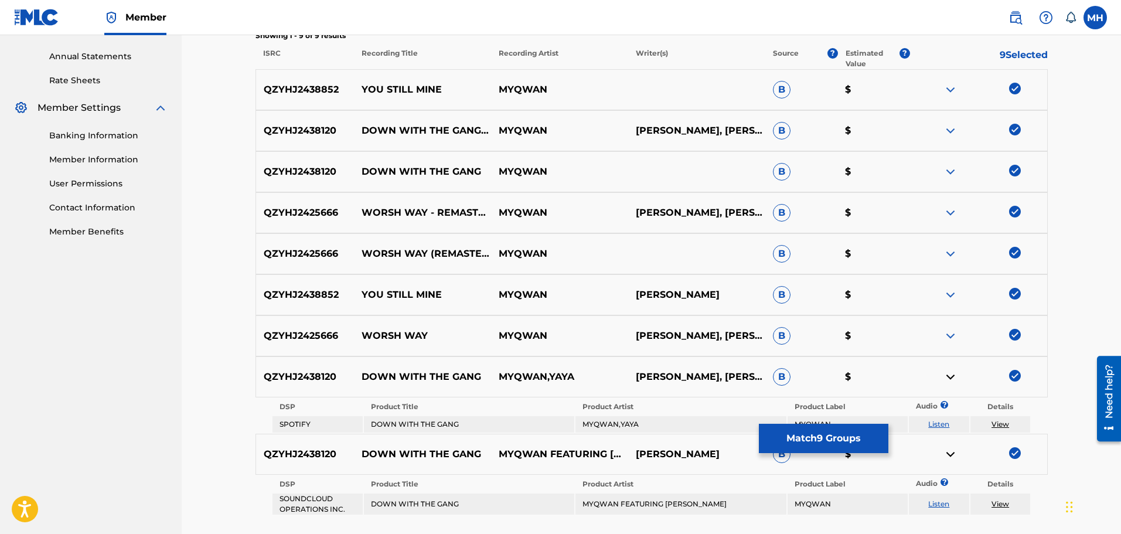
click at [1001, 419] on link "View" at bounding box center [1000, 423] width 18 height 9
click at [950, 333] on img at bounding box center [950, 336] width 14 height 14
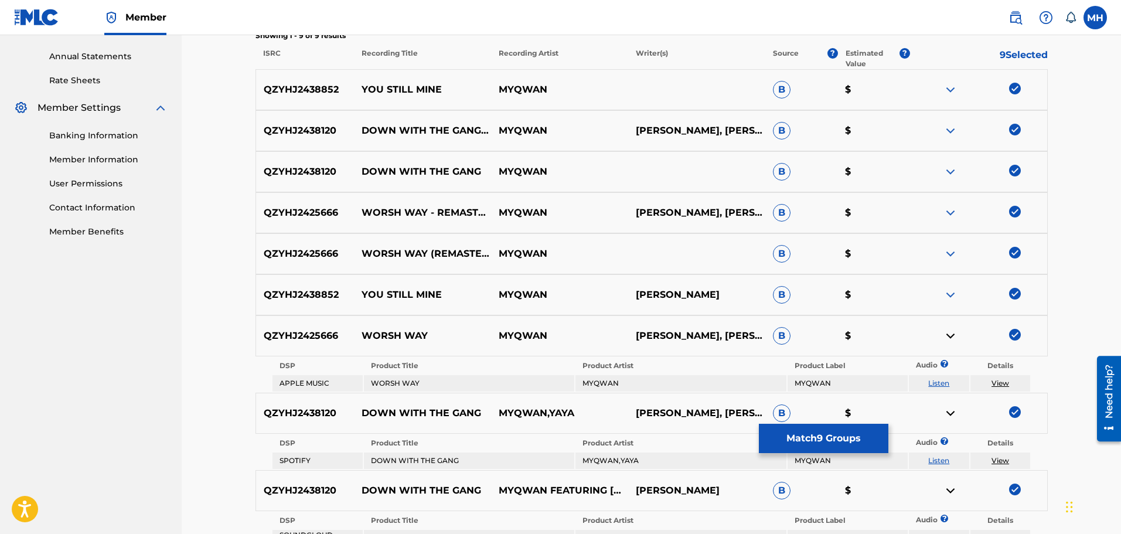
click at [957, 254] on img at bounding box center [950, 254] width 14 height 14
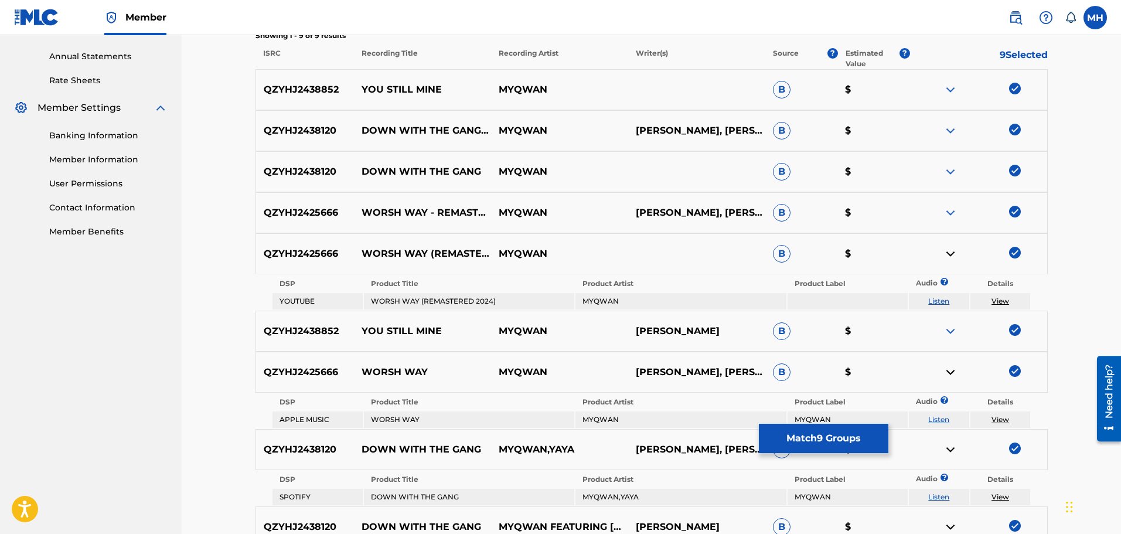
click at [940, 213] on div at bounding box center [978, 213] width 137 height 14
click at [949, 216] on img at bounding box center [950, 213] width 14 height 14
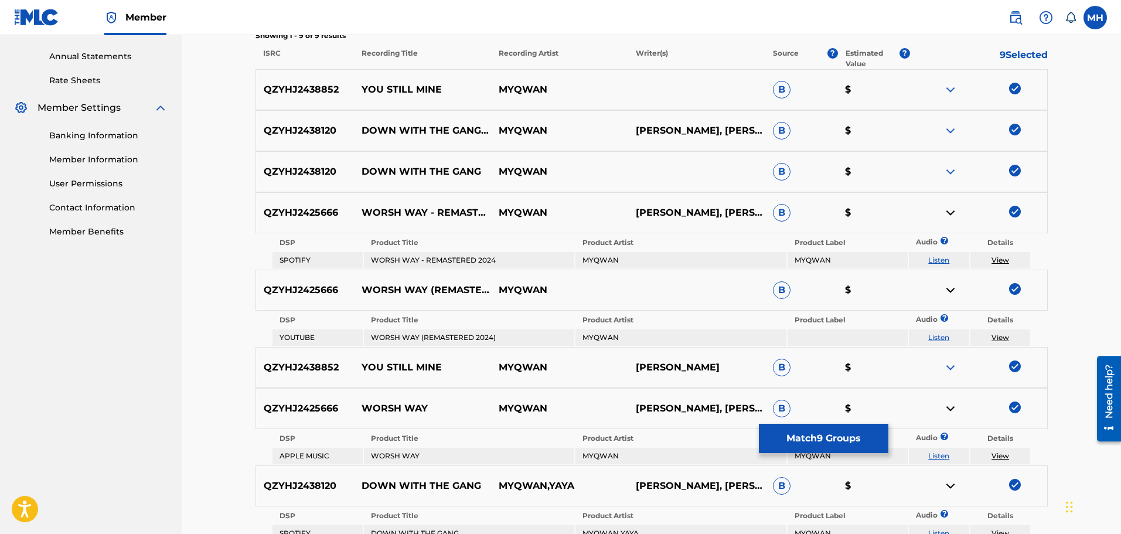
click at [953, 179] on div "QZYHJ2438120 DOWN WITH THE GANG MYQWAN B $" at bounding box center [651, 171] width 792 height 41
click at [952, 178] on img at bounding box center [950, 172] width 14 height 14
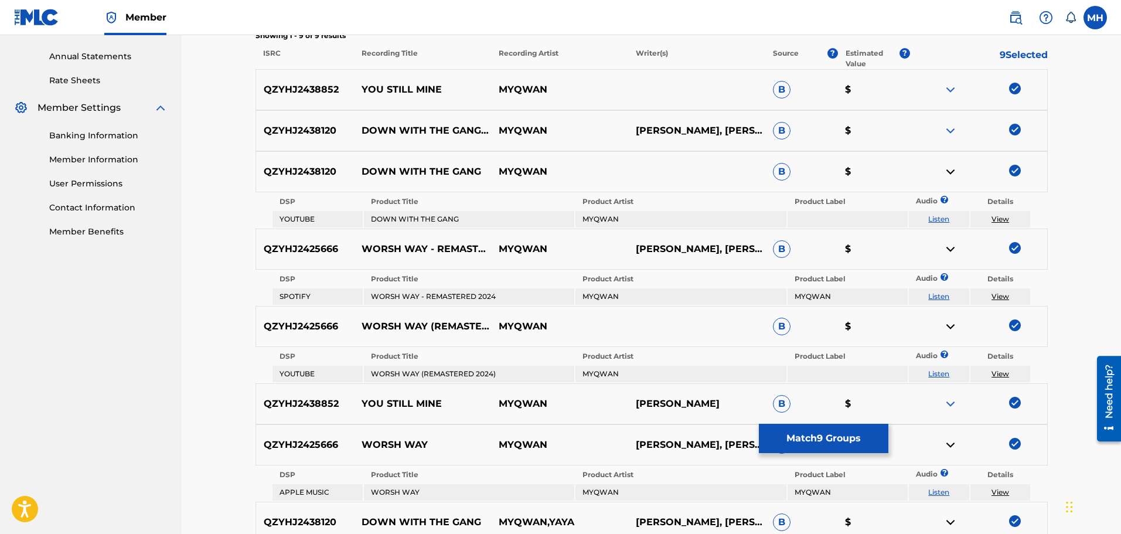
click at [948, 88] on img at bounding box center [950, 90] width 14 height 14
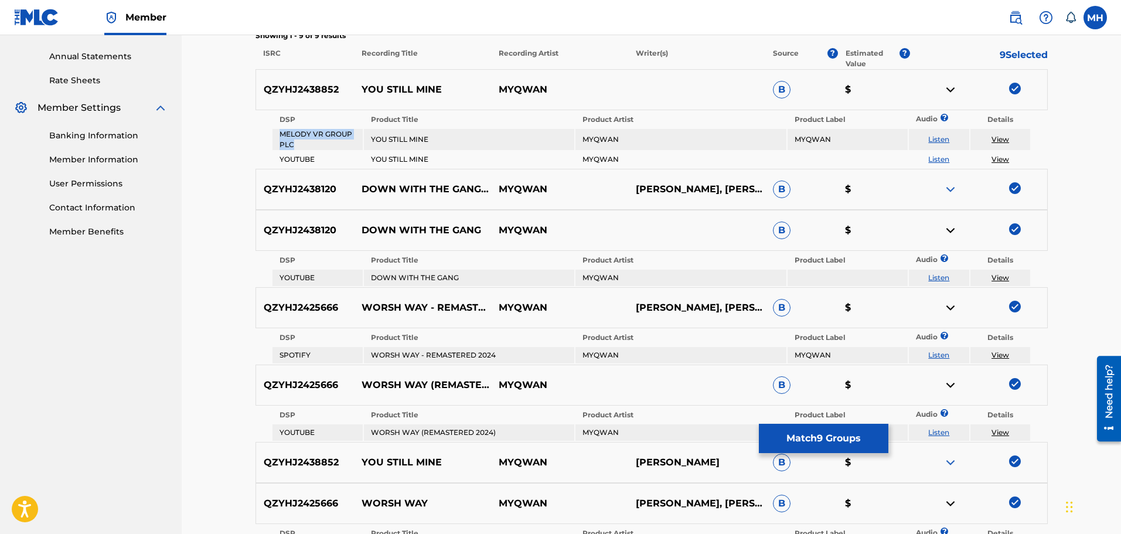
drag, startPoint x: 319, startPoint y: 145, endPoint x: 277, endPoint y: 137, distance: 42.4
click at [277, 137] on td "MELODY VR GROUP PLC" at bounding box center [317, 139] width 90 height 21
copy td "MELODY VR GROUP PLC"
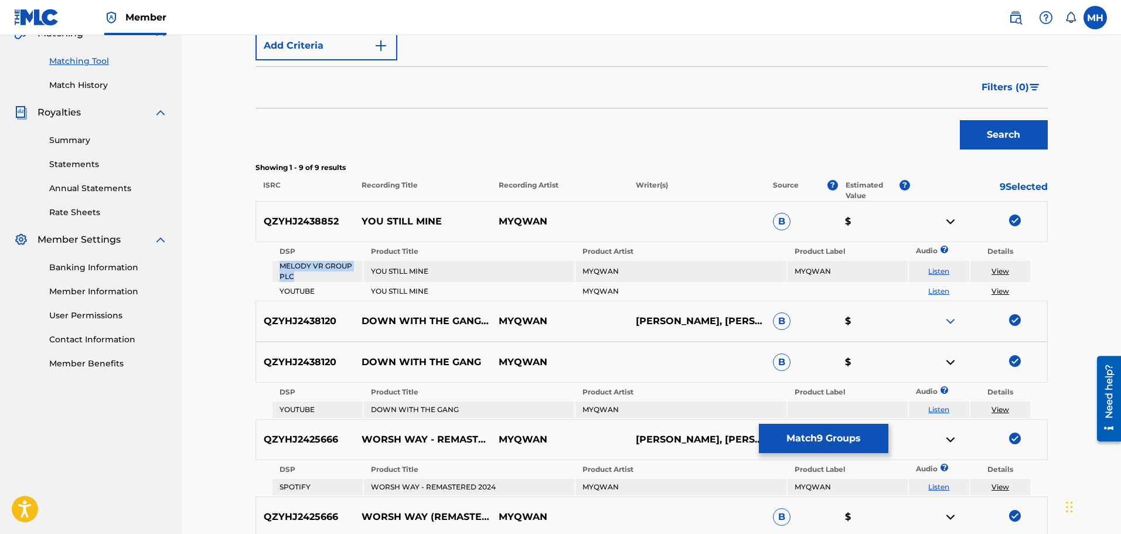
scroll to position [283, 0]
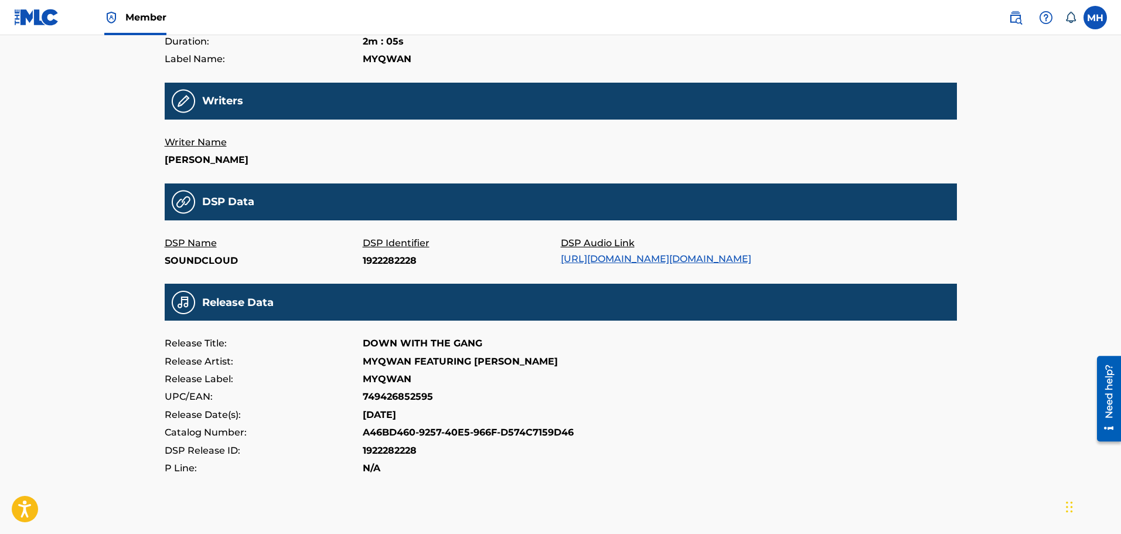
scroll to position [236, 0]
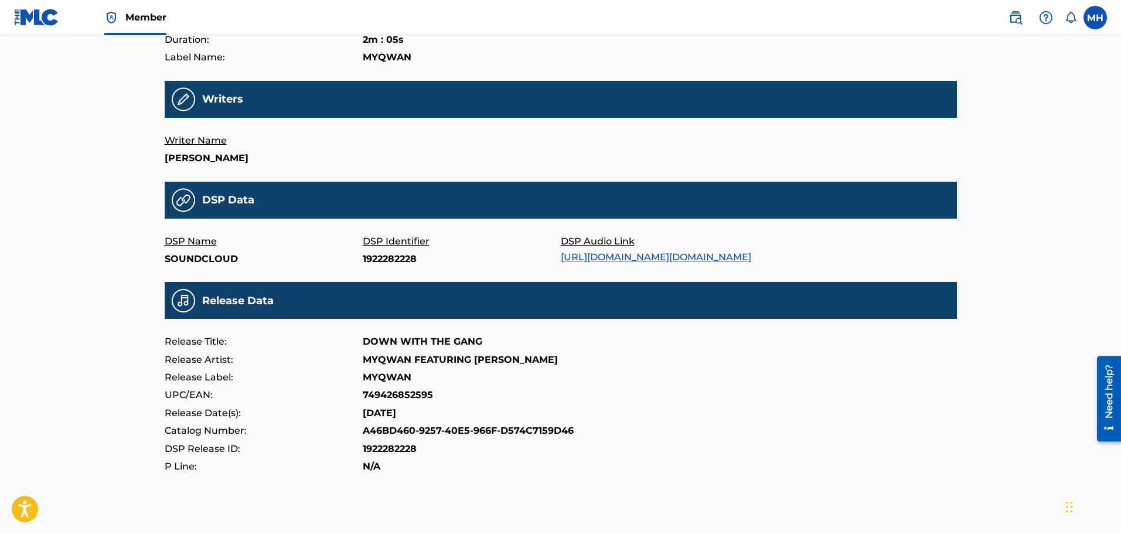
click at [640, 262] on link "https://w.soundcloud.com/player/?url=https%3A//api.soundcloud.com/tracks/192228…" at bounding box center [656, 256] width 190 height 11
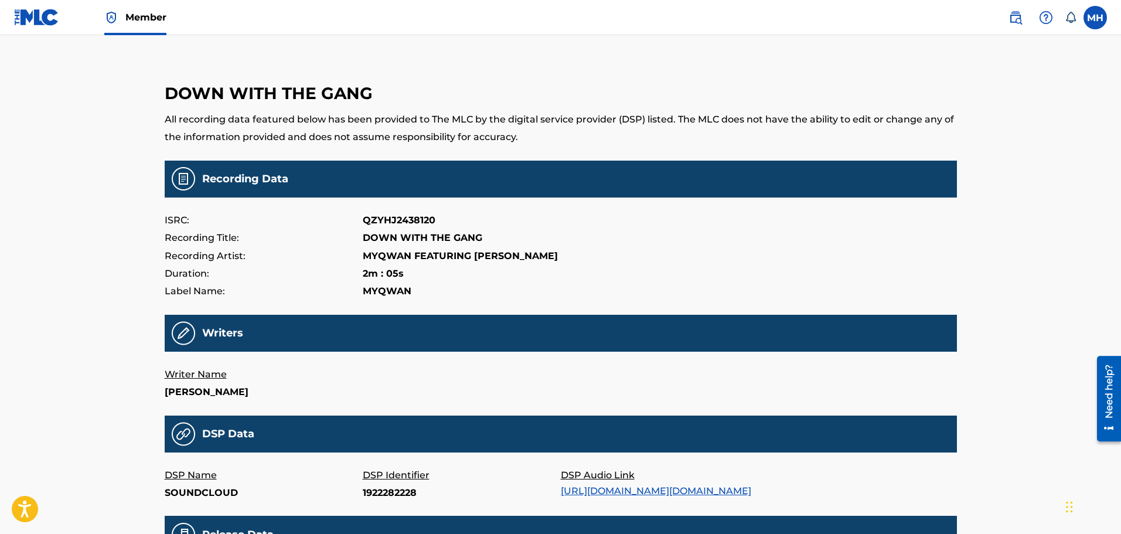
scroll to position [0, 0]
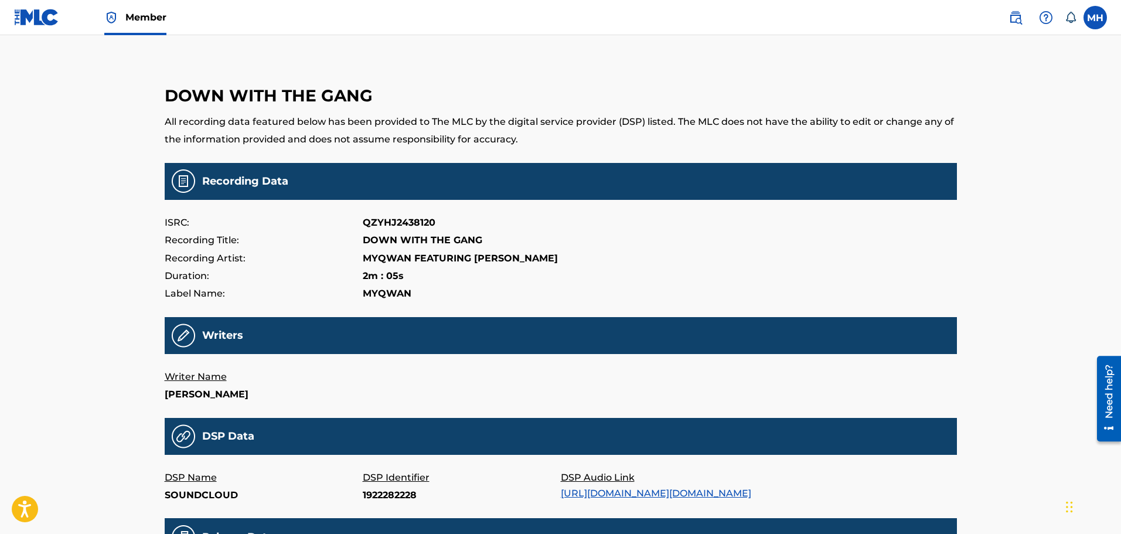
click at [130, 36] on div "Member MH MH Myqwan Hudson myqwanh@gmail.com Notification Preferences Profile L…" at bounding box center [560, 413] width 1121 height 826
click at [131, 32] on link "Member" at bounding box center [135, 17] width 62 height 35
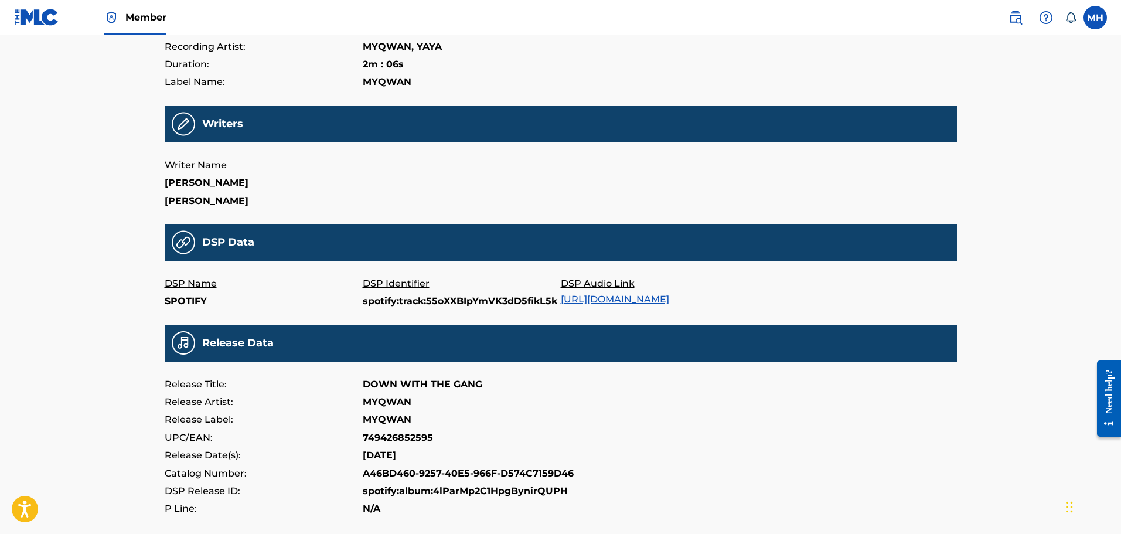
scroll to position [212, 0]
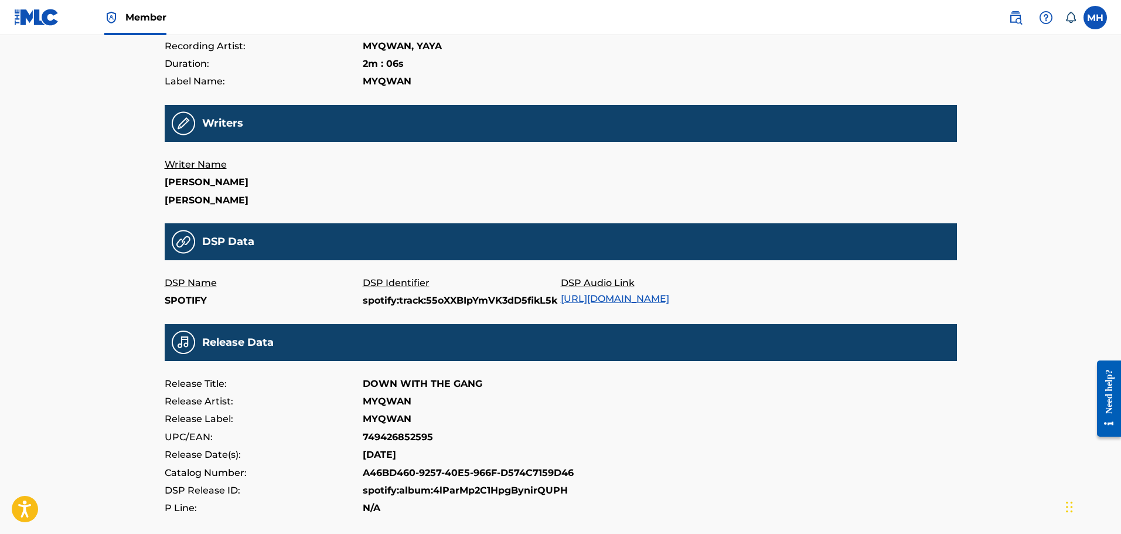
click at [669, 299] on link "https://open.spotify.com/track/55oXXBIpYmVK3dD5fikL5k" at bounding box center [615, 298] width 108 height 11
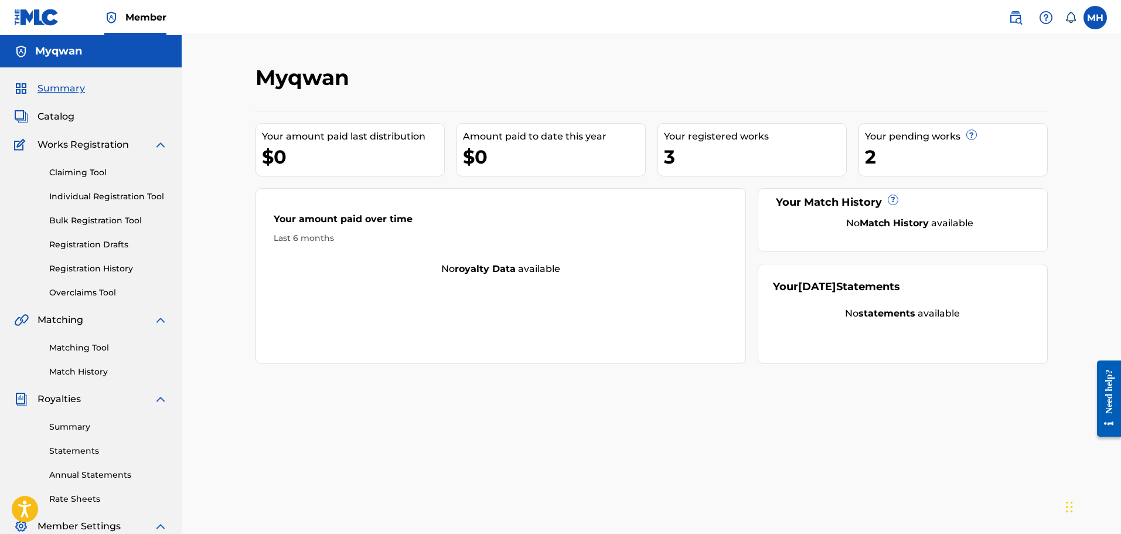
click at [102, 172] on link "Claiming Tool" at bounding box center [108, 172] width 118 height 12
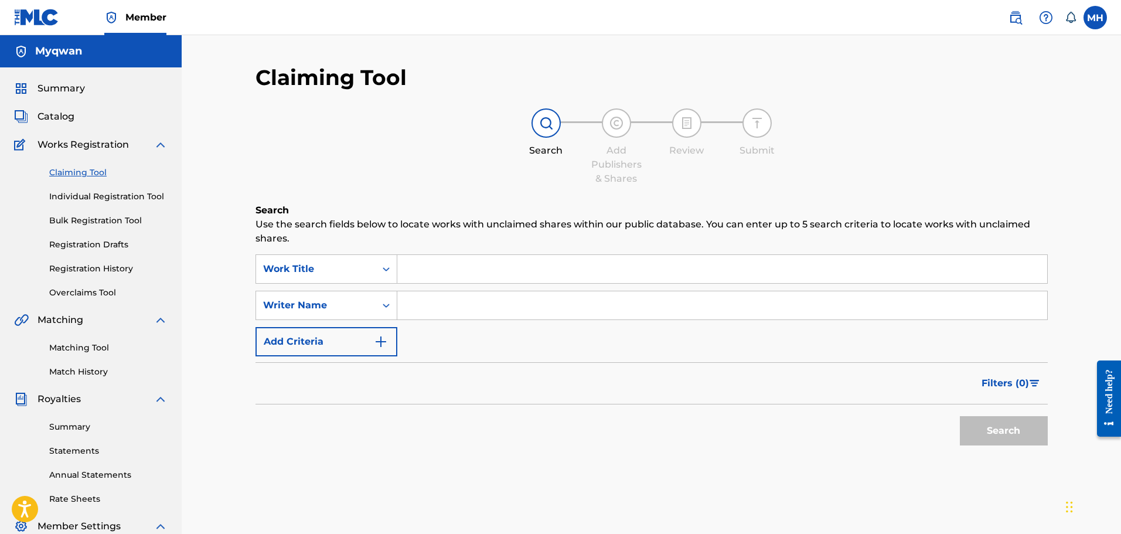
click at [82, 343] on link "Matching Tool" at bounding box center [108, 348] width 118 height 12
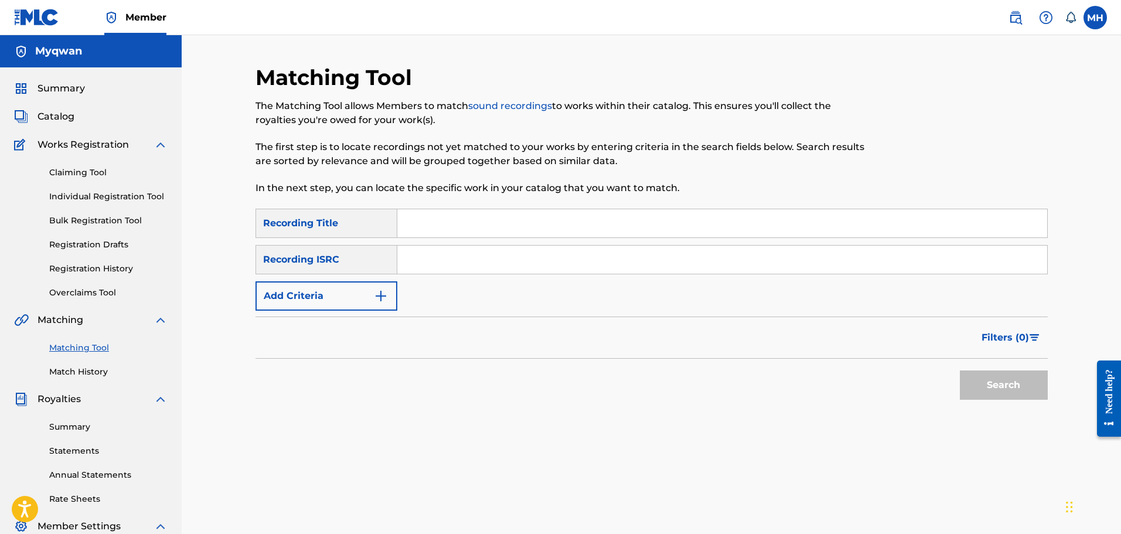
click at [375, 292] on img "Search Form" at bounding box center [381, 296] width 14 height 14
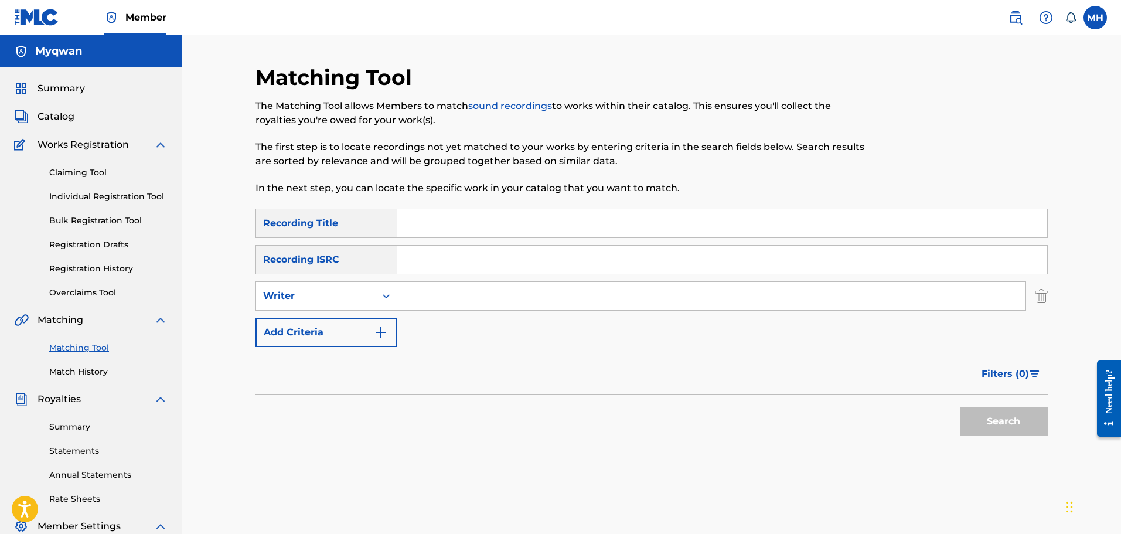
click at [422, 295] on input "Search Form" at bounding box center [711, 296] width 628 height 28
type input "milton hudson"
click at [960, 407] on button "Search" at bounding box center [1004, 421] width 88 height 29
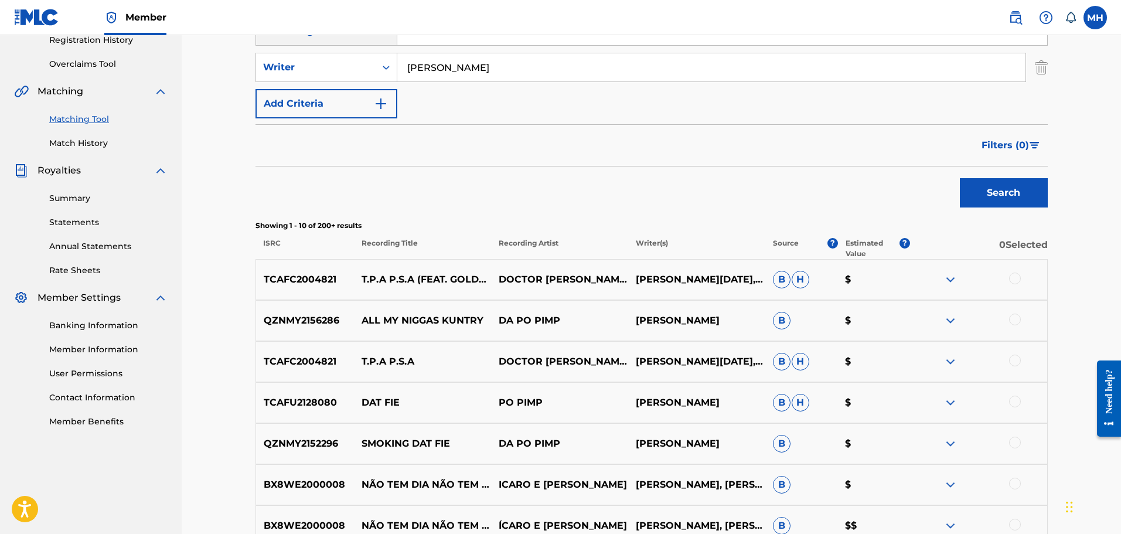
scroll to position [229, 0]
click at [1005, 399] on div at bounding box center [978, 402] width 137 height 14
click at [1009, 400] on div at bounding box center [1015, 401] width 12 height 12
click at [820, 432] on button "Match 1 Group" at bounding box center [823, 438] width 129 height 29
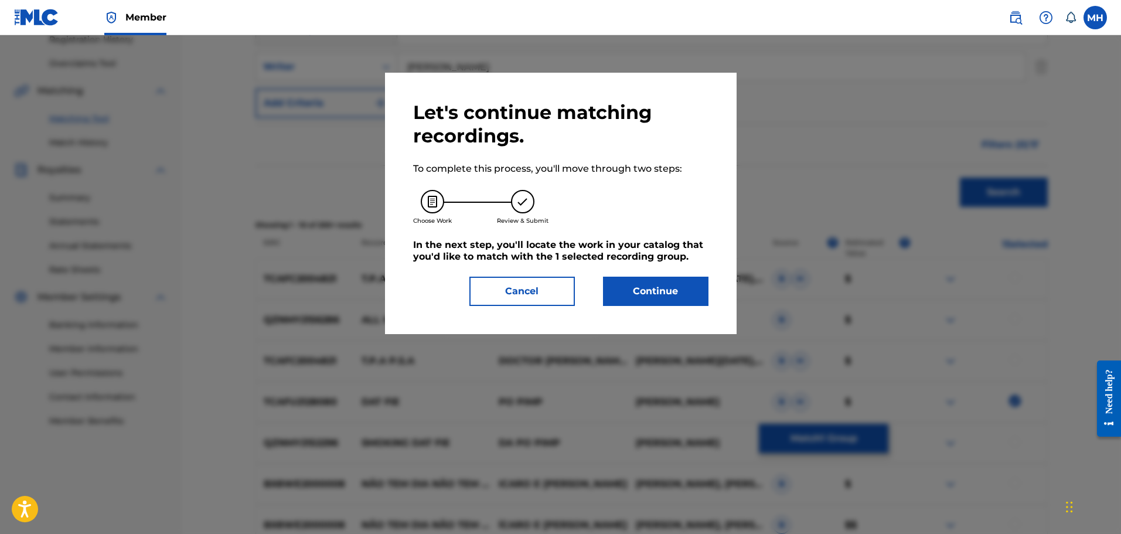
click at [626, 284] on button "Continue" at bounding box center [655, 290] width 105 height 29
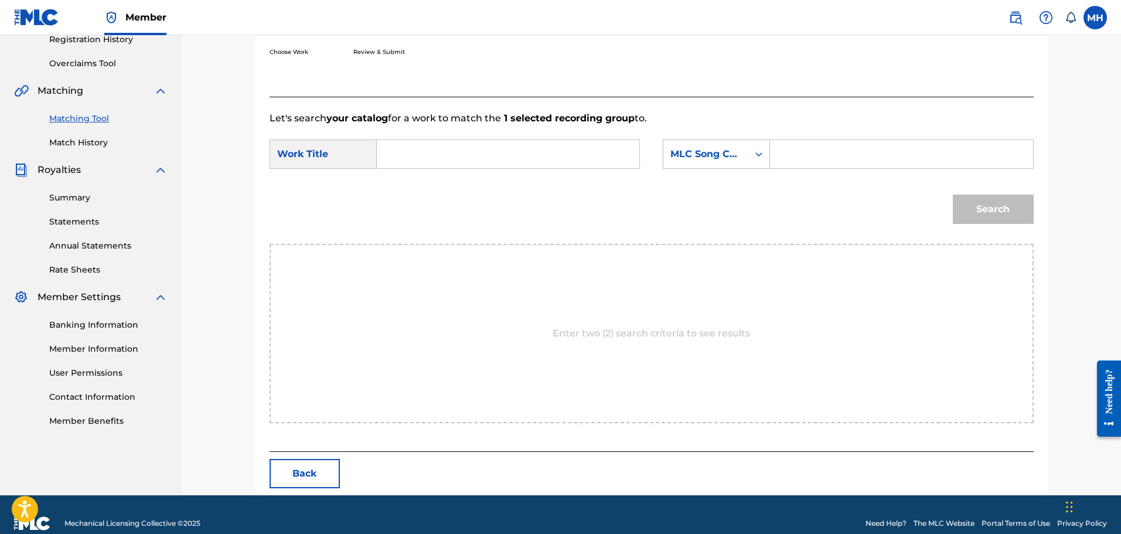
click at [535, 177] on form "SearchWithCriteria4004825d-46a5-41a9-bf0d-ce4db09cc4f7 Work Title SearchWithCri…" at bounding box center [651, 184] width 764 height 118
click at [514, 158] on input "Search Form" at bounding box center [508, 154] width 243 height 28
type input "Dat Fie"
click at [733, 155] on div "MLC Song Code" at bounding box center [705, 154] width 71 height 14
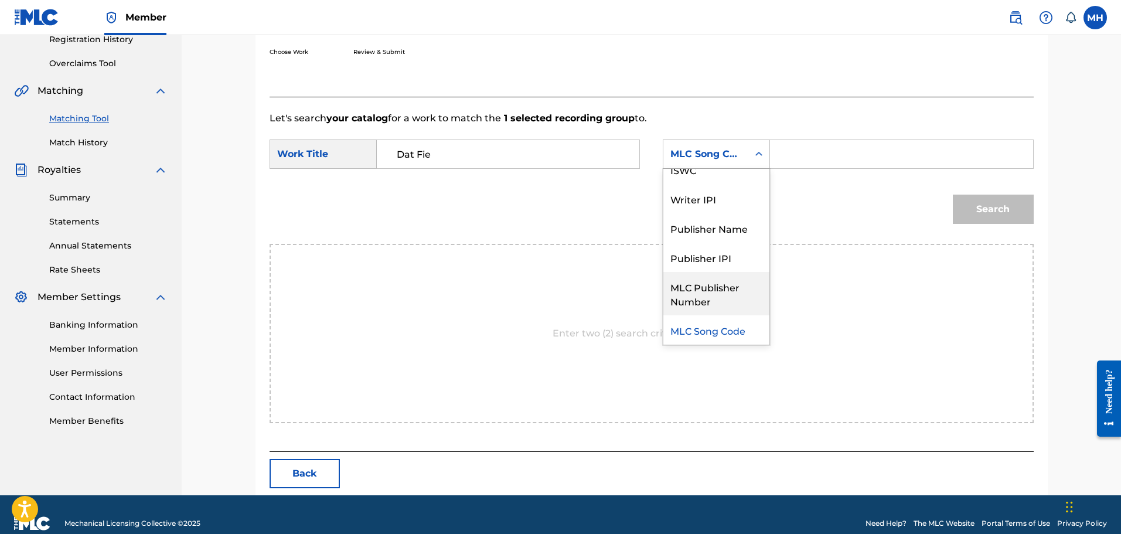
scroll to position [0, 0]
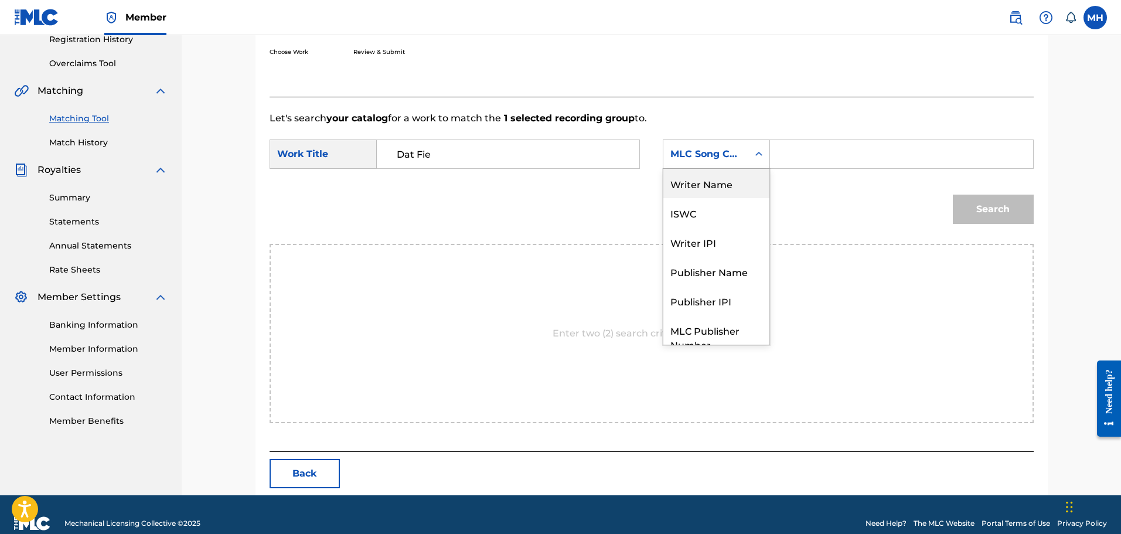
click at [709, 177] on div "Writer Name" at bounding box center [716, 183] width 106 height 29
click at [795, 136] on form "SearchWithCriteria4004825d-46a5-41a9-bf0d-ce4db09cc4f7 Work Title Dat Fie Searc…" at bounding box center [651, 184] width 764 height 118
click at [787, 152] on input "Search Form" at bounding box center [901, 154] width 243 height 28
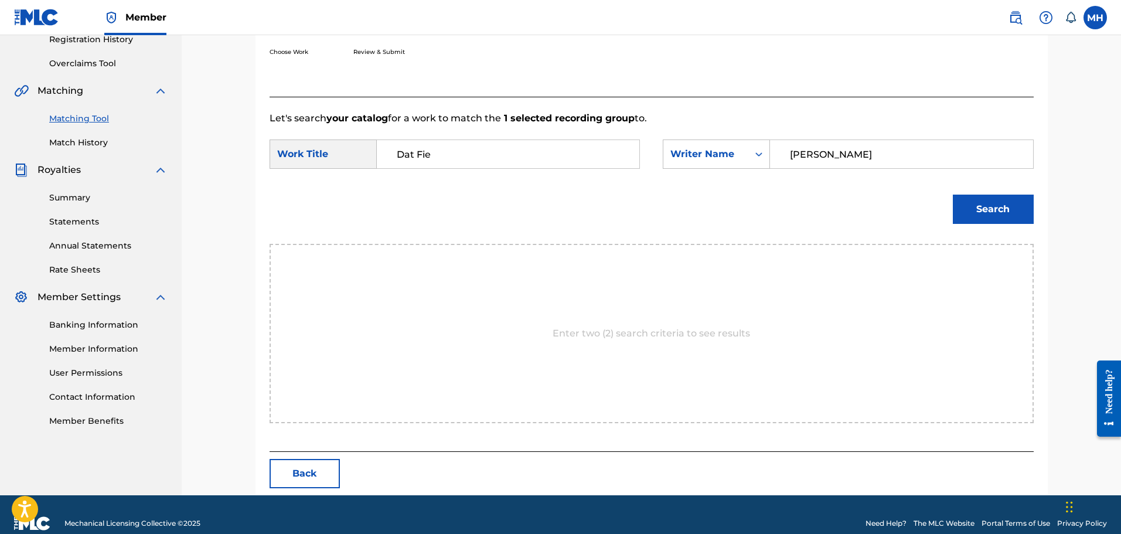
click at [952, 194] on button "Search" at bounding box center [992, 208] width 81 height 29
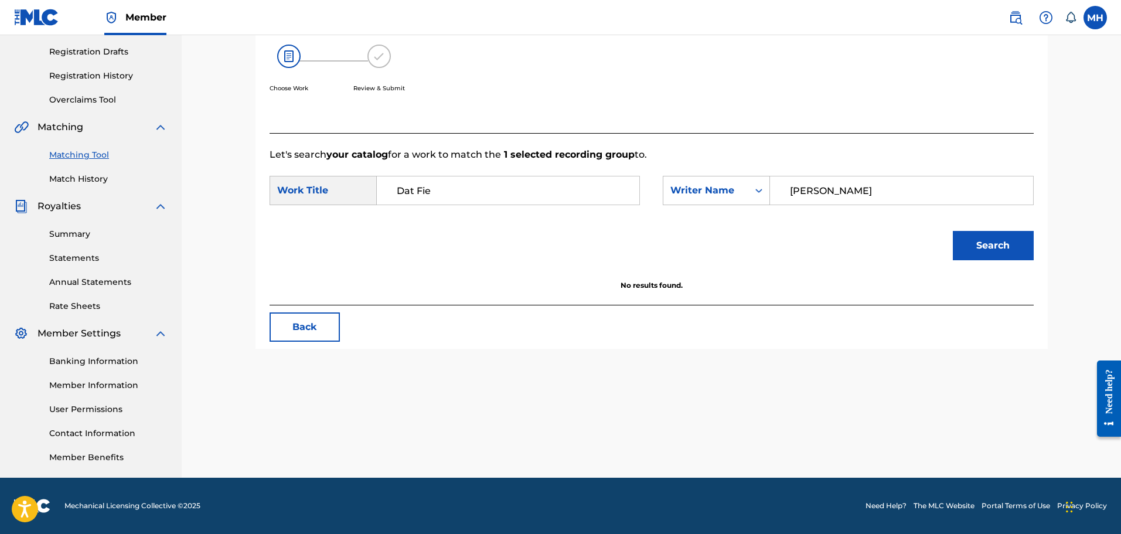
click at [952, 231] on button "Search" at bounding box center [992, 245] width 81 height 29
drag, startPoint x: 832, startPoint y: 195, endPoint x: 671, endPoint y: 203, distance: 161.9
click at [682, 216] on form "SearchWithCriteria4004825d-46a5-41a9-bf0d-ce4db09cc4f7 Work Title Dat Fie Searc…" at bounding box center [651, 221] width 764 height 118
type input "po pimp"
click at [952, 231] on button "Search" at bounding box center [992, 245] width 81 height 29
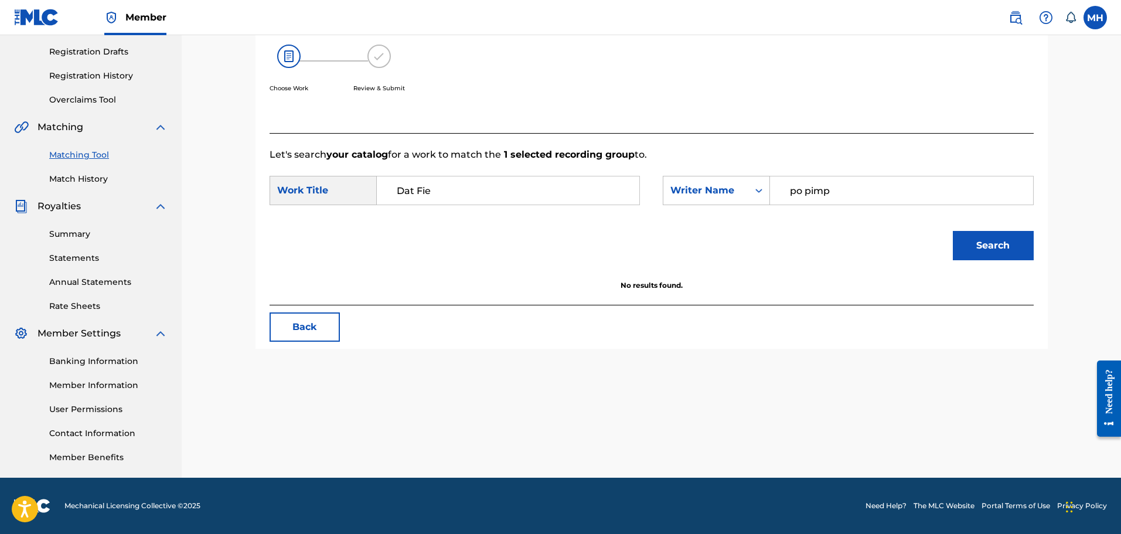
drag, startPoint x: 869, startPoint y: 179, endPoint x: 624, endPoint y: 189, distance: 245.1
click at [637, 207] on div "SearchWithCriteria4004825d-46a5-41a9-bf0d-ce4db09cc4f7 Work Title Dat Fie Searc…" at bounding box center [651, 194] width 764 height 36
click at [745, 187] on div "Writer Name" at bounding box center [705, 190] width 85 height 22
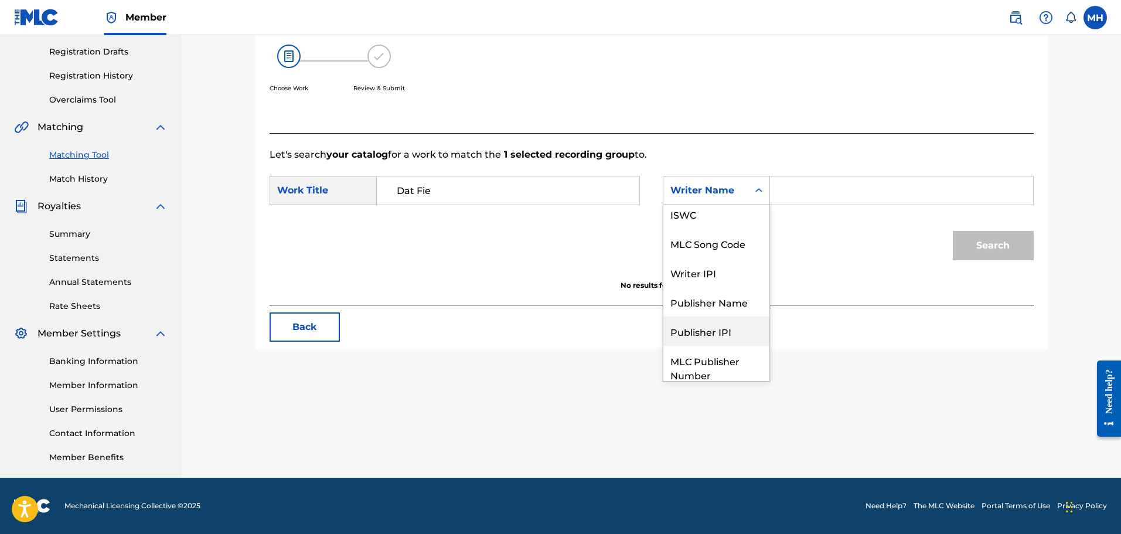
scroll to position [0, 0]
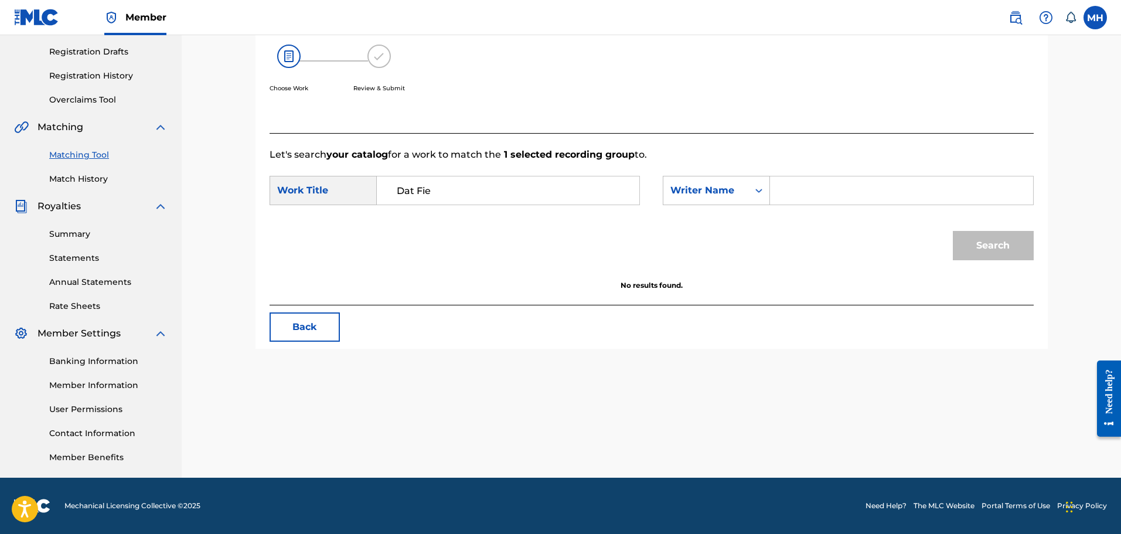
click at [322, 318] on button "Back" at bounding box center [304, 326] width 70 height 29
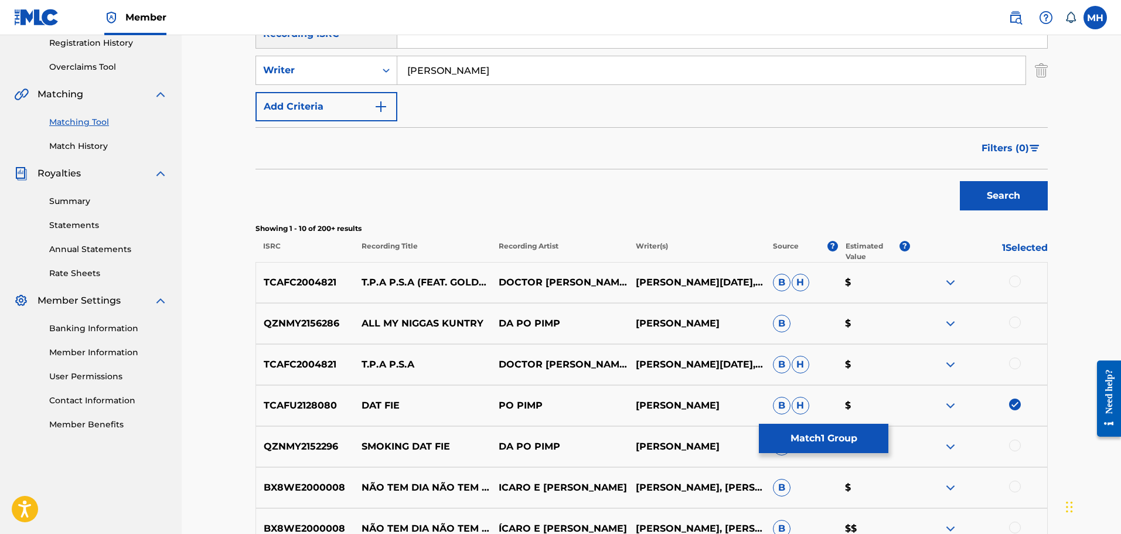
scroll to position [227, 0]
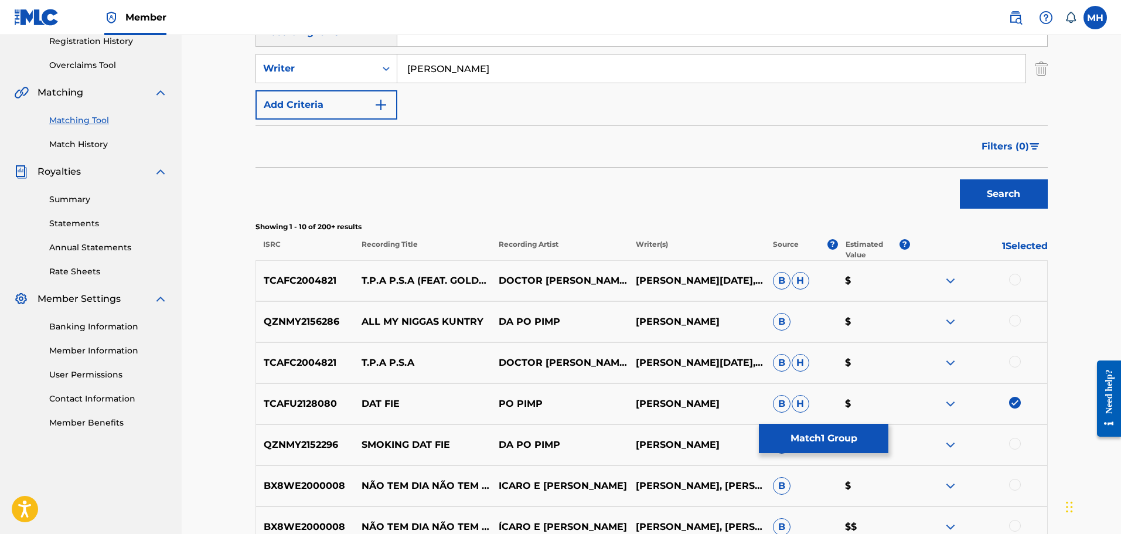
click at [849, 404] on p "$" at bounding box center [873, 404] width 73 height 14
click at [950, 405] on img at bounding box center [950, 404] width 14 height 14
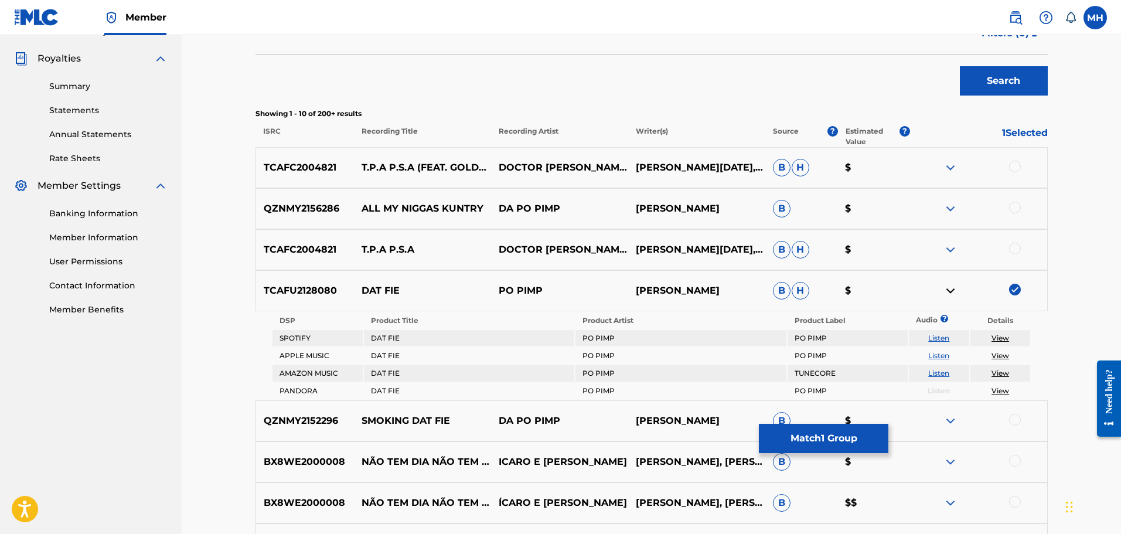
scroll to position [341, 0]
click at [1002, 372] on link "View" at bounding box center [1000, 372] width 18 height 9
click at [999, 388] on link "View" at bounding box center [1000, 389] width 18 height 9
click at [1001, 355] on link "View" at bounding box center [1000, 354] width 18 height 9
click at [1003, 337] on link "View" at bounding box center [1000, 337] width 18 height 9
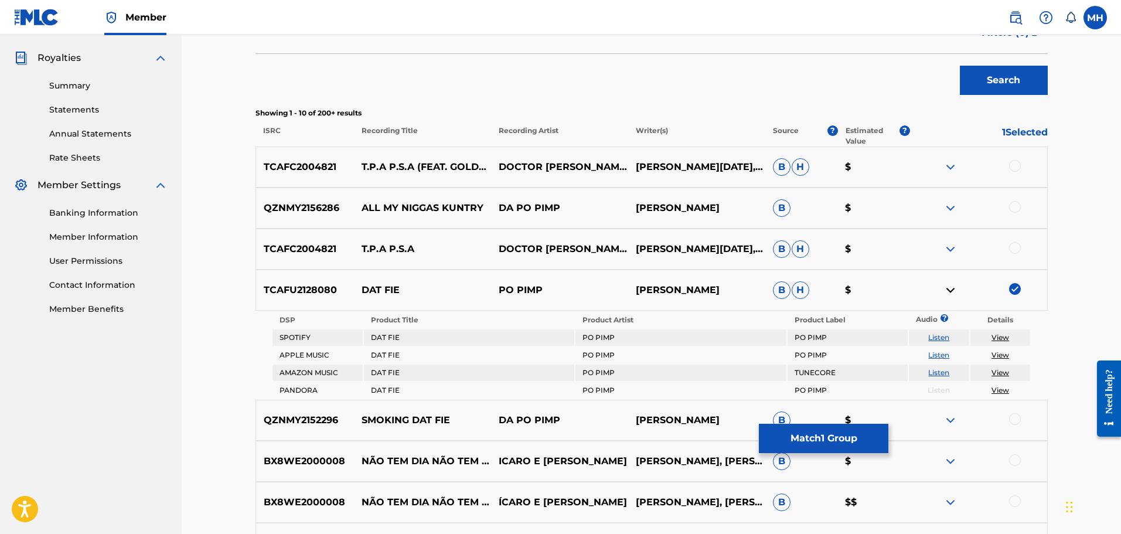
click at [950, 295] on img at bounding box center [950, 290] width 14 height 14
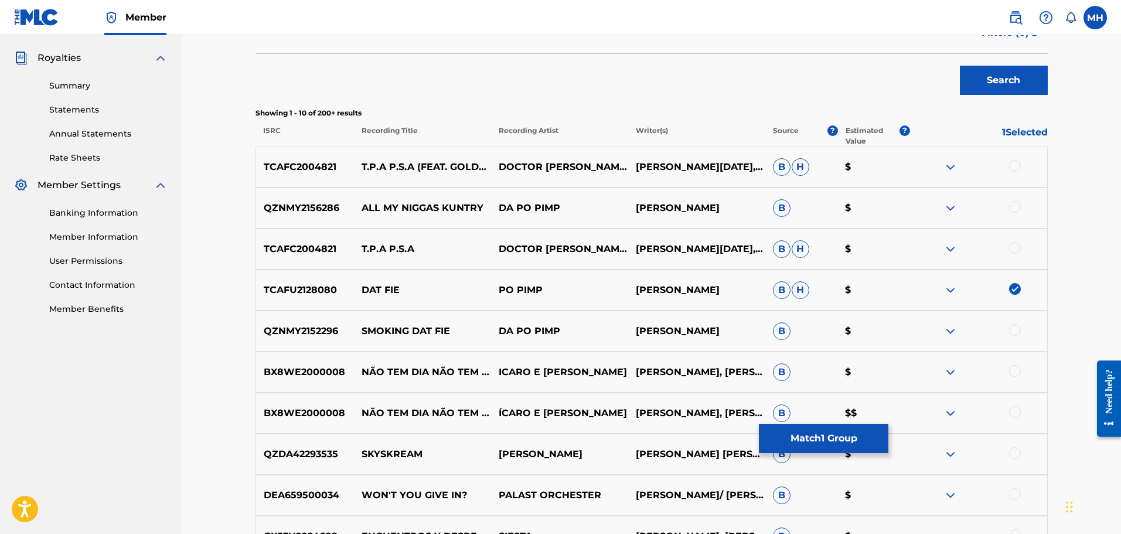
click at [952, 337] on img at bounding box center [950, 331] width 14 height 14
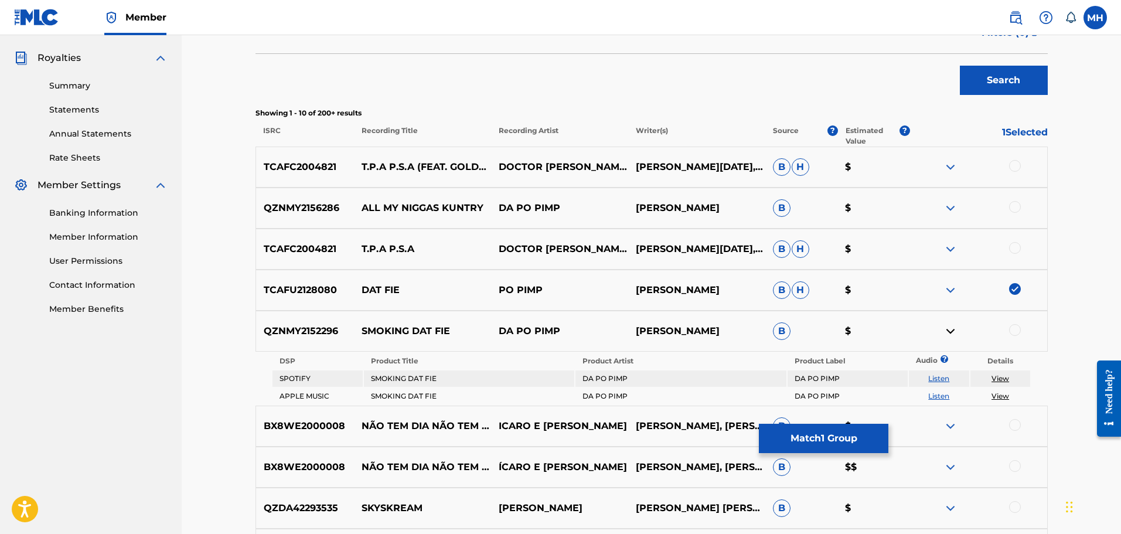
click at [937, 377] on link "Listen" at bounding box center [938, 378] width 21 height 9
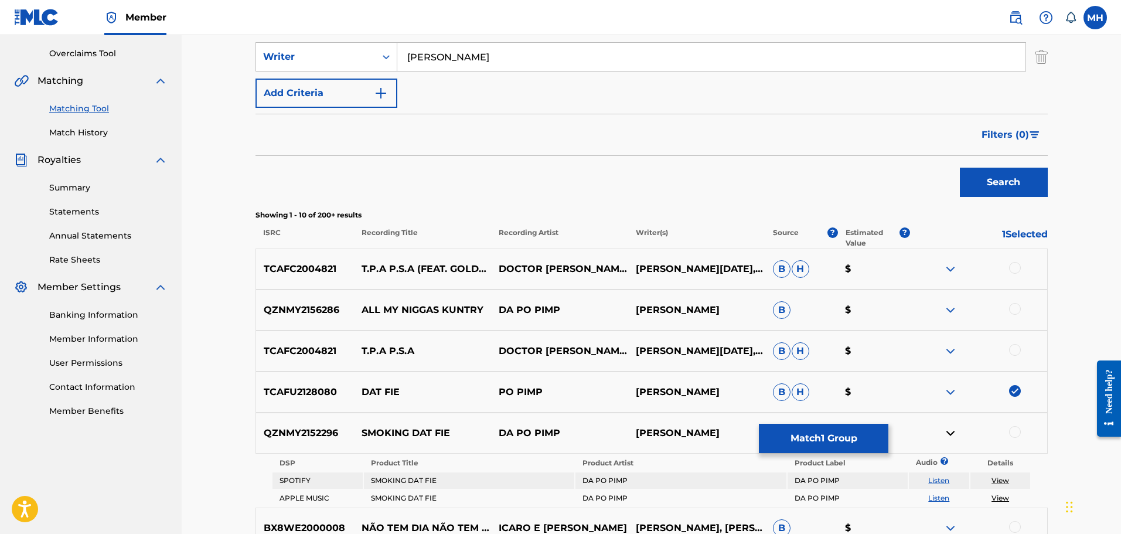
scroll to position [0, 0]
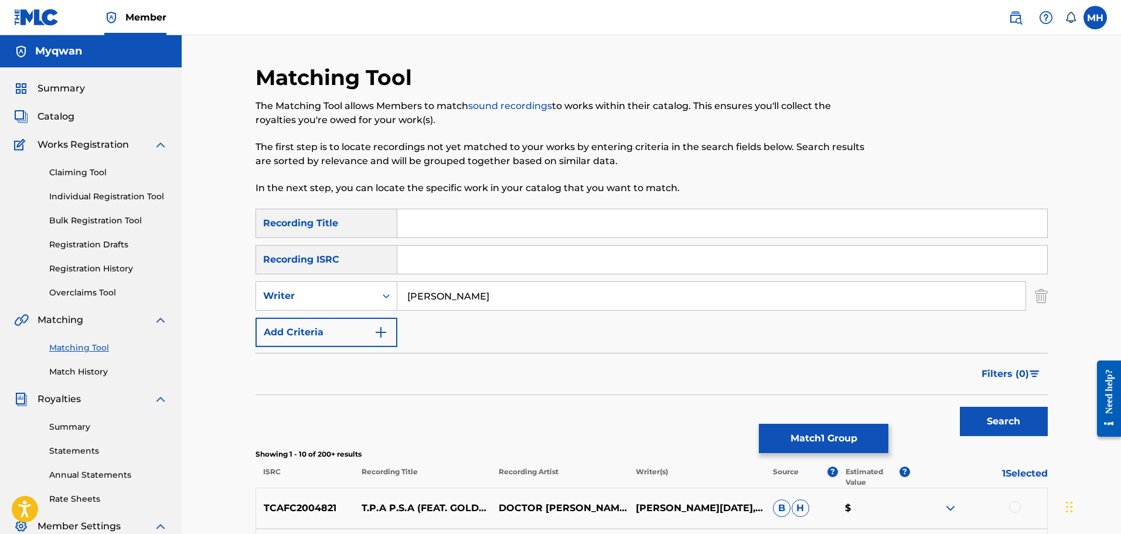
drag, startPoint x: 529, startPoint y: 299, endPoint x: 181, endPoint y: 277, distance: 348.6
click at [181, 277] on main "Myqwan Summary Catalog Works Registration Claiming Tool Individual Registration…" at bounding box center [560, 537] width 1121 height 1004
type input "shzoom"
click at [960, 407] on button "Search" at bounding box center [1004, 421] width 88 height 29
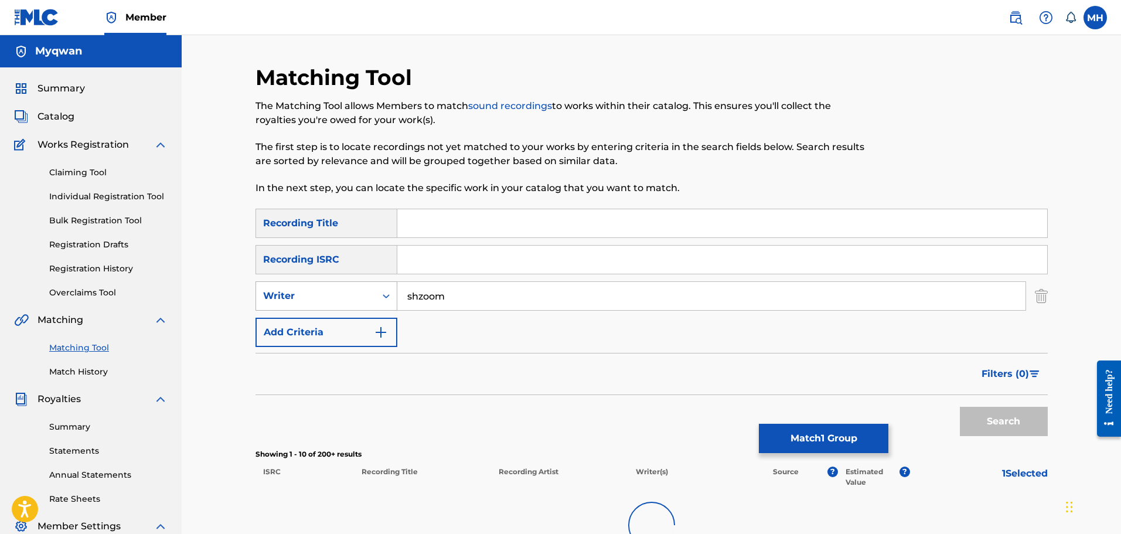
scroll to position [193, 0]
